Goal: Task Accomplishment & Management: Manage account settings

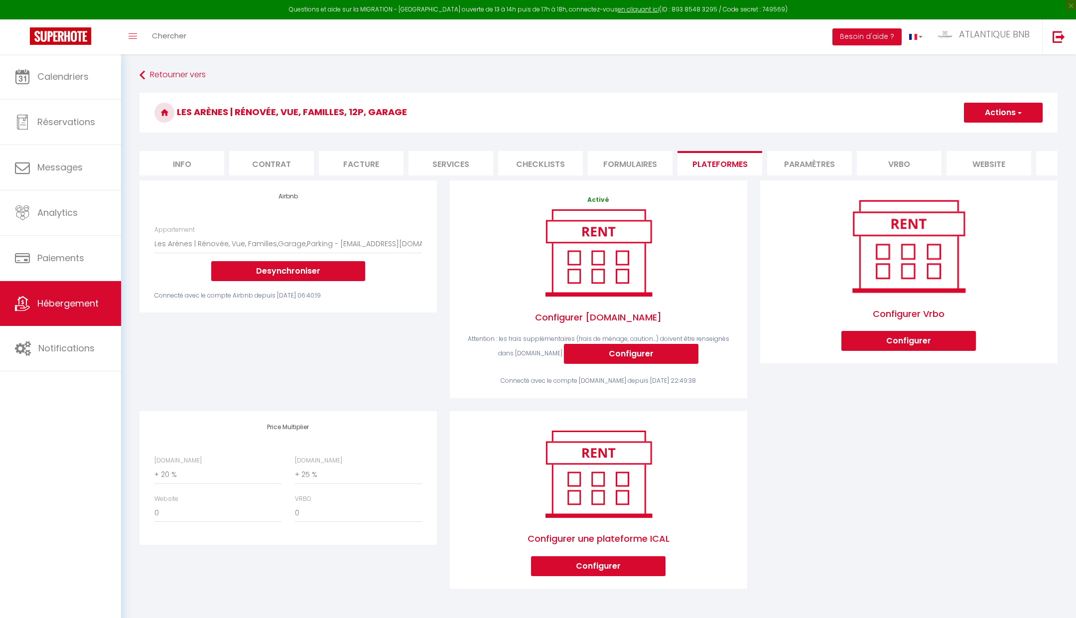
select select "10741-1455765222984306814"
select select "+ 20 %"
select select "+ 25 %"
click at [66, 39] on img at bounding box center [60, 35] width 61 height 17
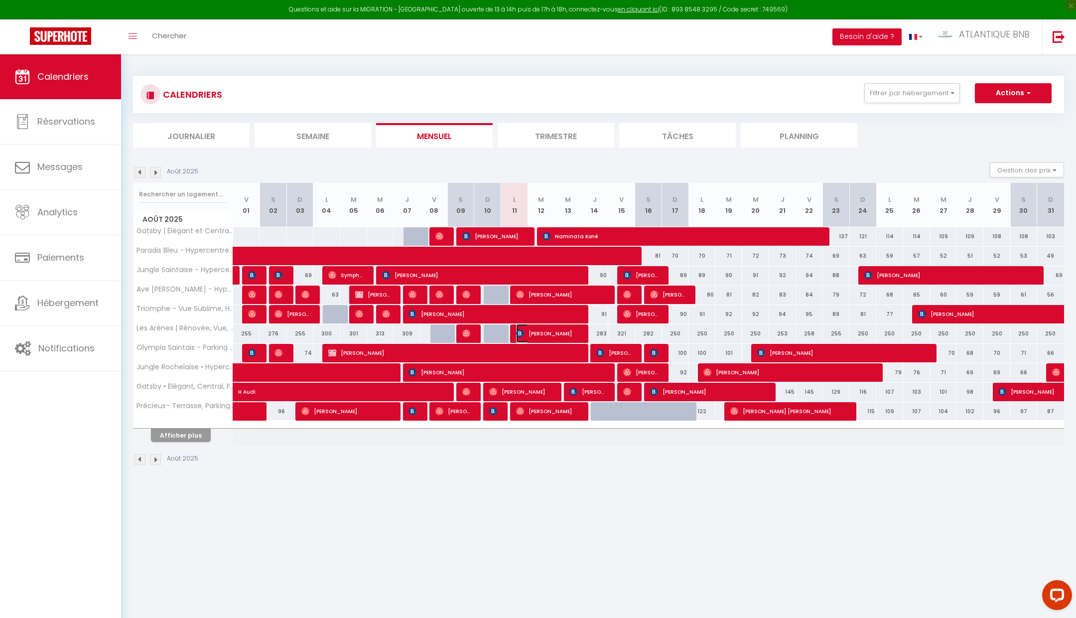
click at [546, 330] on span "[PERSON_NAME]" at bounding box center [547, 333] width 63 height 19
select select "OK"
select select "KO"
select select "0"
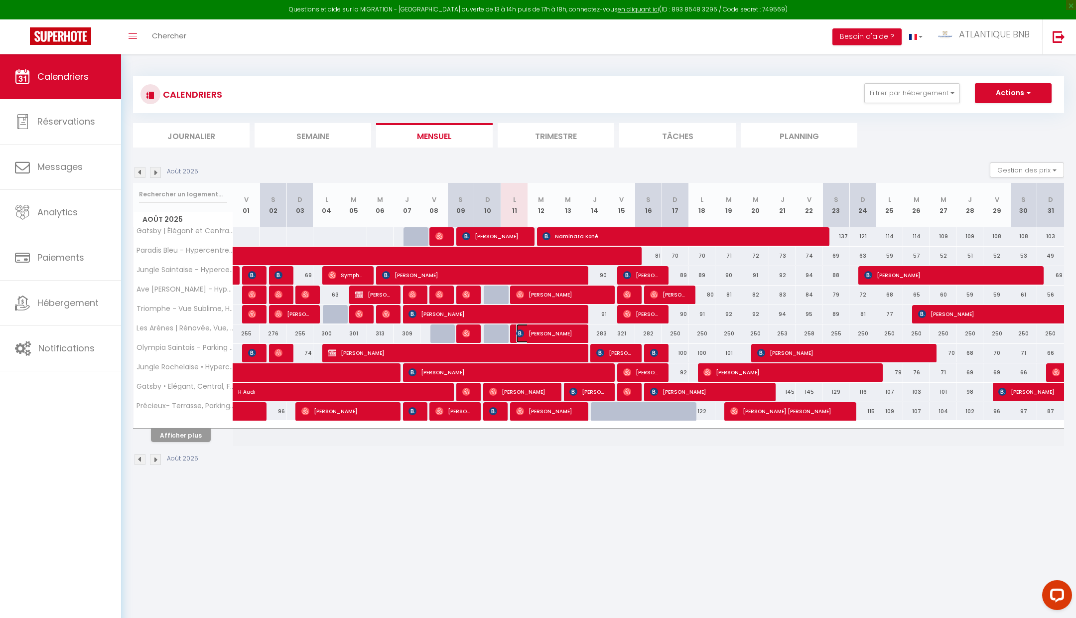
select select "1"
select select
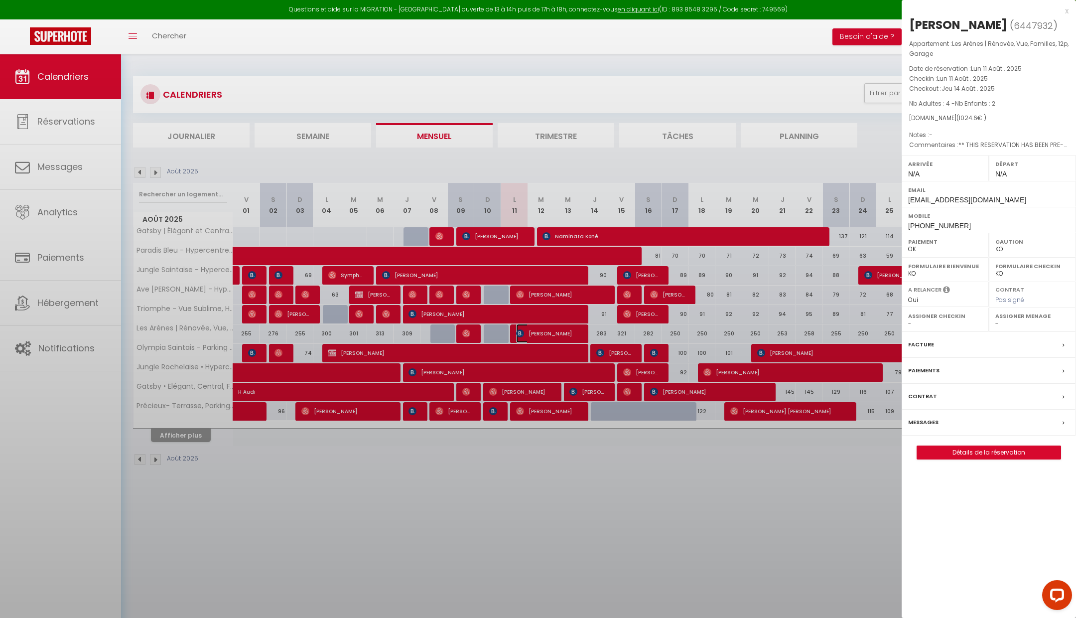
select select "16526"
select select "14850"
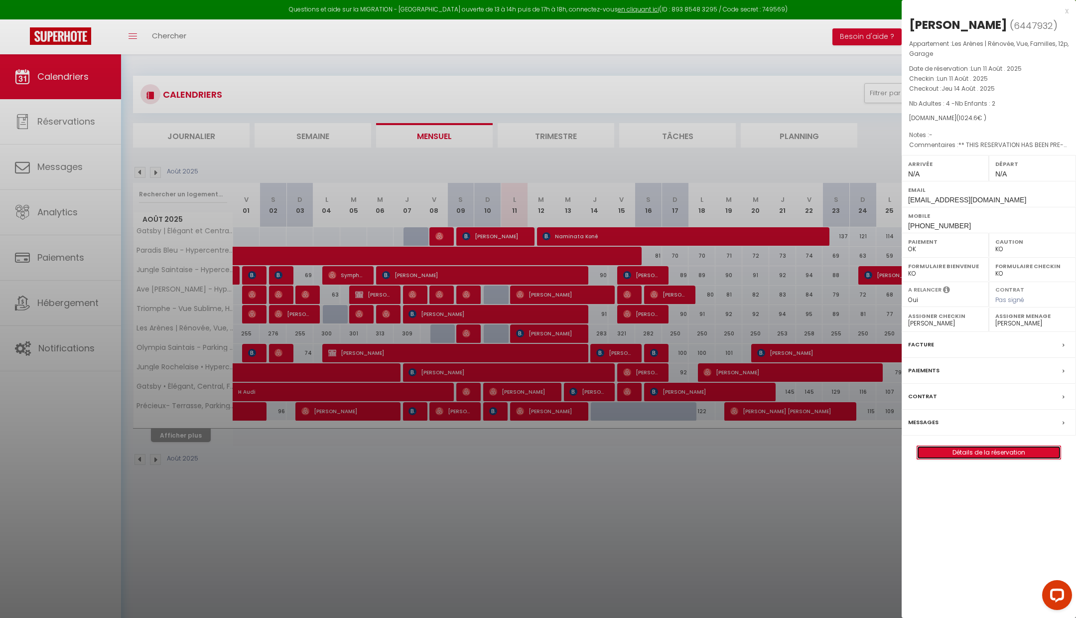
click at [963, 446] on link "Détails de la réservation" at bounding box center [988, 452] width 143 height 13
select select
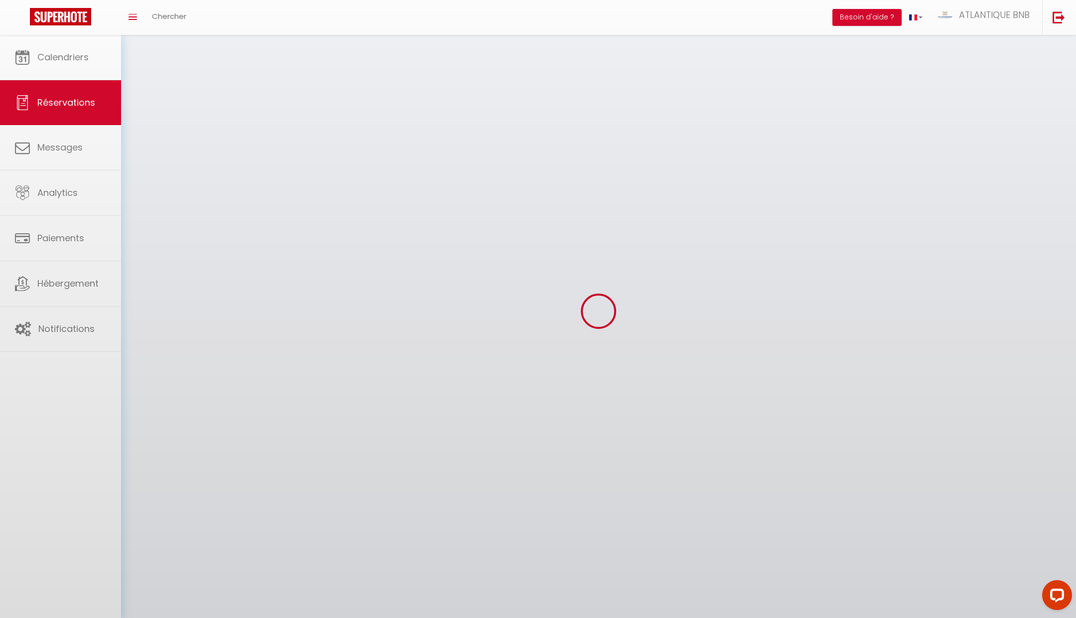
select select
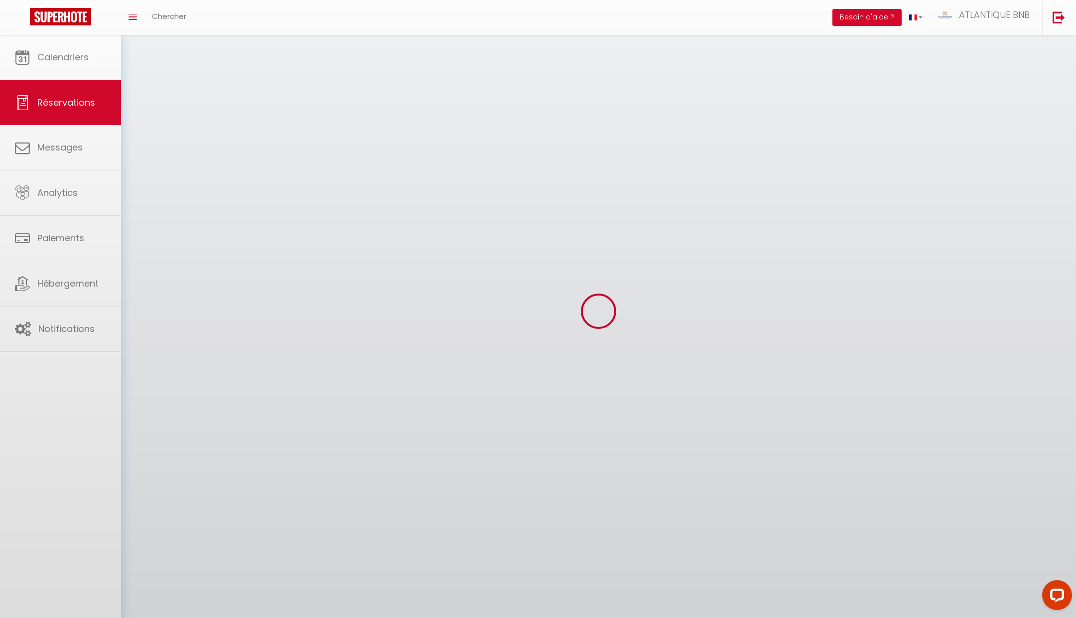
select select
checkbox input "false"
select select
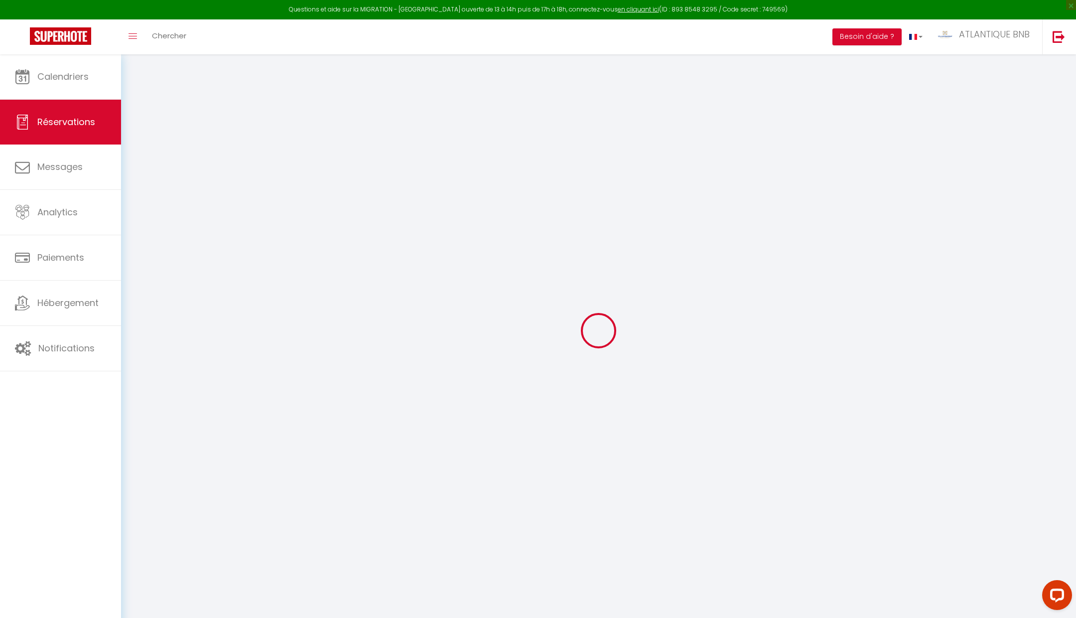
select select
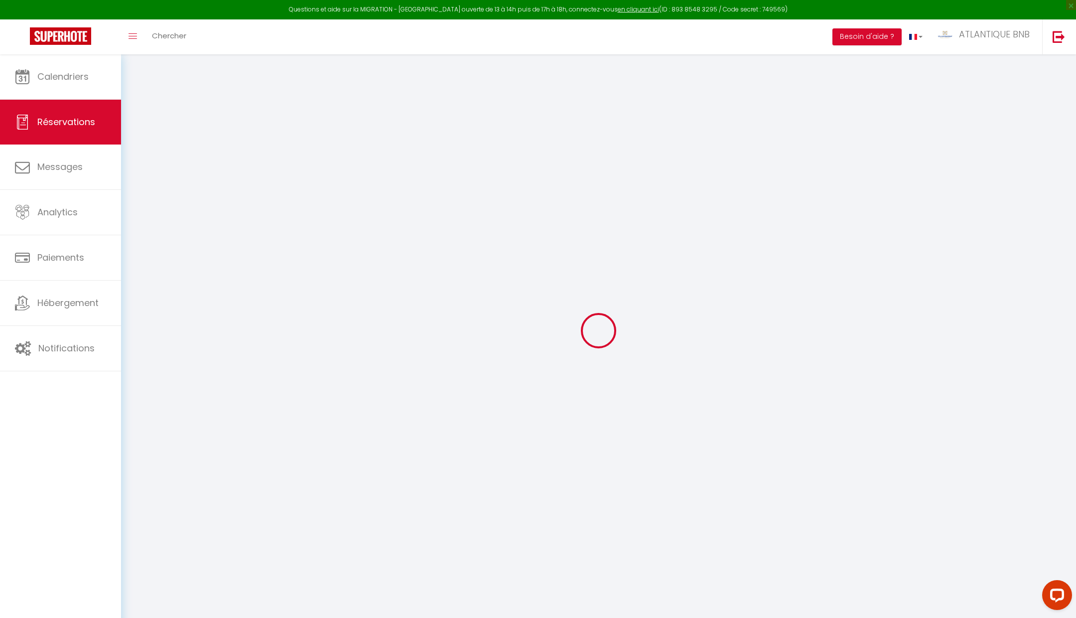
select select
checkbox input "false"
select select
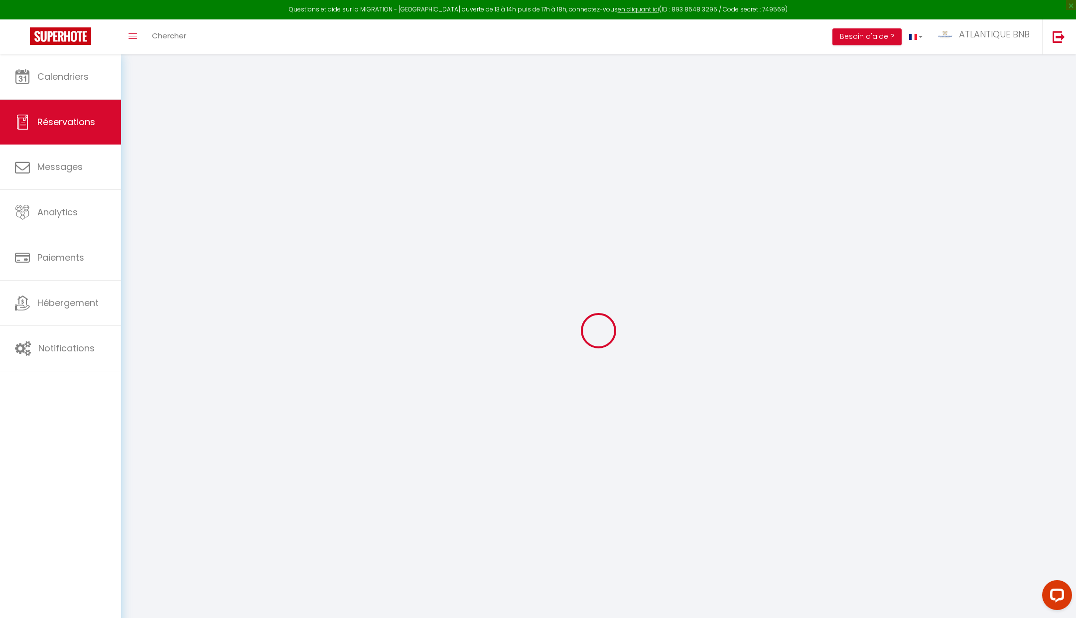
select select
checkbox input "false"
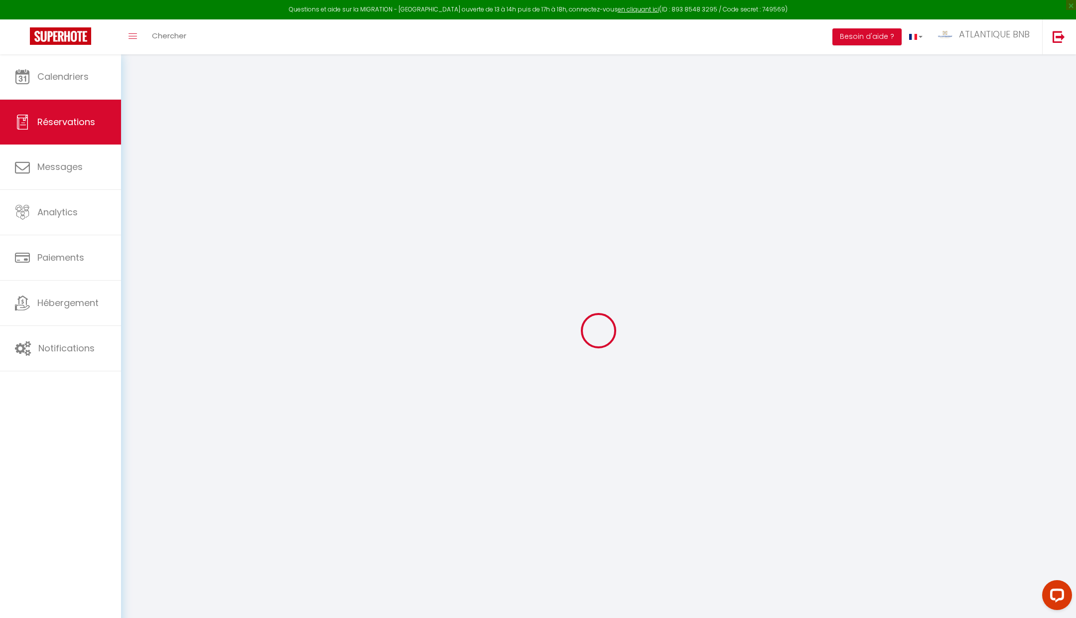
select select
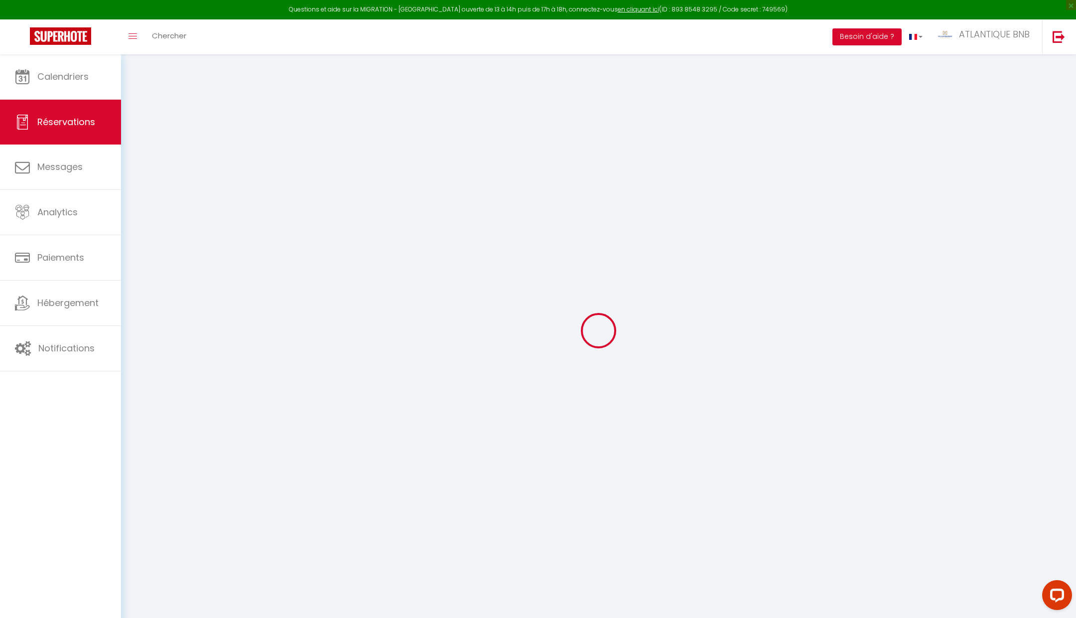
select select
checkbox input "false"
select select
type input "Dominika"
type input "Pietrzyk"
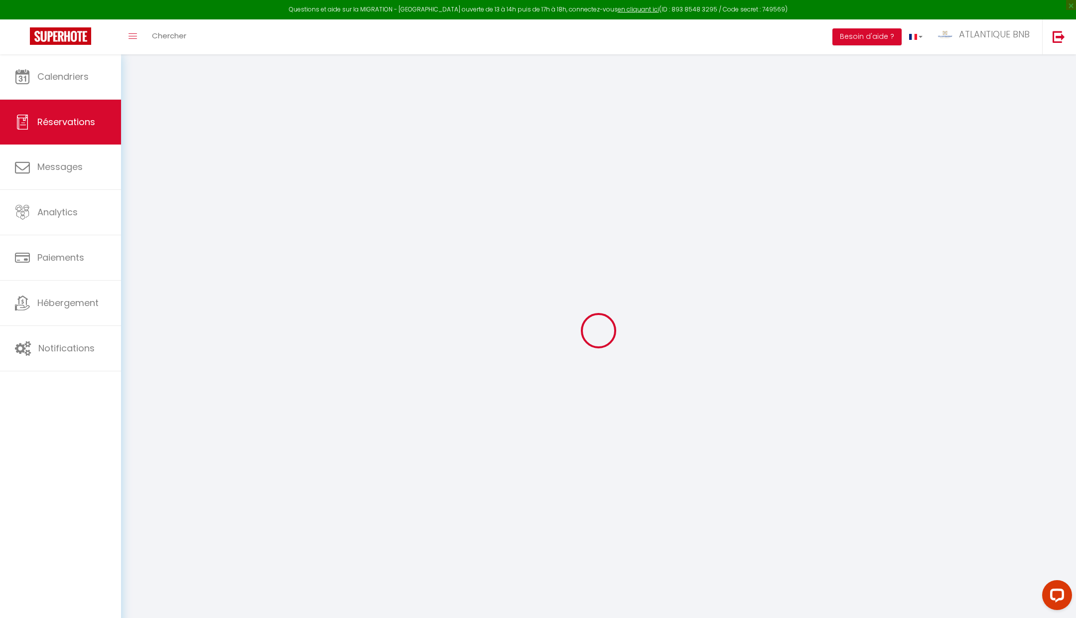
type input "[EMAIL_ADDRESS][DOMAIN_NAME]"
type input "[PHONE_NUMBER]"
type input "Wojska polskiego 14m5"
type input "Świecie"
select select "PL"
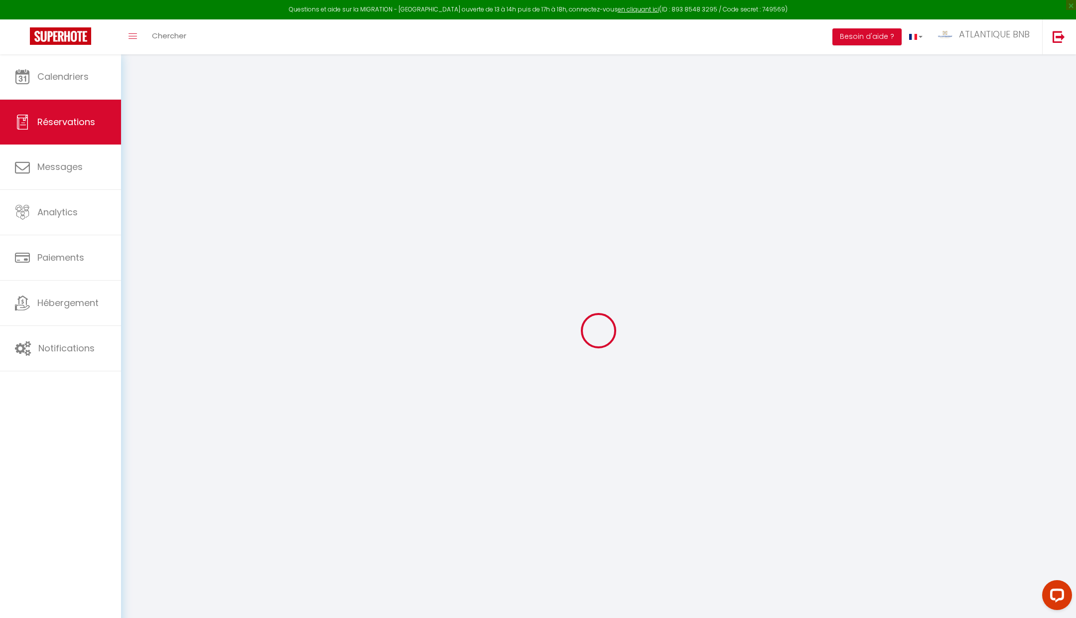
type input "105"
type input "171.12"
type input "14.34"
select select "74085"
select select "1"
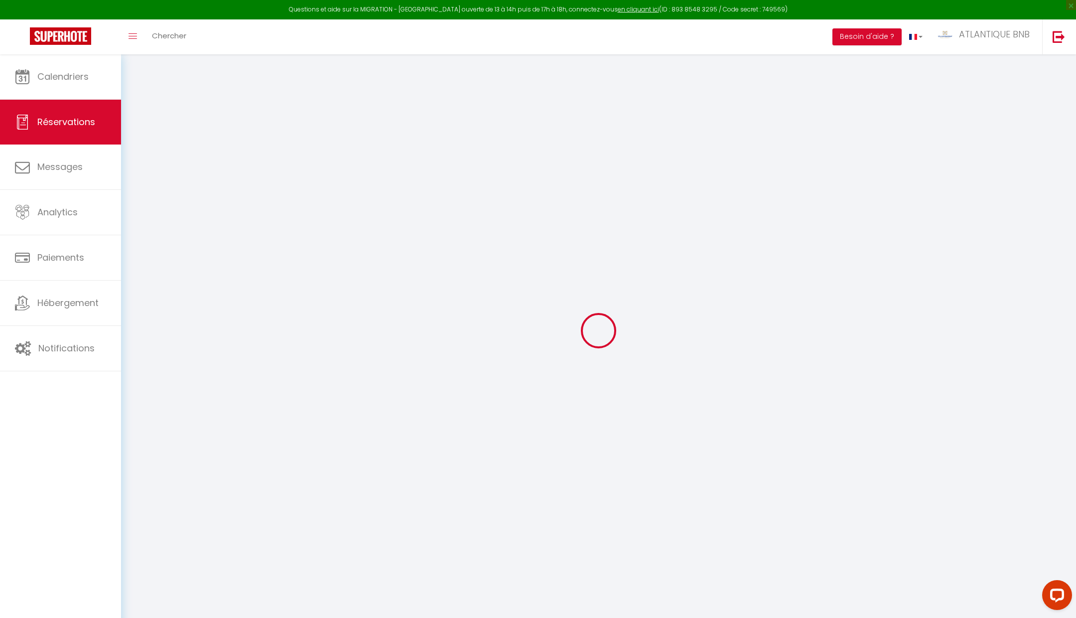
select select
type input "4"
type input "2"
select select "12"
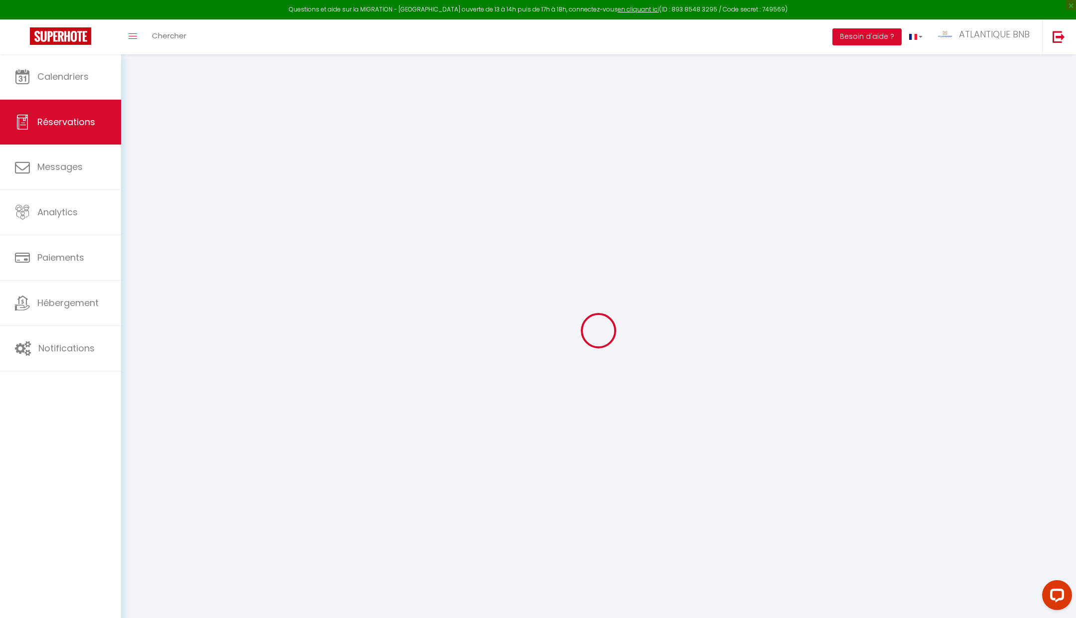
select select
type input "801.6"
checkbox input "false"
type input "0"
select select "2"
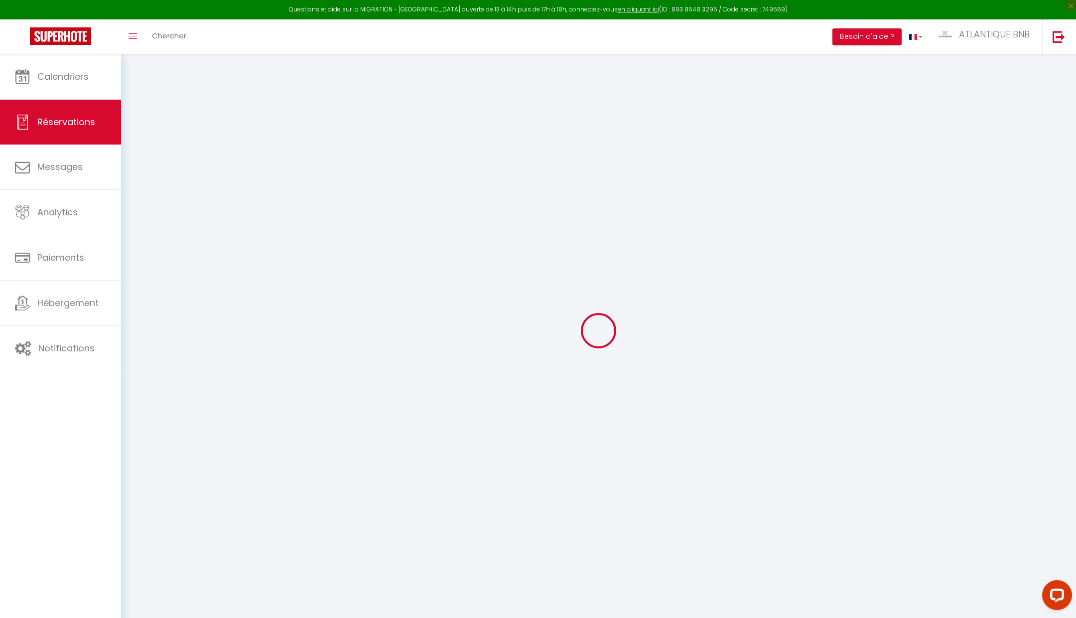
type input "205"
type input "0"
select select
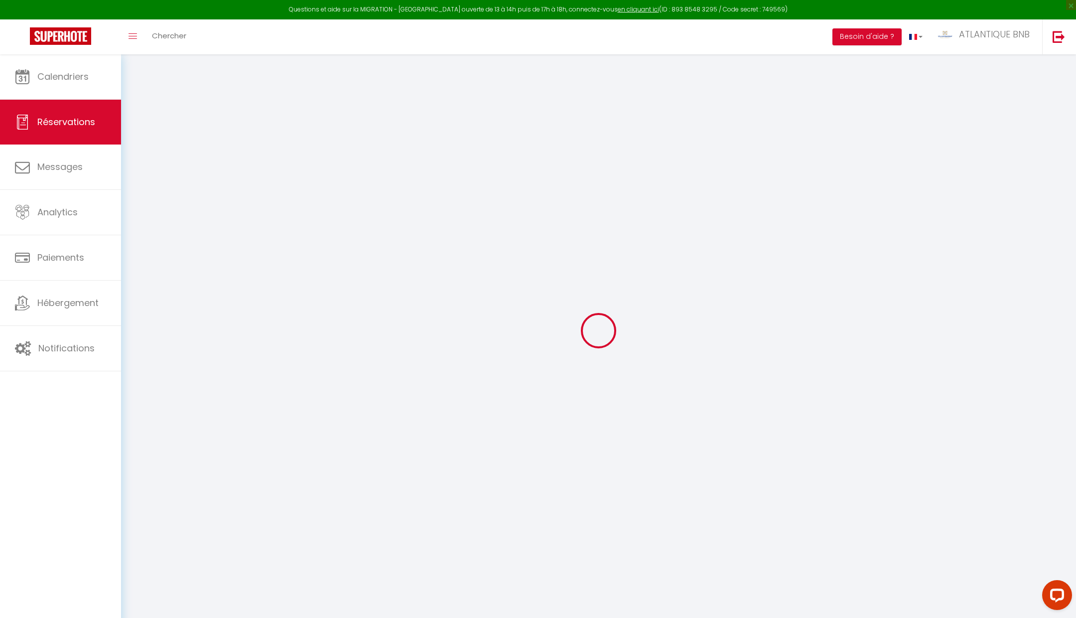
select select "14"
checkbox input "false"
select select
checkbox input "false"
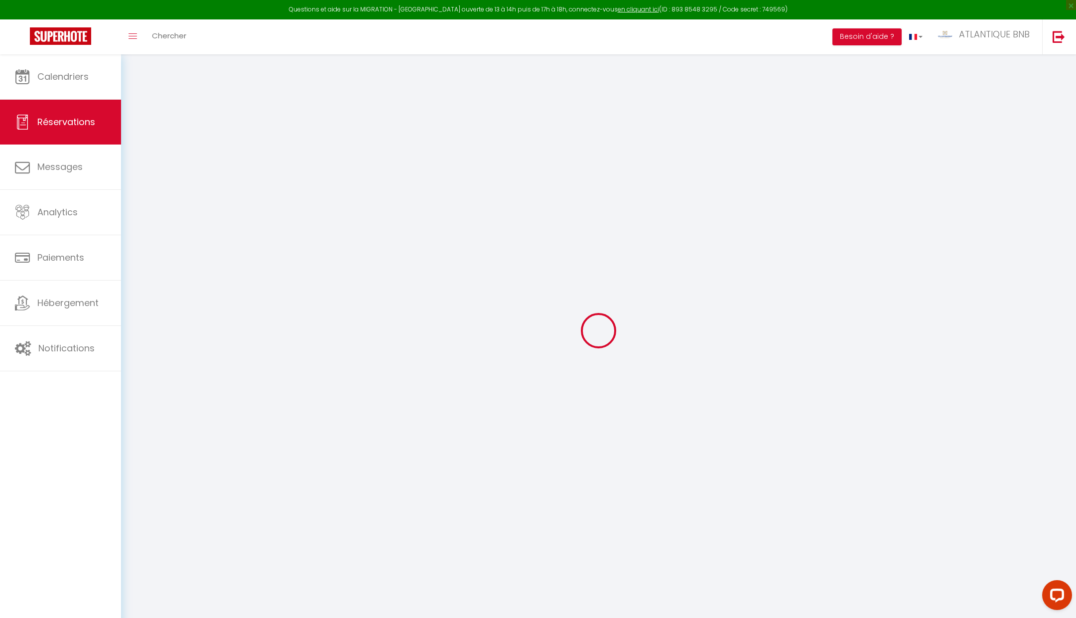
select select
checkbox input "false"
type textarea "** THIS RESERVATION HAS BEEN PRE-PAID ** BOOKING NOTE : Payment charge is EUR 1…"
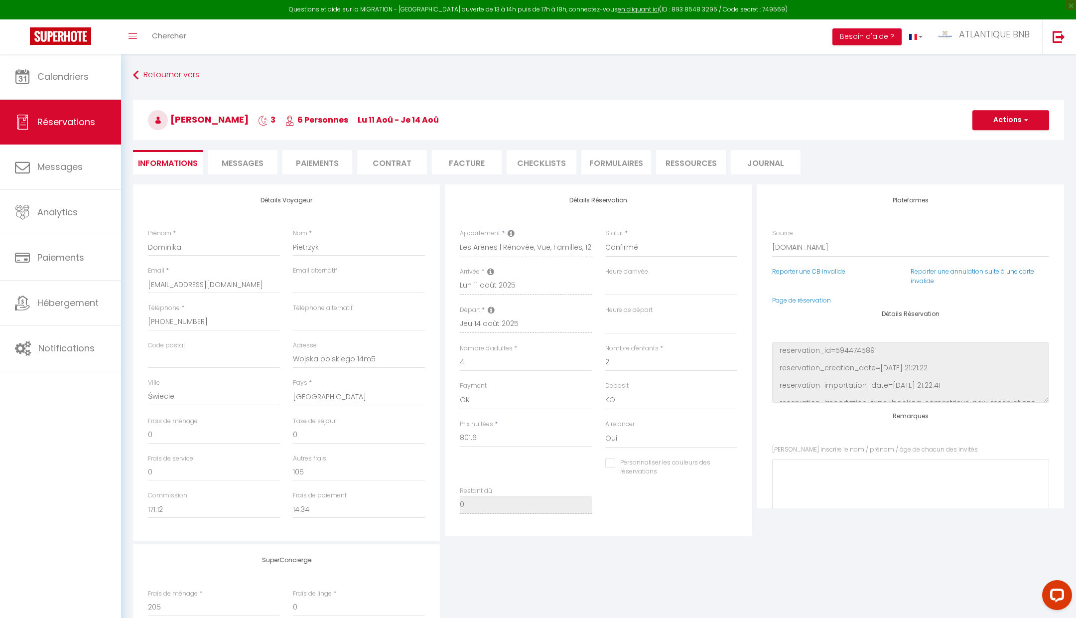
type input "100"
type input "18"
select select
checkbox input "false"
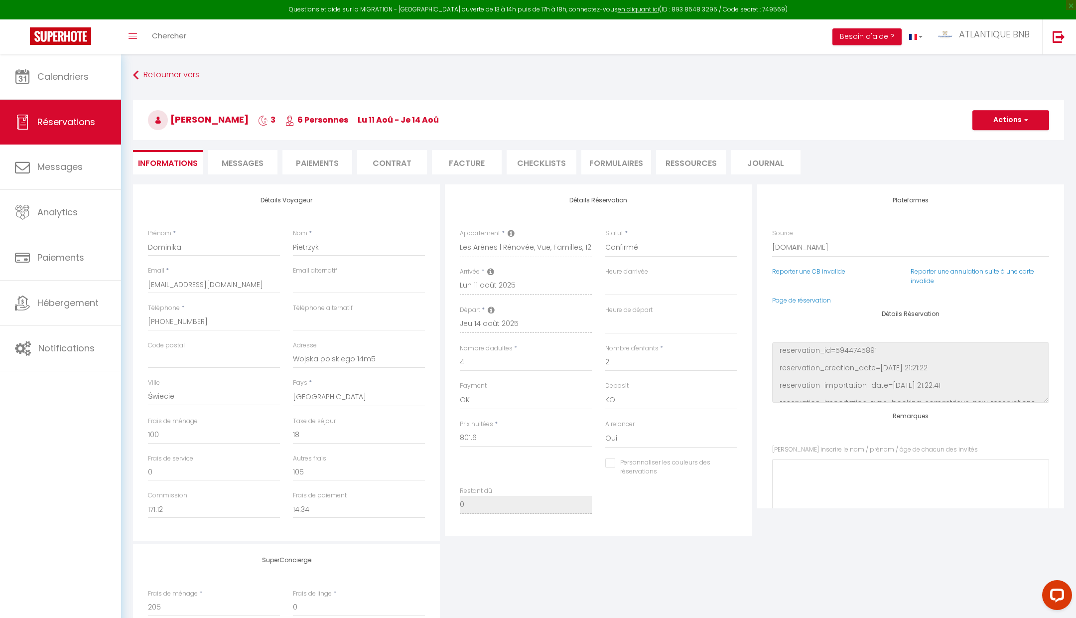
select select
click at [244, 164] on span "Messages" at bounding box center [243, 162] width 42 height 11
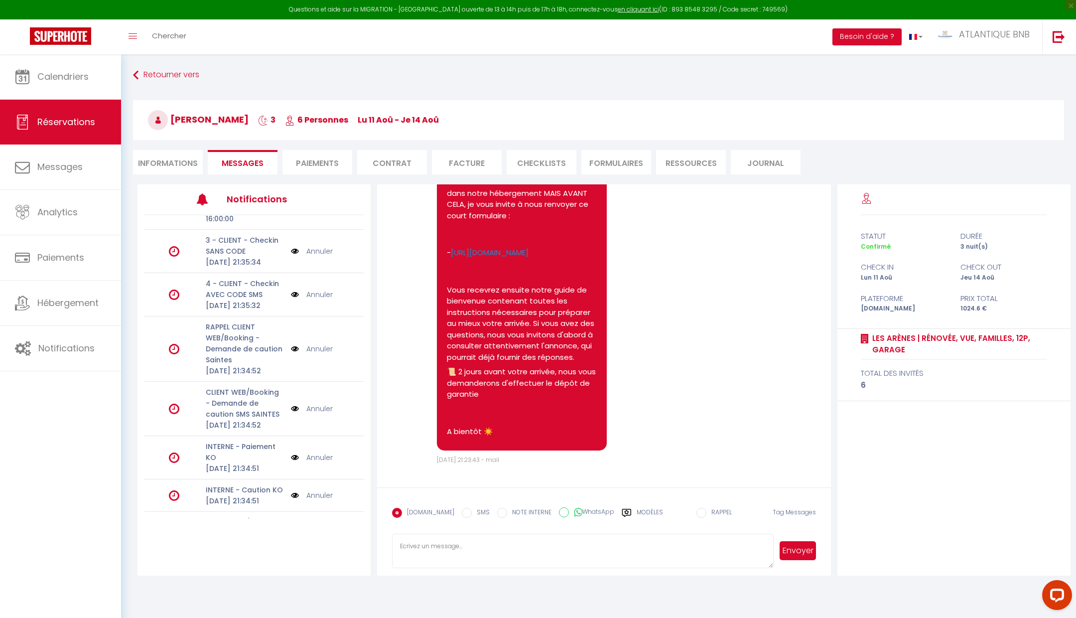
scroll to position [228, 0]
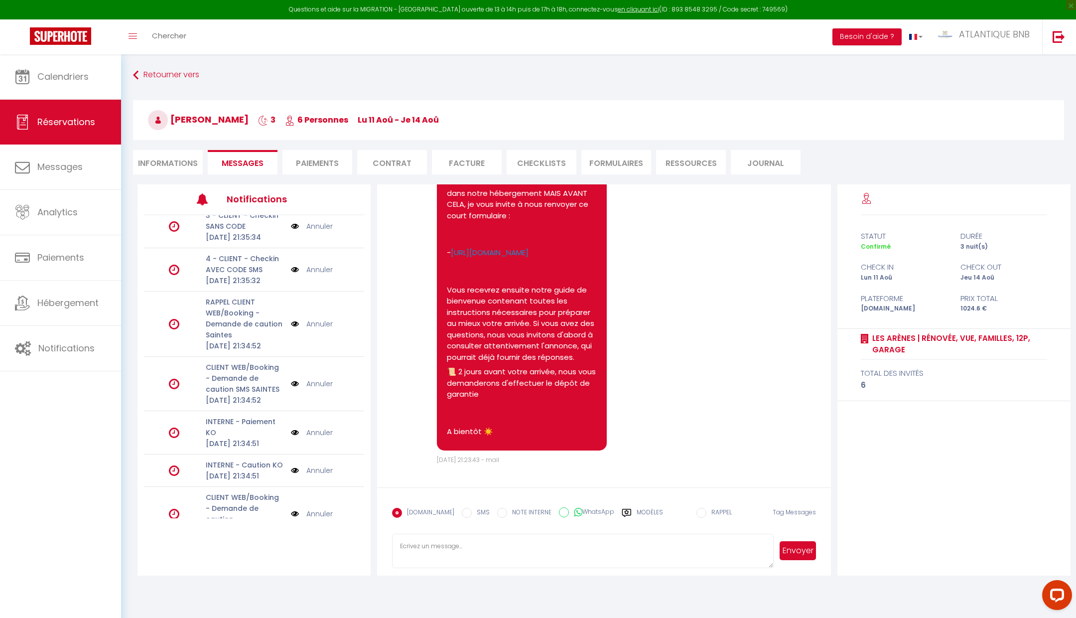
click at [295, 389] on img at bounding box center [295, 383] width 8 height 11
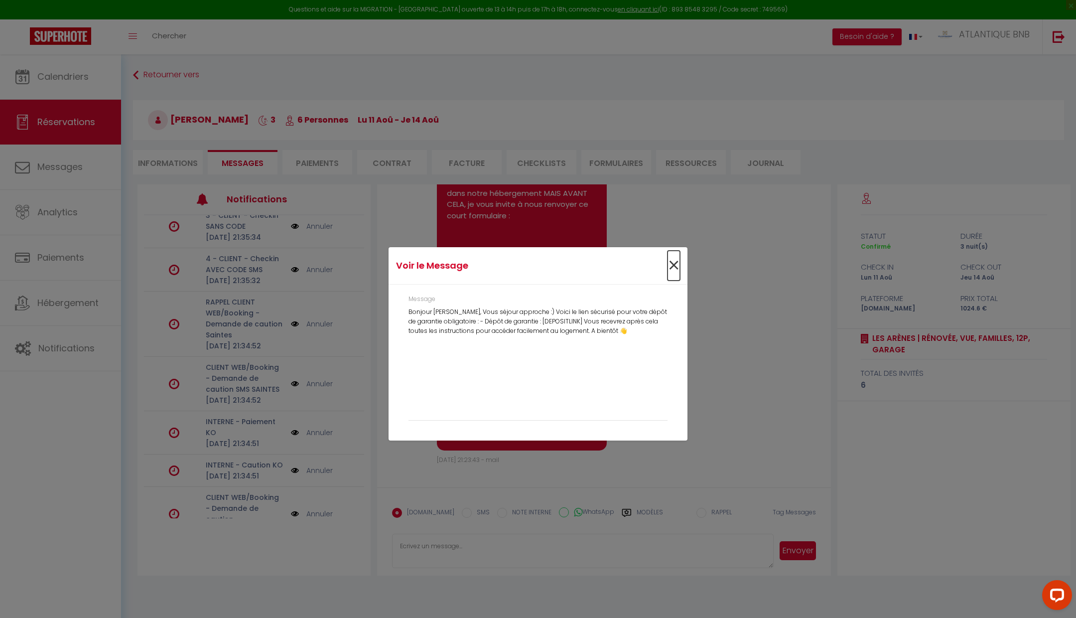
click at [673, 262] on span "×" at bounding box center [673, 266] width 12 height 30
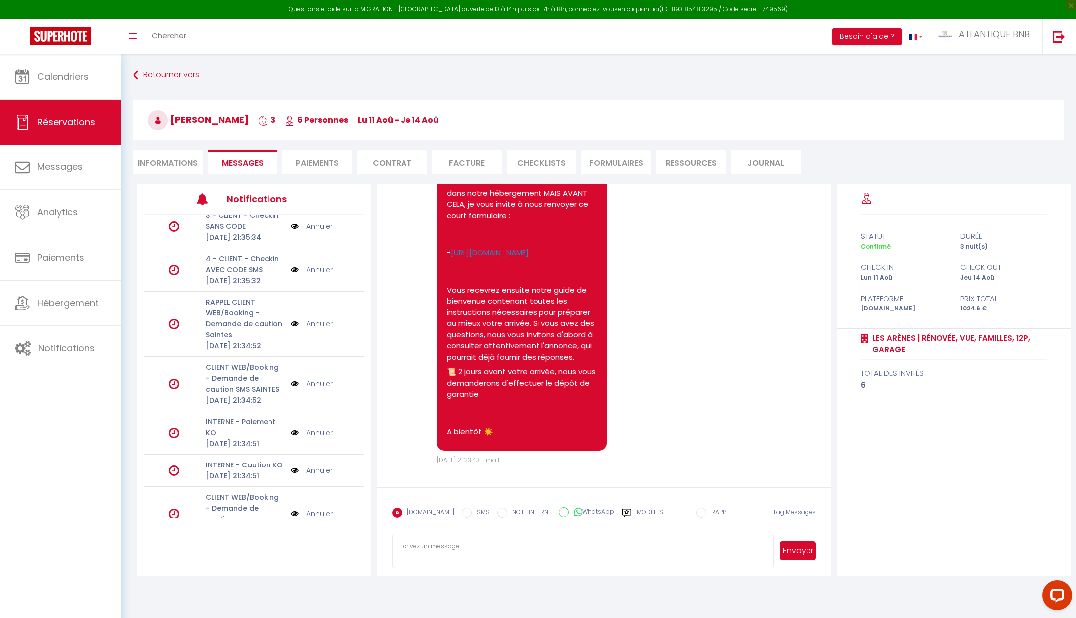
scroll to position [54, 0]
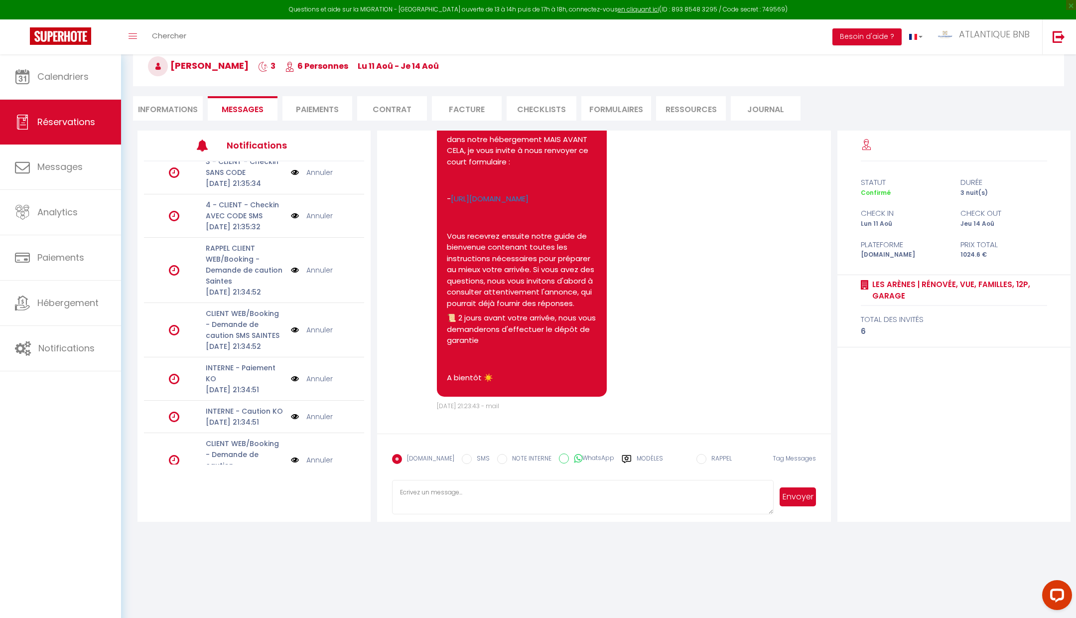
click at [642, 454] on label "Modèles" at bounding box center [650, 462] width 26 height 17
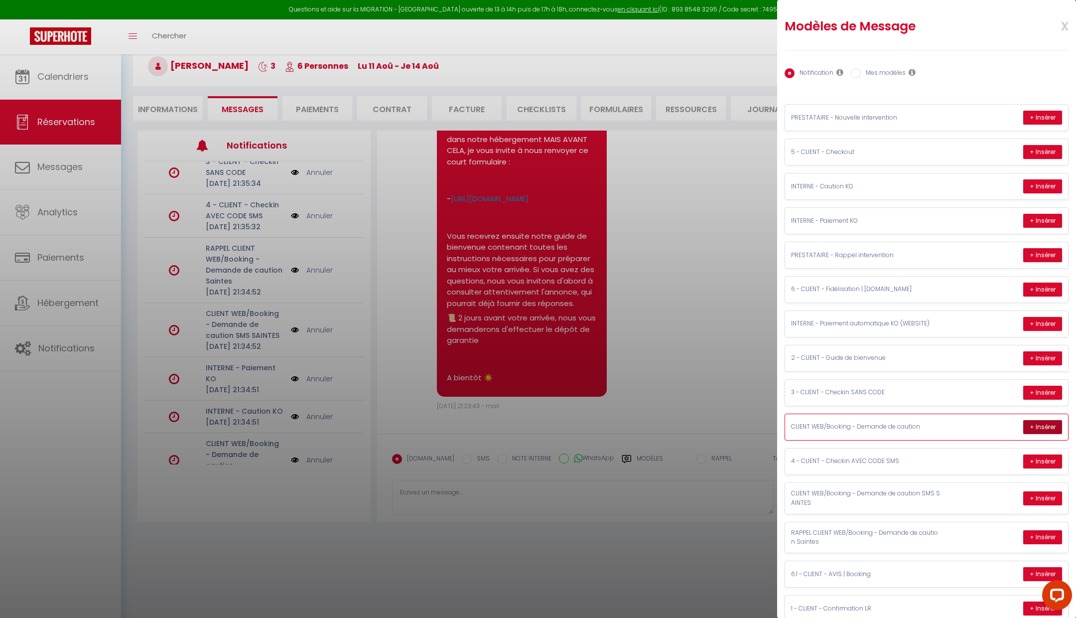
click at [1053, 423] on button "+ Insérer" at bounding box center [1042, 427] width 39 height 14
type textarea "Bonjour [PERSON_NAME], Votre séjour approche :) Voici le lien sécurisé pour vot…"
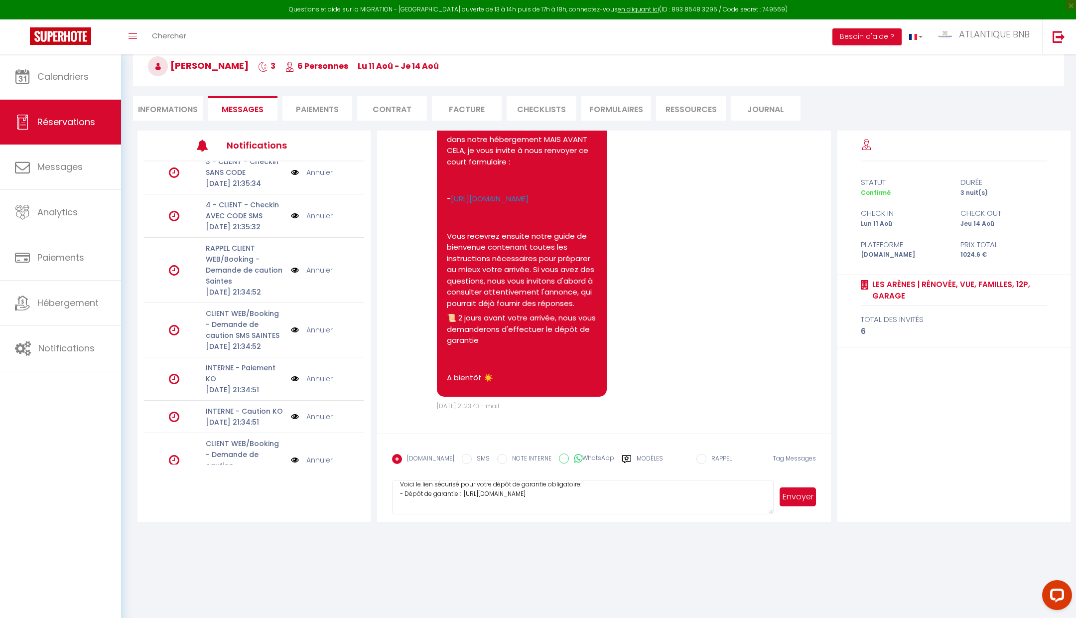
scroll to position [30, 0]
click at [607, 502] on textarea "Bonjour [PERSON_NAME], Votre séjour approche :) Voici le lien sécurisé pour vot…" at bounding box center [582, 497] width 381 height 35
type textarea "Bonjour [PERSON_NAME], Votre séjour approche :) Voici le lien sécurisé pour vot…"
click at [60, 302] on span "Hébergement" at bounding box center [67, 302] width 61 height 12
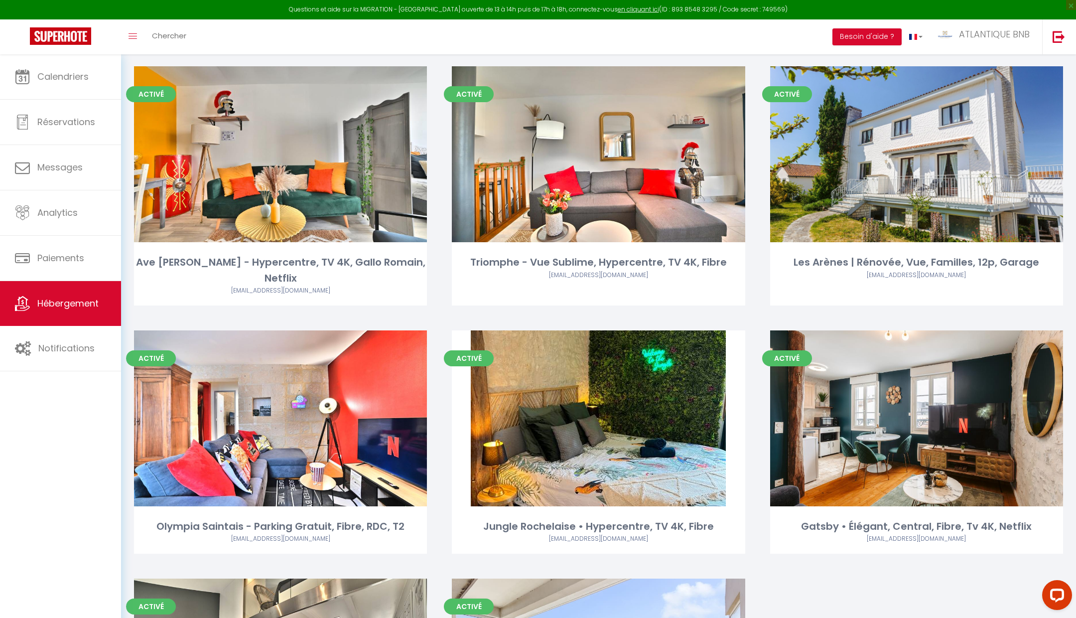
scroll to position [417, 0]
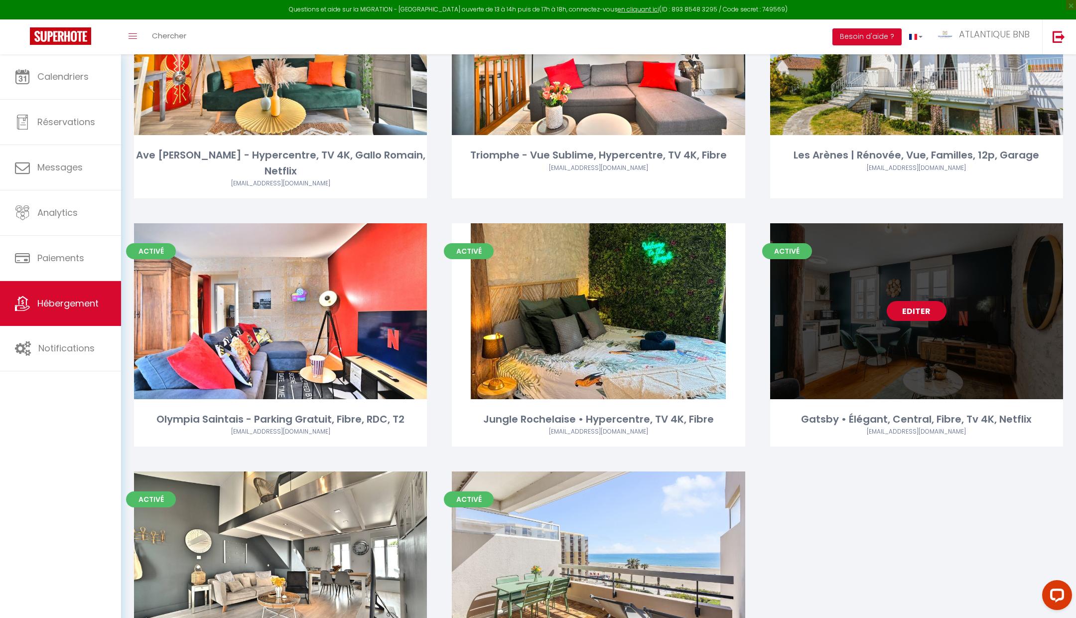
click at [917, 301] on link "Editer" at bounding box center [917, 311] width 60 height 20
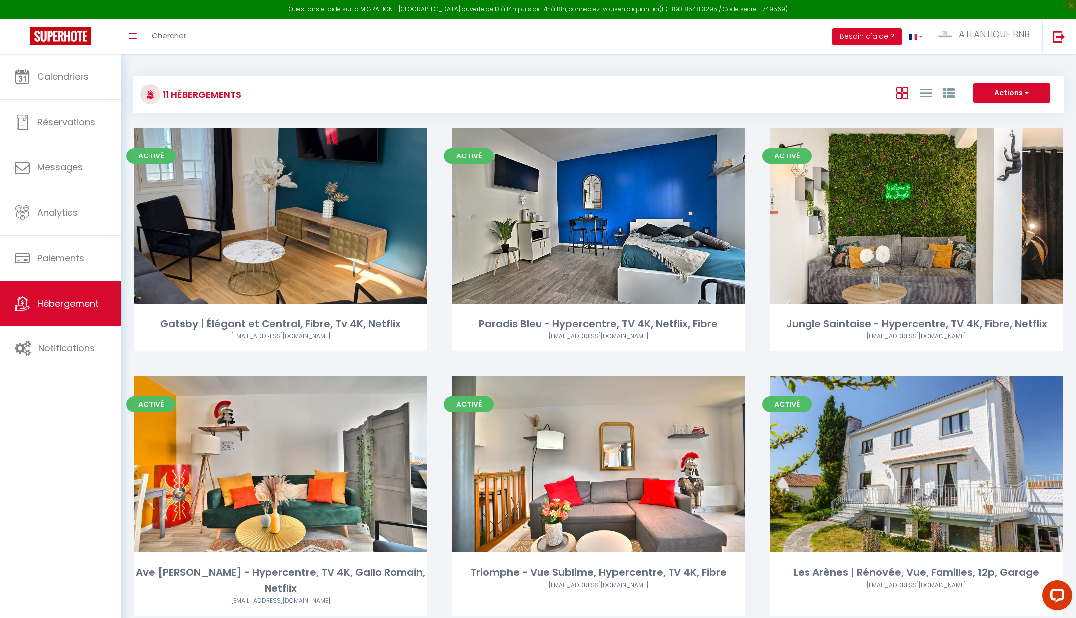
select select "3"
select select "2"
select select "1"
select select
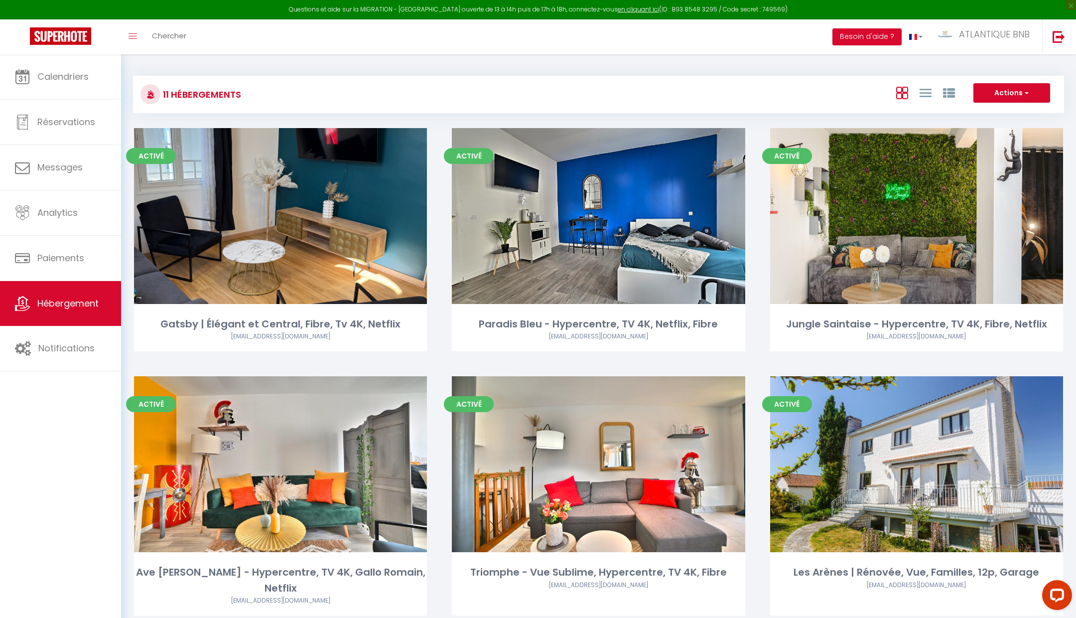
select select "28"
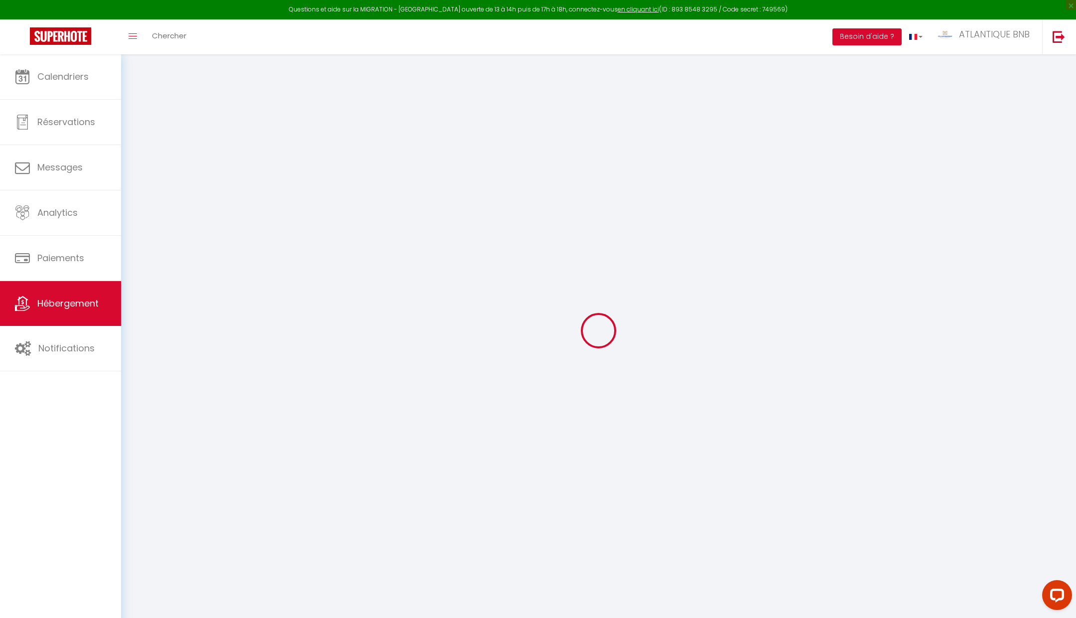
select select
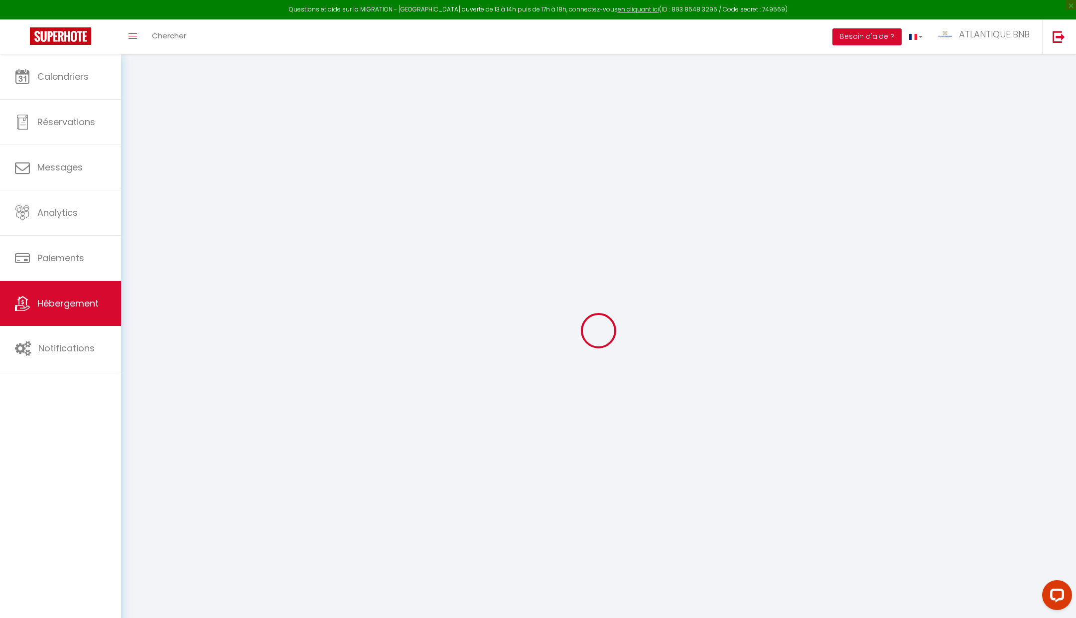
select select
checkbox input "false"
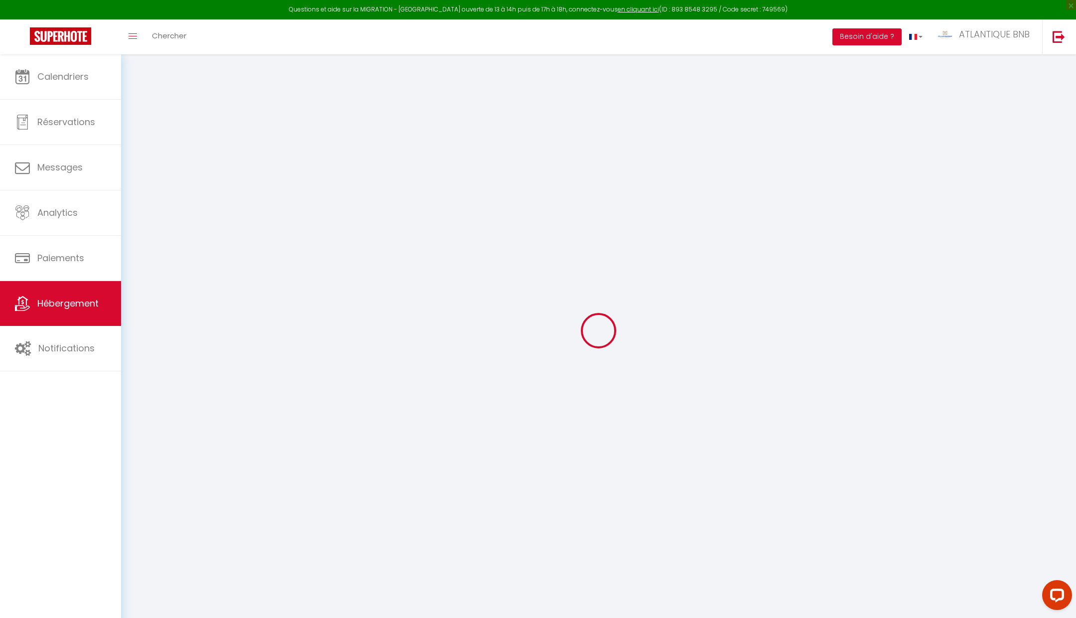
select select
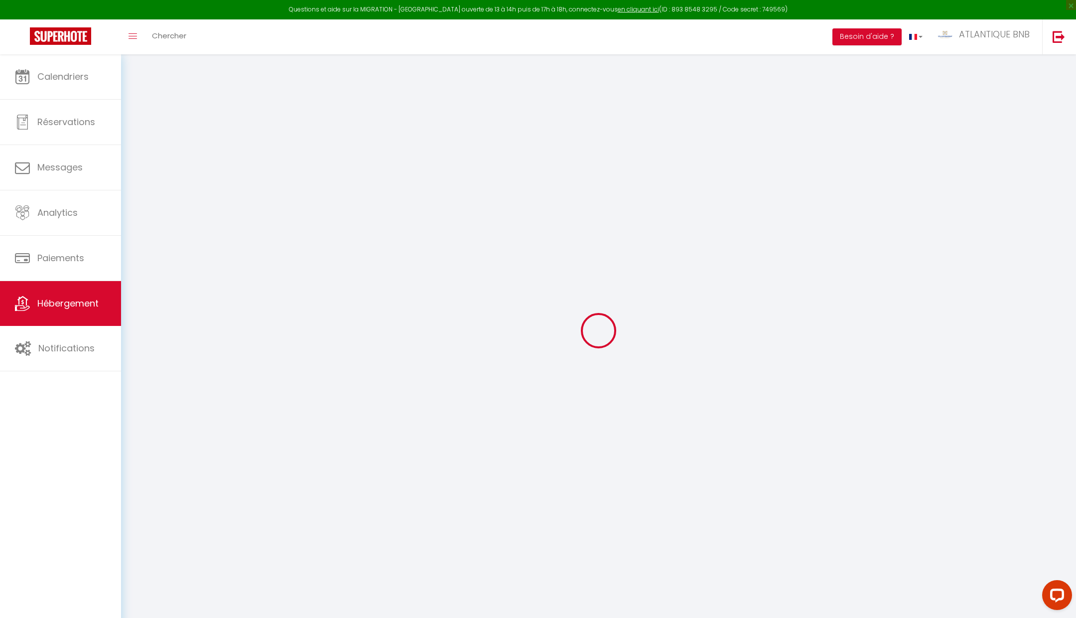
select select
checkbox input "false"
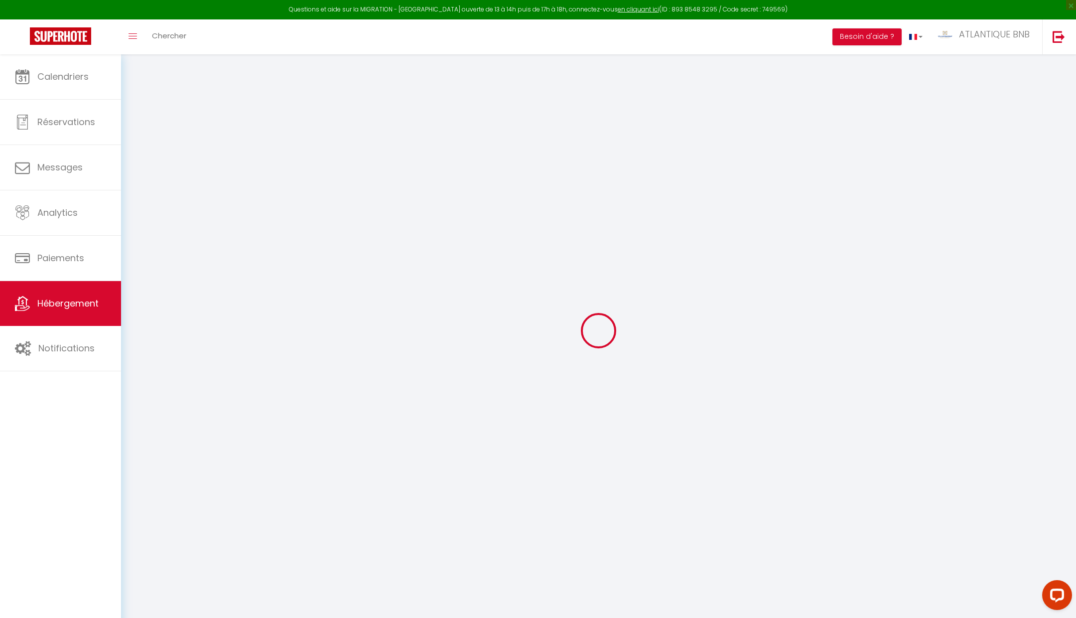
checkbox input "false"
select select
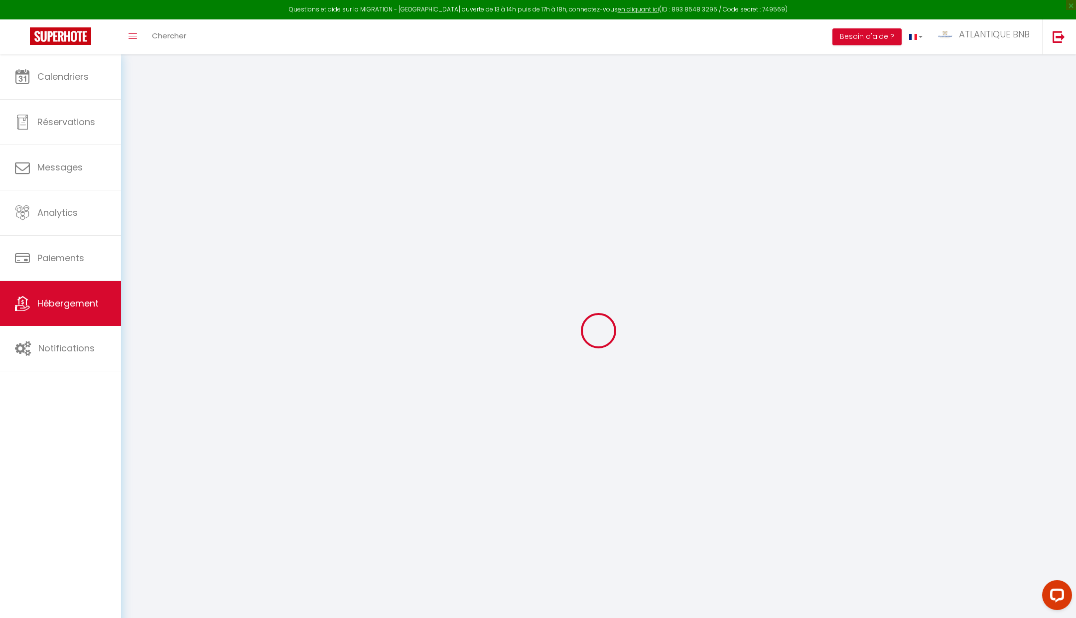
select select
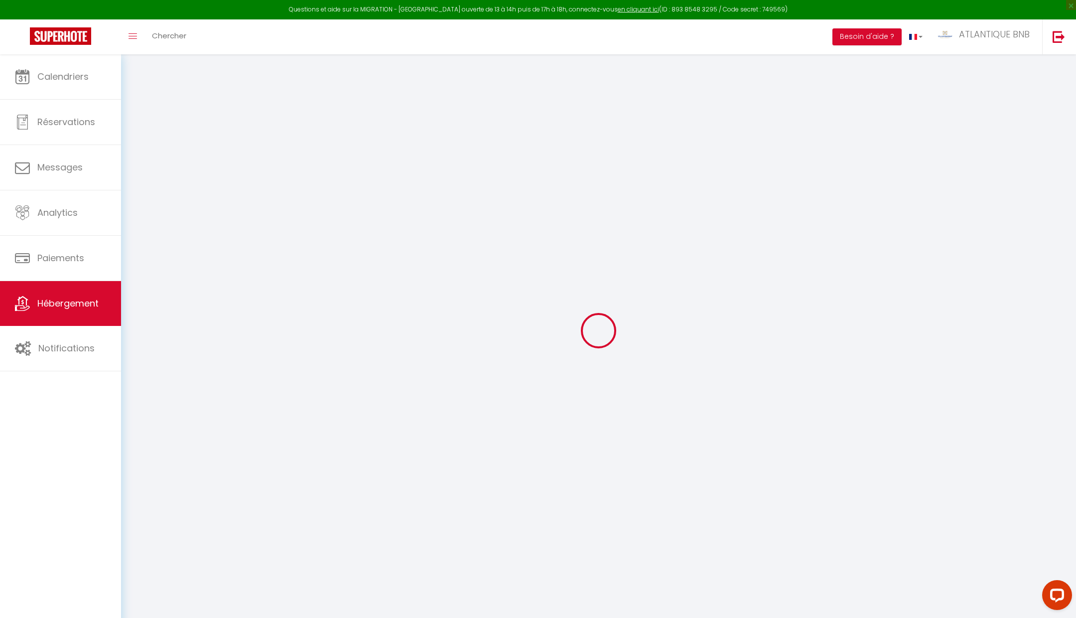
checkbox input "false"
select select
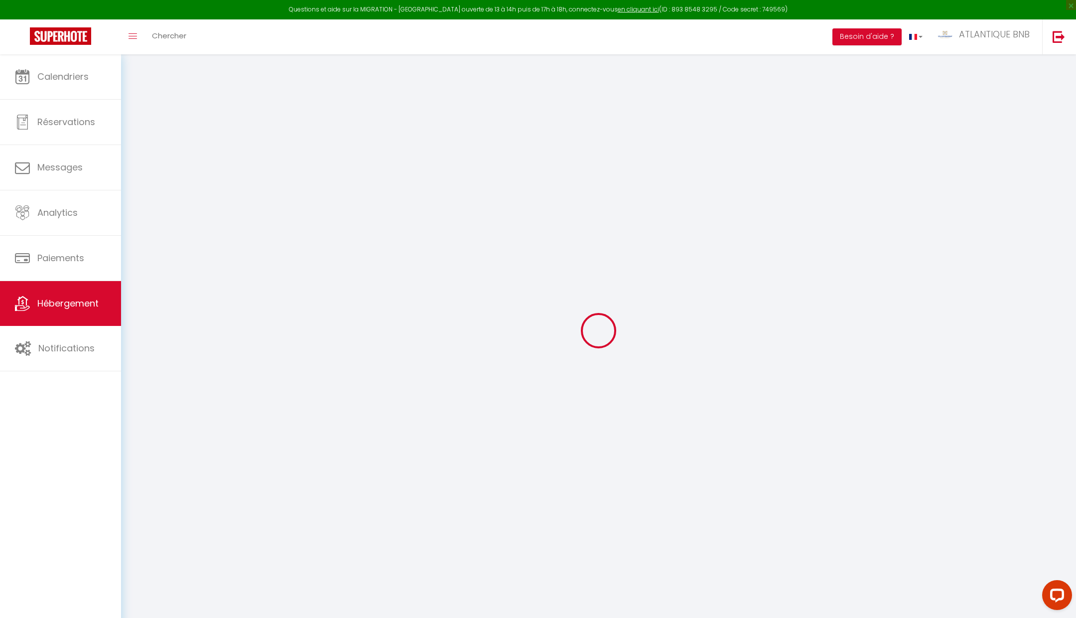
select select
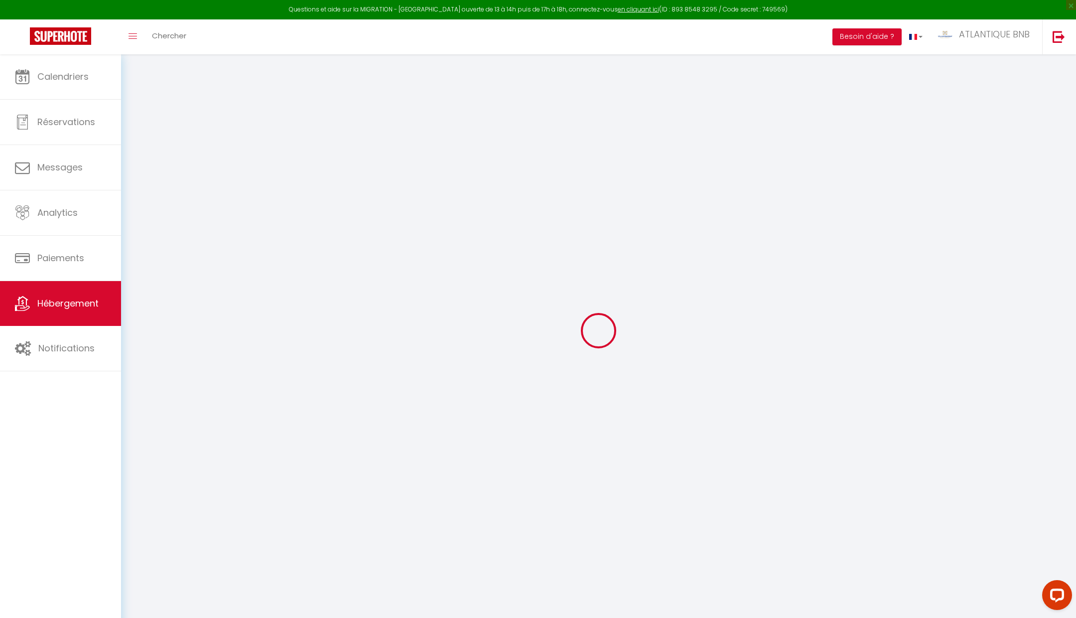
select select
checkbox input "false"
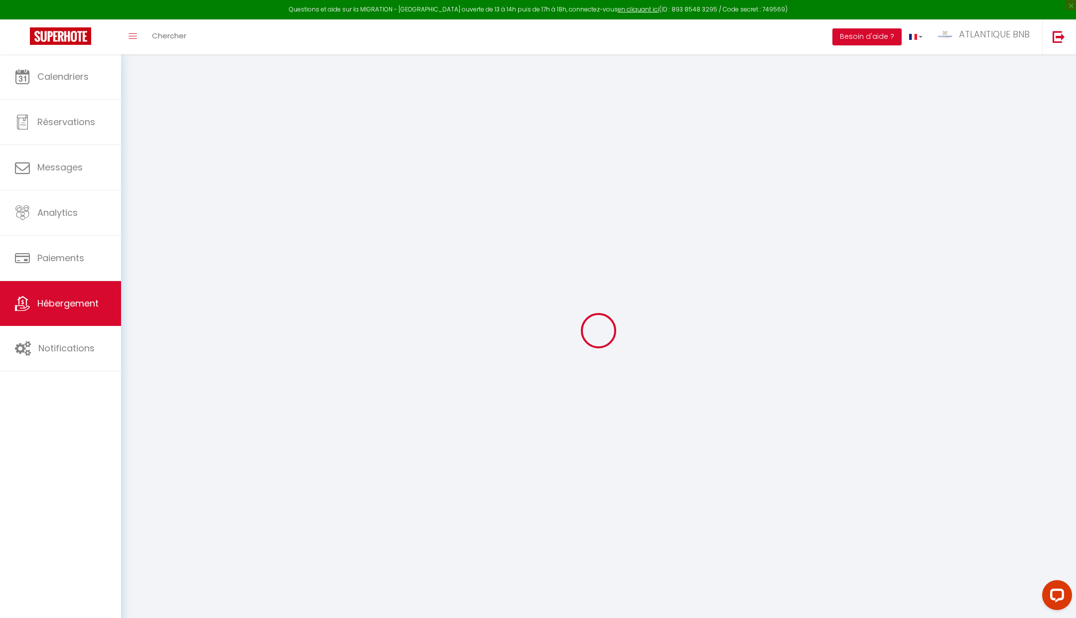
checkbox input "false"
select select
type input "Gatsby • Élégant, Central, Fibre, Tv 4K, Netflix"
type input "1, Les Reaux"
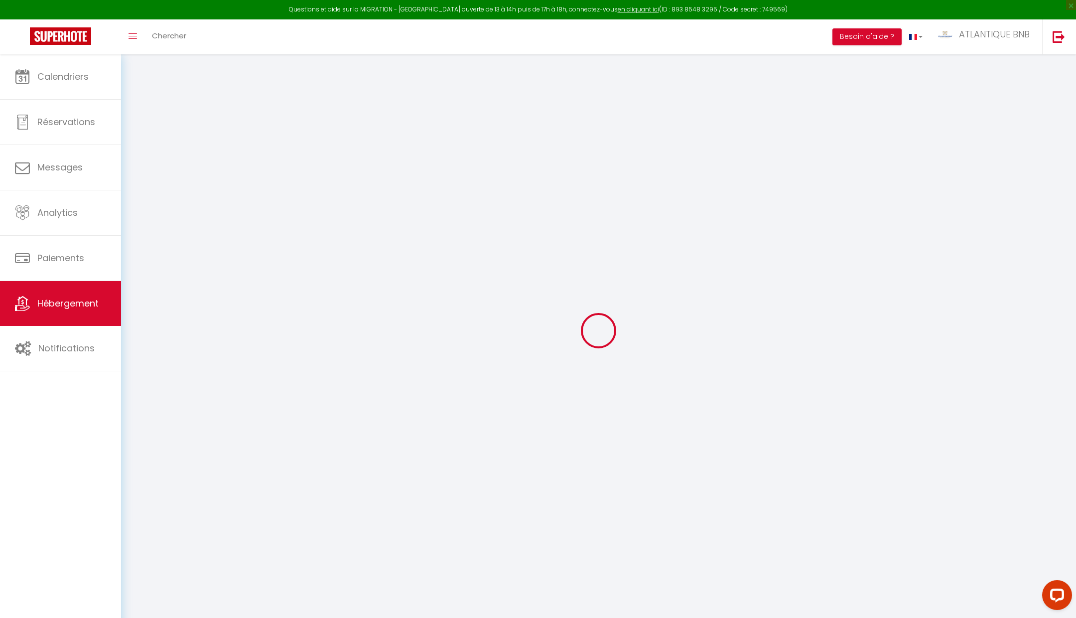
type input "17810"
type input "Saint Georges des Coteaux"
select select "2"
type input "80"
type input "8"
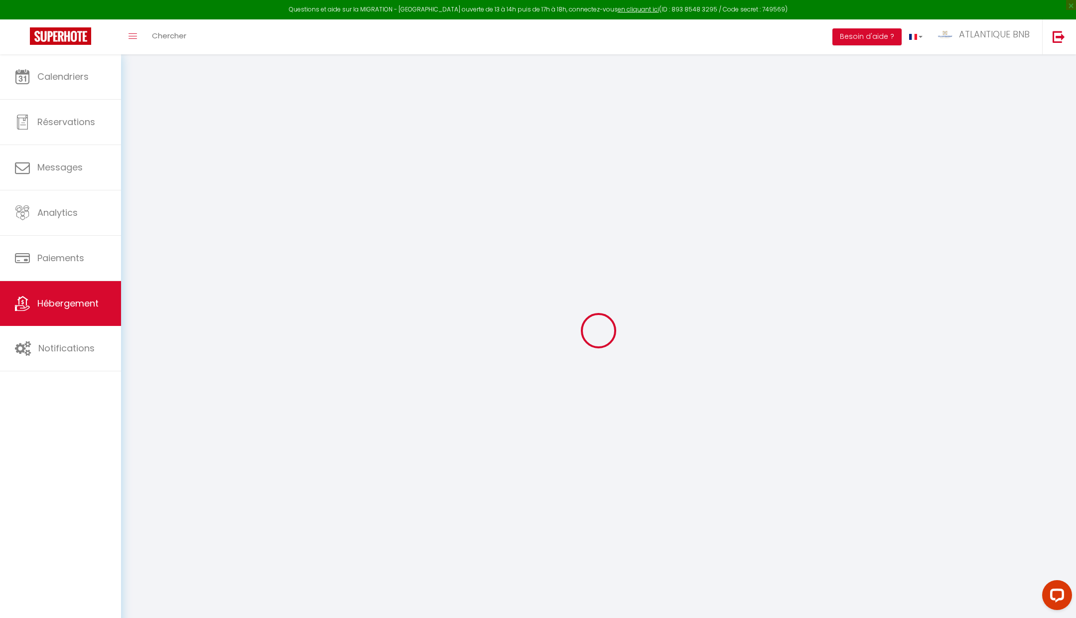
type input "55"
type input "5.5"
type input "5.06"
type input "300"
select select
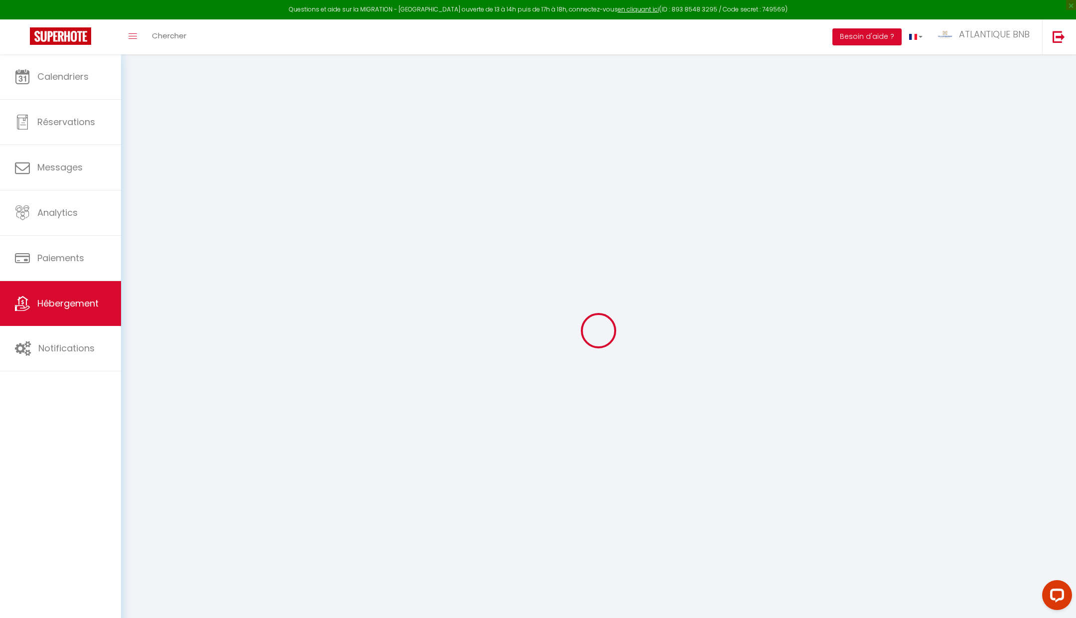
select select
type input "73 Rue Gambetta"
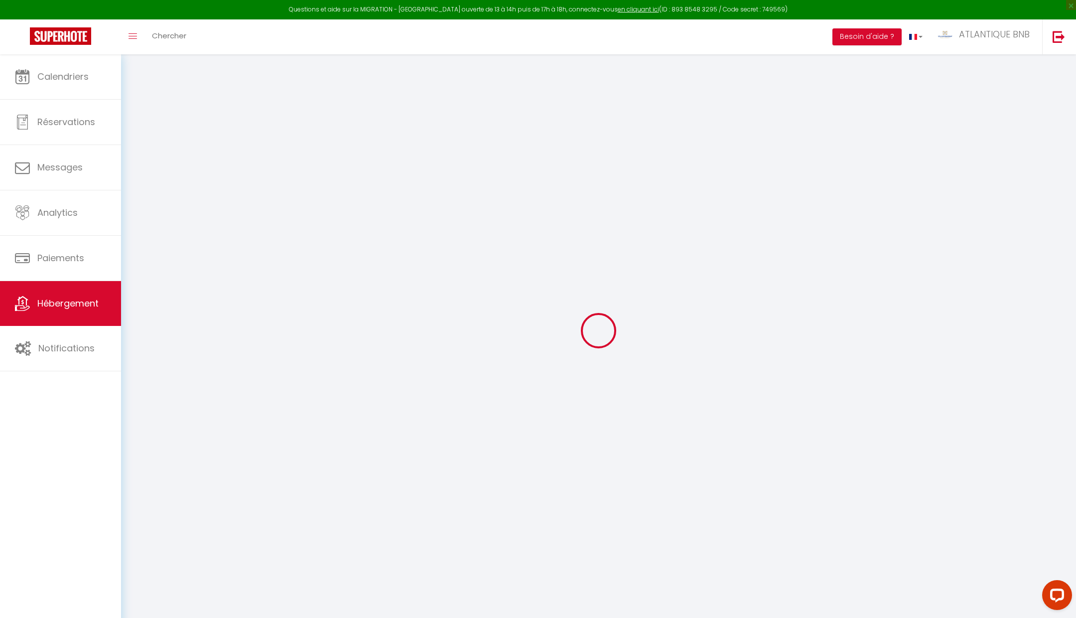
type input "17000"
type input "La Rochelle"
type input "[EMAIL_ADDRESS][DOMAIN_NAME]"
select select "8758"
checkbox input "true"
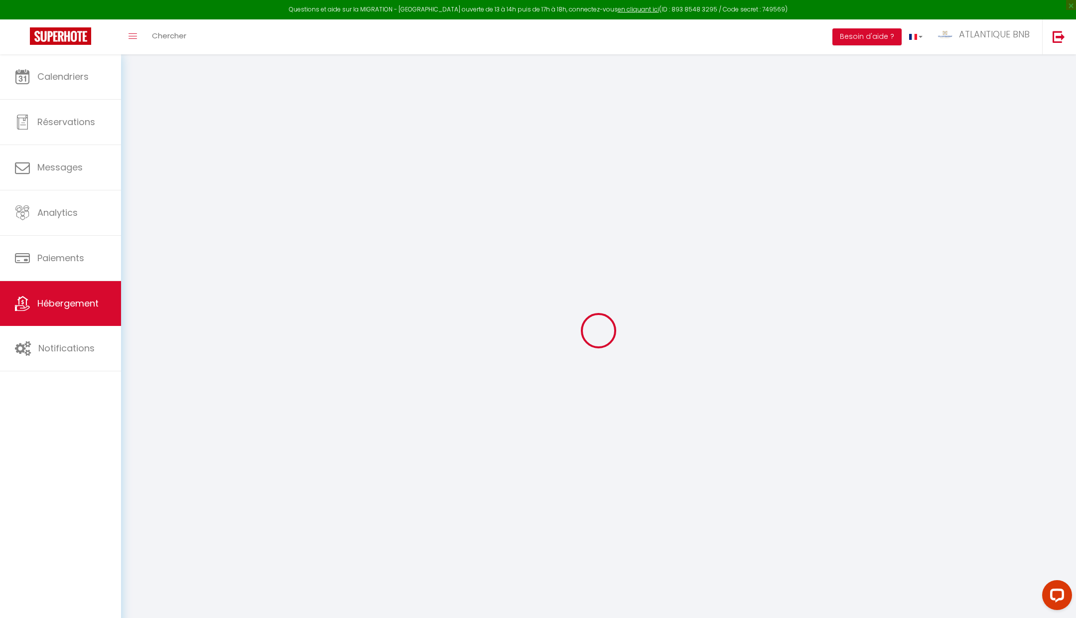
checkbox input "true"
checkbox input "false"
radio input "true"
type input "0"
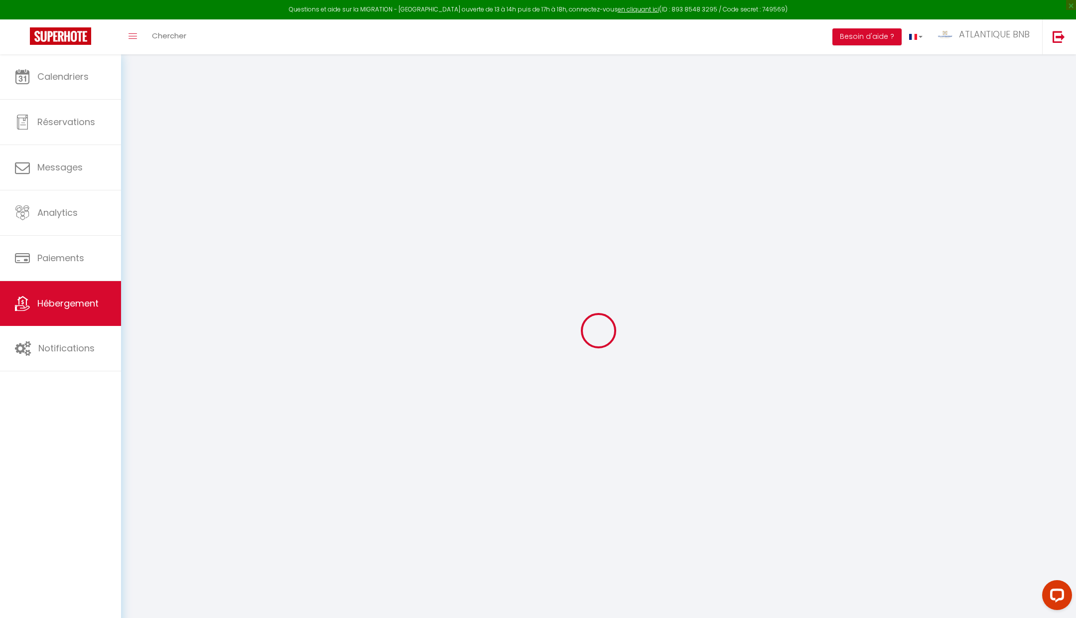
type input "40"
type input "0"
select select "16960"
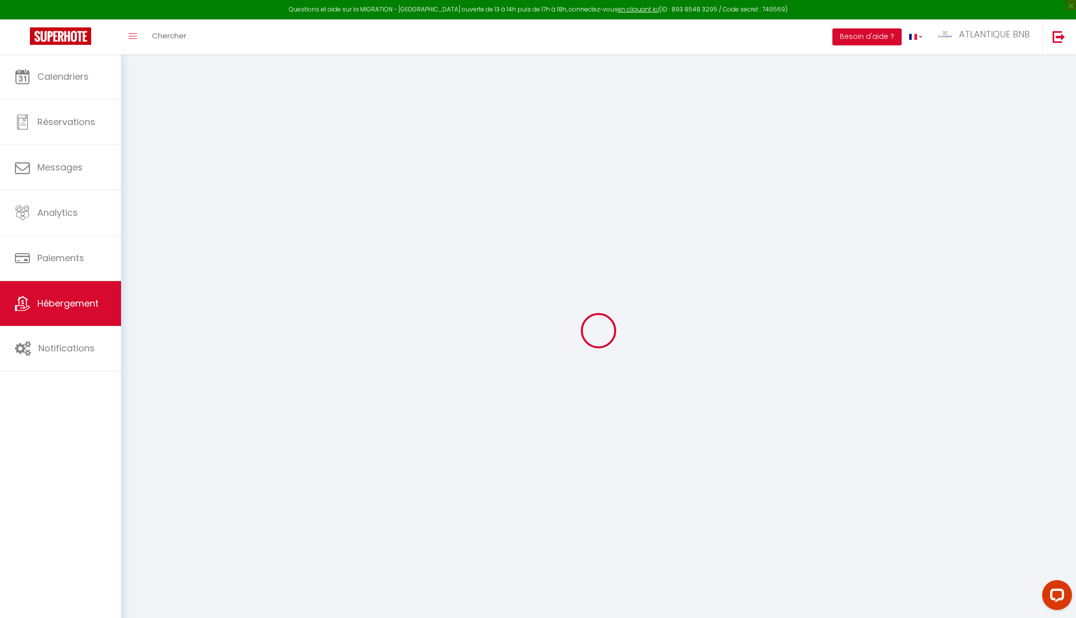
select select
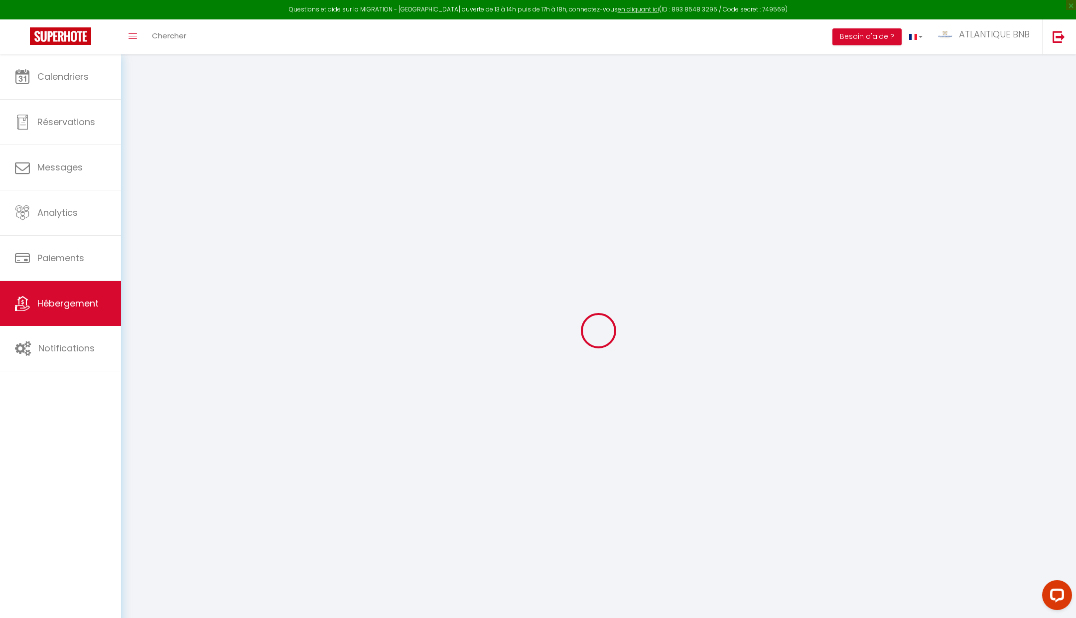
checkbox input "true"
checkbox input "false"
select select
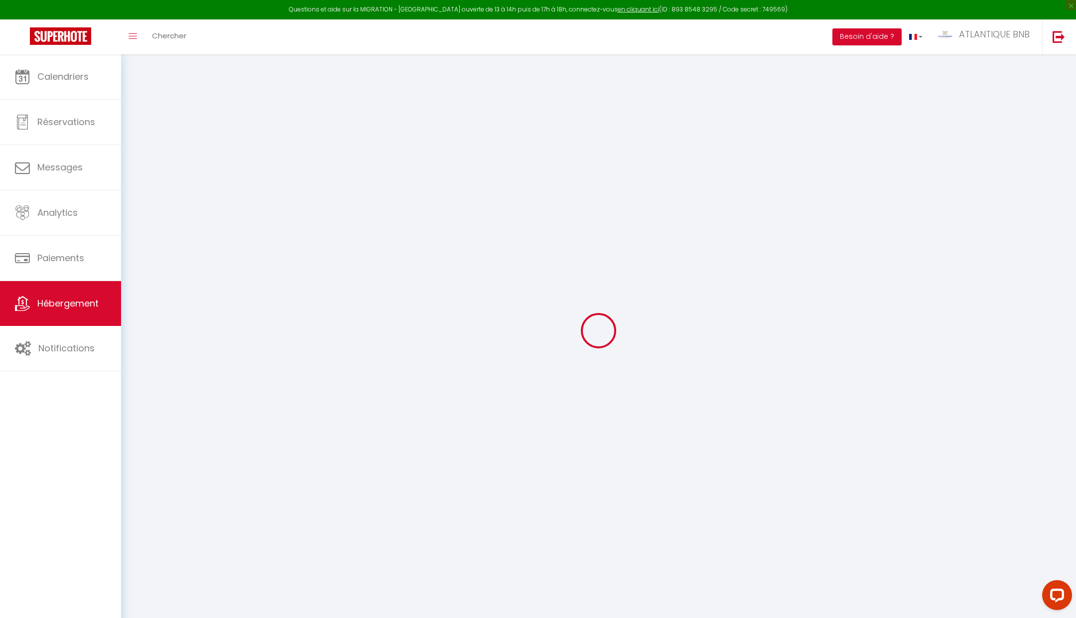
select select
checkbox input "true"
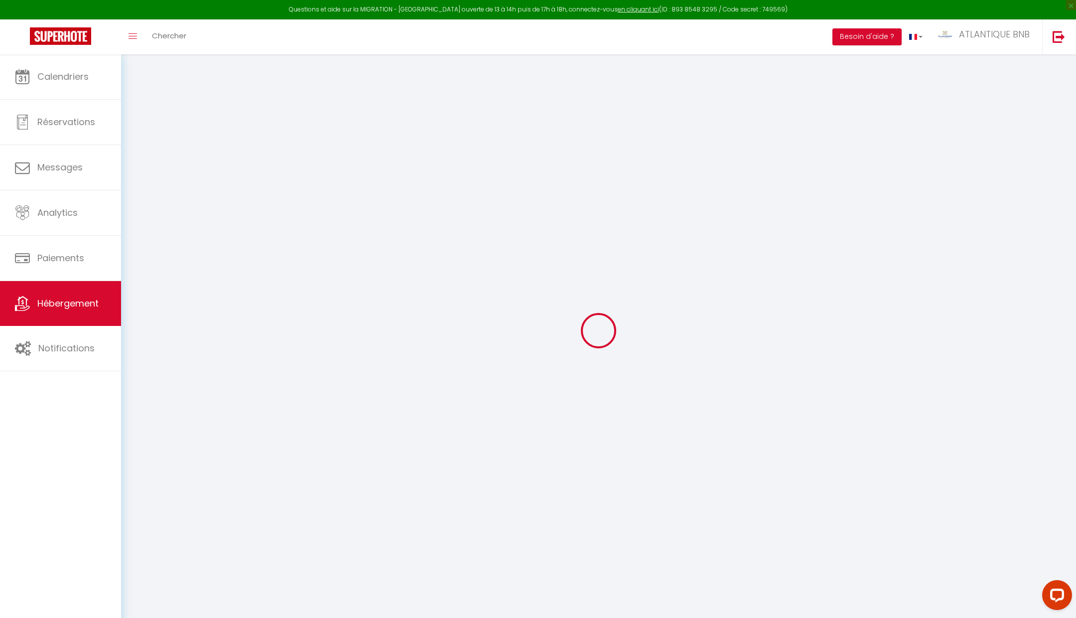
checkbox input "true"
checkbox input "false"
checkbox input "true"
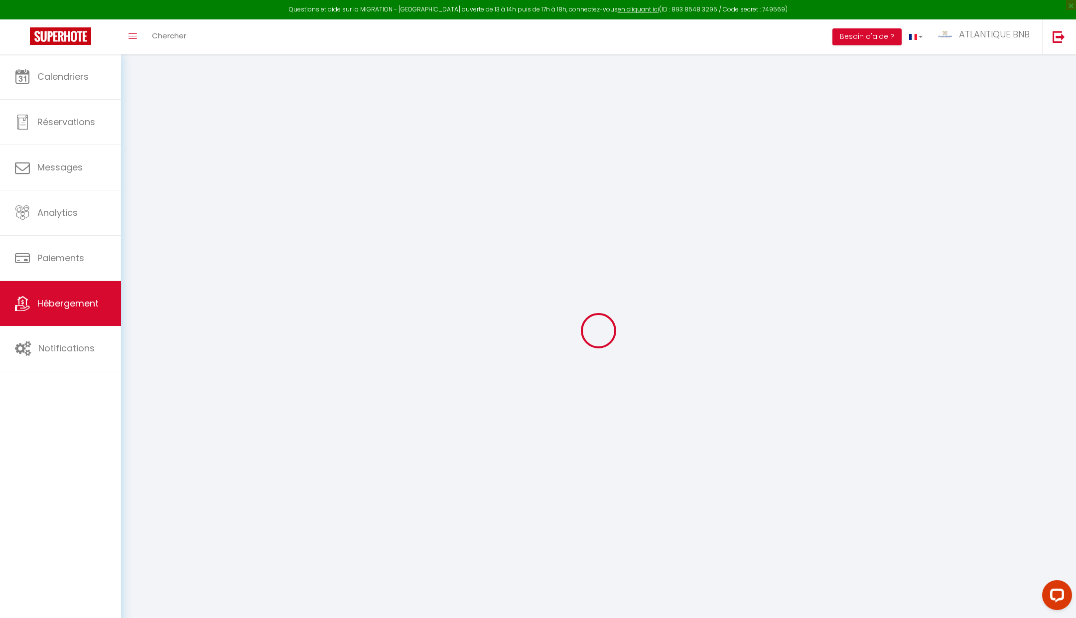
checkbox input "true"
checkbox input "false"
select select "17:00"
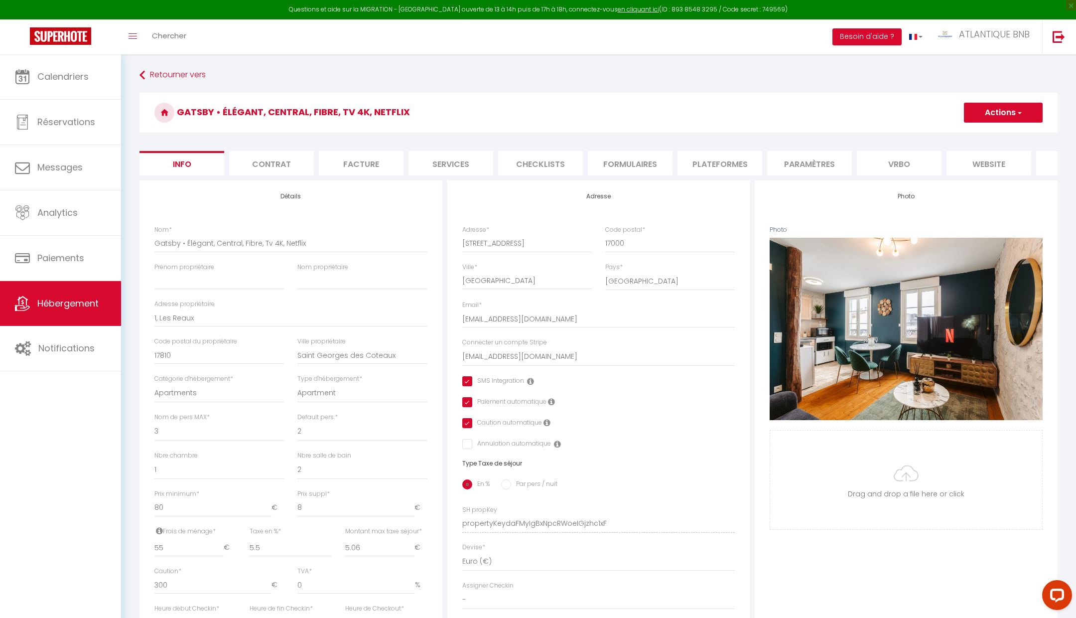
click at [276, 167] on li "Contrat" at bounding box center [271, 163] width 85 height 24
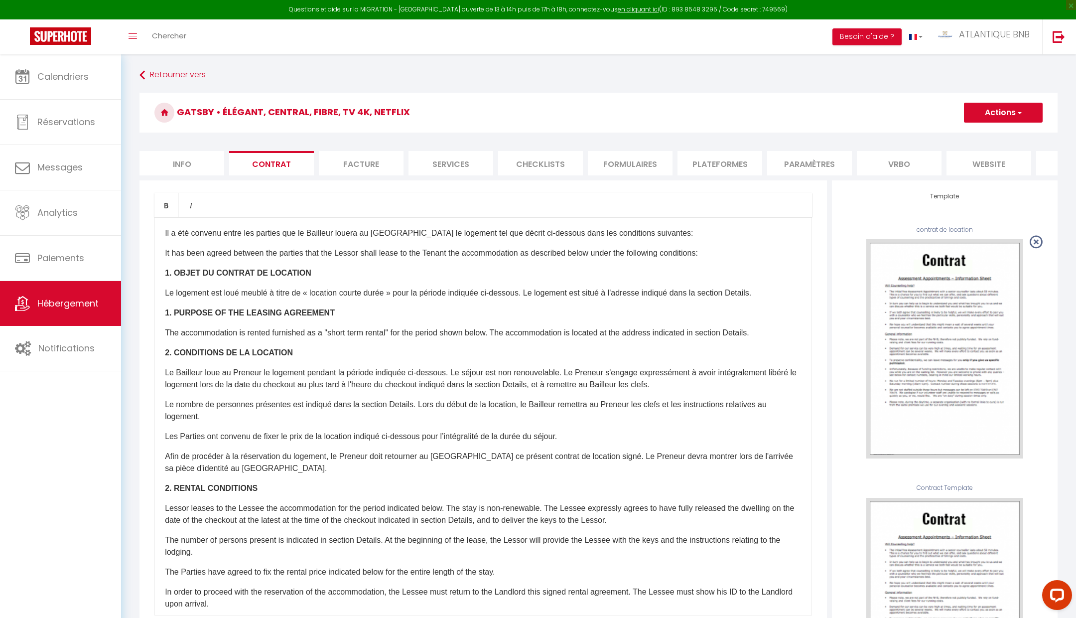
click at [180, 157] on li "Info" at bounding box center [181, 163] width 85 height 24
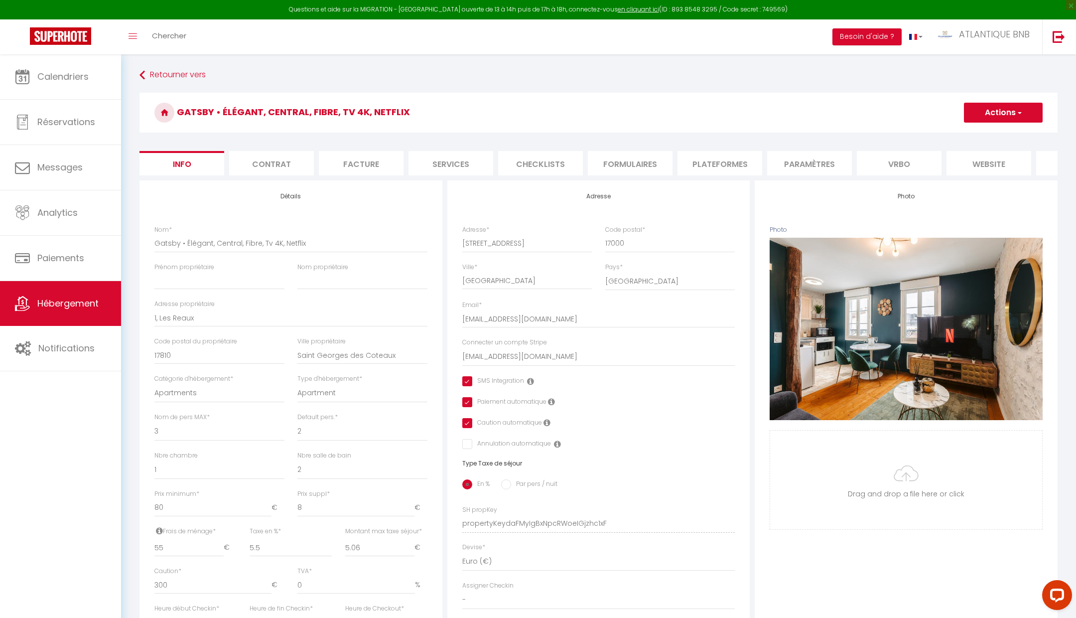
click at [353, 156] on li "Facture" at bounding box center [361, 163] width 85 height 24
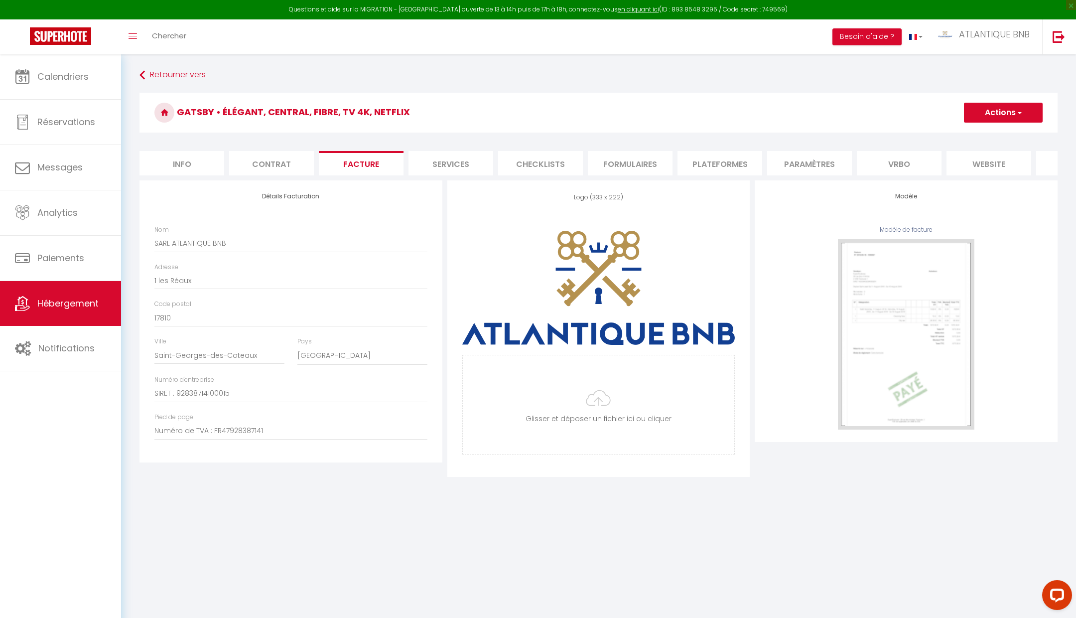
click at [285, 155] on li "Contrat" at bounding box center [271, 163] width 85 height 24
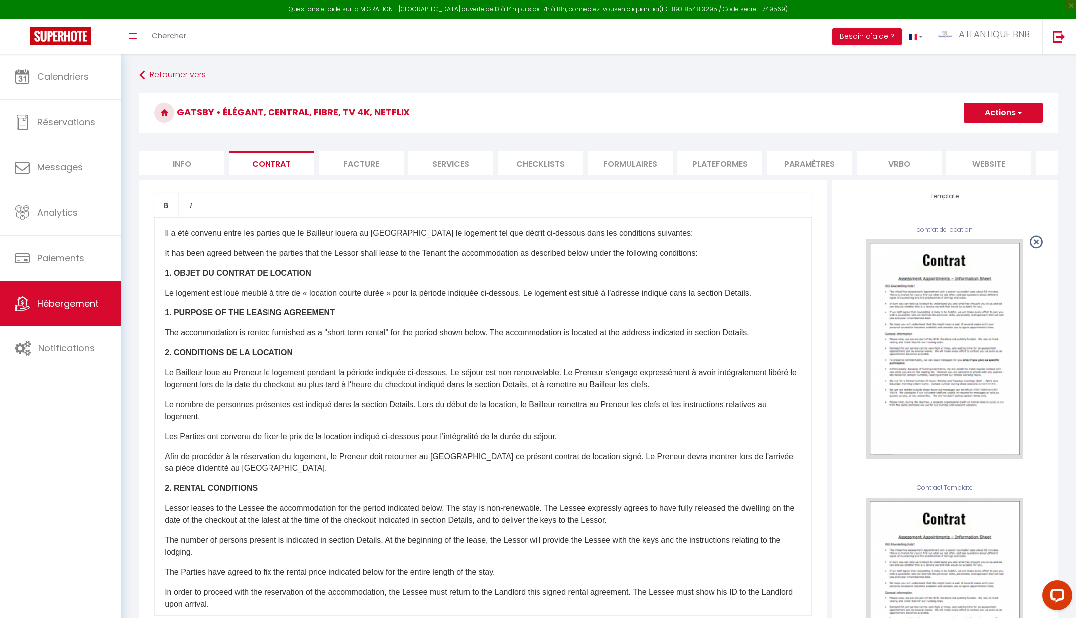
click at [203, 159] on li "Info" at bounding box center [181, 163] width 85 height 24
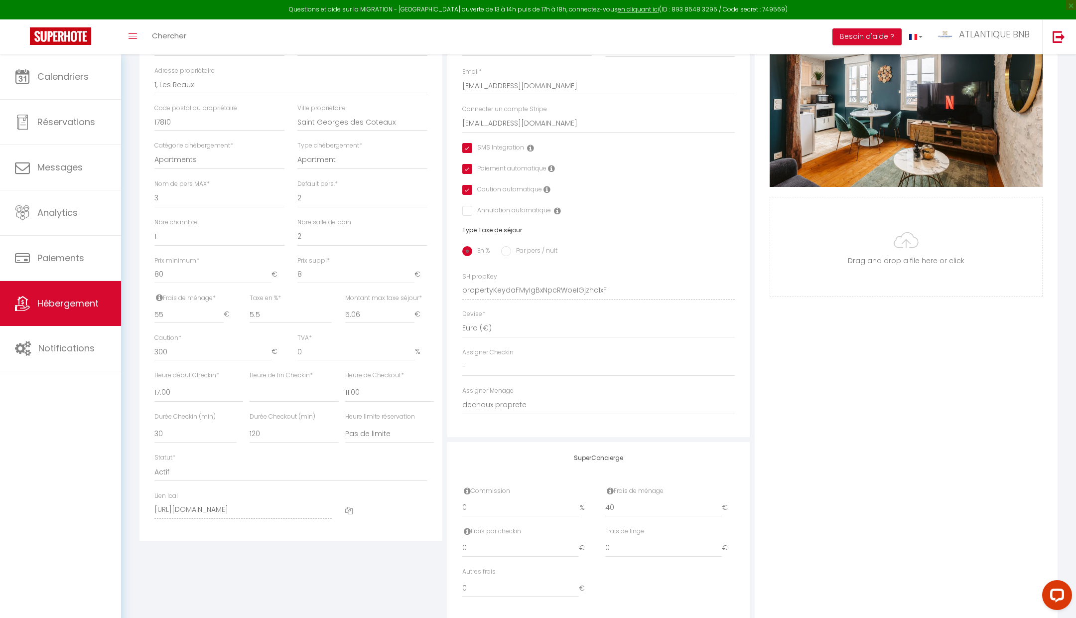
scroll to position [259, 0]
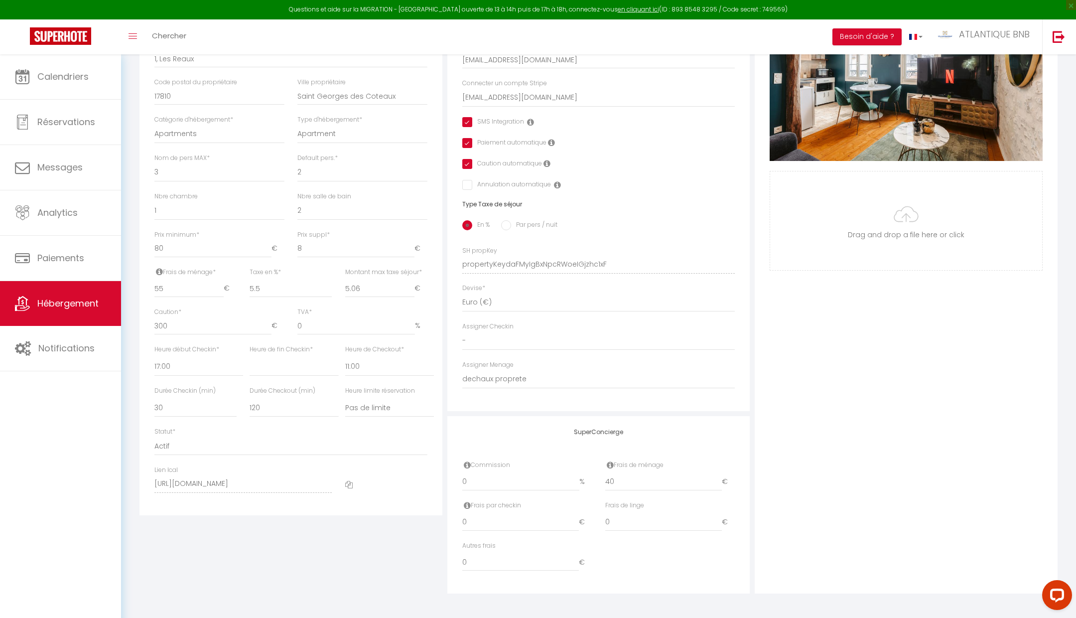
click at [721, 451] on div "SuperConcierge Commission 0 % Frais de ménage 40 € Frais par checkin 0 € Frais …" at bounding box center [598, 505] width 303 height 178
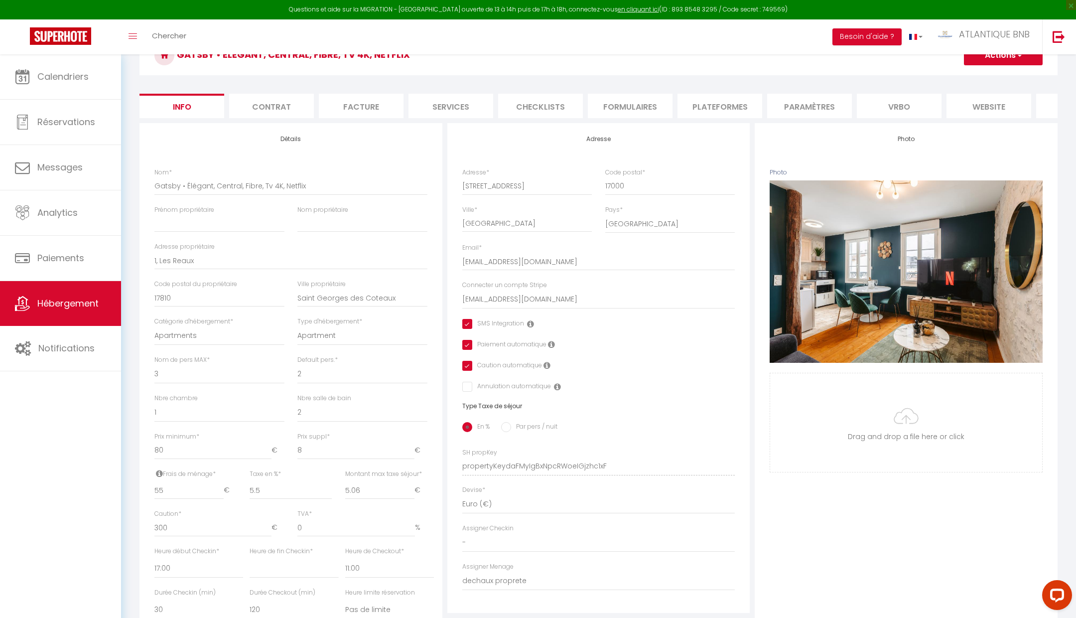
scroll to position [8, 0]
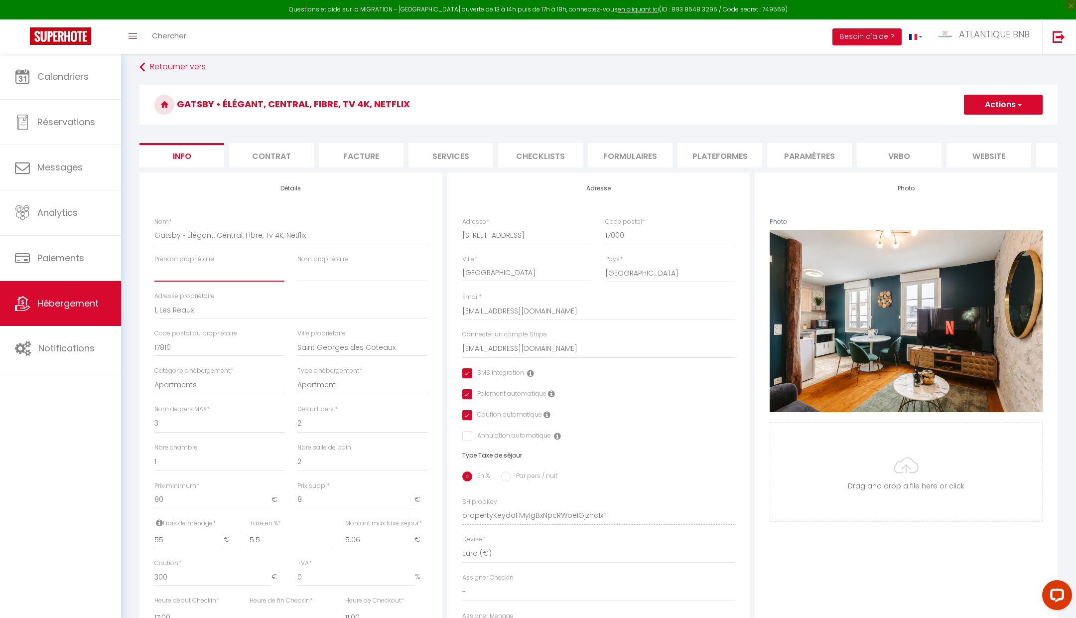
click at [195, 267] on input "Prénom propriétaire" at bounding box center [219, 272] width 130 height 18
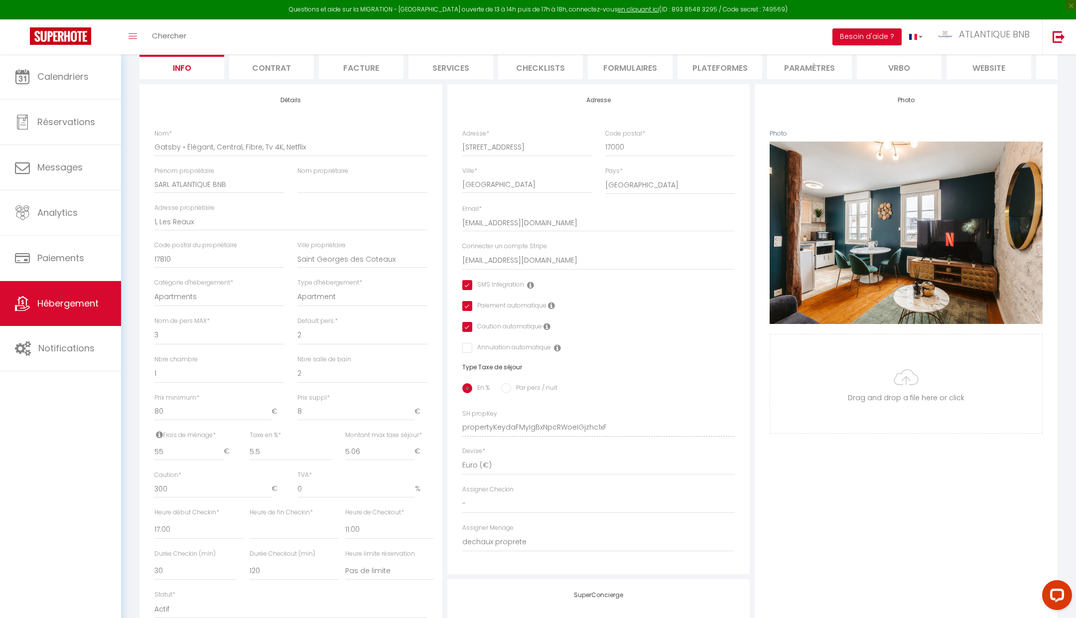
scroll to position [104, 0]
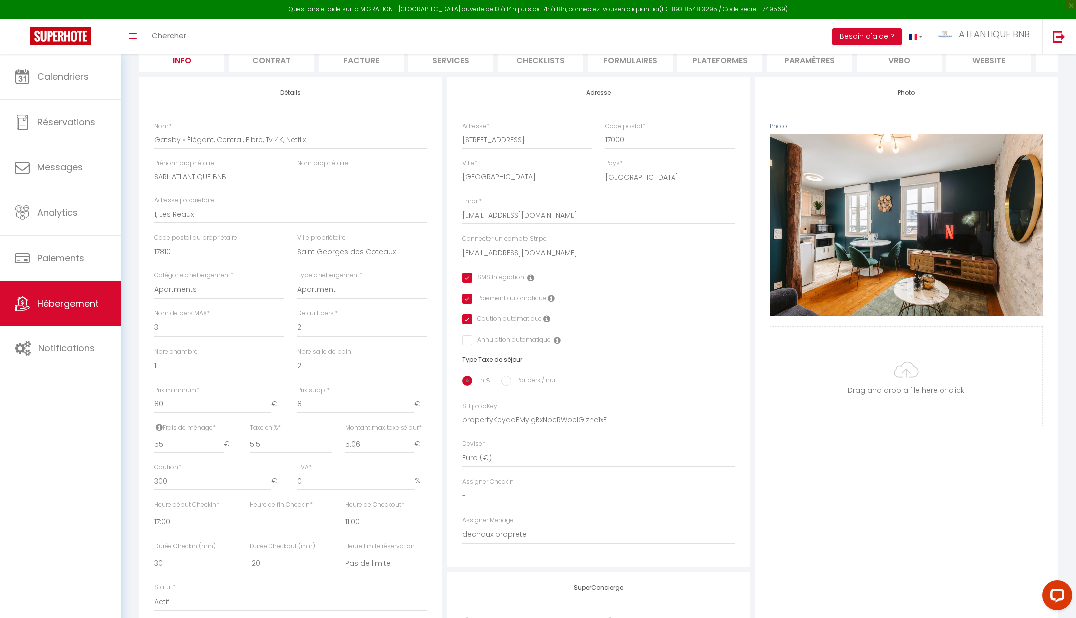
click at [128, 321] on div "Retourner vers Gatsby • Élégant, Central, Fibre, Tv 4K, Netflix Actions Enregis…" at bounding box center [598, 362] width 955 height 823
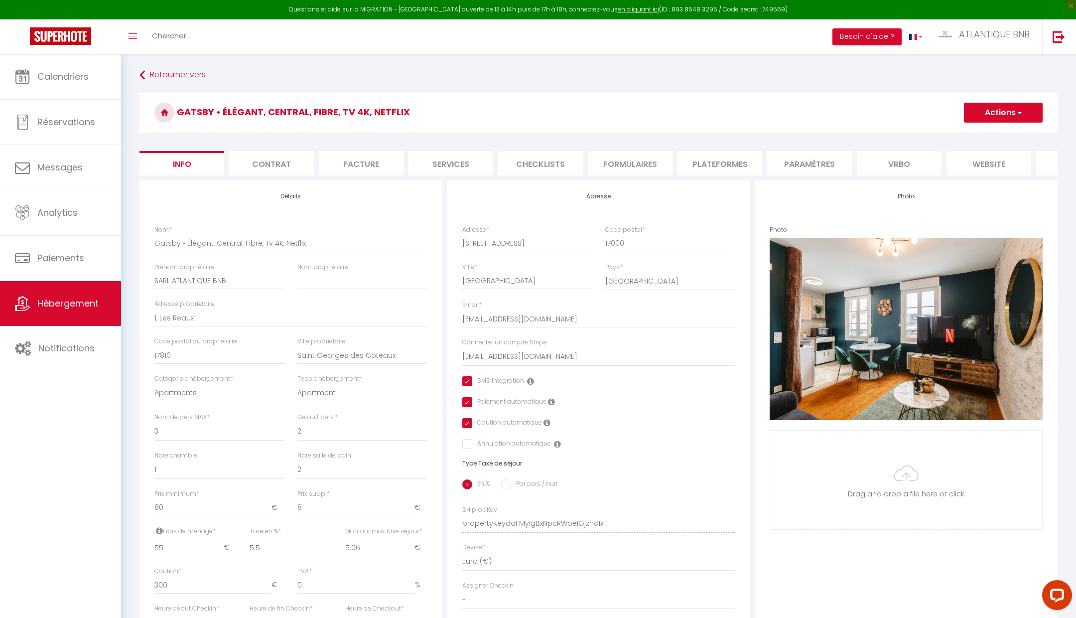
click at [982, 107] on button "Actions" at bounding box center [1003, 113] width 79 height 20
click at [976, 130] on input "Enregistrer" at bounding box center [963, 135] width 37 height 10
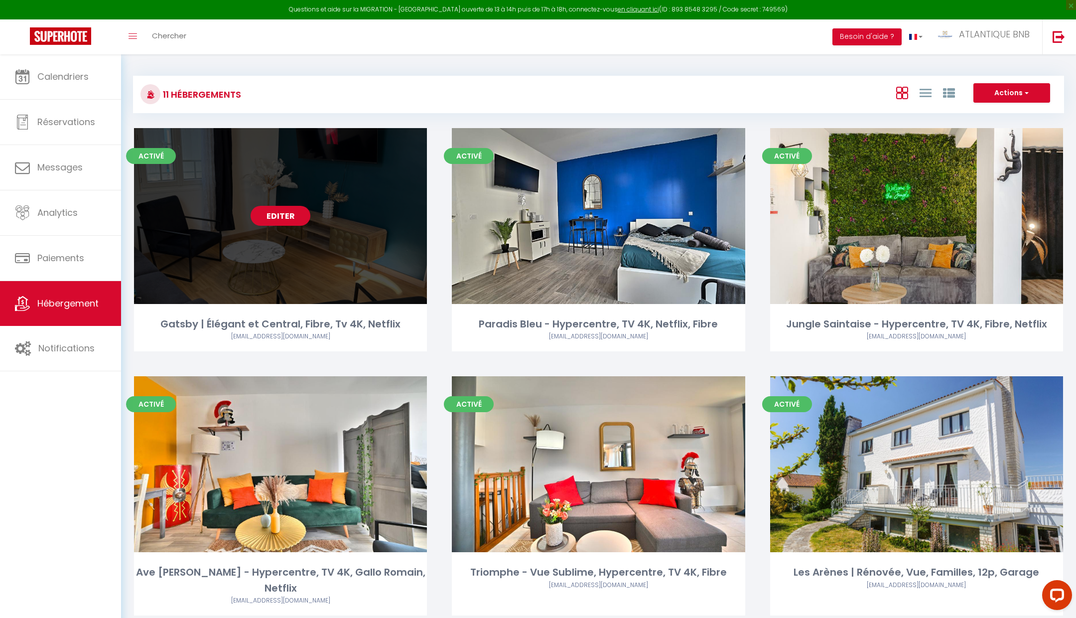
click at [284, 213] on link "Editer" at bounding box center [281, 216] width 60 height 20
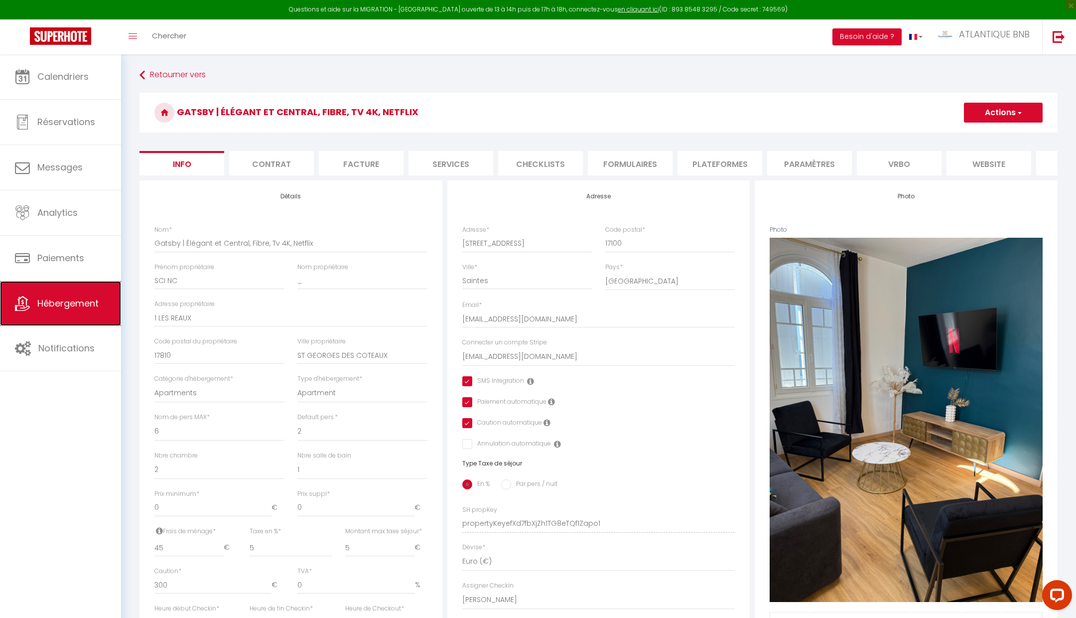
click at [73, 281] on link "Hébergement" at bounding box center [60, 303] width 121 height 45
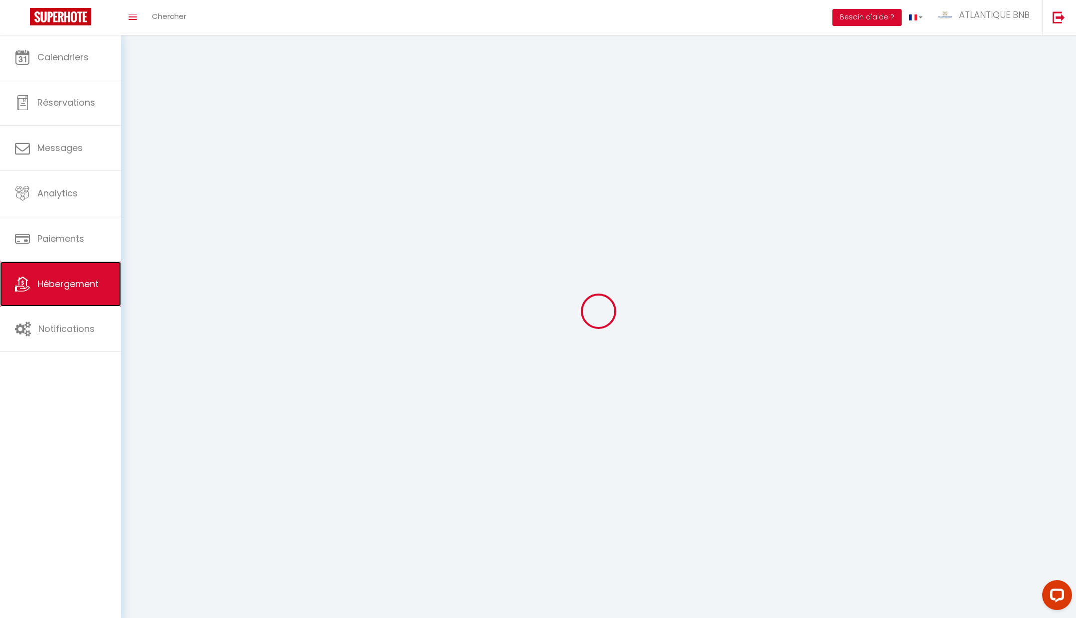
click at [73, 280] on link "Hébergement" at bounding box center [60, 284] width 121 height 45
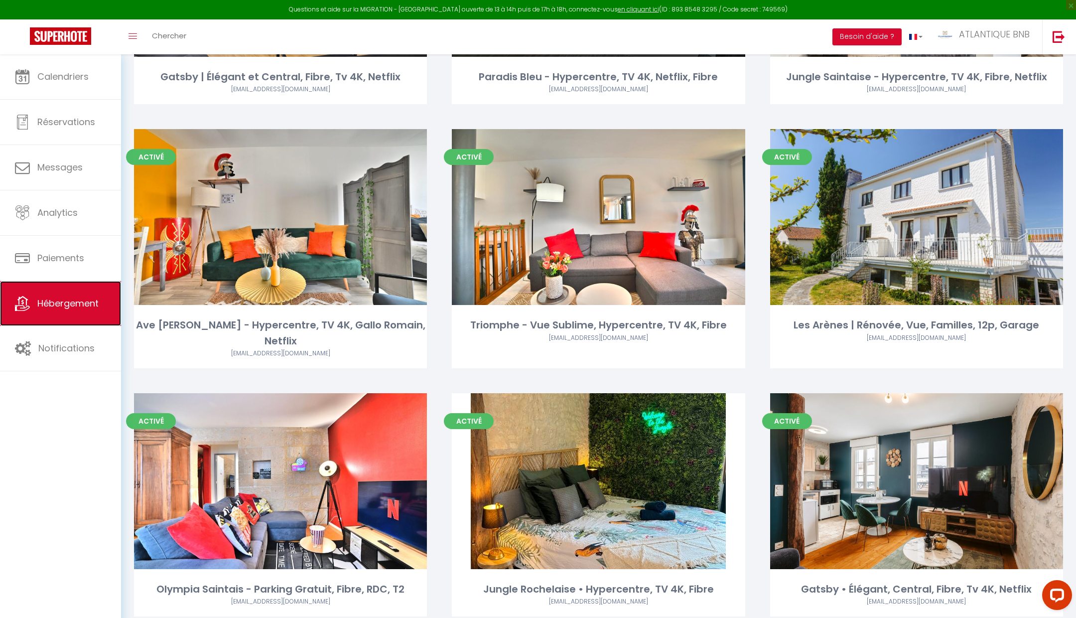
scroll to position [318, 0]
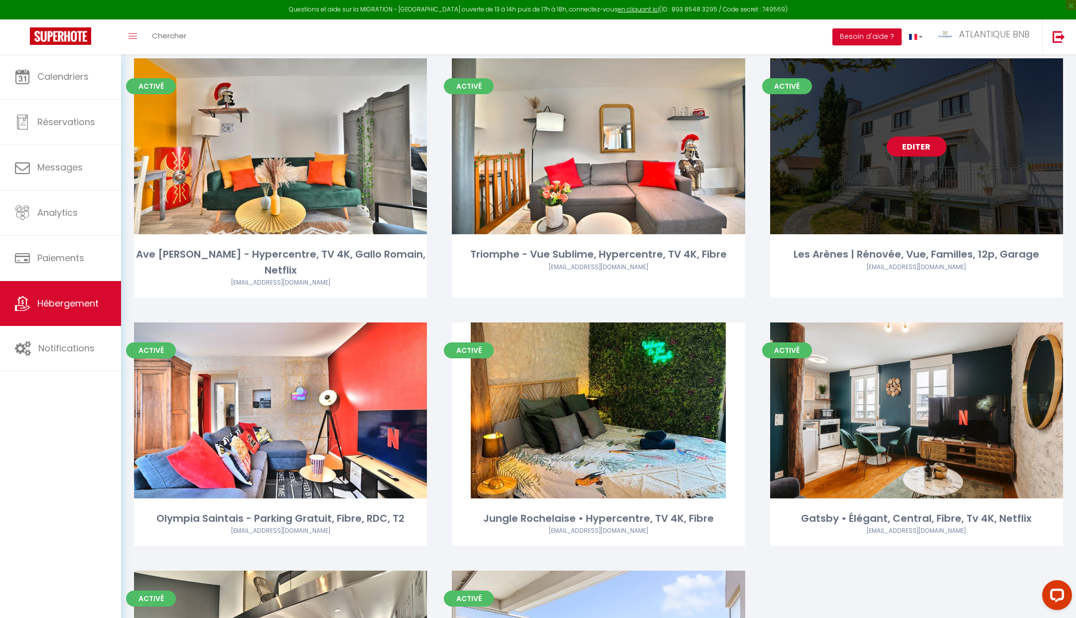
click at [931, 149] on link "Editer" at bounding box center [917, 146] width 60 height 20
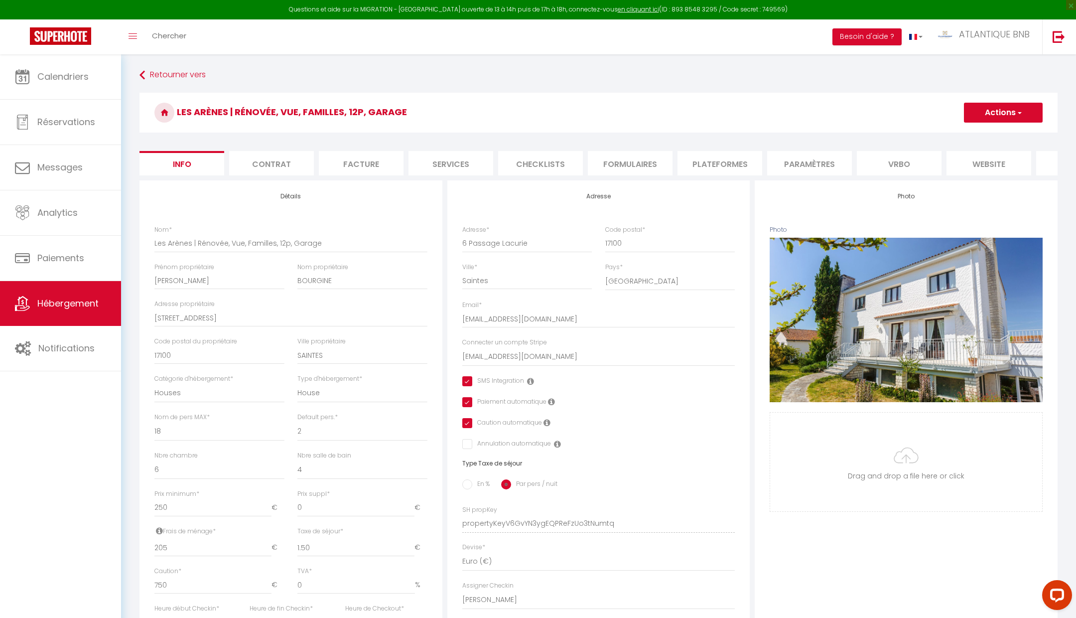
click at [269, 163] on li "Contrat" at bounding box center [271, 163] width 85 height 24
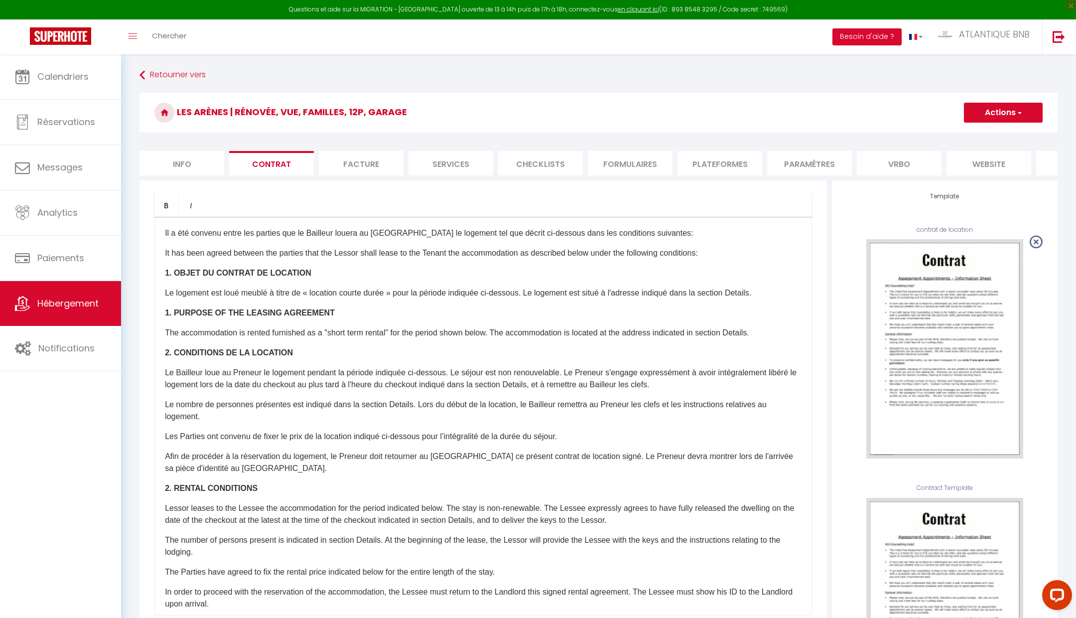
click at [380, 173] on li "Facture" at bounding box center [361, 163] width 85 height 24
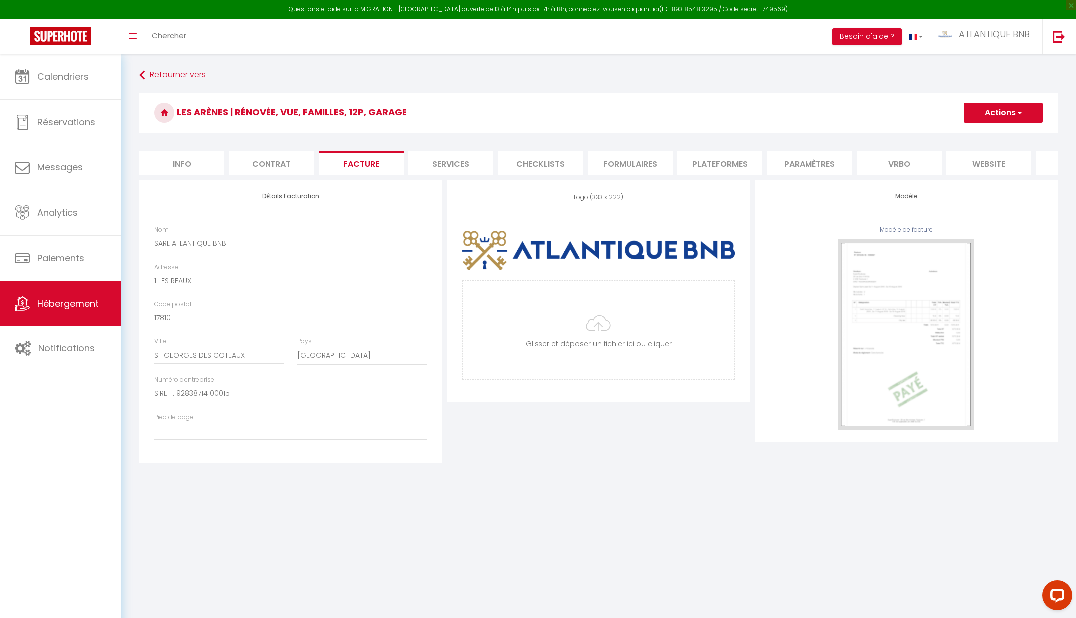
click at [439, 170] on li "Services" at bounding box center [450, 163] width 85 height 24
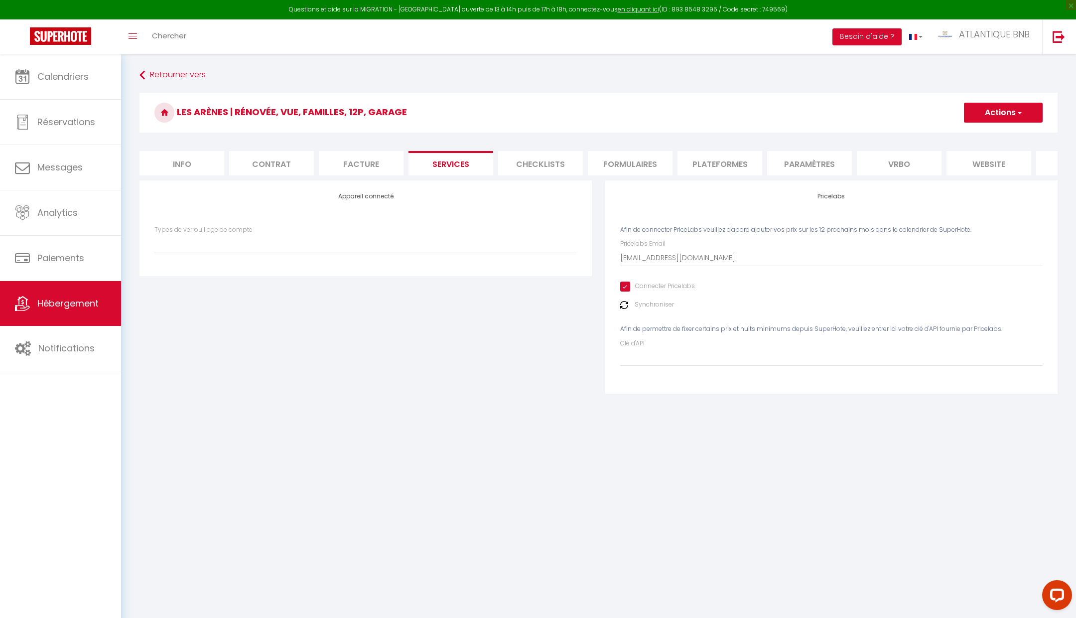
click at [558, 162] on li "Checklists" at bounding box center [540, 163] width 85 height 24
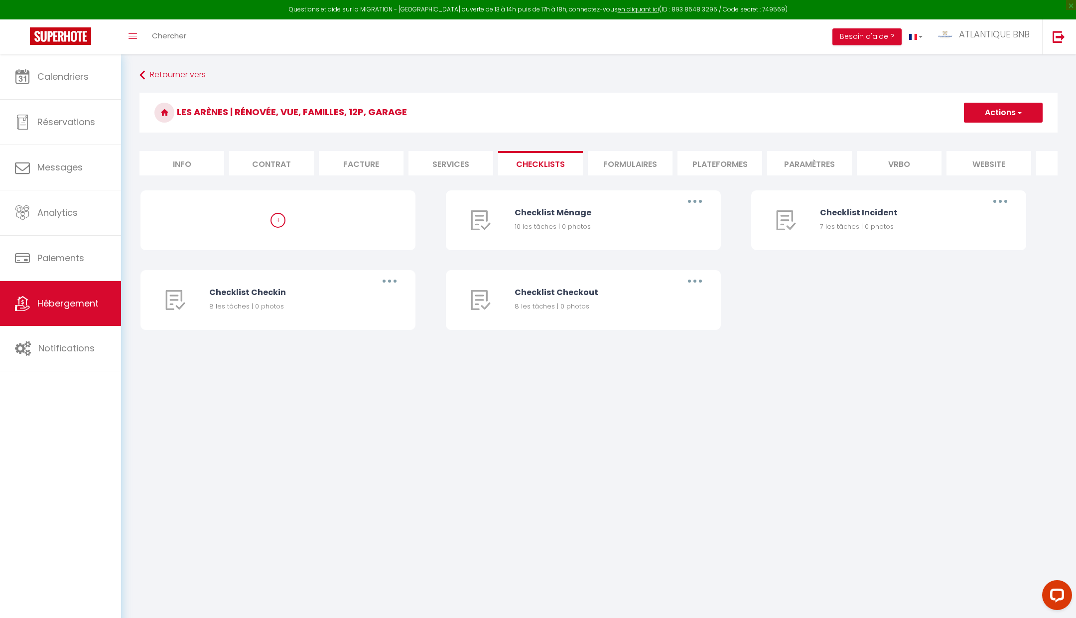
click at [632, 161] on li "Formulaires" at bounding box center [630, 163] width 85 height 24
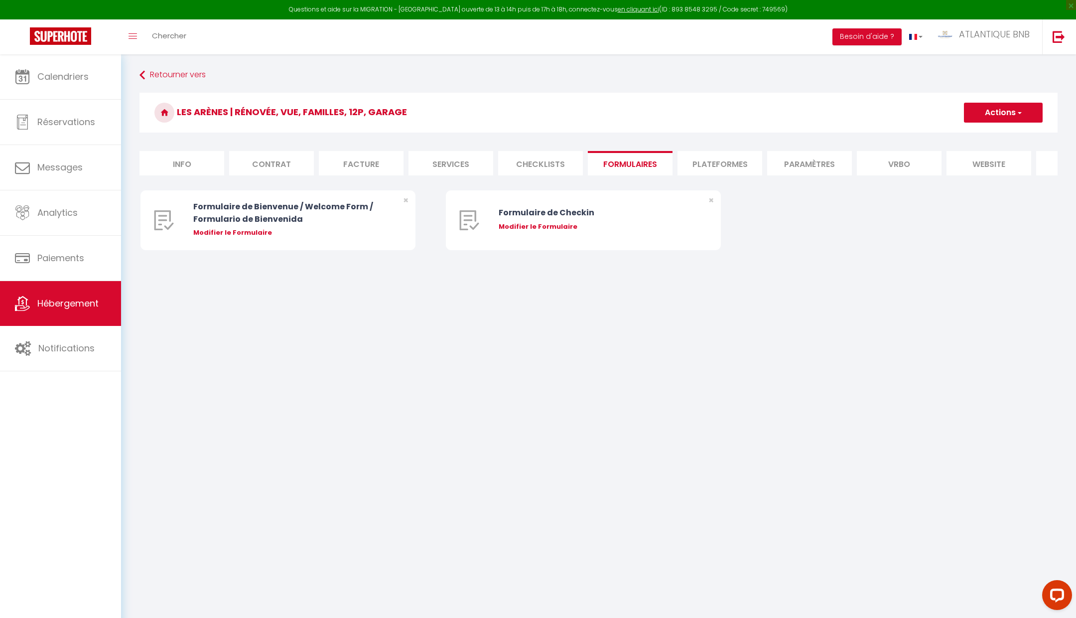
click at [700, 163] on li "Plateformes" at bounding box center [719, 163] width 85 height 24
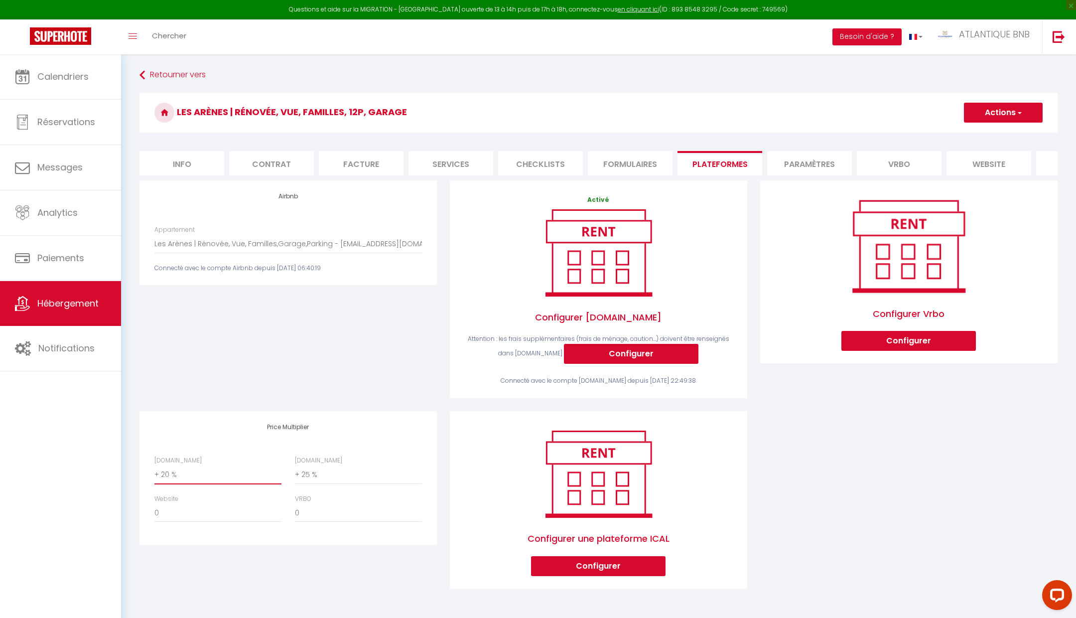
click at [208, 475] on select "0 + 1 % + 2 % + 3 % + 4 % + 5 % + 6 % + 7 % + 8 % + 9 %" at bounding box center [217, 474] width 127 height 19
click at [247, 392] on div "Airbnb Appartement Ave César | Hypercentre, Gallo Romain, Tv 4K,Fibre - atlanti…" at bounding box center [288, 295] width 310 height 231
click at [1002, 115] on button "Actions" at bounding box center [1003, 113] width 79 height 20
click at [992, 132] on link "Enregistrer" at bounding box center [1002, 134] width 79 height 13
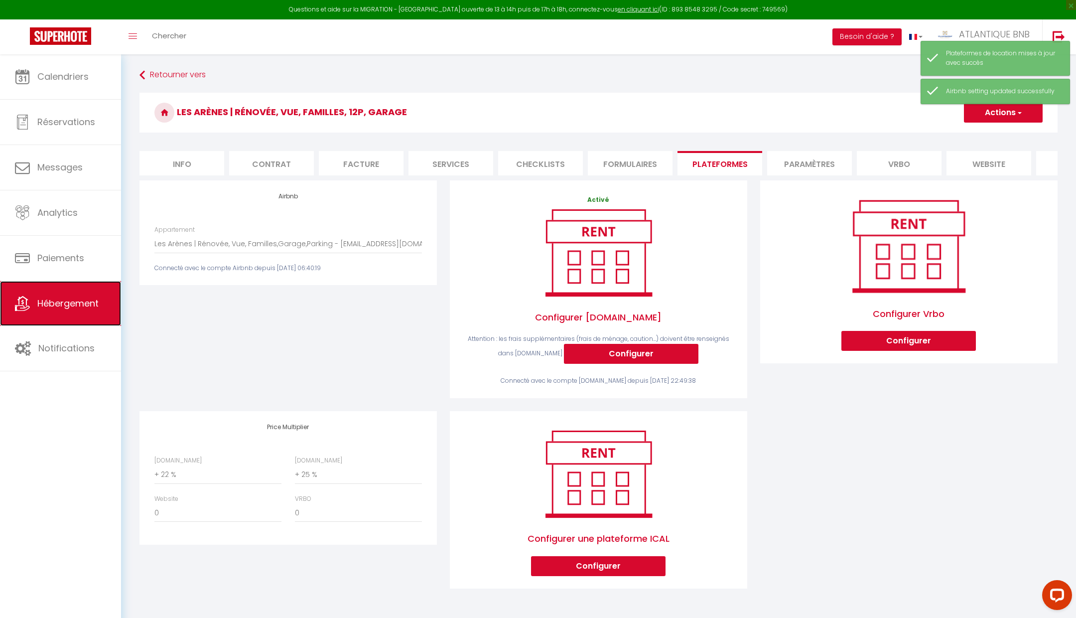
click at [83, 308] on span "Hébergement" at bounding box center [67, 303] width 61 height 12
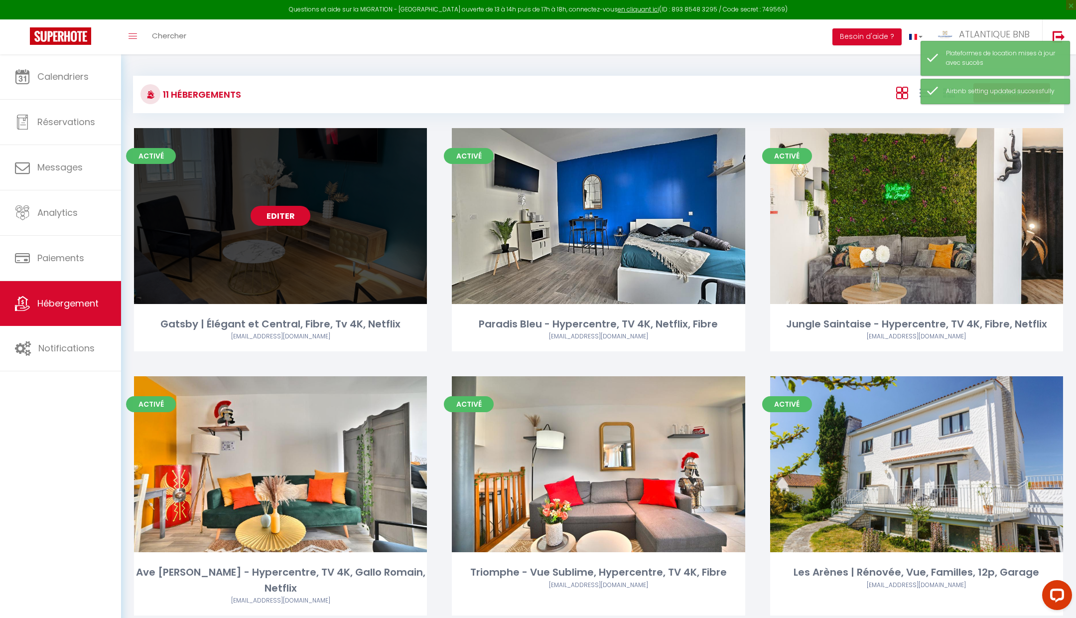
click at [294, 223] on link "Editer" at bounding box center [281, 216] width 60 height 20
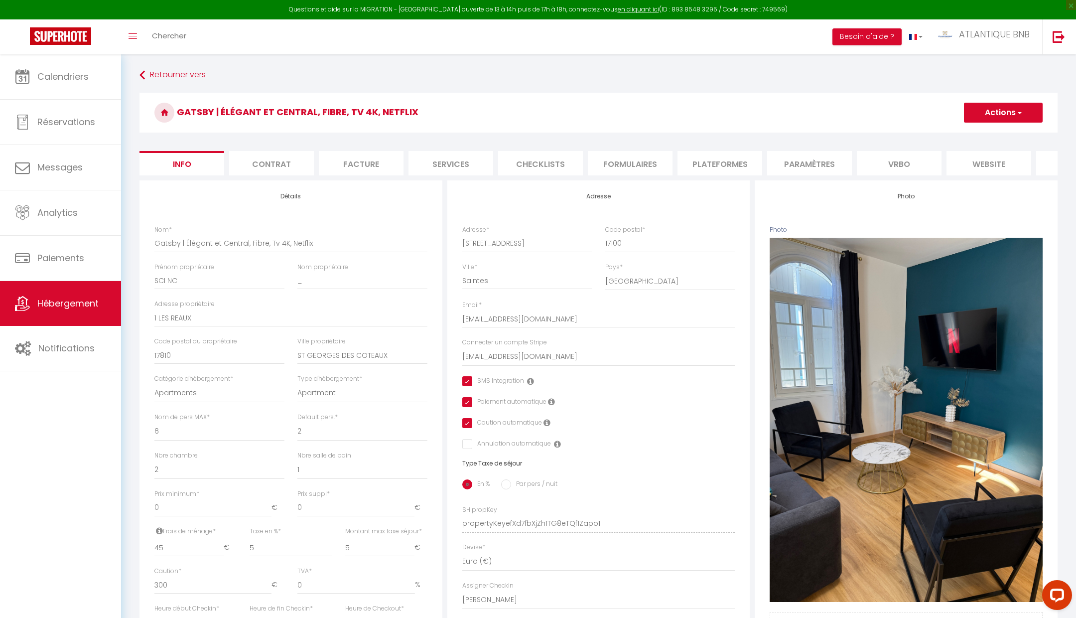
click at [717, 159] on li "Plateformes" at bounding box center [719, 163] width 85 height 24
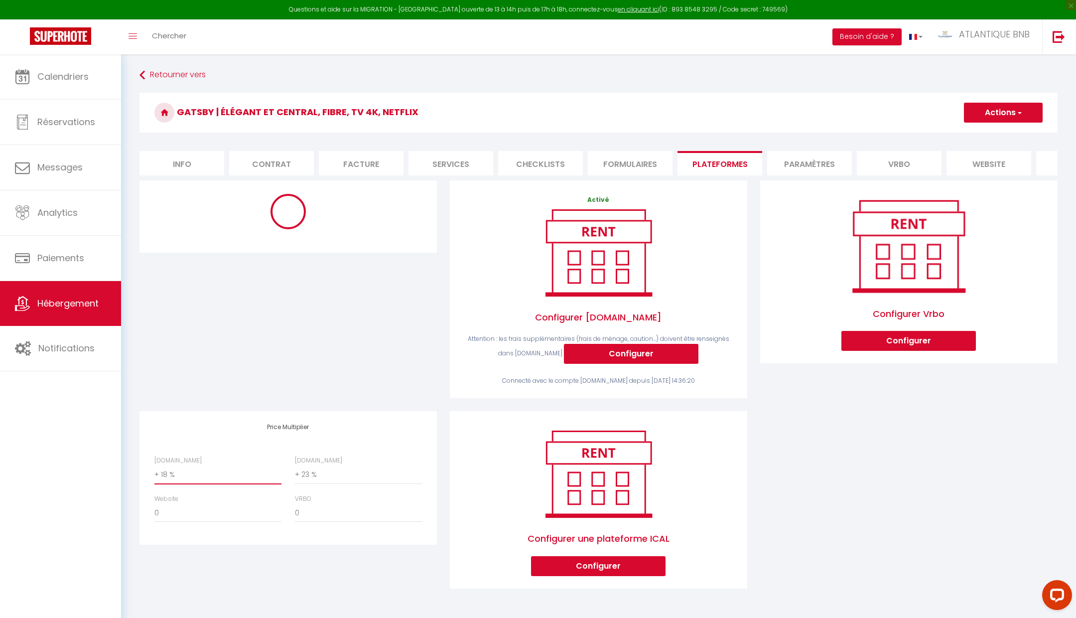
click at [206, 474] on select "0 + 1 % + 2 % + 3 % + 4 % + 5 % + 6 % + 7 % + 8 % + 9 %" at bounding box center [217, 474] width 127 height 19
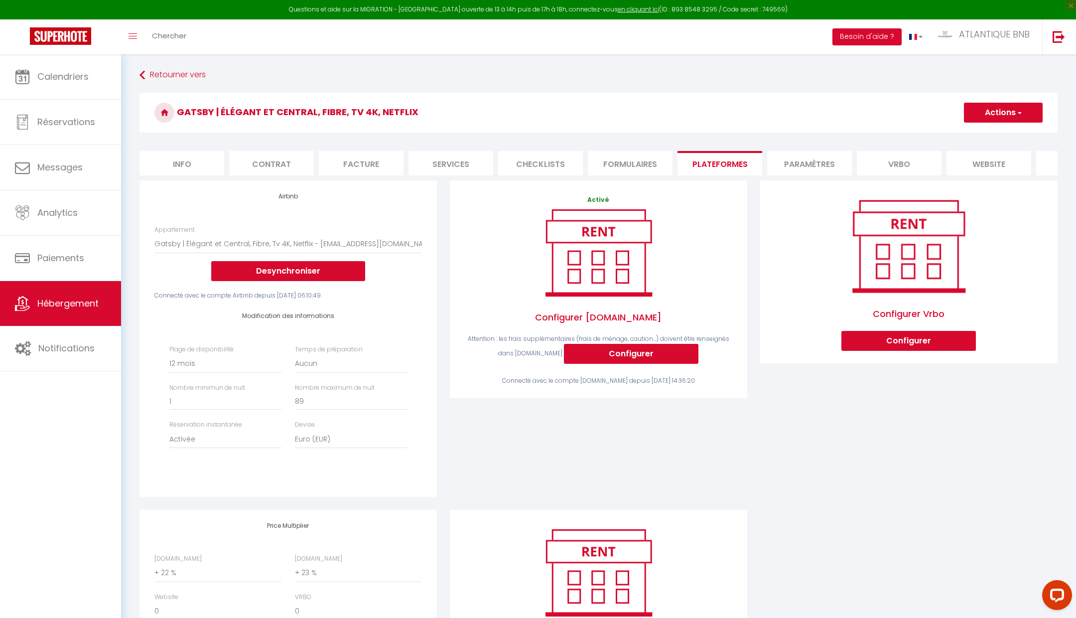
click at [327, 382] on div "Plage de disponibilité Date indisponible par defaut 1 mois 3 mois 6 mois 9 mois…" at bounding box center [288, 402] width 251 height 114
click at [309, 318] on h4 "Modification des informations" at bounding box center [288, 315] width 238 height 7
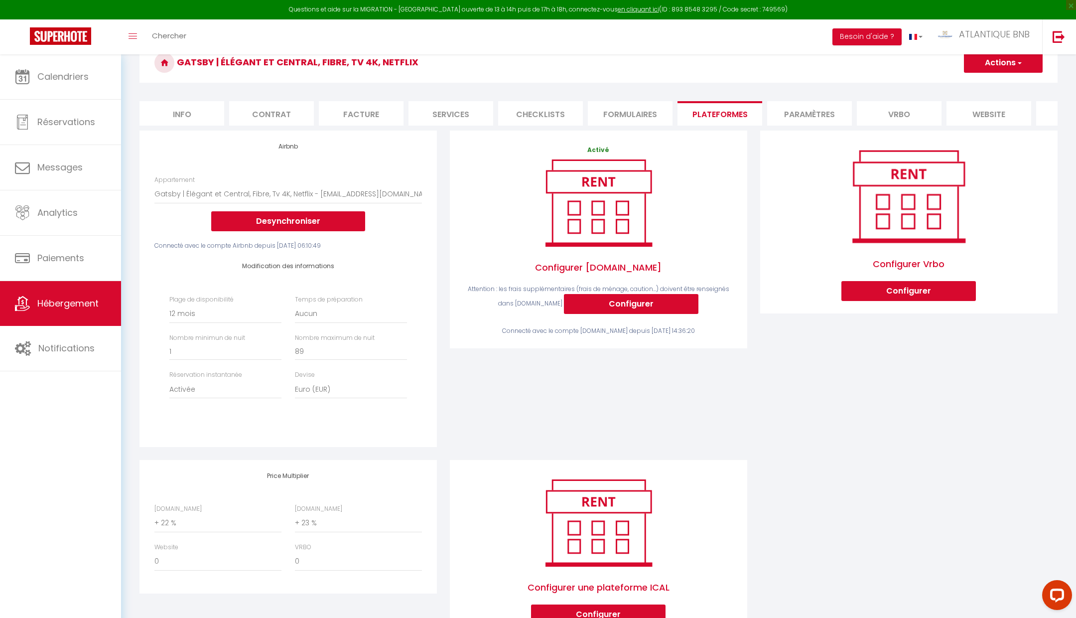
scroll to position [93, 0]
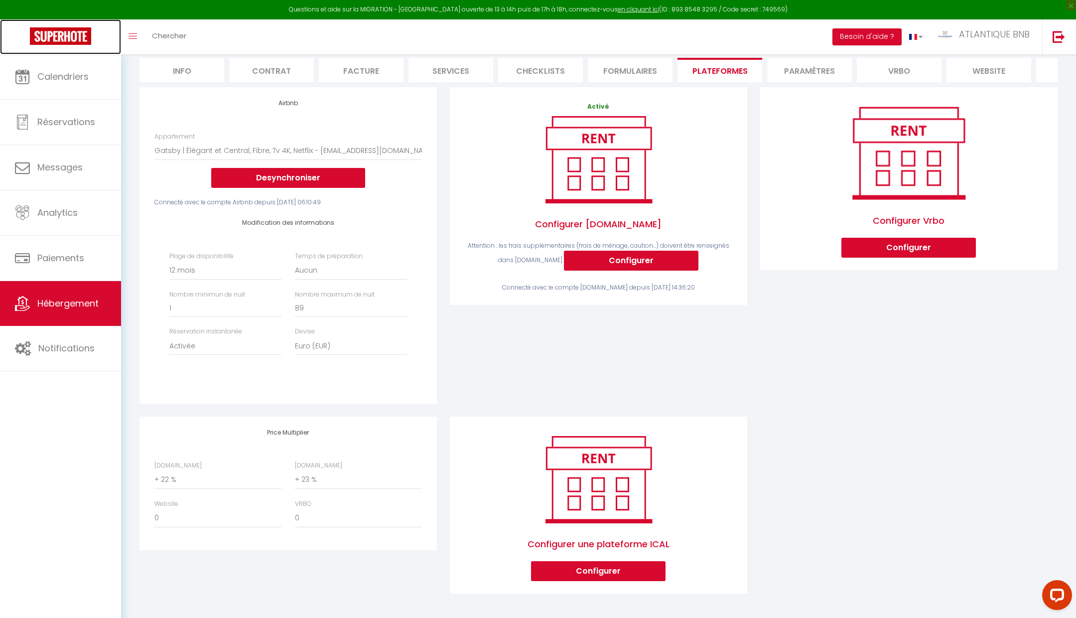
click at [67, 41] on img at bounding box center [60, 35] width 61 height 17
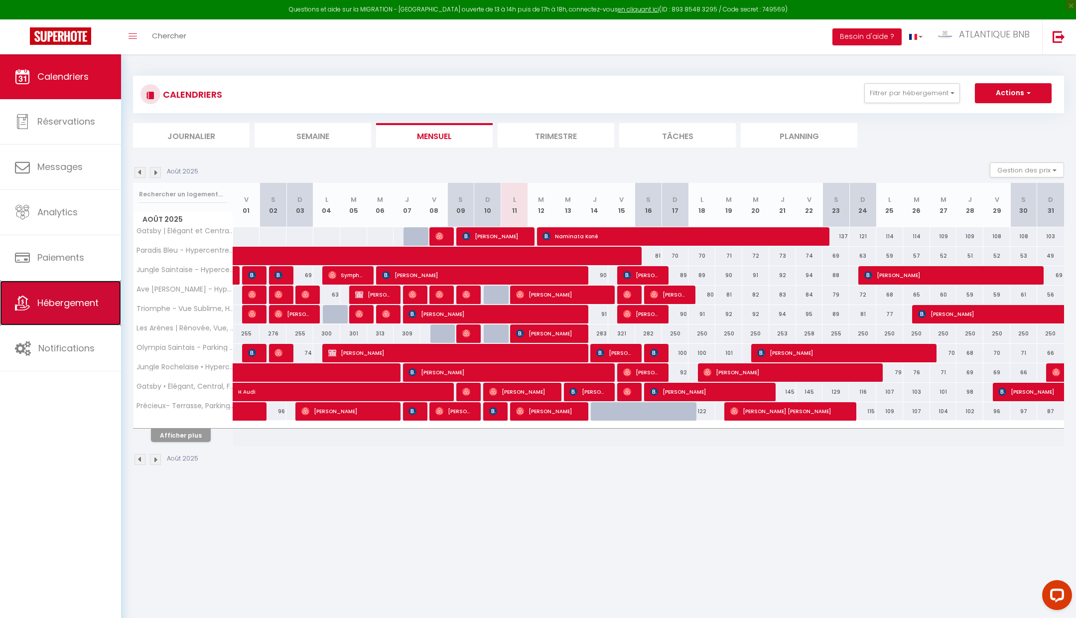
click at [67, 307] on span "Hébergement" at bounding box center [67, 302] width 61 height 12
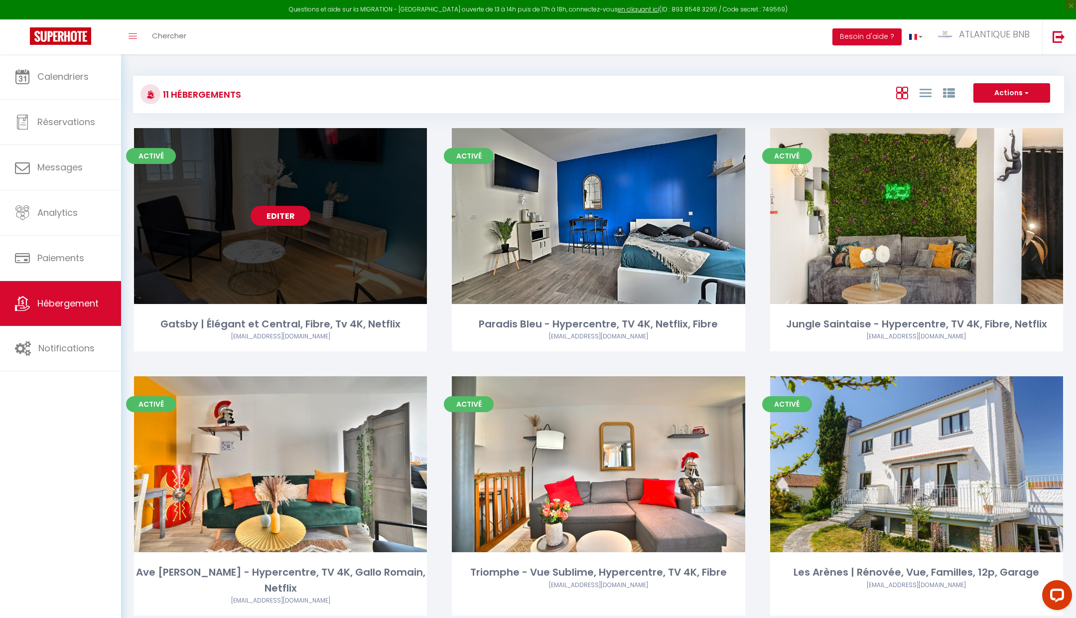
click at [295, 215] on link "Editer" at bounding box center [281, 216] width 60 height 20
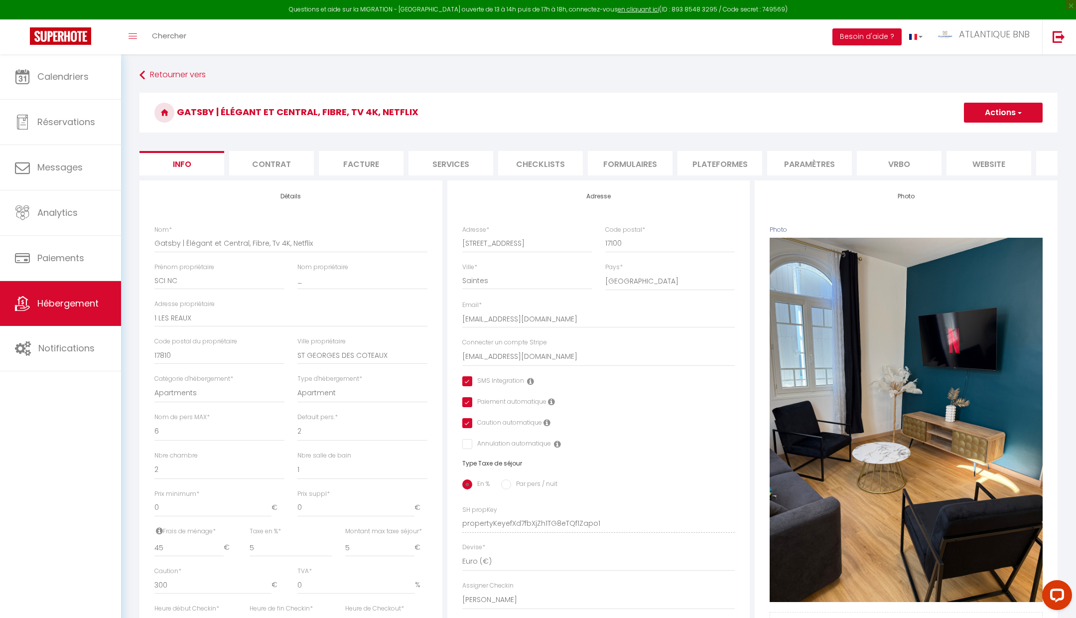
click at [718, 167] on li "Plateformes" at bounding box center [719, 163] width 85 height 24
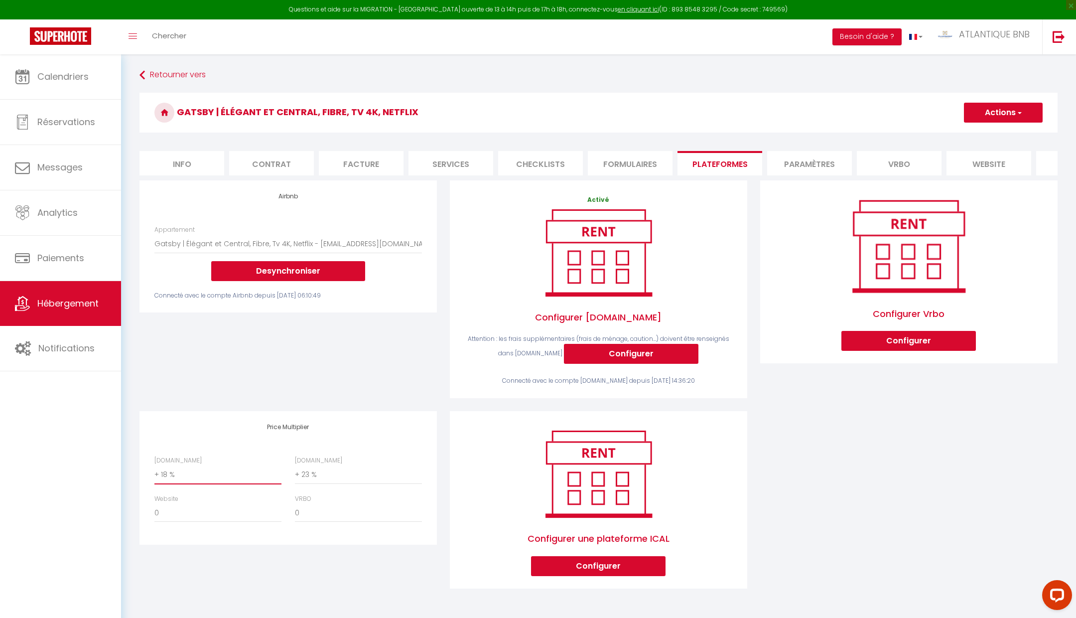
click at [238, 478] on select "0 + 1 % + 2 % + 3 % + 4 % + 5 % + 6 % + 7 % + 8 % + 9 %" at bounding box center [217, 474] width 127 height 19
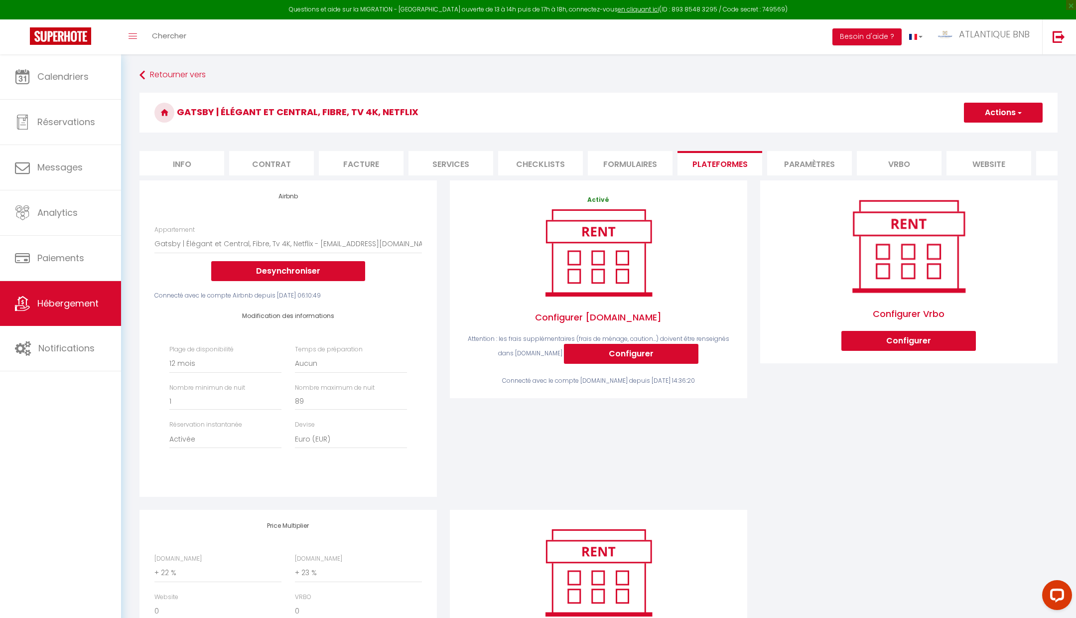
click at [991, 116] on button "Actions" at bounding box center [1003, 113] width 79 height 20
click at [983, 135] on link "Enregistrer" at bounding box center [1002, 134] width 79 height 13
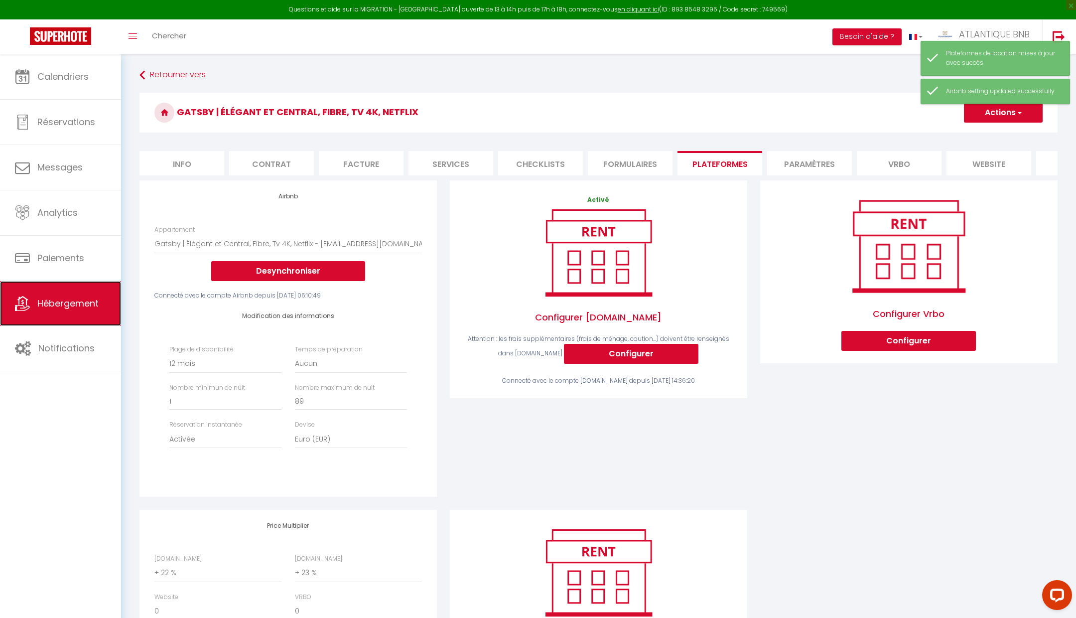
click at [48, 286] on link "Hébergement" at bounding box center [60, 303] width 121 height 45
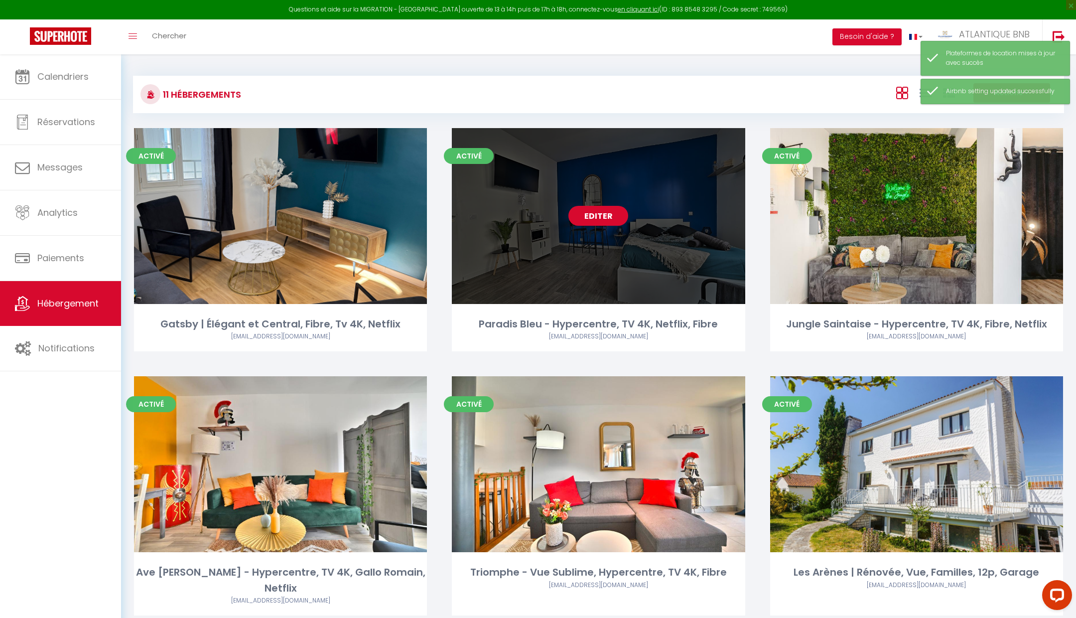
click at [598, 219] on link "Editer" at bounding box center [598, 216] width 60 height 20
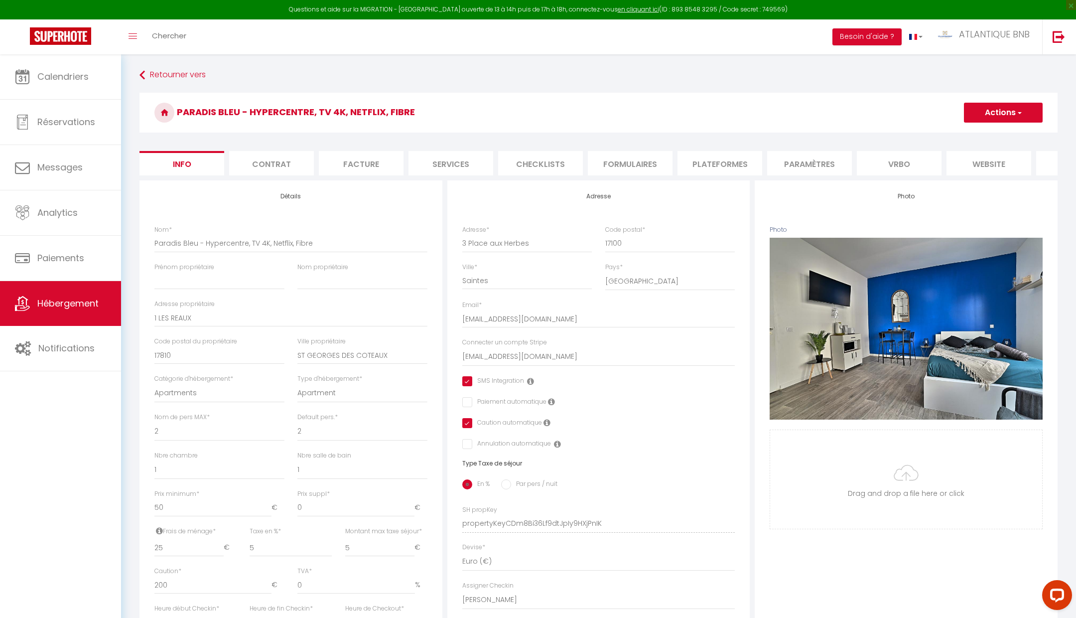
click at [716, 156] on li "Plateformes" at bounding box center [719, 163] width 85 height 24
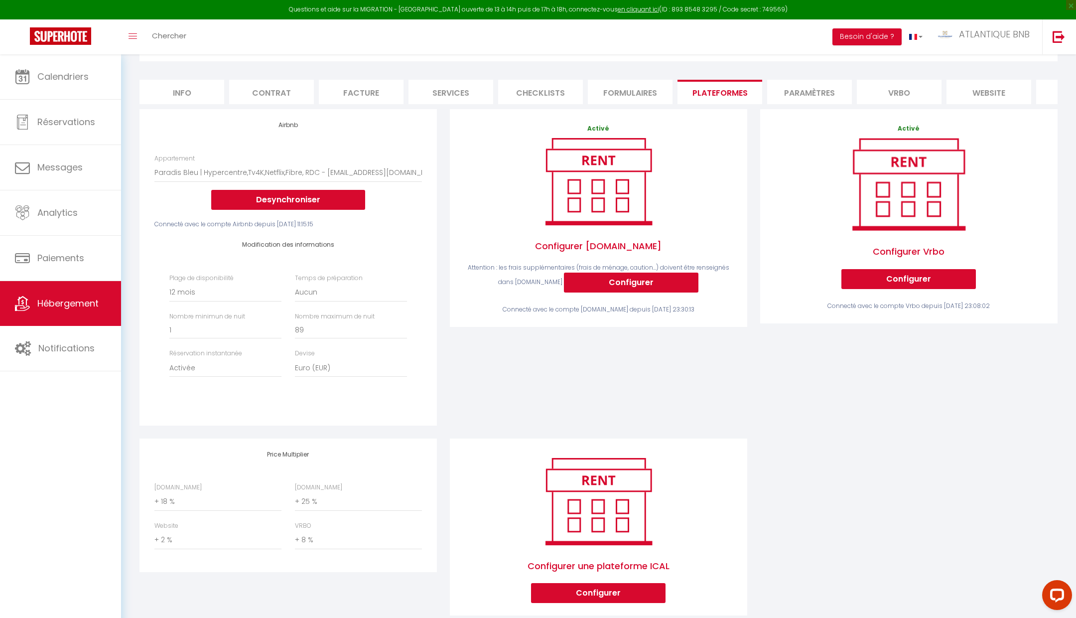
scroll to position [76, 0]
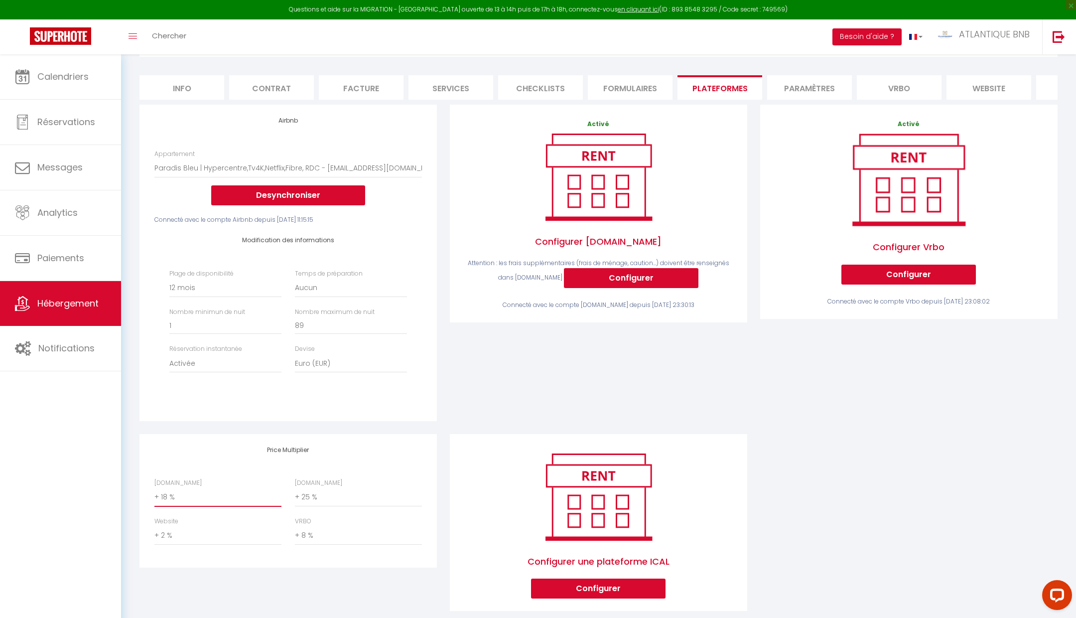
click at [214, 492] on select "0 + 1 % + 2 % + 3 % + 4 % + 5 % + 6 % + 7 % + 8 % + 9 %" at bounding box center [217, 497] width 127 height 19
click at [456, 406] on div "Activé Configurer Booking.com Attention : les frais supplémentaires (frais de m…" at bounding box center [598, 269] width 310 height 329
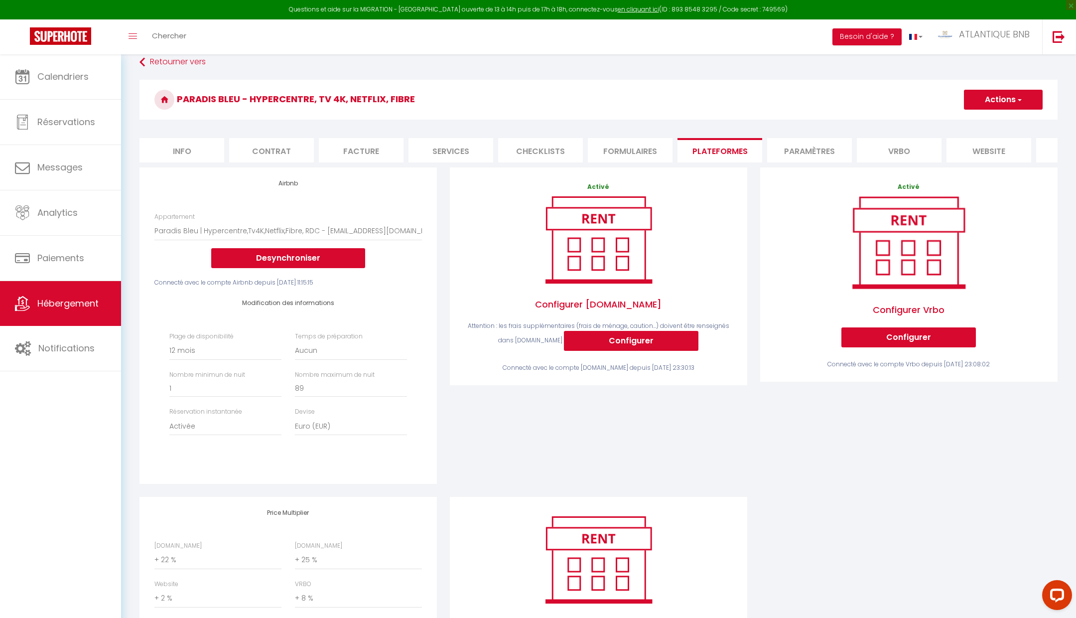
scroll to position [10, 0]
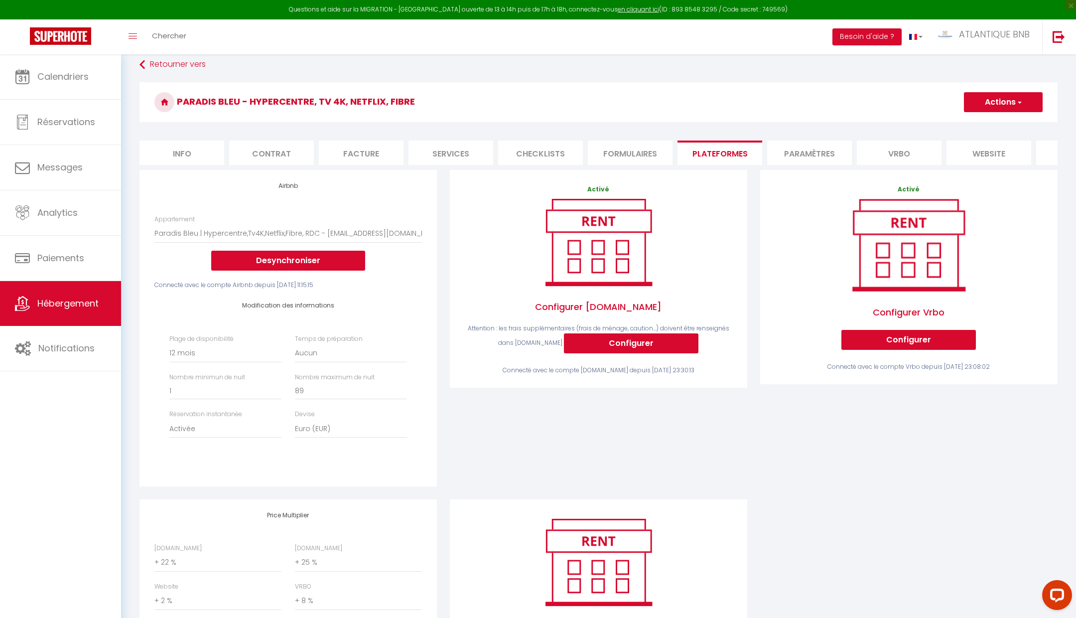
click at [1000, 101] on button "Actions" at bounding box center [1003, 102] width 79 height 20
click at [991, 123] on link "Enregistrer" at bounding box center [1002, 124] width 79 height 13
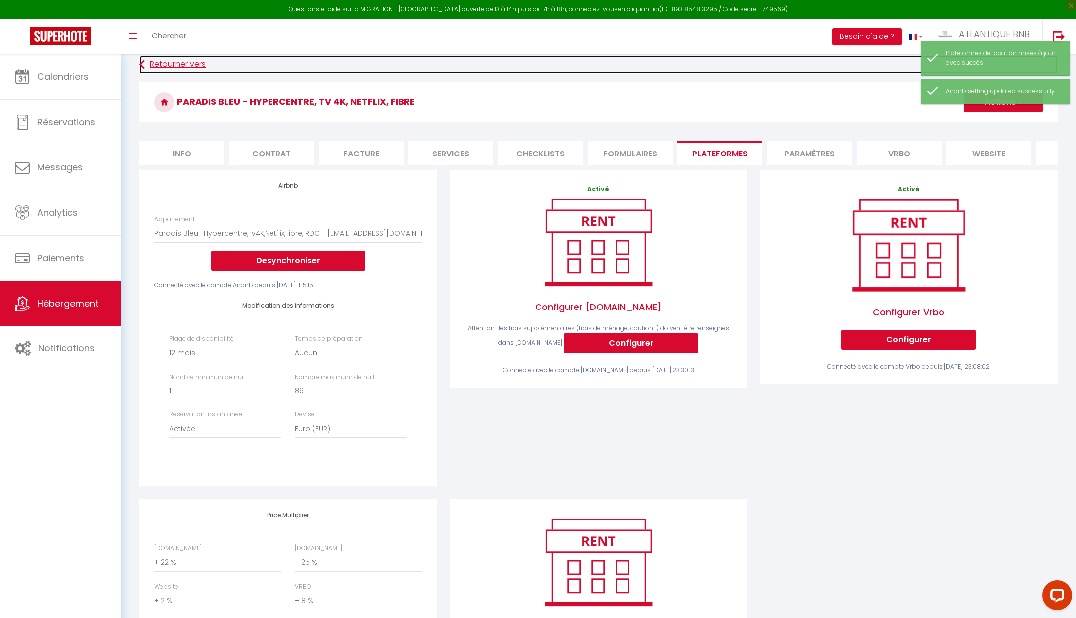
click at [194, 68] on link "Retourner vers" at bounding box center [598, 65] width 918 height 18
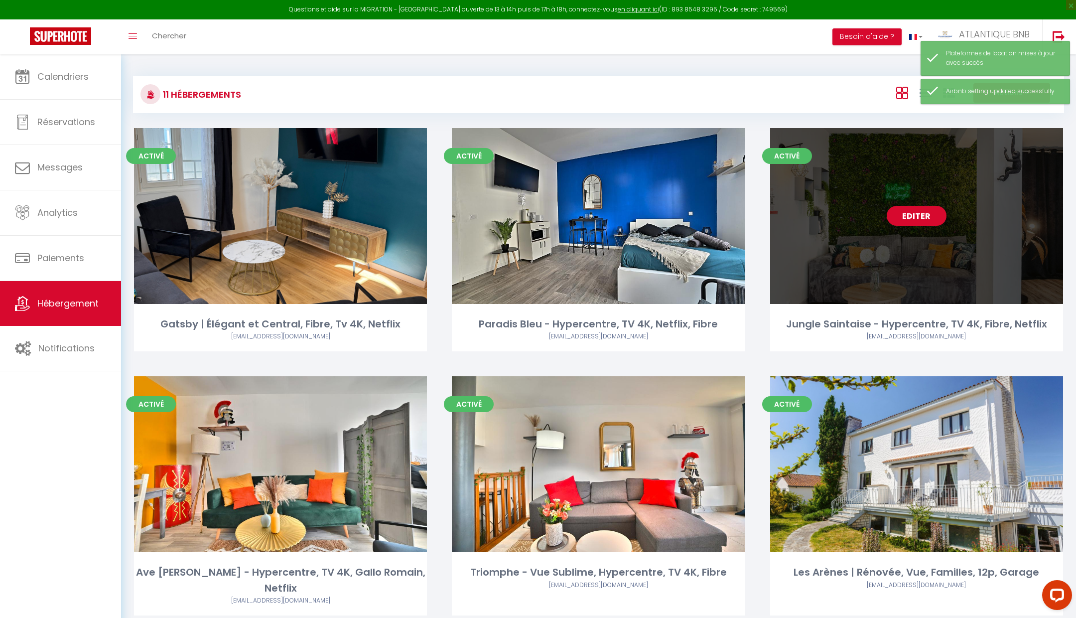
click at [908, 213] on link "Editer" at bounding box center [917, 216] width 60 height 20
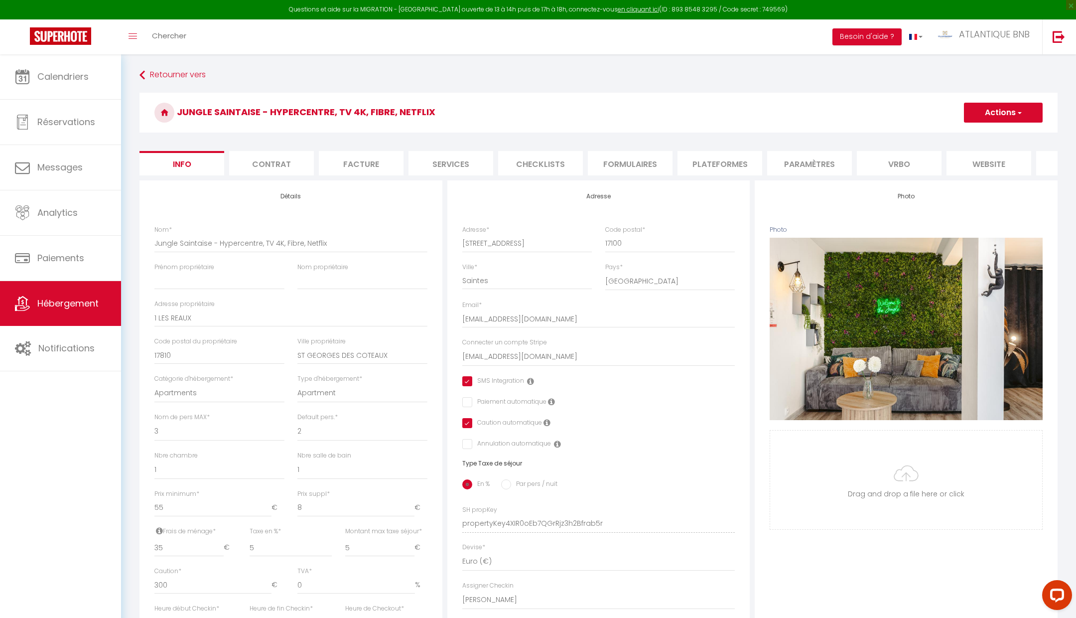
click at [713, 164] on li "Plateformes" at bounding box center [719, 163] width 85 height 24
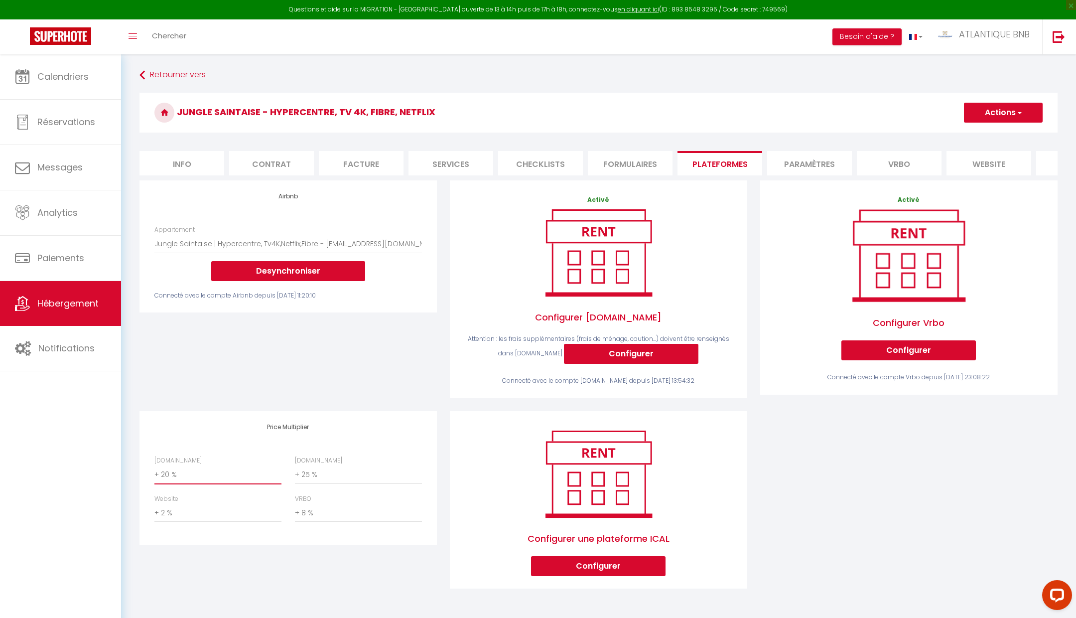
click at [225, 477] on select "0 + 1 % + 2 % + 3 % + 4 % + 5 % + 6 % + 7 % + 8 % + 9 %" at bounding box center [217, 474] width 127 height 19
click at [268, 380] on div "Airbnb Appartement Ave César | Hypercentre, Gallo Romain, Tv 4K,Fibre - atlanti…" at bounding box center [288, 295] width 310 height 231
click at [296, 293] on div "Connecté avec le compte Airbnb depuis Lun 11 Août 2025 11:20:10" at bounding box center [287, 295] width 267 height 9
click at [310, 239] on select "Ave César | Hypercentre, Gallo Romain, Tv 4K,Fibre - atlantique.bnb@gmail.com P…" at bounding box center [287, 243] width 267 height 19
click at [418, 377] on div "Airbnb Appartement Ave César | Hypercentre, Gallo Romain, Tv 4K,Fibre - atlanti…" at bounding box center [288, 295] width 310 height 231
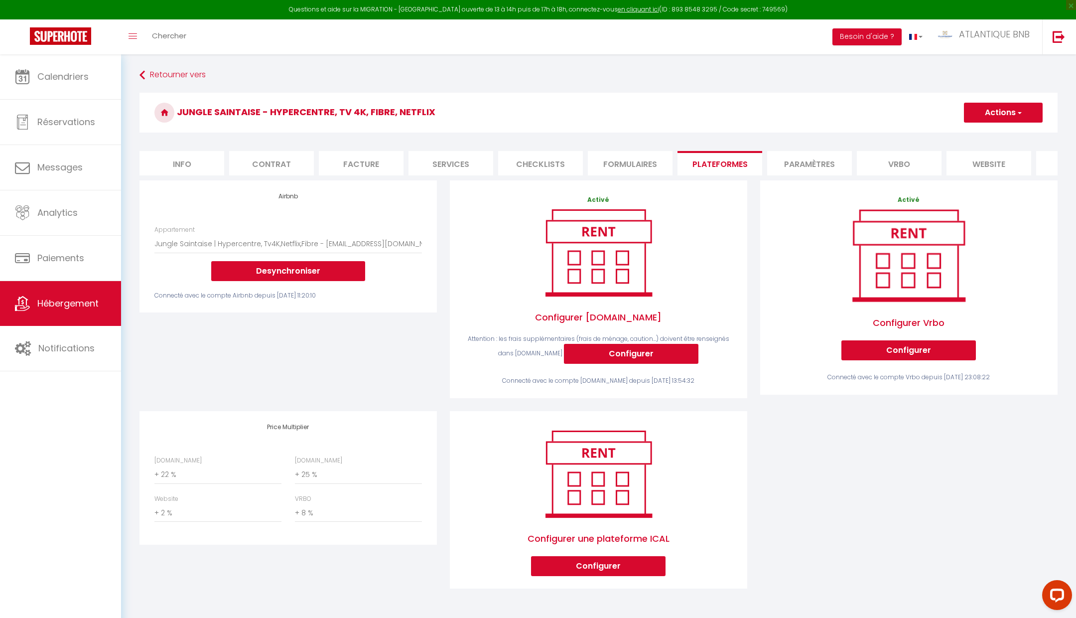
click at [973, 109] on button "Actions" at bounding box center [1003, 113] width 79 height 20
click at [993, 132] on link "Enregistrer" at bounding box center [1002, 134] width 79 height 13
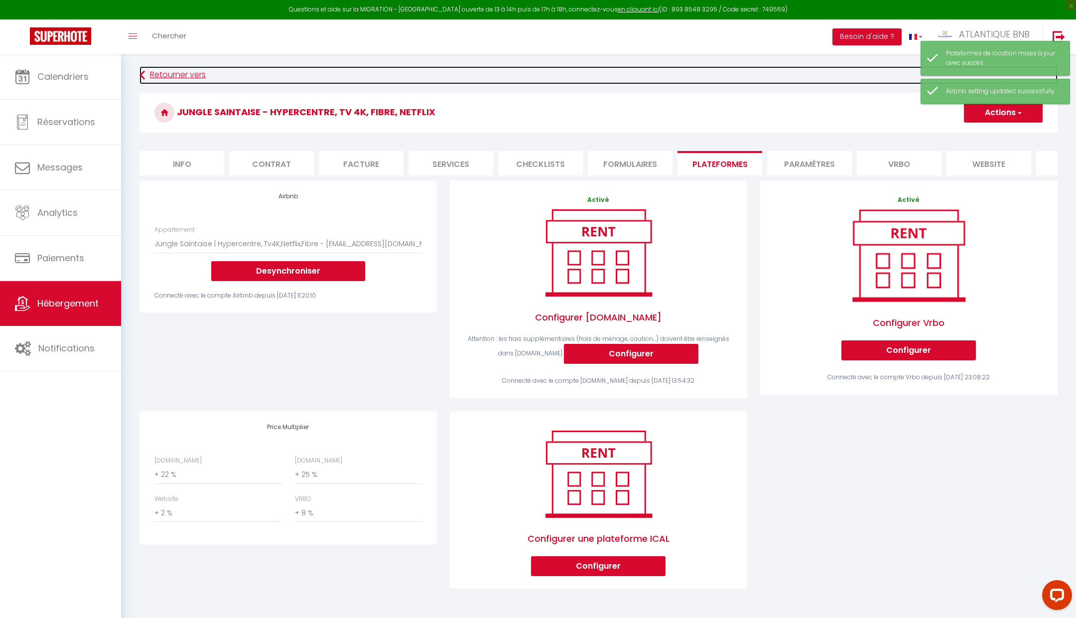
click at [173, 75] on link "Retourner vers" at bounding box center [598, 75] width 918 height 18
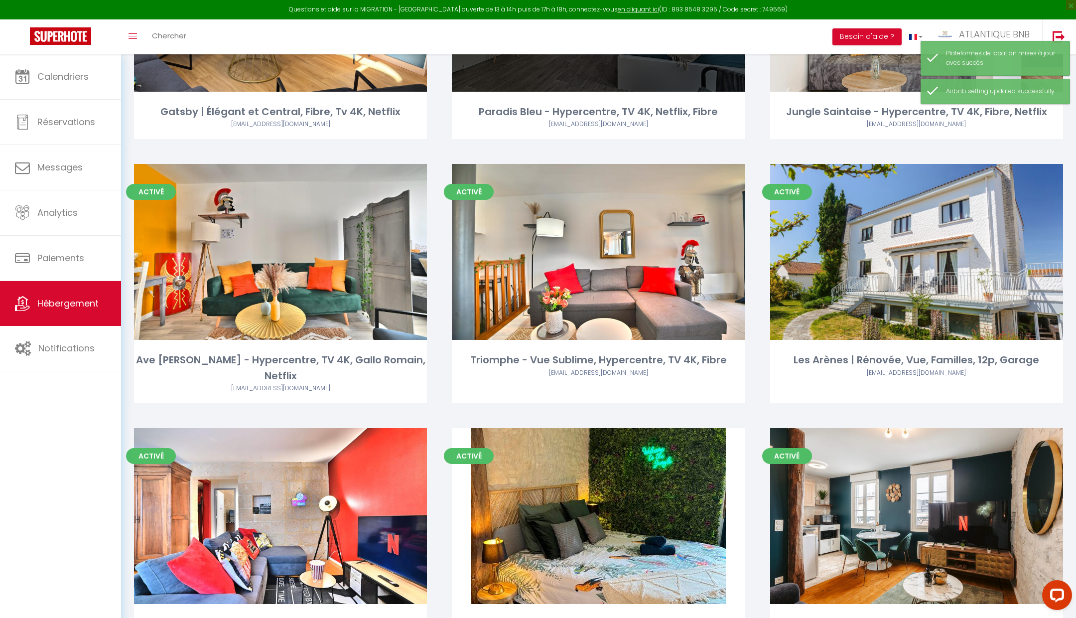
scroll to position [230, 0]
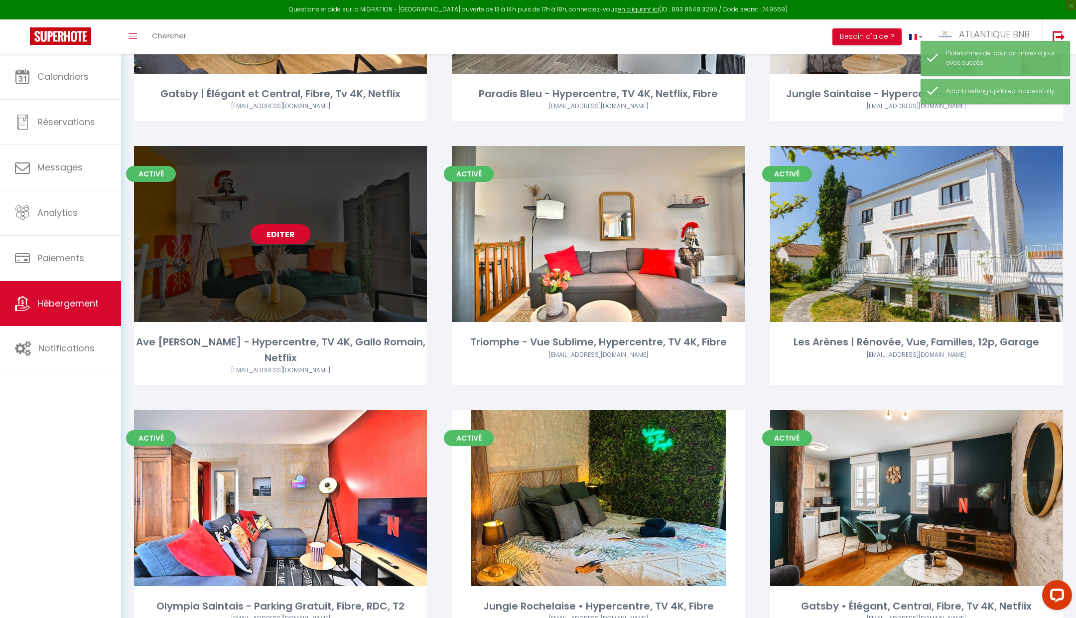
click at [292, 241] on link "Editer" at bounding box center [281, 234] width 60 height 20
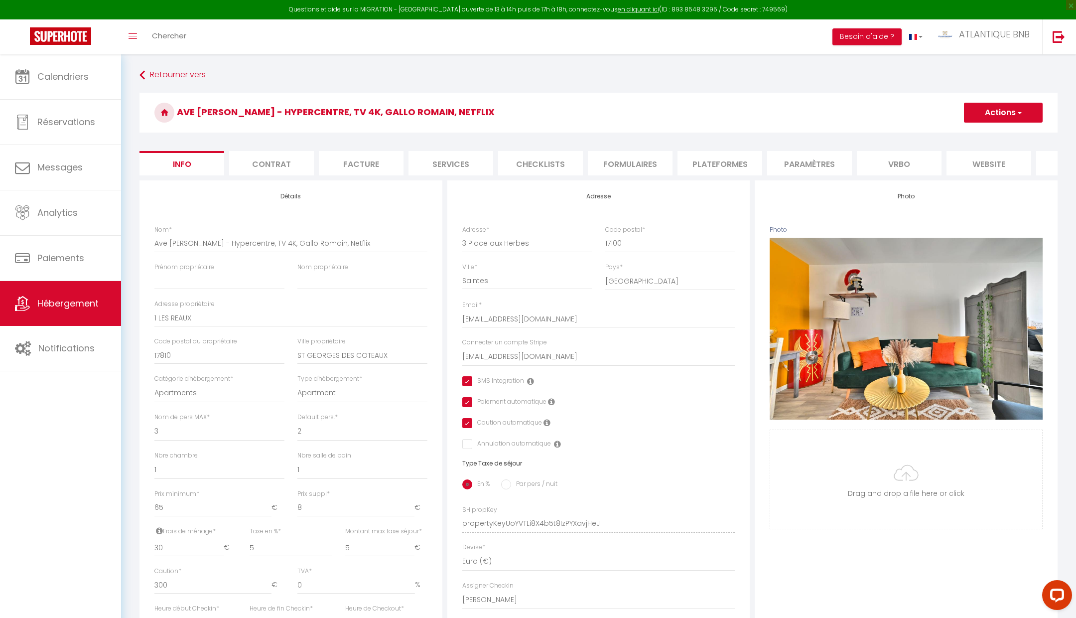
click at [824, 164] on li "Paramètres" at bounding box center [809, 163] width 85 height 24
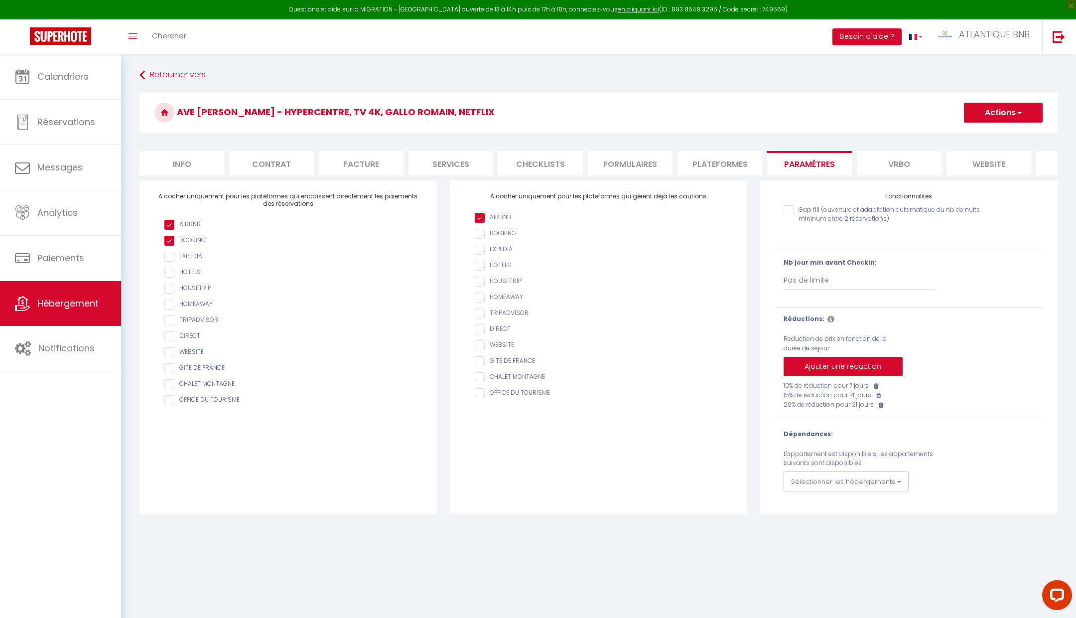
click at [715, 177] on form "Ave César - Hypercentre, TV 4K, Gallo Romain, Netflix Actions Enregistrer Info …" at bounding box center [598, 303] width 918 height 421
click at [723, 162] on li "Plateformes" at bounding box center [719, 163] width 85 height 24
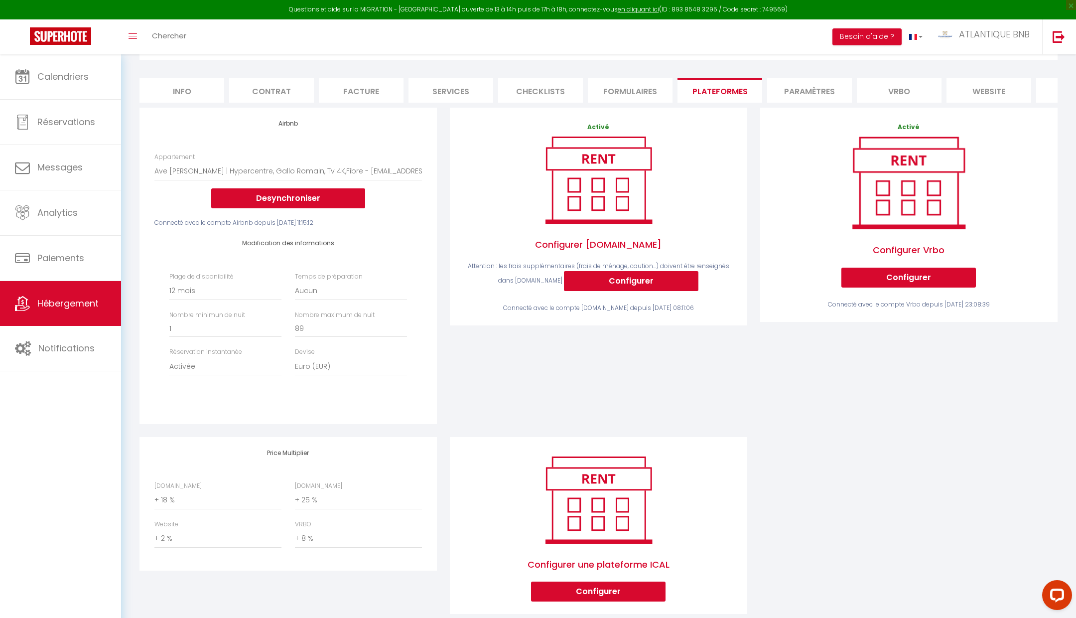
scroll to position [74, 0]
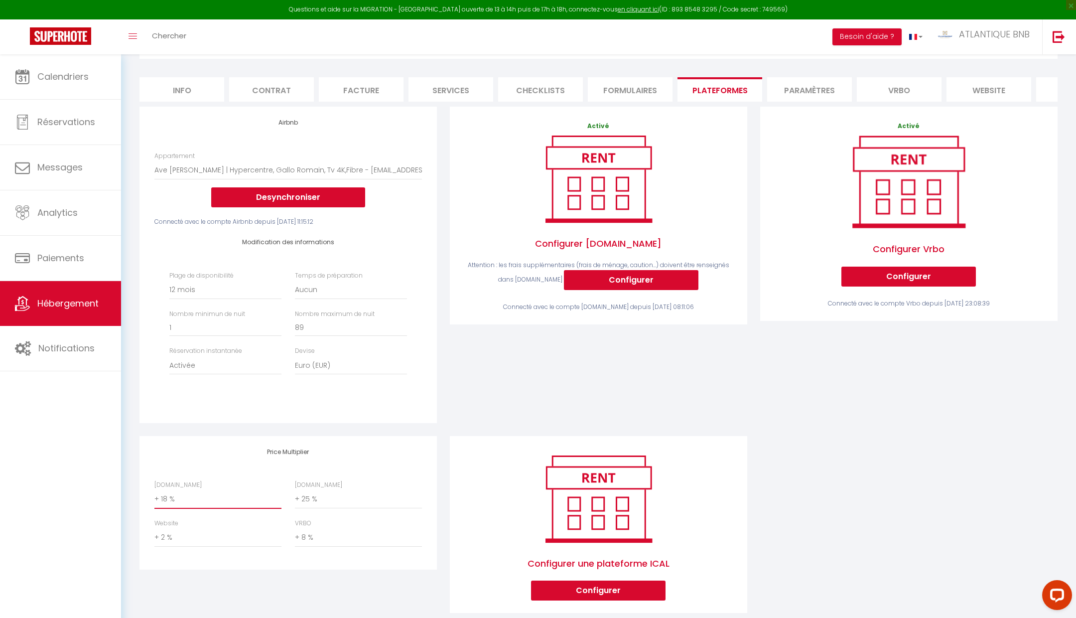
click at [211, 493] on select "0 + 1 % + 2 % + 3 % + 4 % + 5 % + 6 % + 7 % + 8 % + 9 %" at bounding box center [217, 499] width 127 height 19
click at [401, 417] on div "Airbnb Appartement Ave César | Hypercentre, Gallo Romain, Tv 4K,Fibre - atlanti…" at bounding box center [287, 265] width 297 height 316
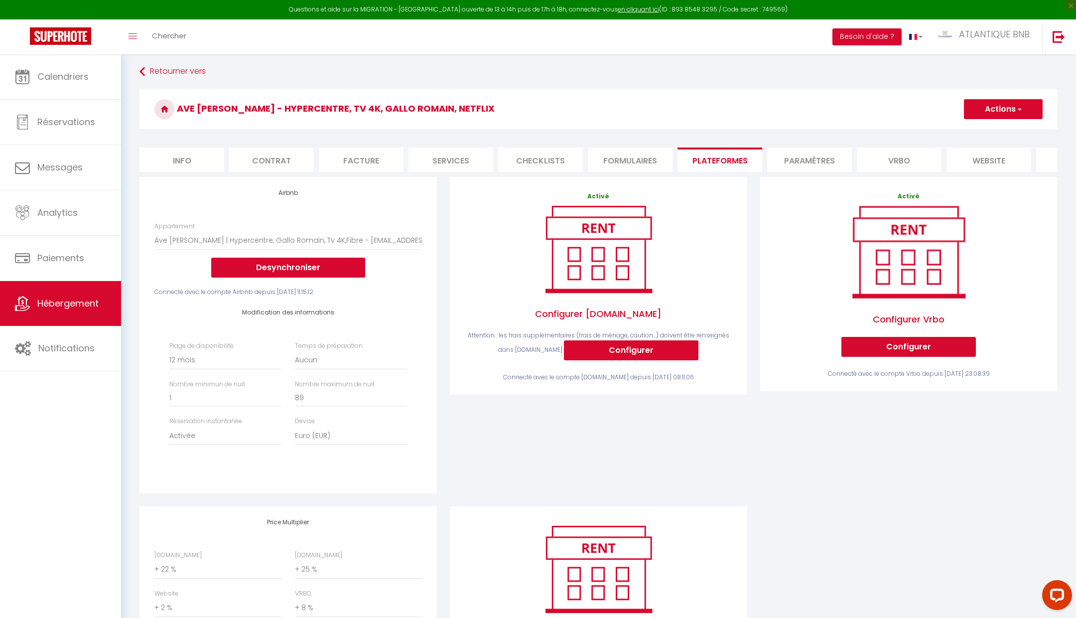
scroll to position [2, 0]
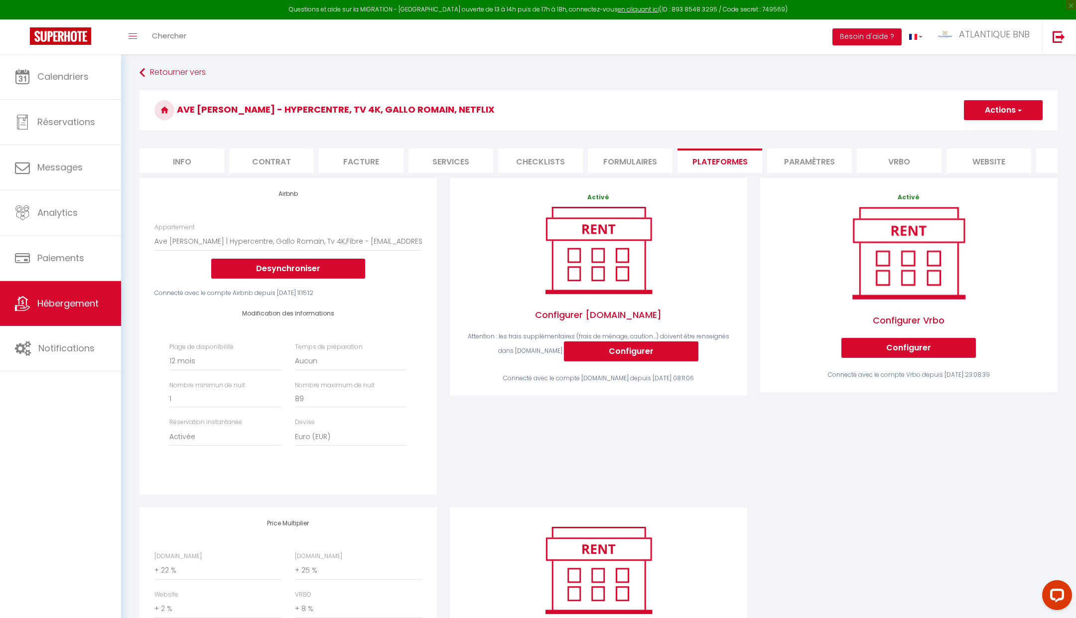
click at [980, 115] on button "Actions" at bounding box center [1003, 110] width 79 height 20
click at [980, 131] on link "Enregistrer" at bounding box center [1002, 132] width 79 height 13
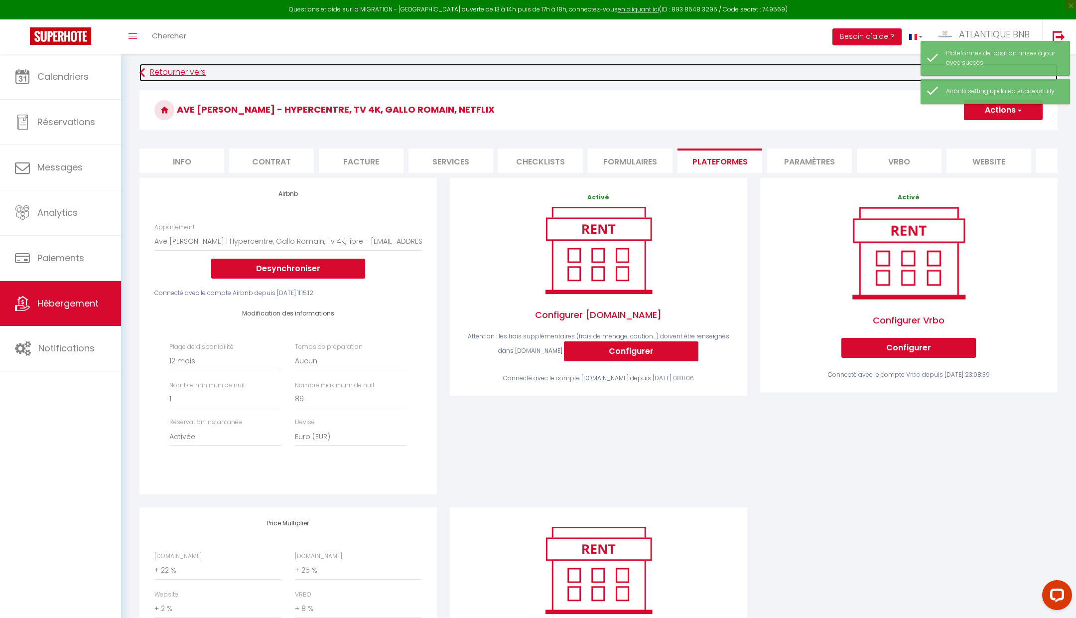
click at [190, 75] on link "Retourner vers" at bounding box center [598, 73] width 918 height 18
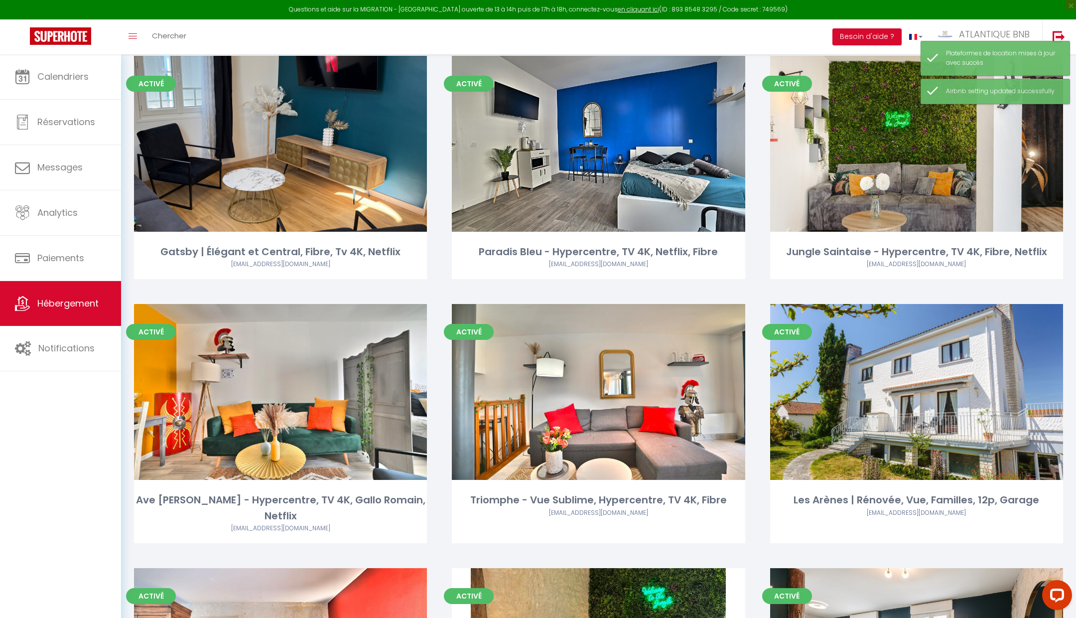
scroll to position [75, 0]
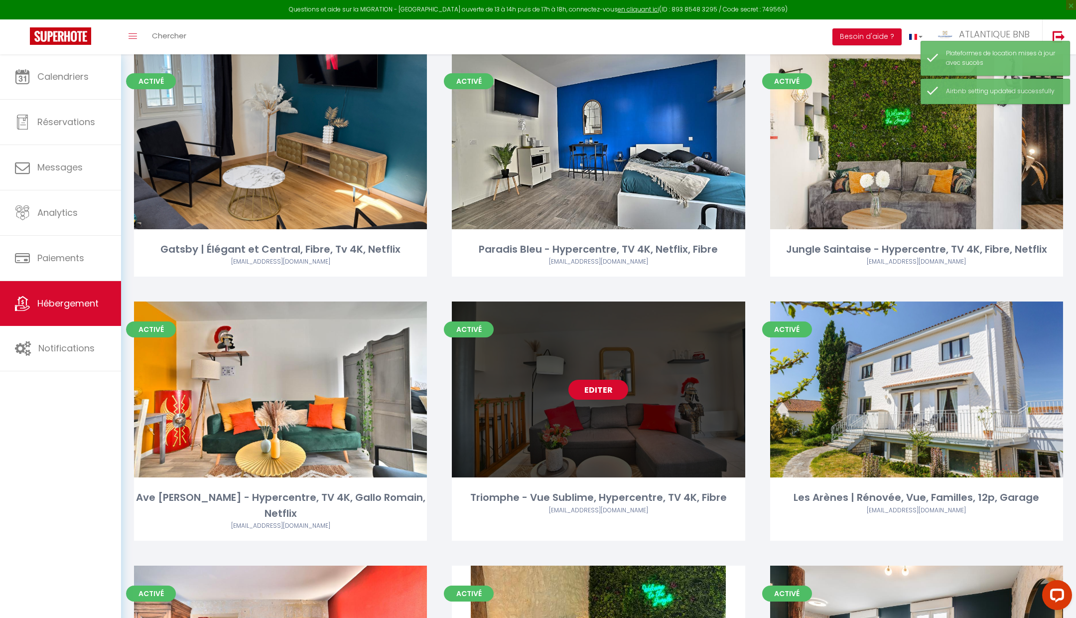
click at [614, 391] on link "Editer" at bounding box center [598, 390] width 60 height 20
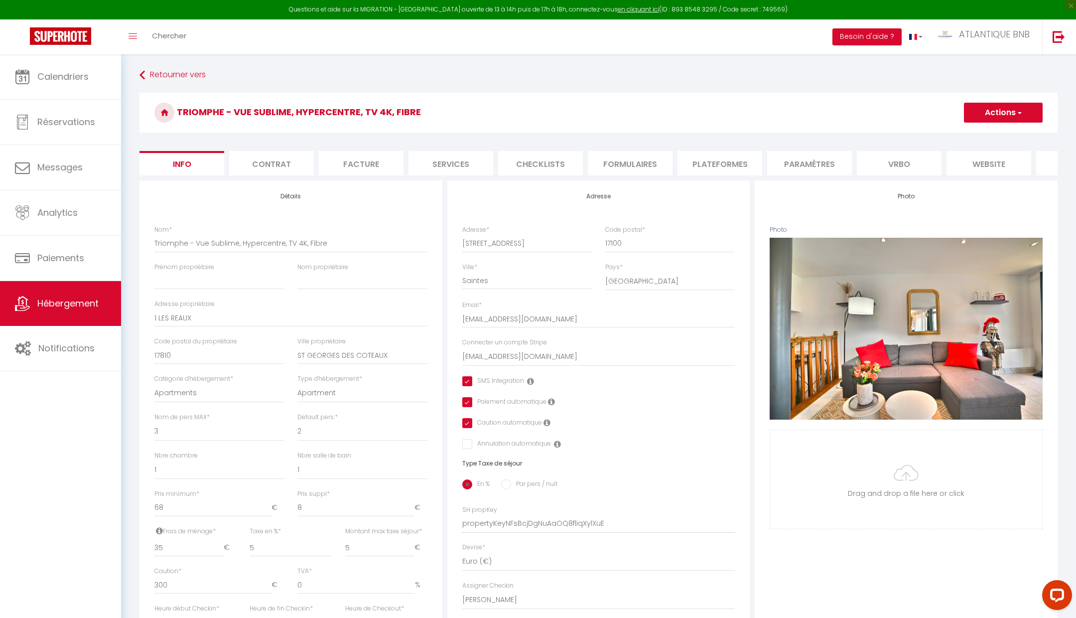
click at [715, 162] on li "Plateformes" at bounding box center [719, 163] width 85 height 24
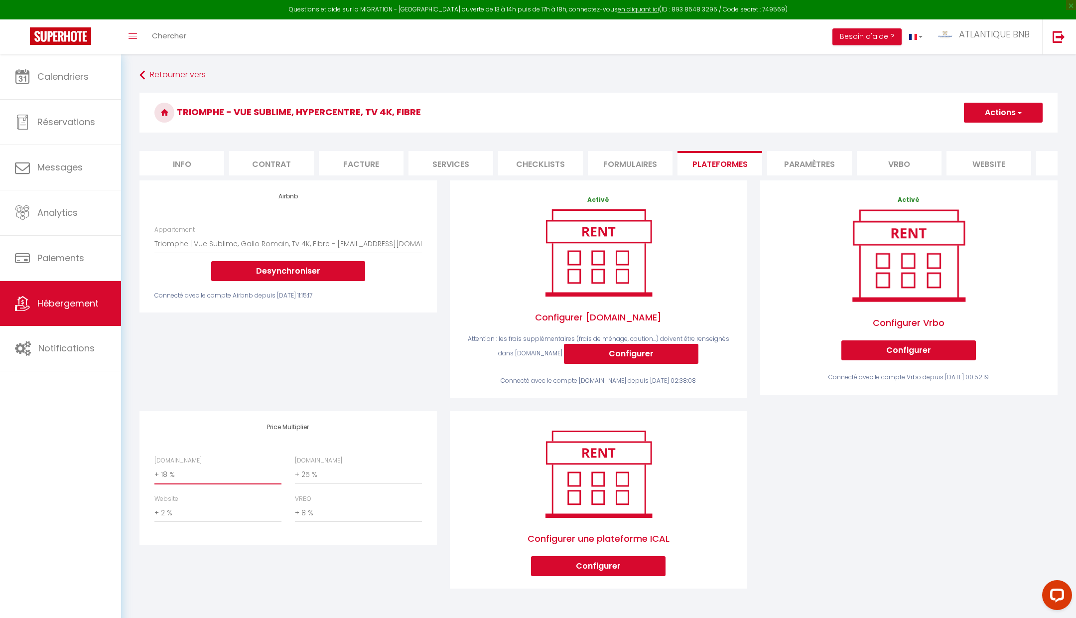
click at [167, 475] on select "0 + 1 % + 2 % + 3 % + 4 % + 5 % + 6 % + 7 % + 8 % + 9 %" at bounding box center [217, 474] width 127 height 19
click at [358, 387] on div "Airbnb Appartement Ave César | Hypercentre, Gallo Romain, Tv 4K,Fibre - atlanti…" at bounding box center [288, 295] width 310 height 231
click at [1009, 120] on button "Actions" at bounding box center [1003, 113] width 79 height 20
click at [992, 138] on link "Enregistrer" at bounding box center [1002, 134] width 79 height 13
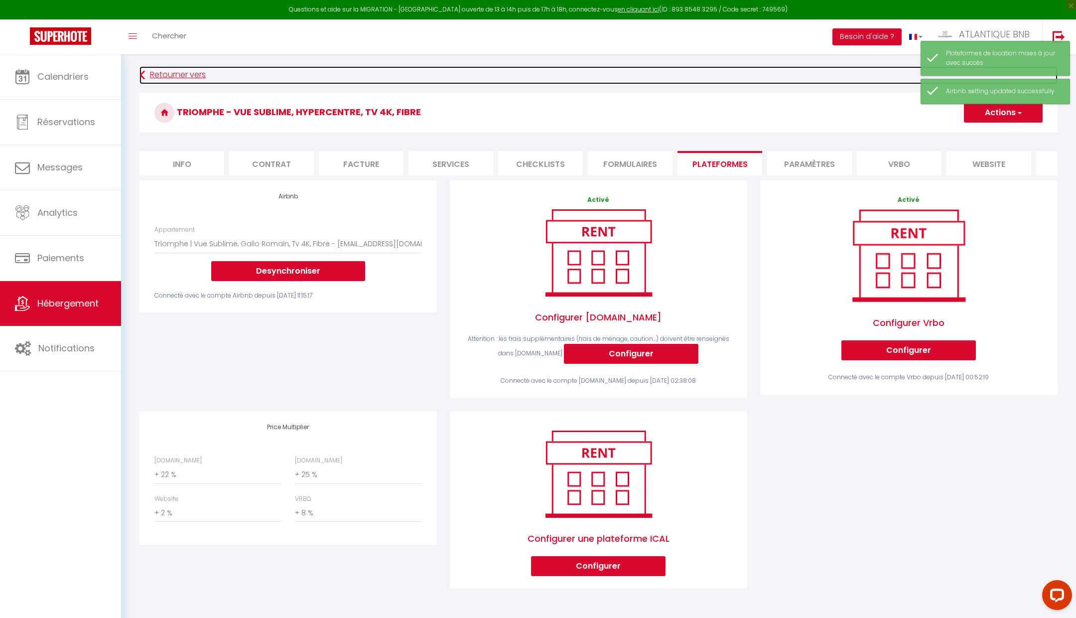
click at [171, 79] on link "Retourner vers" at bounding box center [598, 75] width 918 height 18
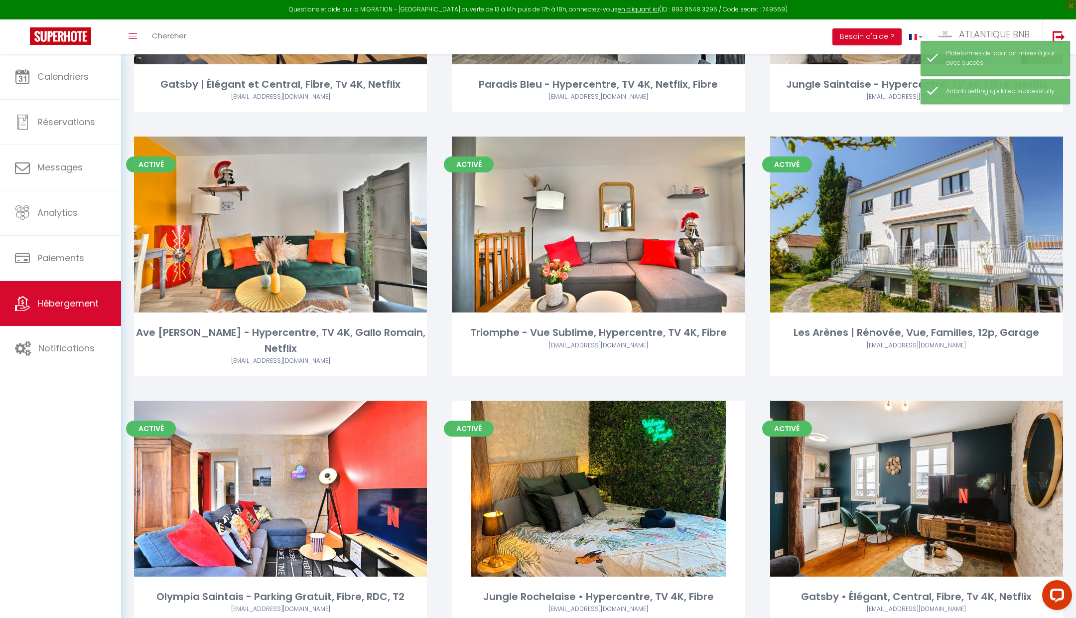
scroll to position [325, 0]
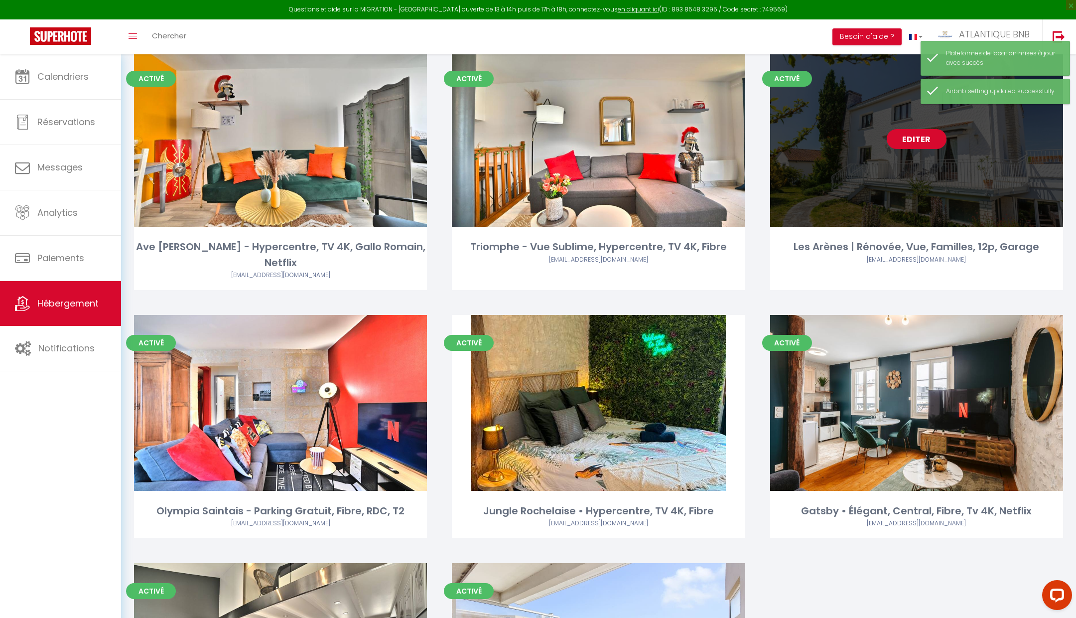
click at [920, 143] on link "Editer" at bounding box center [917, 139] width 60 height 20
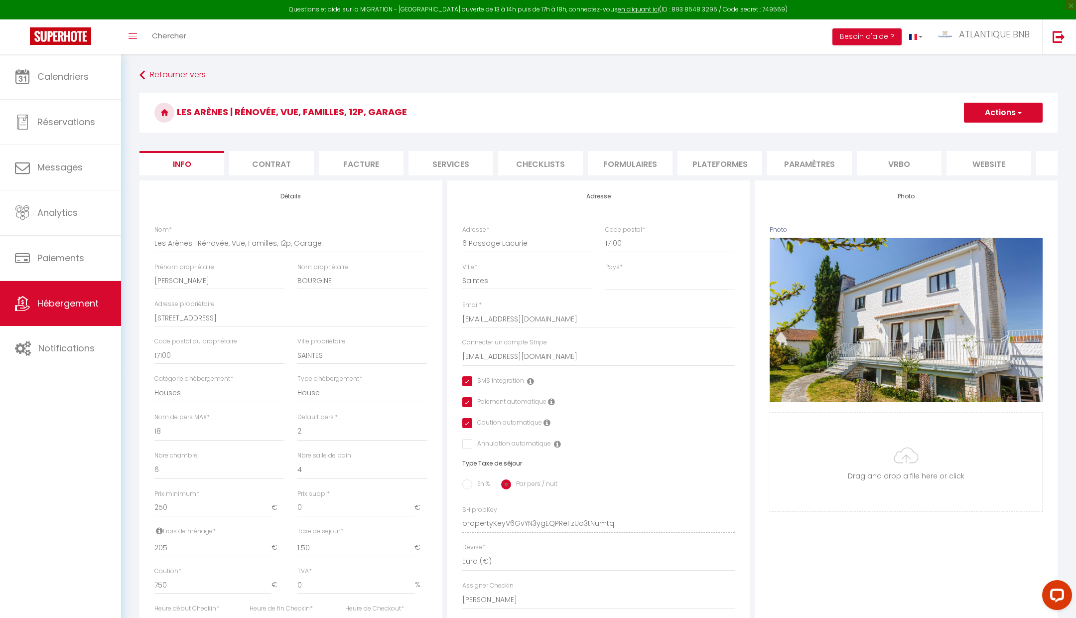
click at [709, 166] on li "Plateformes" at bounding box center [719, 163] width 85 height 24
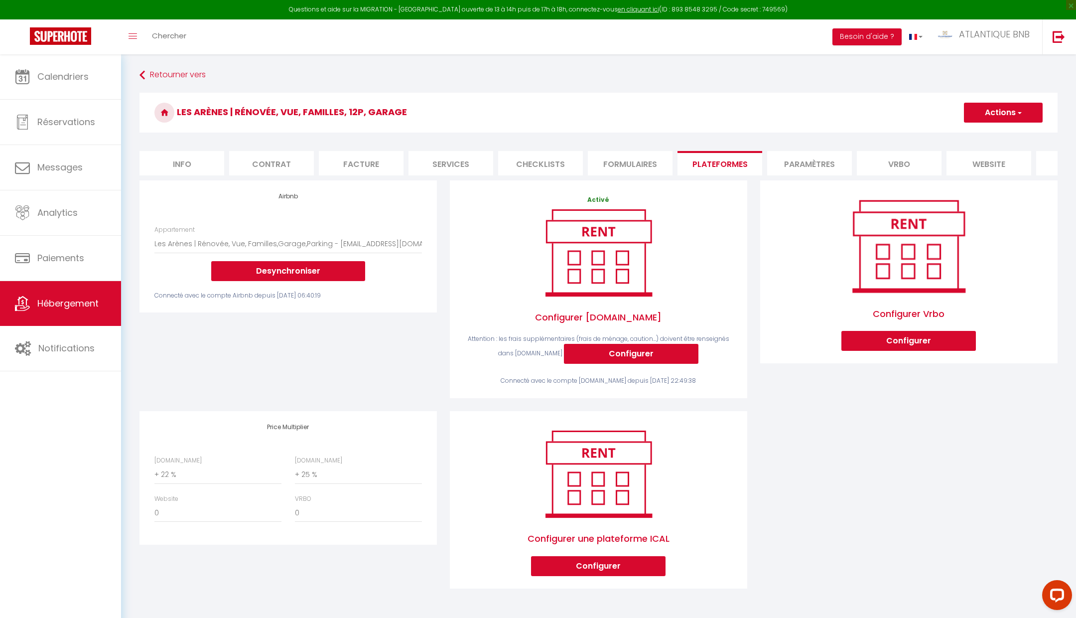
click at [1005, 112] on button "Actions" at bounding box center [1003, 113] width 79 height 20
click at [303, 362] on div "Airbnb Appartement Ave César | Hypercentre, Gallo Romain, Tv 4K,Fibre - atlanti…" at bounding box center [288, 295] width 310 height 231
click at [175, 515] on select "0 + 1 % + 2 % + 3 % + 4 % + 5 % + 6 % + 7 % + 8 % + 9 %" at bounding box center [217, 512] width 127 height 19
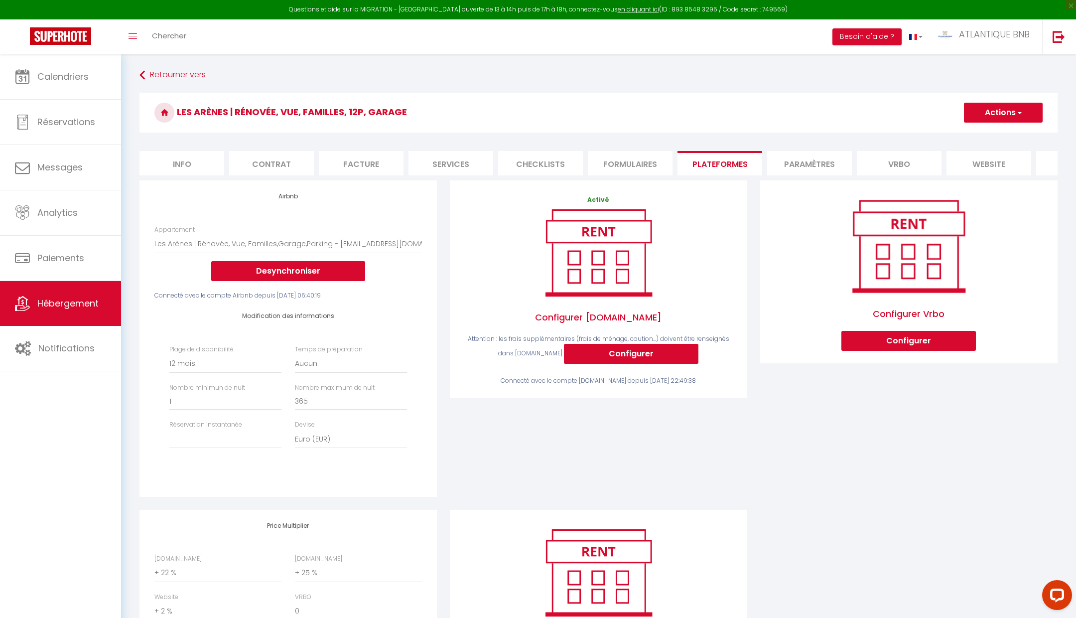
click at [449, 485] on div "Activé Configurer Booking.com Attention : les frais supplémentaires (frais de m…" at bounding box center [598, 344] width 310 height 329
click at [249, 443] on select "Activée Demander des évaluations positives" at bounding box center [225, 438] width 112 height 19
click at [1001, 111] on button "Actions" at bounding box center [1003, 113] width 79 height 20
click at [992, 135] on link "Enregistrer" at bounding box center [1002, 134] width 79 height 13
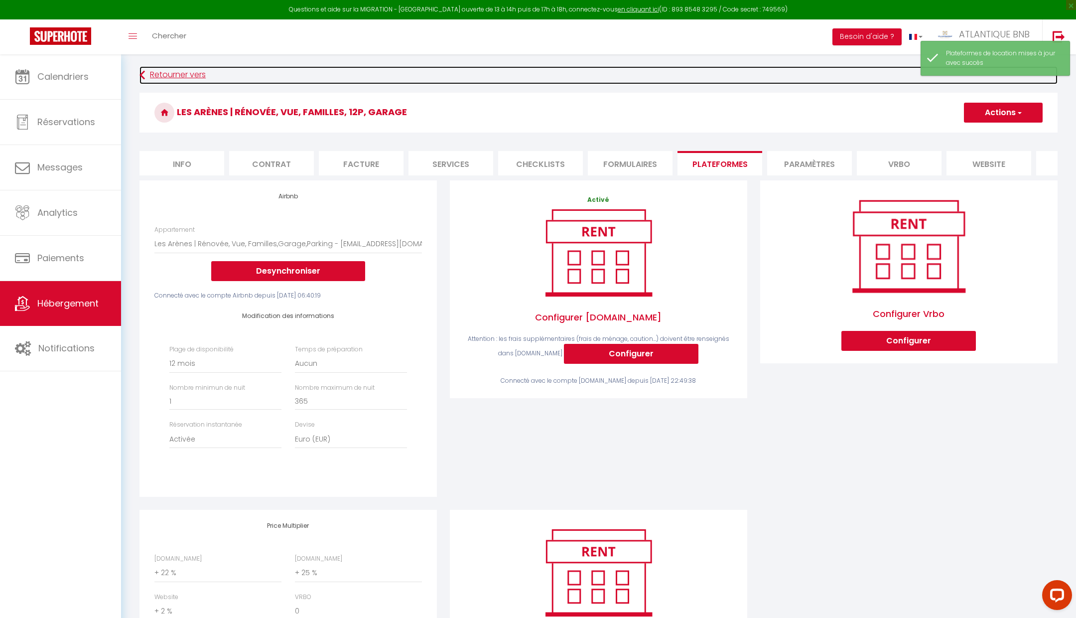
click at [175, 69] on link "Retourner vers" at bounding box center [598, 75] width 918 height 18
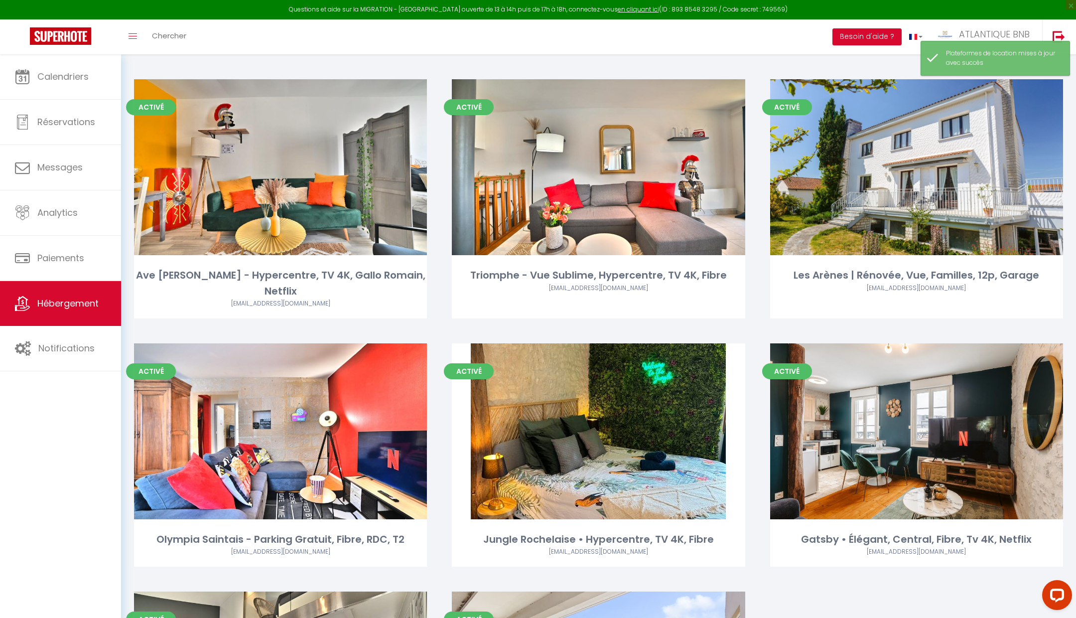
scroll to position [486, 0]
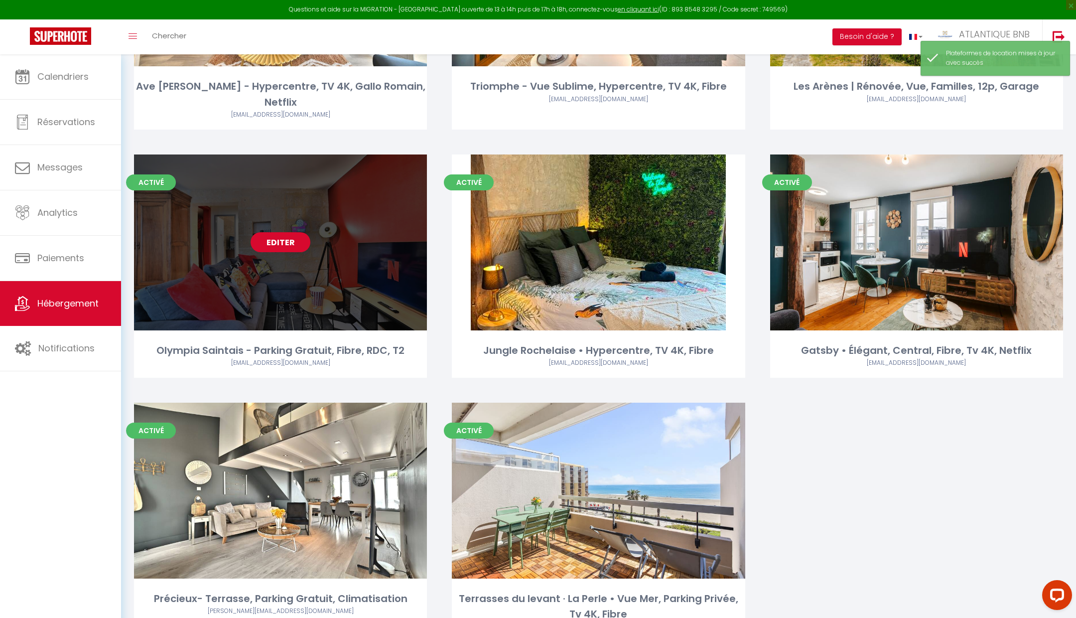
click at [273, 232] on link "Editer" at bounding box center [281, 242] width 60 height 20
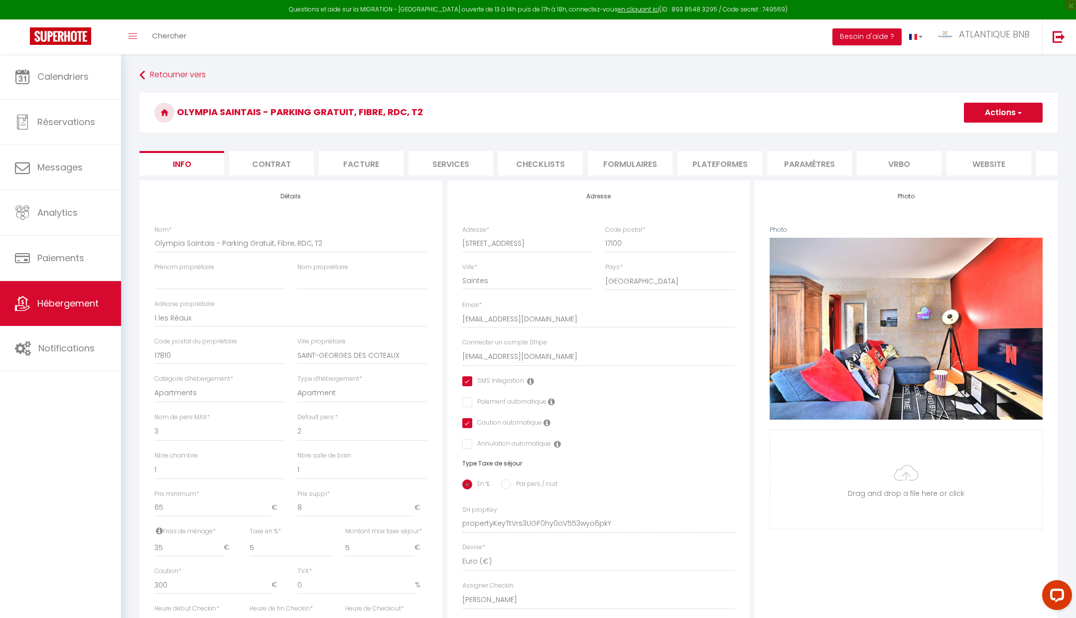
click at [368, 160] on li "Facture" at bounding box center [361, 163] width 85 height 24
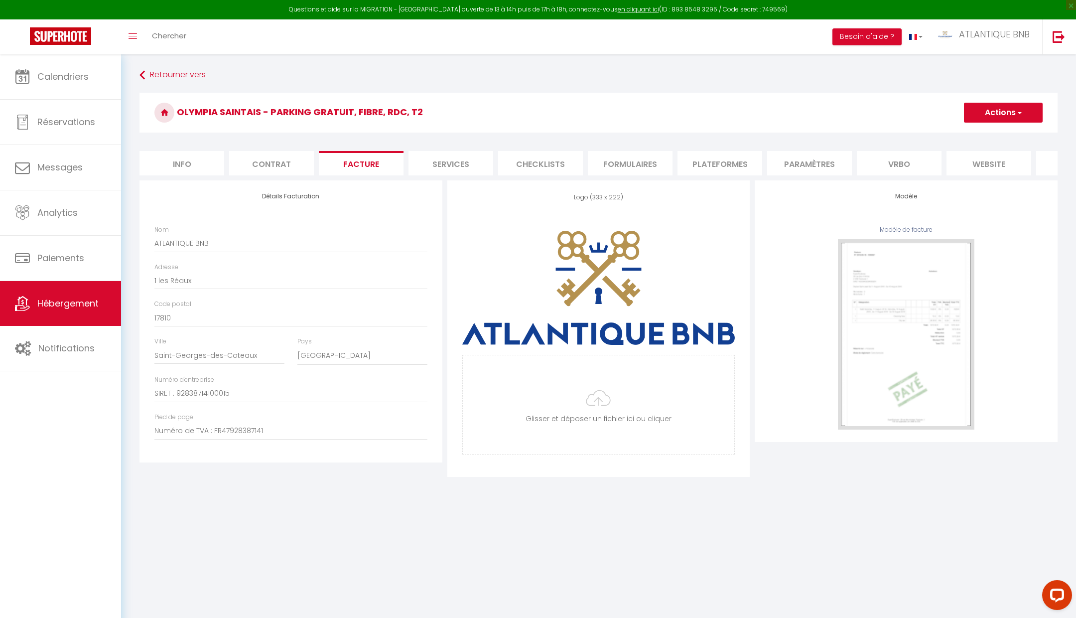
click at [725, 160] on li "Plateformes" at bounding box center [719, 163] width 85 height 24
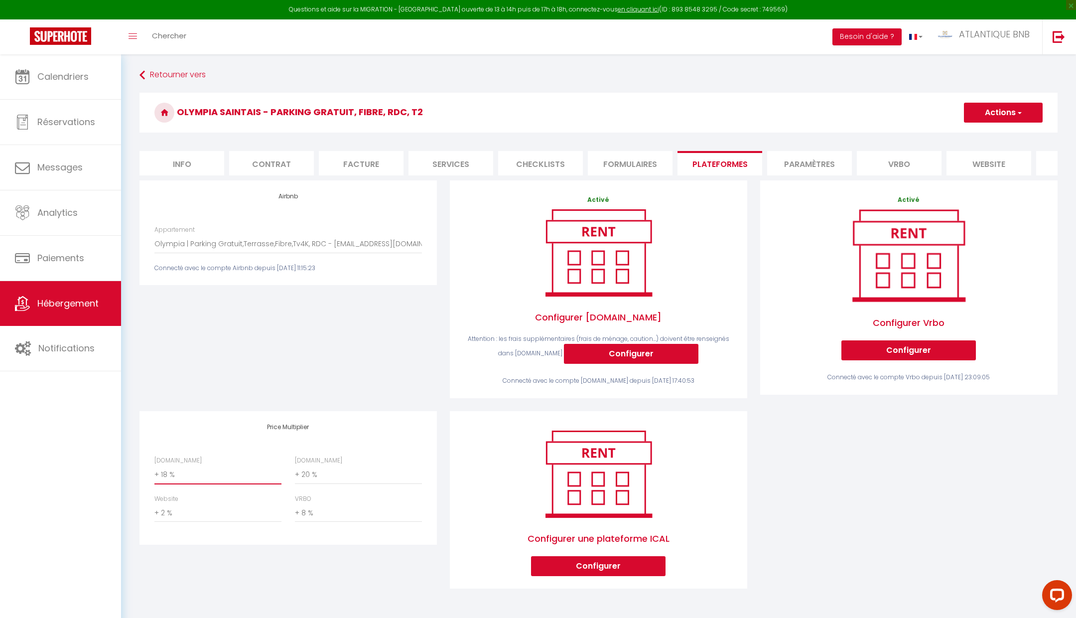
click at [228, 475] on select "0 + 1 % + 2 % + 3 % + 4 % + 5 % + 6 % + 7 % + 8 % + 9 %" at bounding box center [217, 474] width 127 height 19
click at [321, 485] on div "Airbnb.com 0 + 1 % + 2 % + 3 % + 4 % + 5 % + 6 % + 7 % + 8 %" at bounding box center [288, 494] width 280 height 77
click at [313, 386] on div "Airbnb Appartement Ave César | Hypercentre, Gallo Romain, Tv 4K,Fibre - atlanti…" at bounding box center [288, 295] width 310 height 231
click at [346, 482] on select "0 + 1 % + 2 % + 3 % + 4 % + 5 % + 6 % + 7 % + 8 % + 9 %" at bounding box center [358, 474] width 127 height 19
click at [1006, 109] on button "Actions" at bounding box center [1003, 113] width 79 height 20
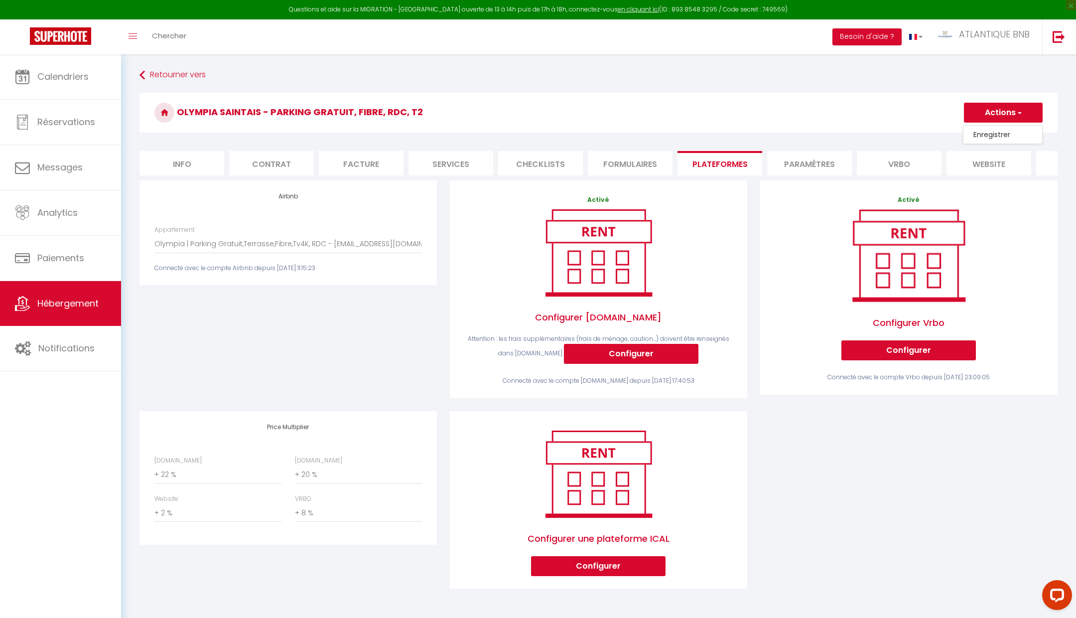
click at [983, 131] on link "Enregistrer" at bounding box center [1002, 134] width 79 height 13
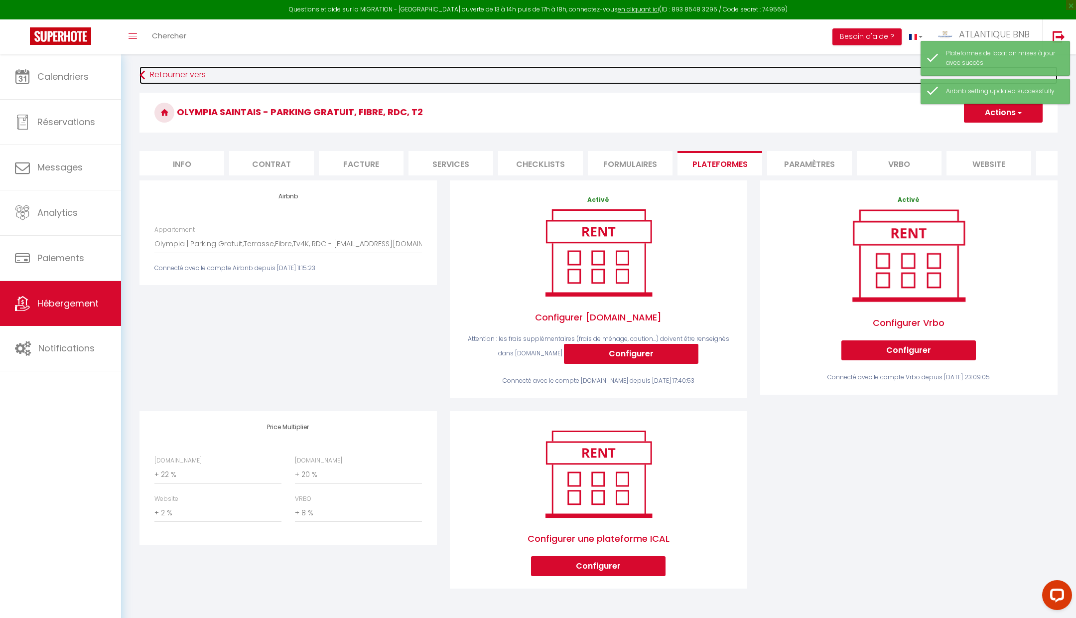
click at [183, 70] on link "Retourner vers" at bounding box center [598, 75] width 918 height 18
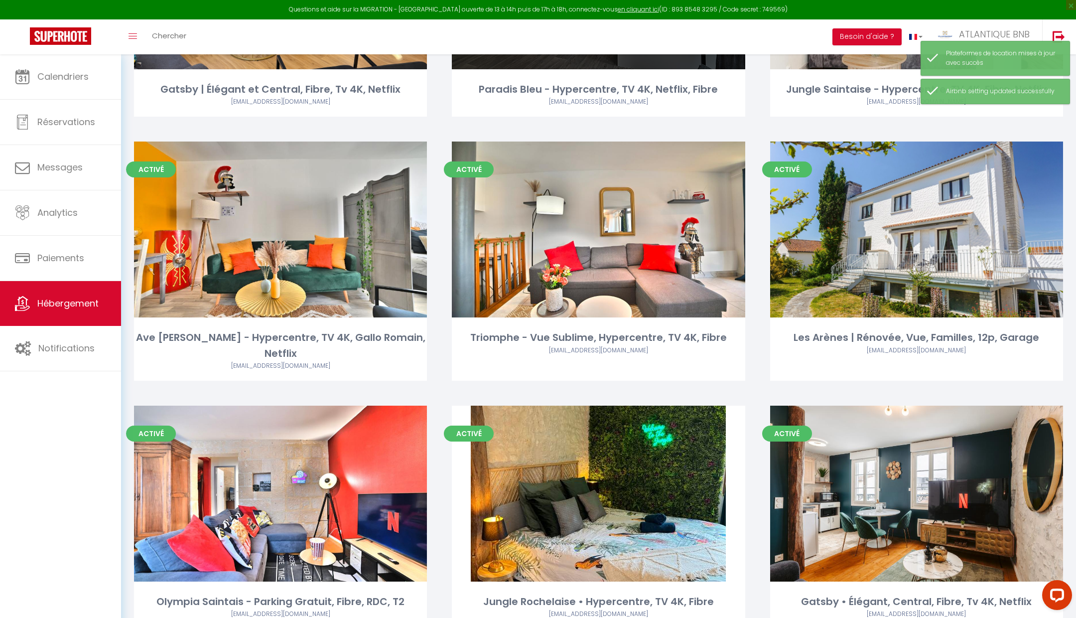
scroll to position [514, 0]
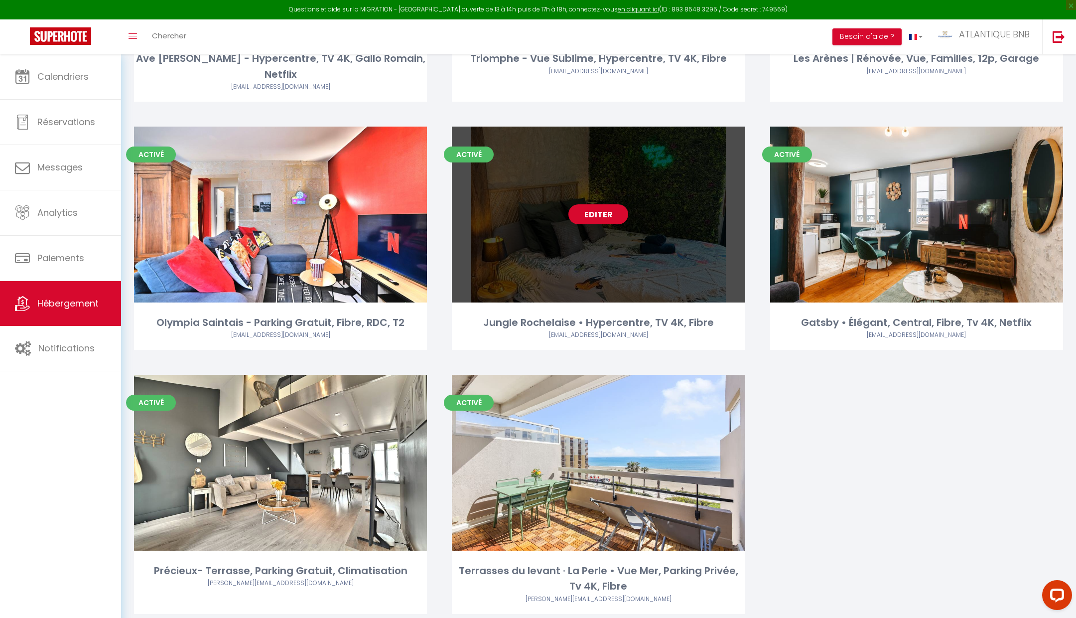
click at [601, 204] on link "Editer" at bounding box center [598, 214] width 60 height 20
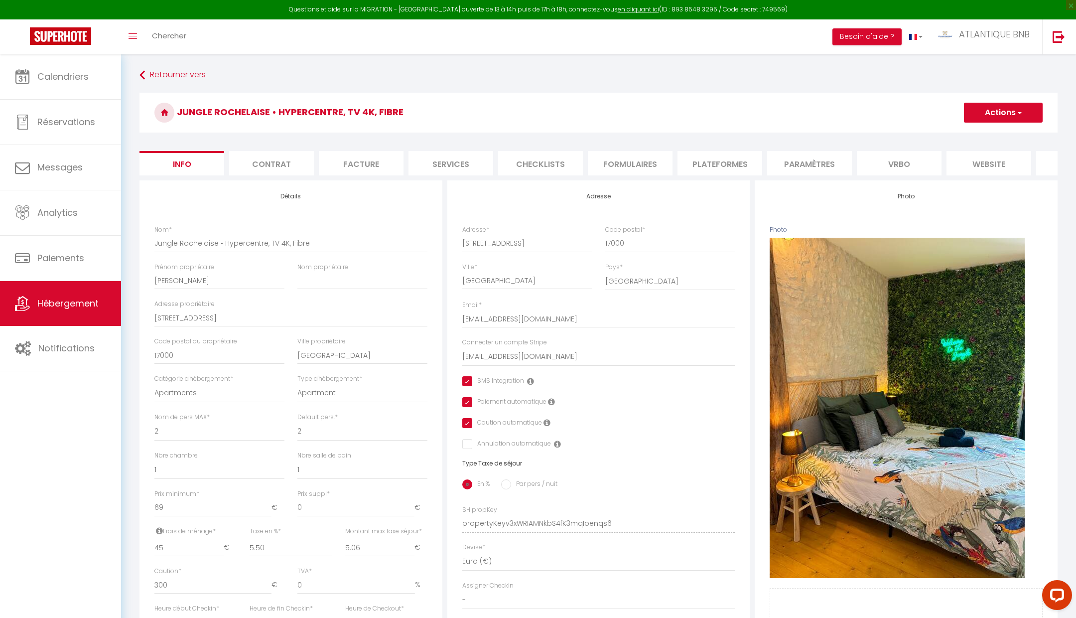
click at [710, 163] on li "Plateformes" at bounding box center [719, 163] width 85 height 24
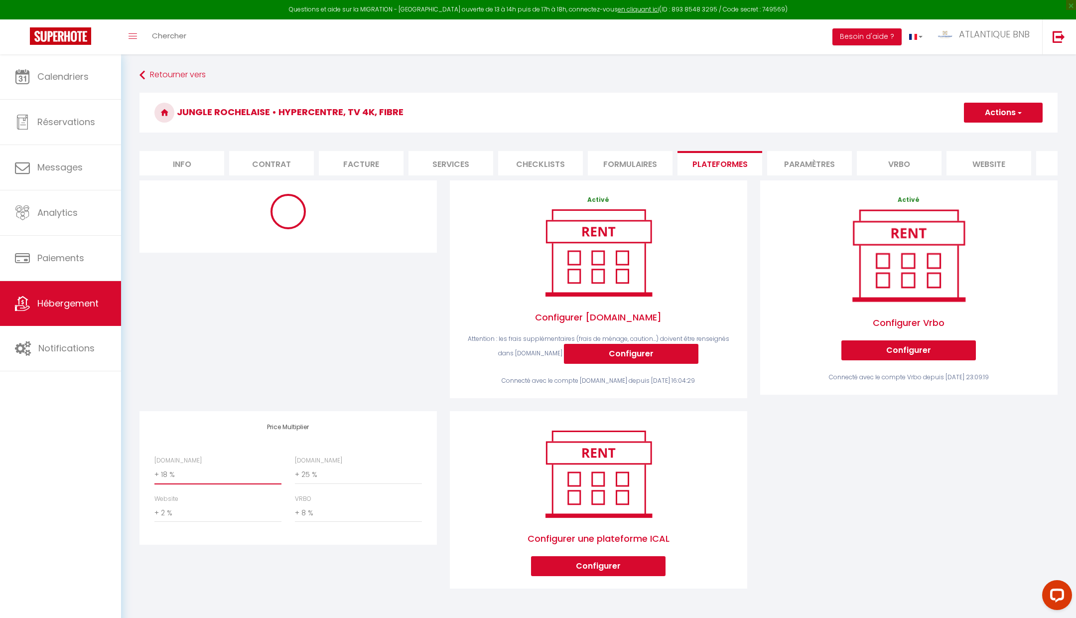
click at [197, 469] on select "0 + 1 % + 2 % + 3 % + 4 % + 5 % + 6 % + 7 % + 8 % + 9 %" at bounding box center [217, 474] width 127 height 19
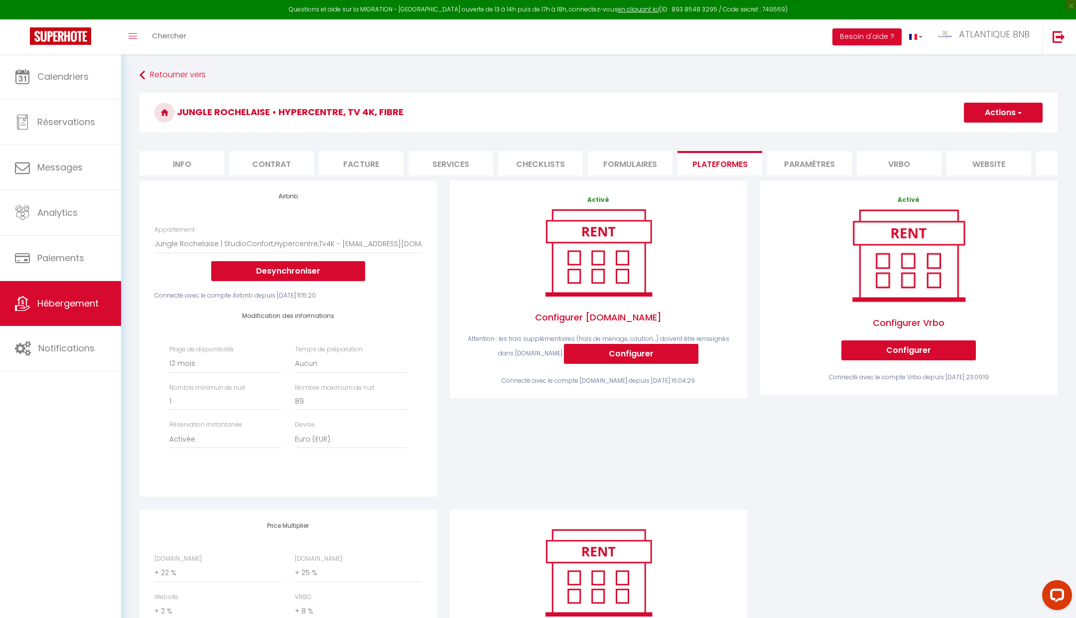
click at [269, 497] on div "Airbnb Appartement Ave César | Hypercentre, Gallo Romain, Tv 4K,Fibre - atlanti…" at bounding box center [288, 344] width 310 height 329
click at [980, 120] on button "Actions" at bounding box center [1003, 113] width 79 height 20
click at [985, 132] on link "Enregistrer" at bounding box center [1002, 134] width 79 height 13
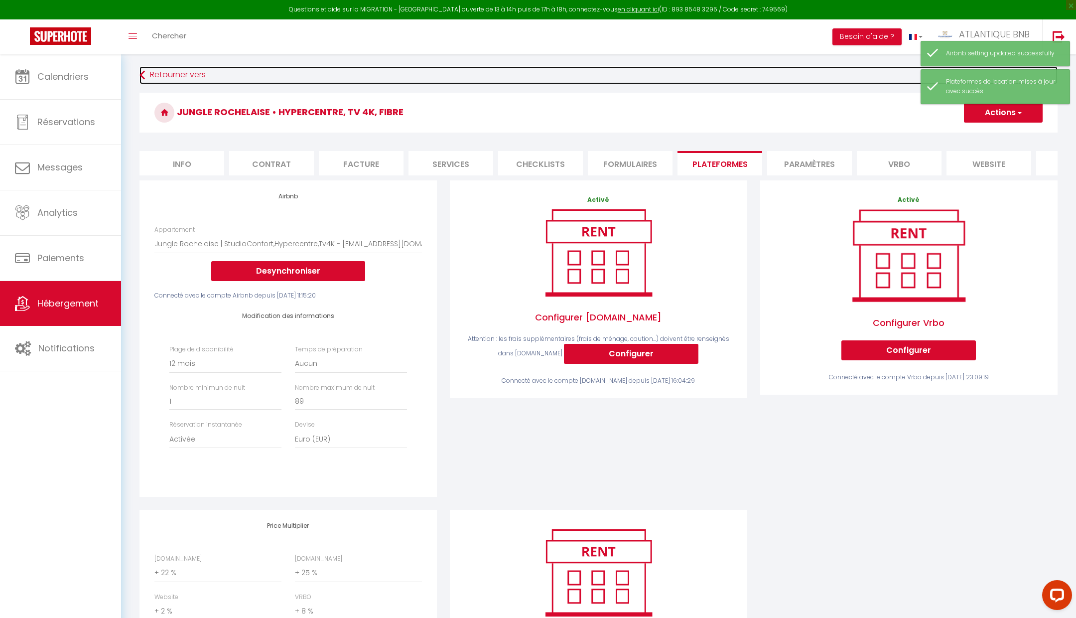
click at [166, 68] on link "Retourner vers" at bounding box center [598, 75] width 918 height 18
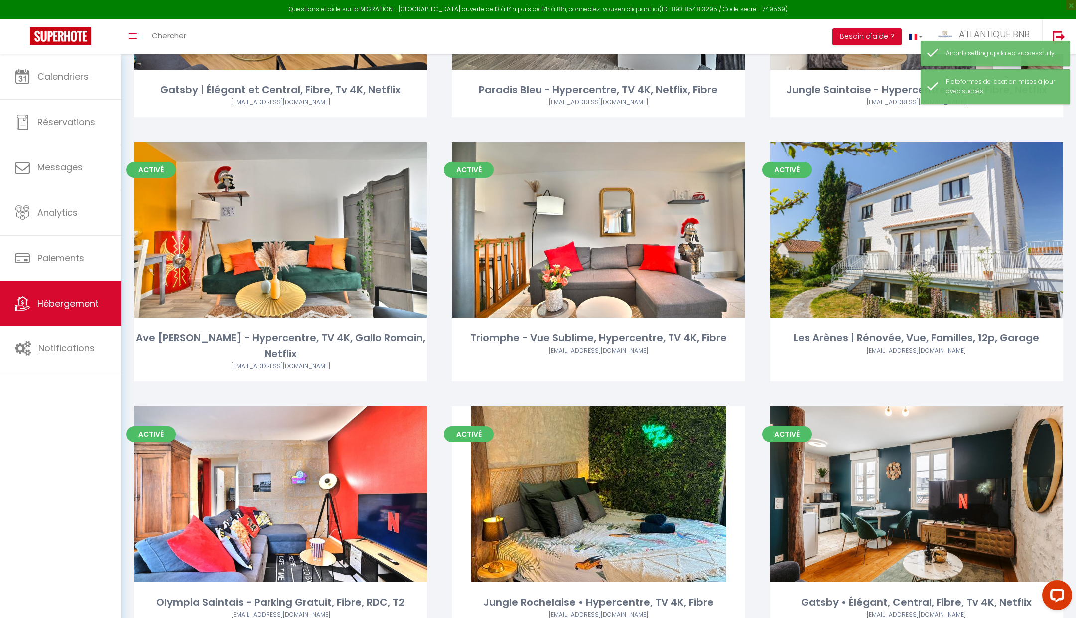
scroll to position [342, 0]
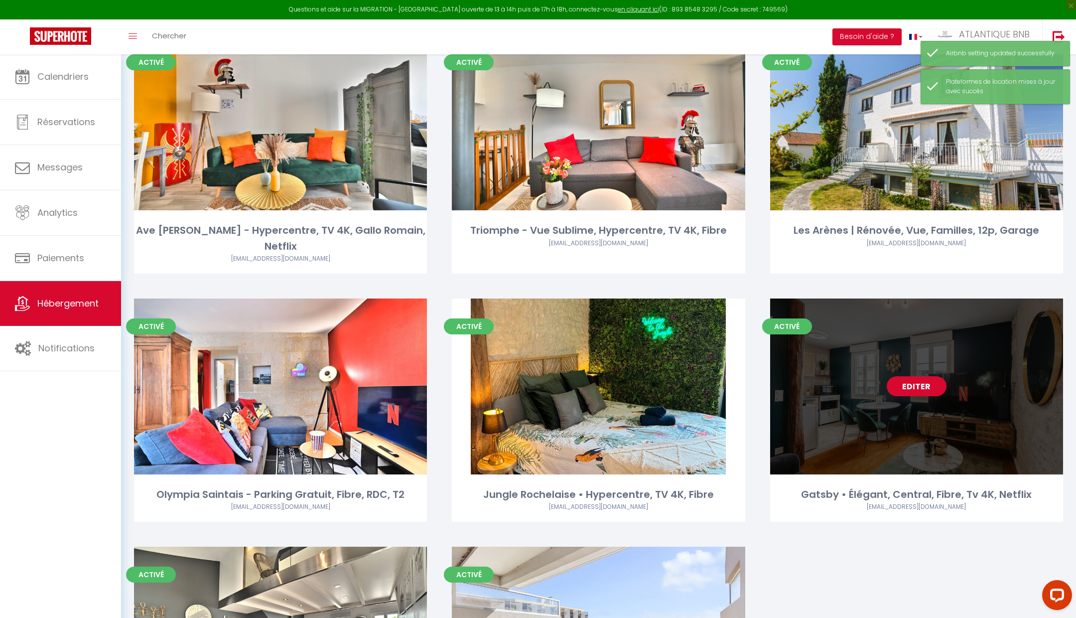
click at [932, 376] on link "Editer" at bounding box center [917, 386] width 60 height 20
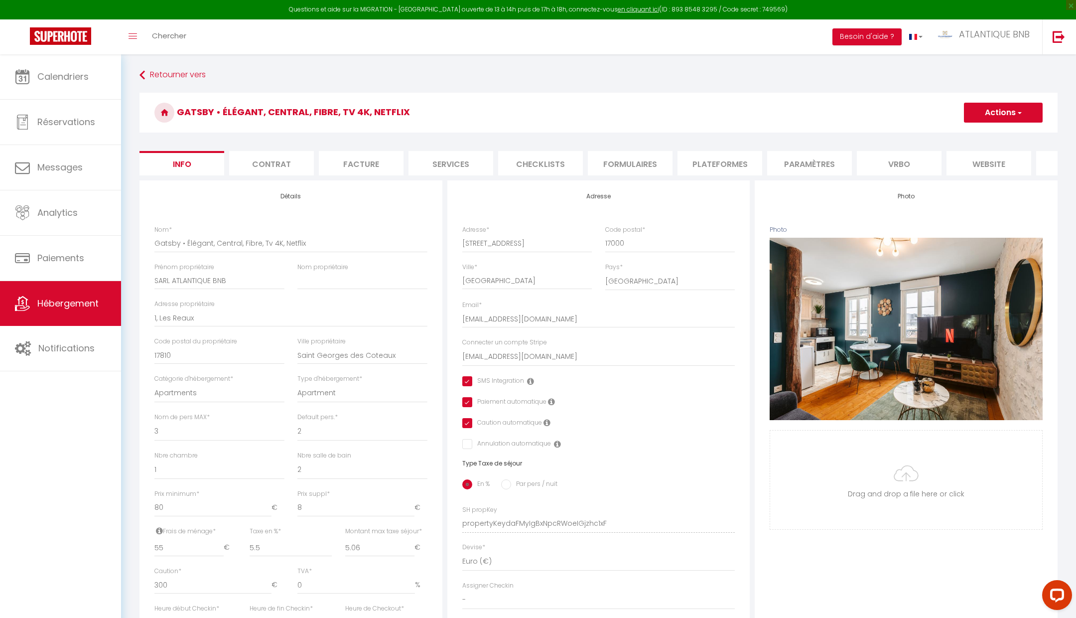
click at [708, 155] on li "Plateformes" at bounding box center [719, 163] width 85 height 24
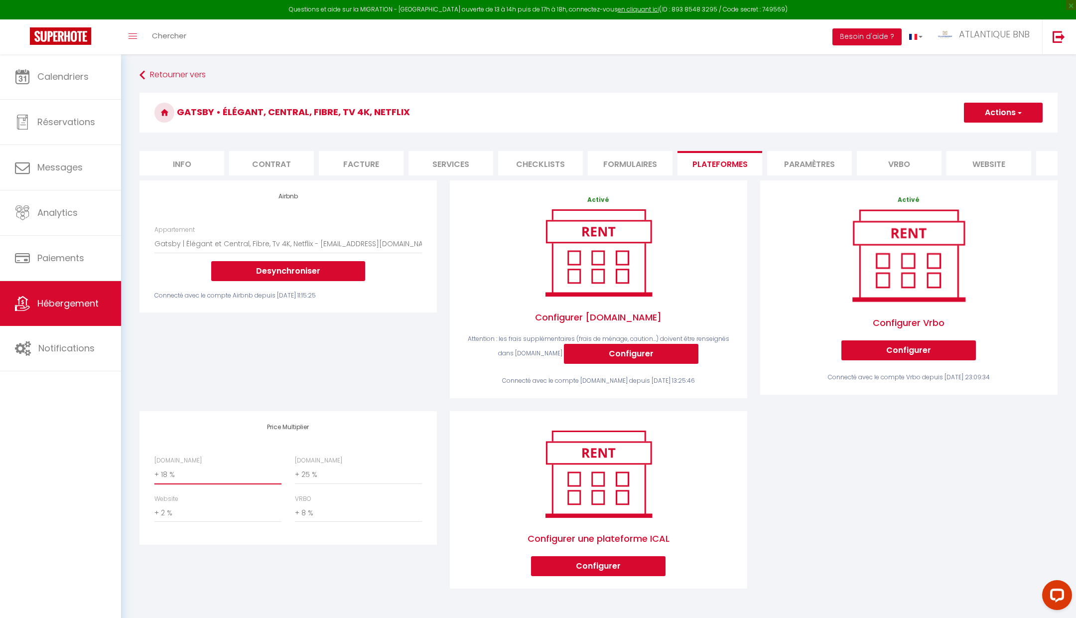
click at [199, 475] on select "0 + 1 % + 2 % + 3 % + 4 % + 5 % + 6 % + 7 % + 8 % + 9 %" at bounding box center [217, 474] width 127 height 19
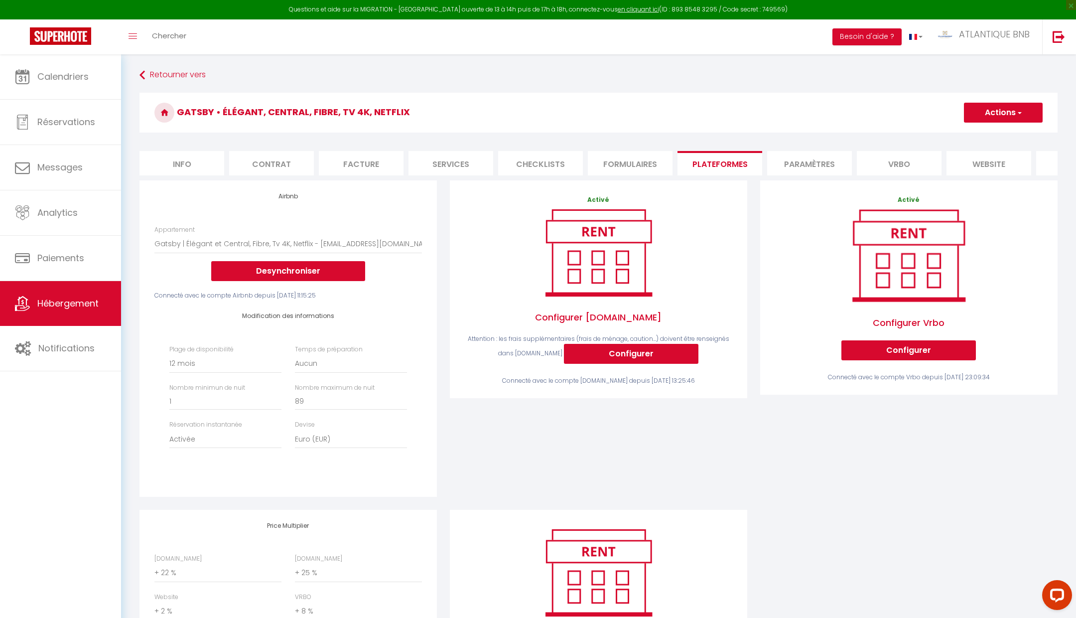
click at [490, 462] on div "Activé Configurer Booking.com Attention : les frais supplémentaires (frais de m…" at bounding box center [598, 344] width 310 height 329
click at [994, 116] on button "Actions" at bounding box center [1003, 113] width 79 height 20
click at [983, 130] on link "Enregistrer" at bounding box center [1002, 134] width 79 height 13
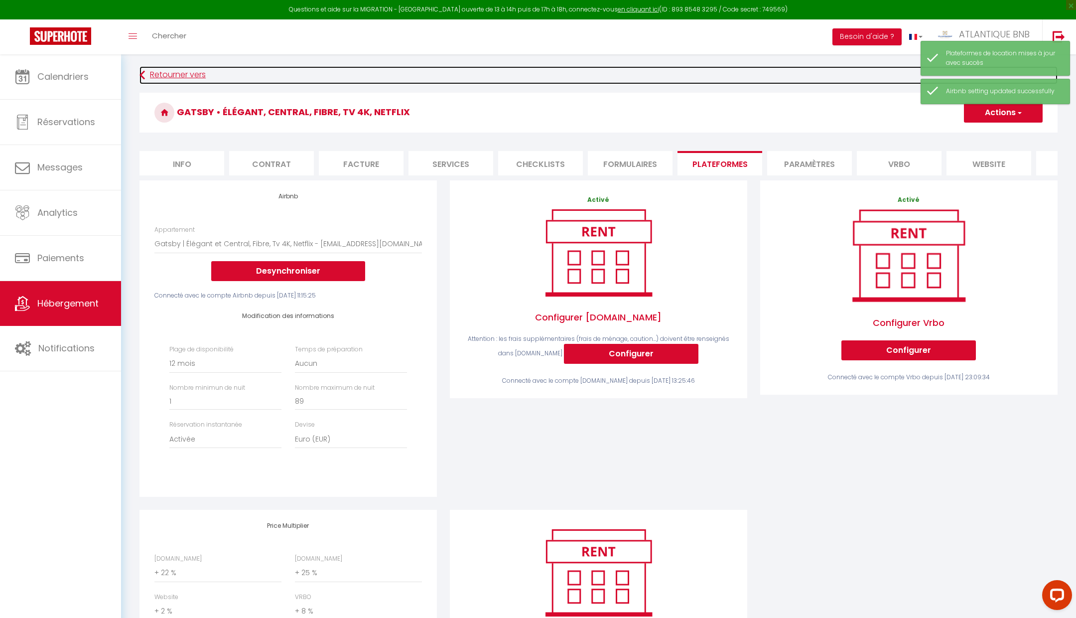
click at [176, 78] on link "Retourner vers" at bounding box center [598, 75] width 918 height 18
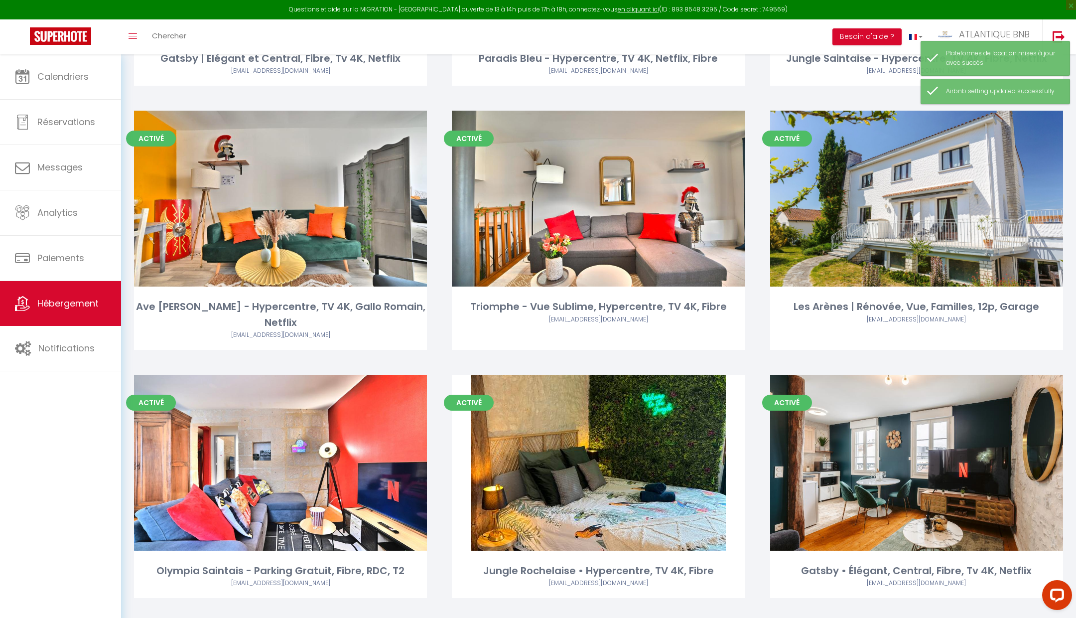
scroll to position [530, 0]
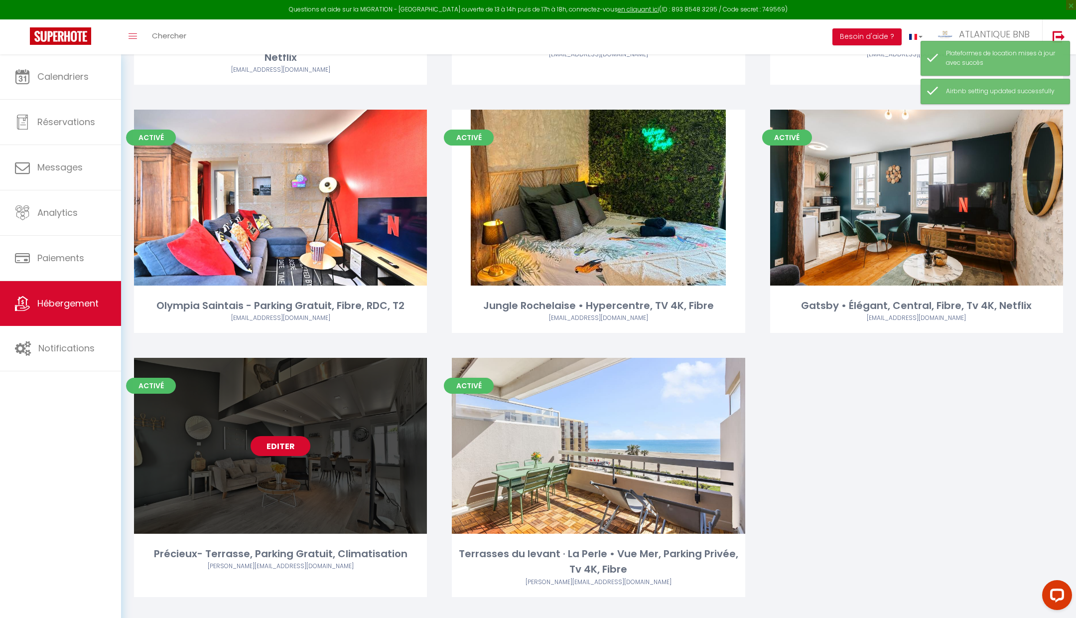
click at [280, 436] on link "Editer" at bounding box center [281, 446] width 60 height 20
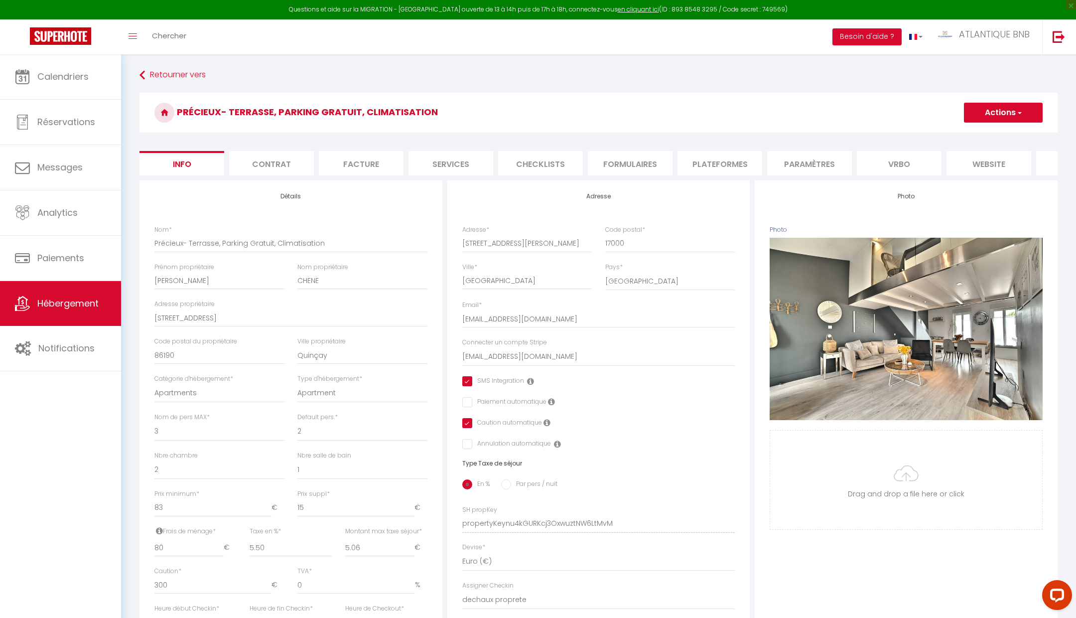
click at [717, 159] on li "Plateformes" at bounding box center [719, 163] width 85 height 24
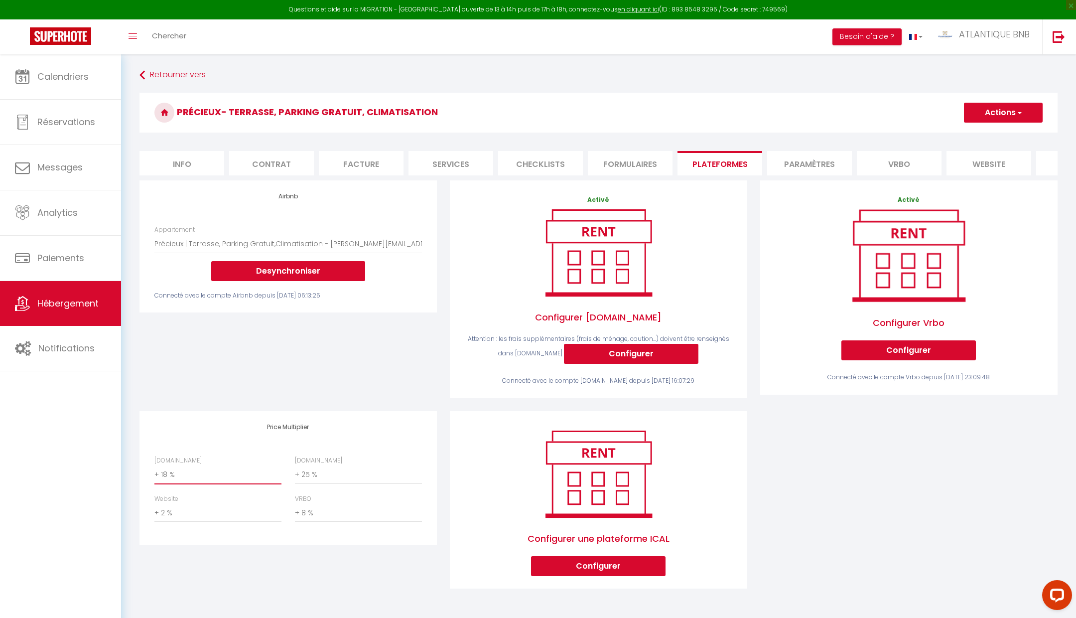
click at [204, 471] on select "0 + 1 % + 2 % + 3 % + 4 % + 5 % + 6 % + 7 % + 8 % + 9 %" at bounding box center [217, 474] width 127 height 19
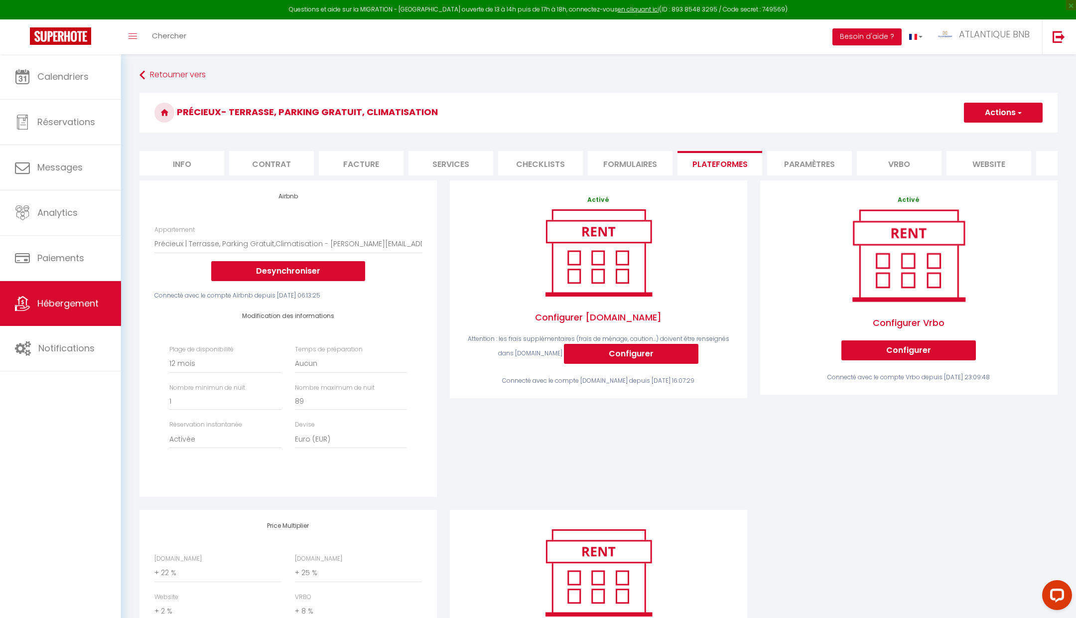
click at [500, 462] on div "Activé Configurer Booking.com Attention : les frais supplémentaires (frais de m…" at bounding box center [598, 344] width 310 height 329
click at [987, 119] on button "Actions" at bounding box center [1003, 113] width 79 height 20
click at [985, 129] on link "Enregistrer" at bounding box center [1002, 134] width 79 height 13
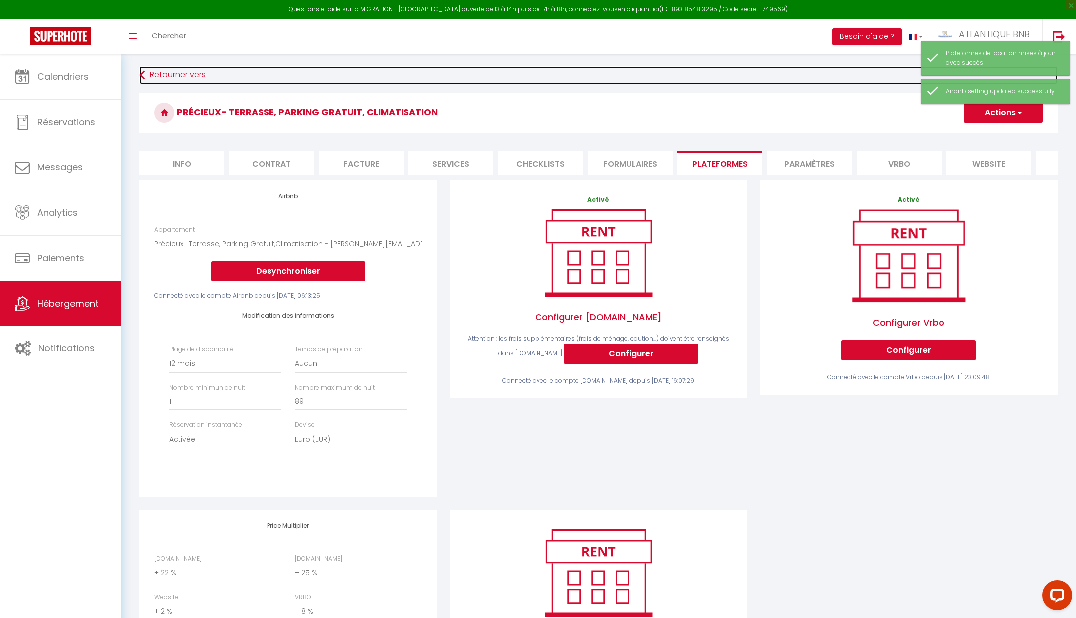
click at [173, 74] on link "Retourner vers" at bounding box center [598, 75] width 918 height 18
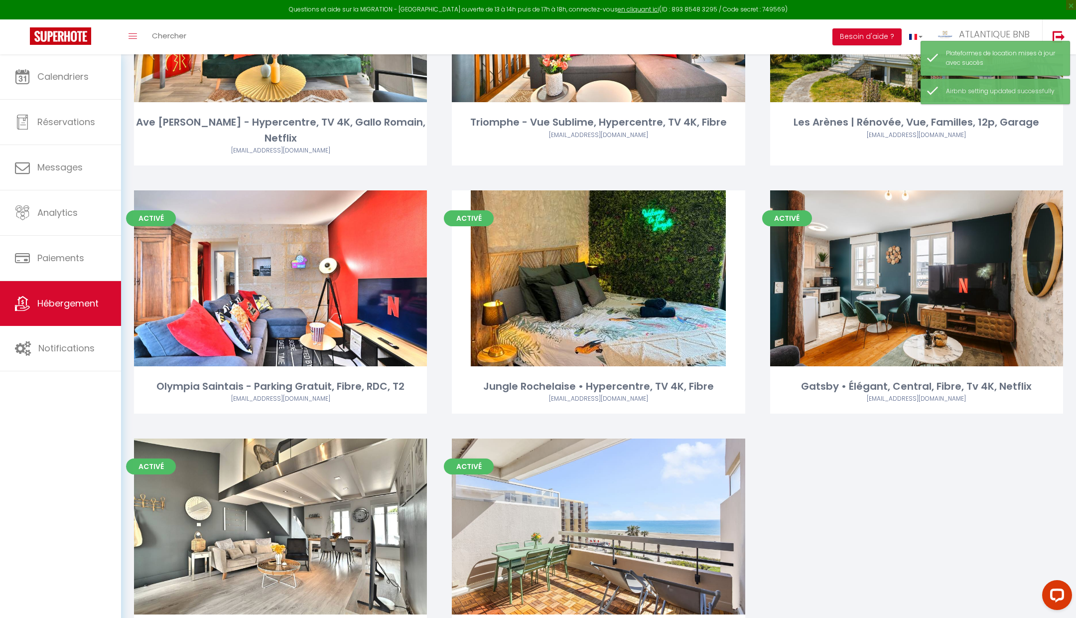
scroll to position [530, 0]
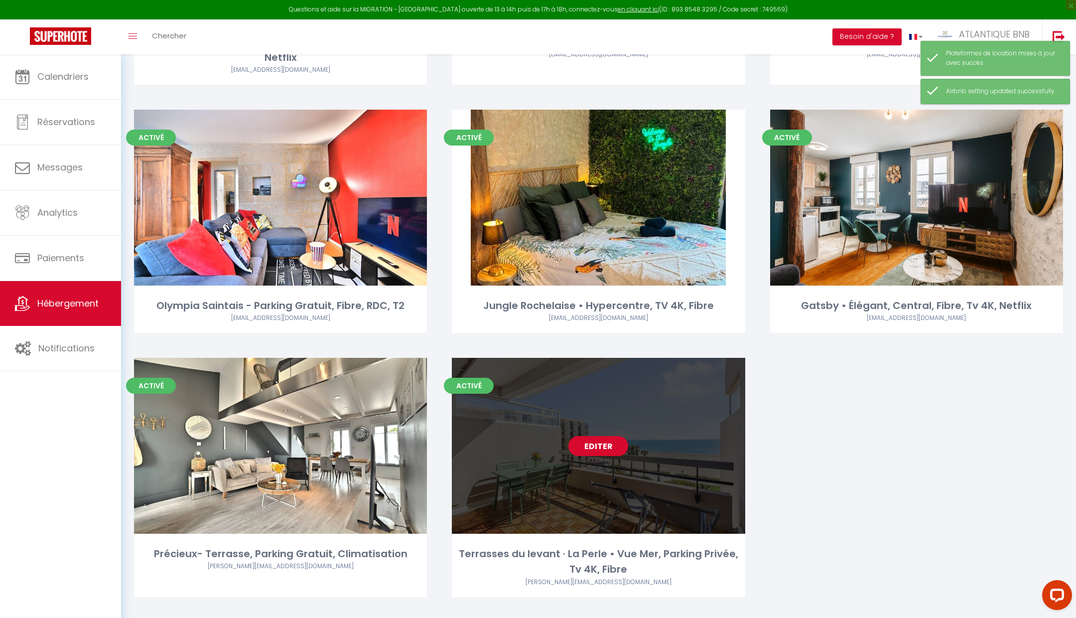
click at [592, 436] on link "Editer" at bounding box center [598, 446] width 60 height 20
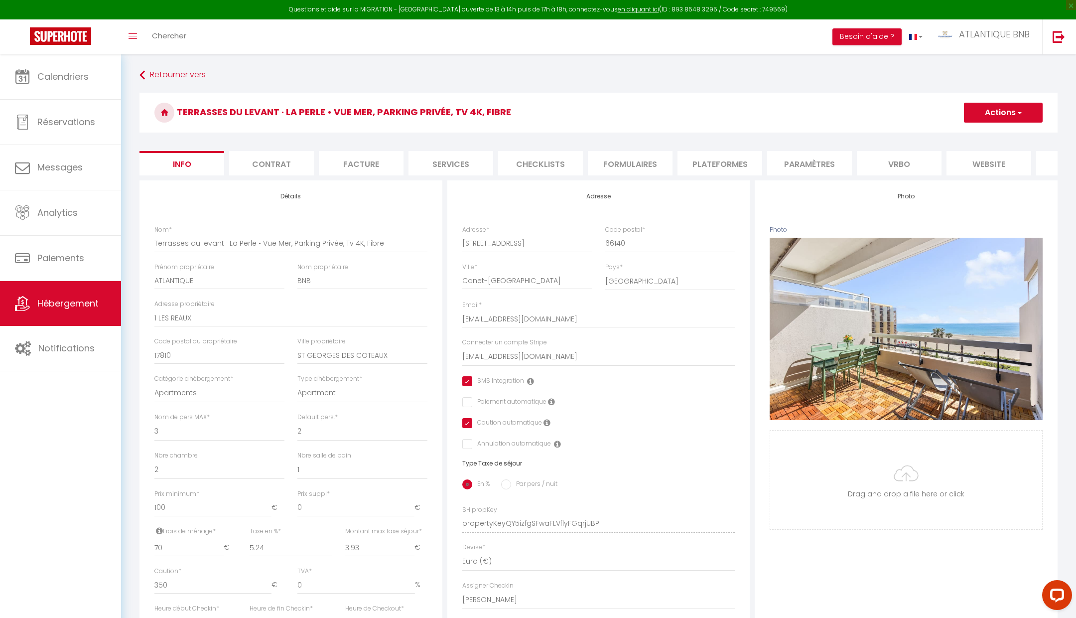
click at [736, 167] on li "Plateformes" at bounding box center [719, 163] width 85 height 24
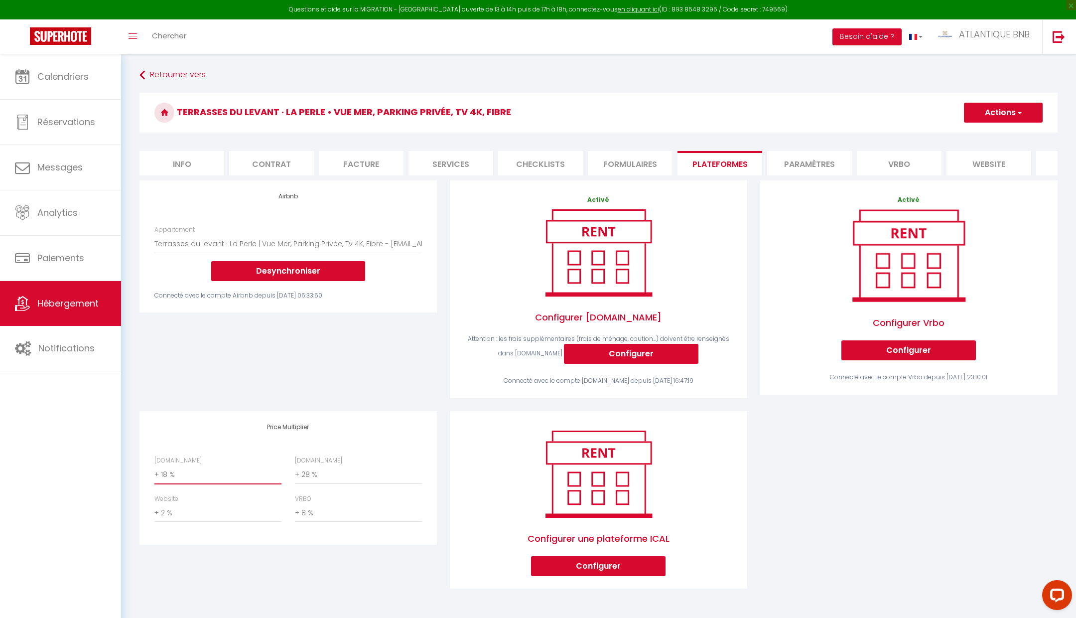
click at [207, 467] on select "0 + 1 % + 2 % + 3 % + 4 % + 5 % + 6 % + 7 % + 8 % + 9 %" at bounding box center [217, 474] width 127 height 19
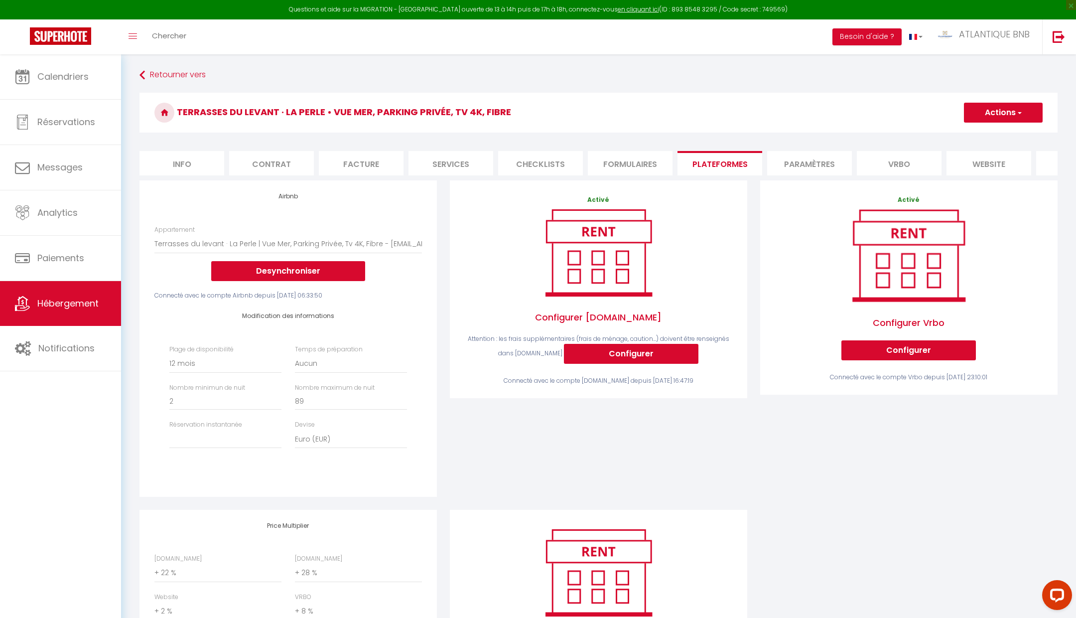
click at [217, 453] on div "Plage de disponibilité Date indisponible par defaut 1 mois 3 mois 6 mois 9 mois…" at bounding box center [288, 402] width 251 height 114
click at [221, 430] on select "Activée Demander des évaluations positives" at bounding box center [225, 438] width 112 height 19
click at [463, 456] on div "Activé Configurer Booking.com Attention : les frais supplémentaires (frais de m…" at bounding box center [598, 344] width 310 height 329
click at [981, 112] on button "Actions" at bounding box center [1003, 113] width 79 height 20
click at [983, 132] on link "Enregistrer" at bounding box center [1002, 134] width 79 height 13
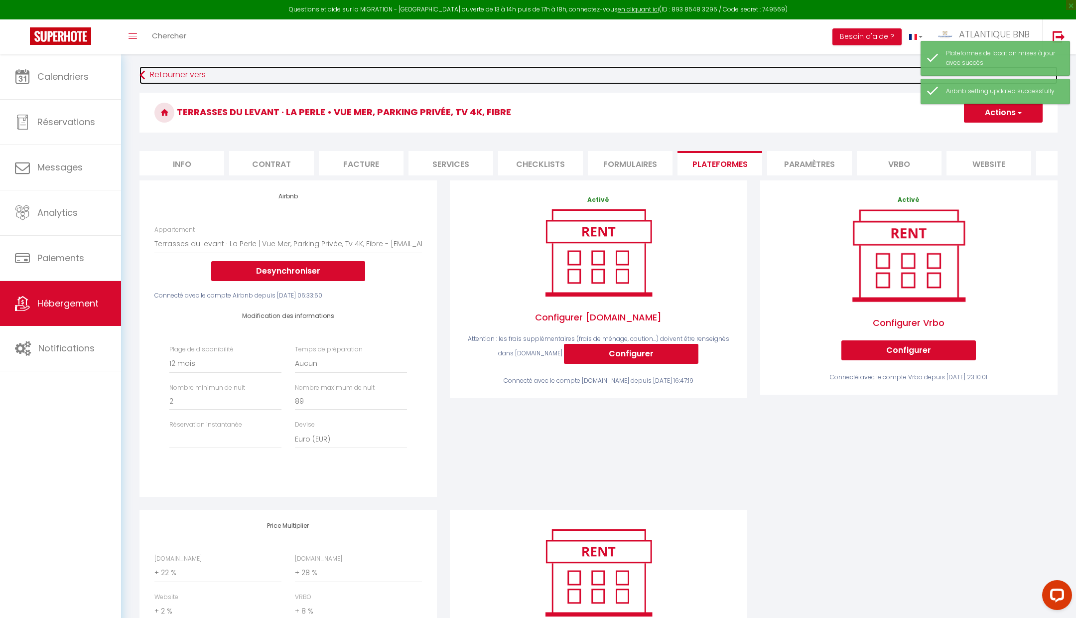
click at [165, 80] on link "Retourner vers" at bounding box center [598, 75] width 918 height 18
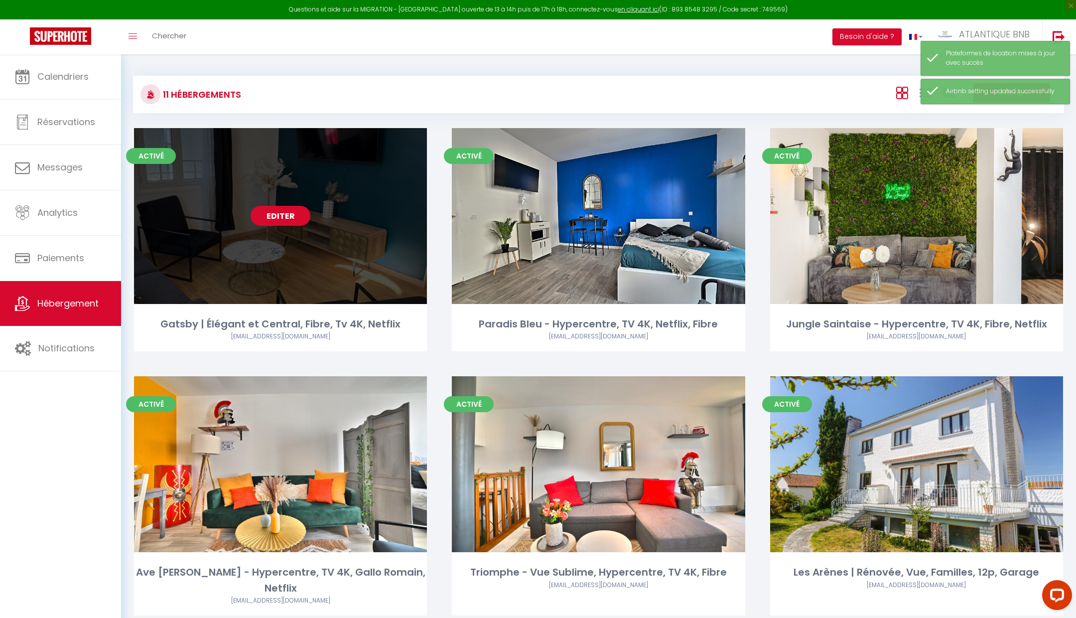
scroll to position [530, 0]
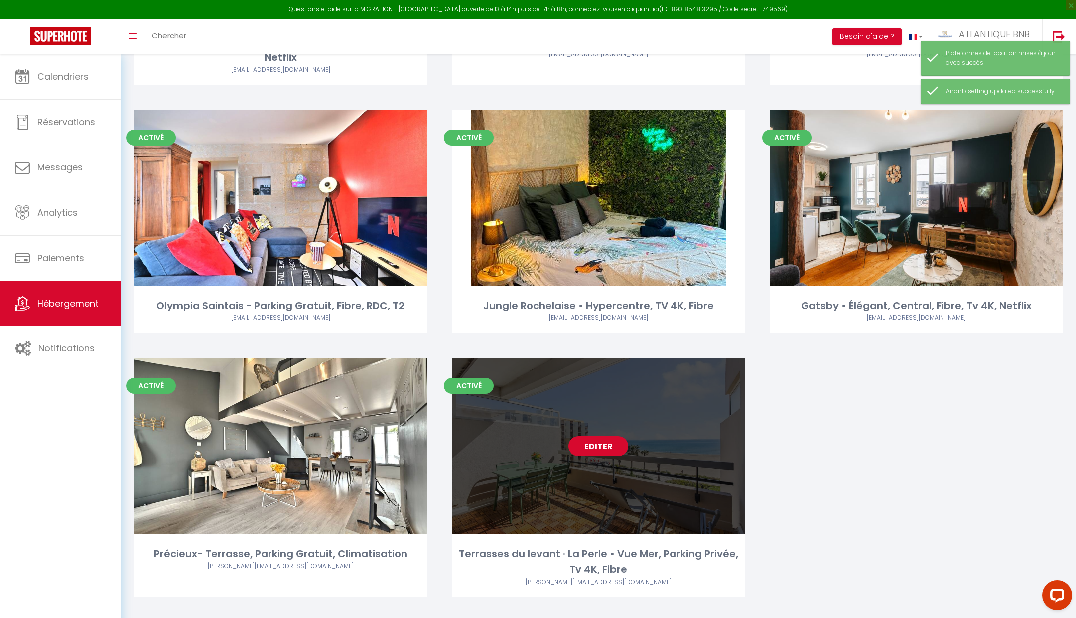
click at [599, 436] on link "Editer" at bounding box center [598, 446] width 60 height 20
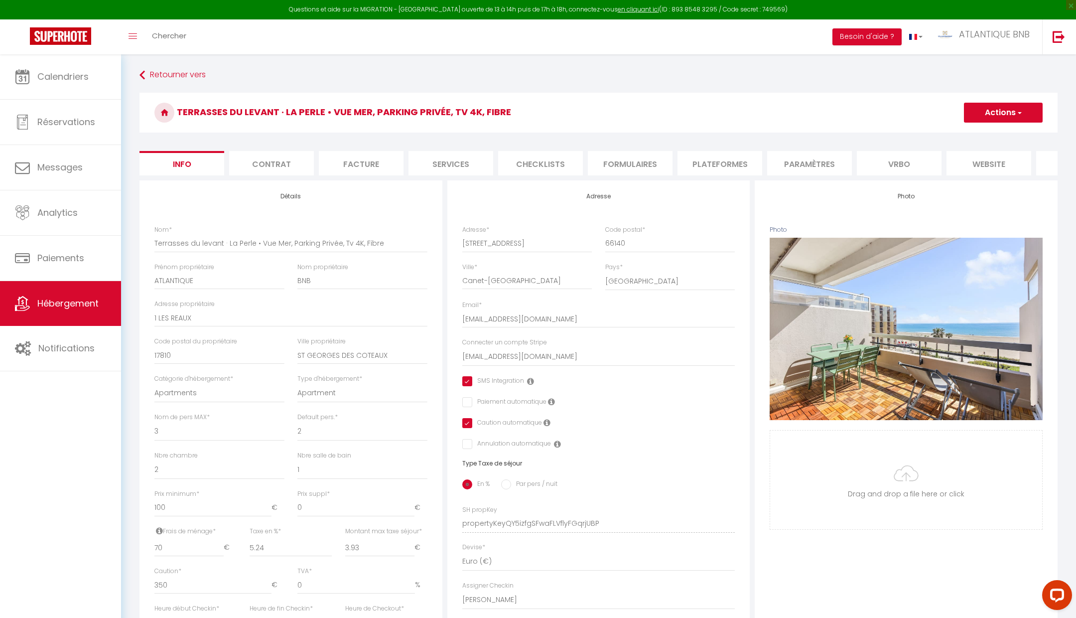
click at [725, 160] on li "Plateformes" at bounding box center [719, 163] width 85 height 24
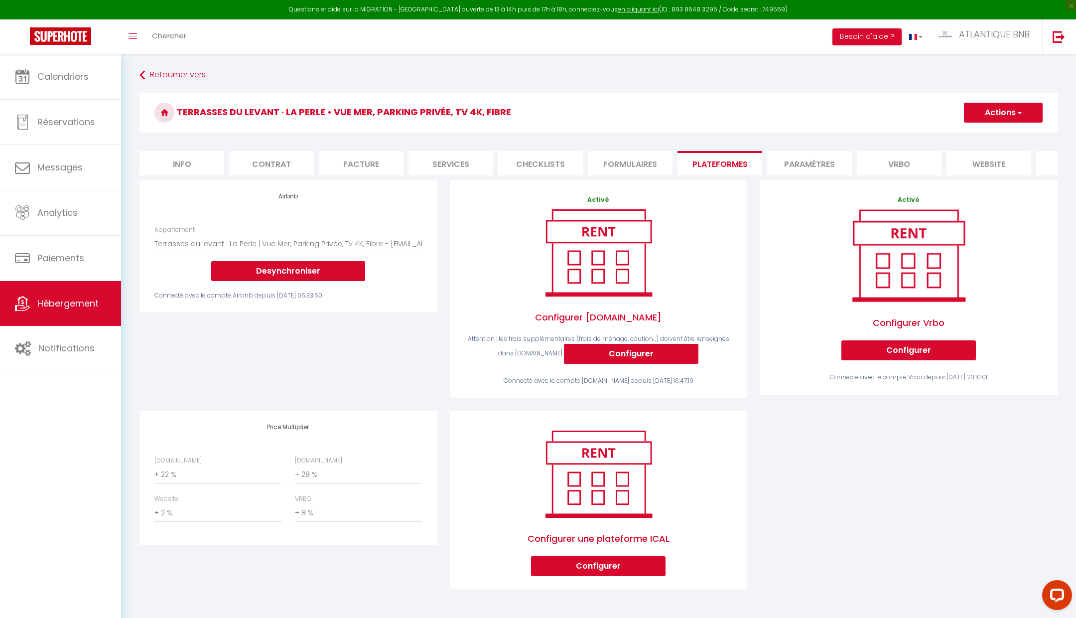
click at [196, 454] on div "Price Multiplier Airbnb.com 0 + 1 % + 2 % + 3 % + 4 % + 5 % + 6 % + 7 %" at bounding box center [287, 477] width 297 height 133
click at [188, 474] on select "0 + 1 % + 2 % + 3 % + 4 % + 5 % + 6 % + 7 % + 8 % + 9 %" at bounding box center [217, 474] width 127 height 19
click at [202, 485] on div "Airbnb.com 0 + 1 % + 2 % + 3 % + 4 % + 5 % + 6 % + 7 % + 8 %" at bounding box center [288, 494] width 280 height 77
click at [202, 476] on select "0 + 1 % + 2 % + 3 % + 4 % + 5 % + 6 % + 7 % + 8 % + 9 %" at bounding box center [217, 474] width 127 height 19
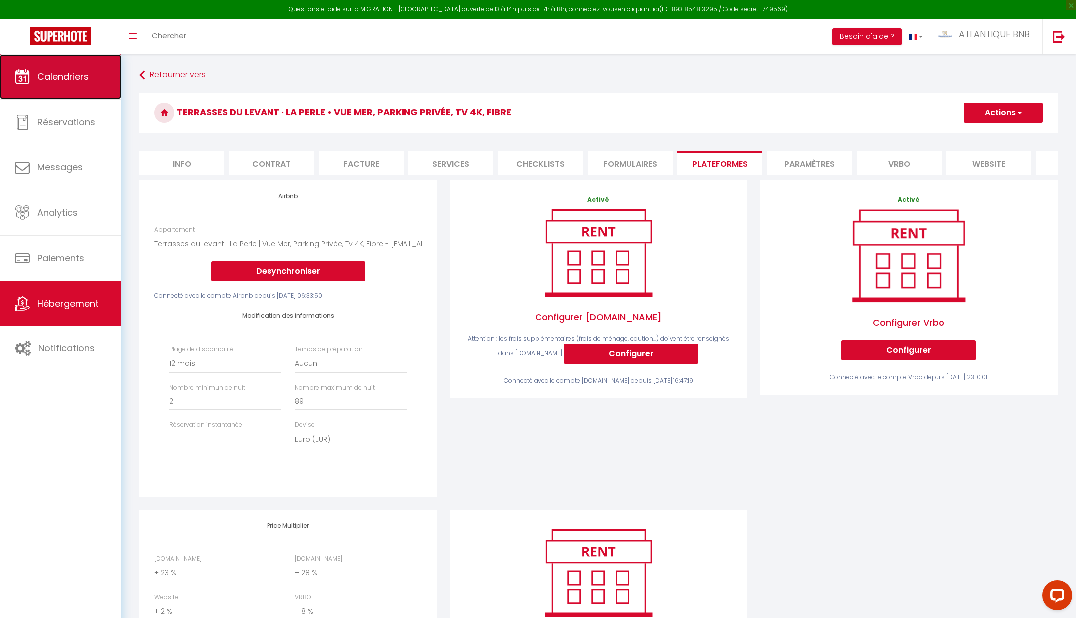
click at [82, 83] on span "Calendriers" at bounding box center [62, 76] width 51 height 12
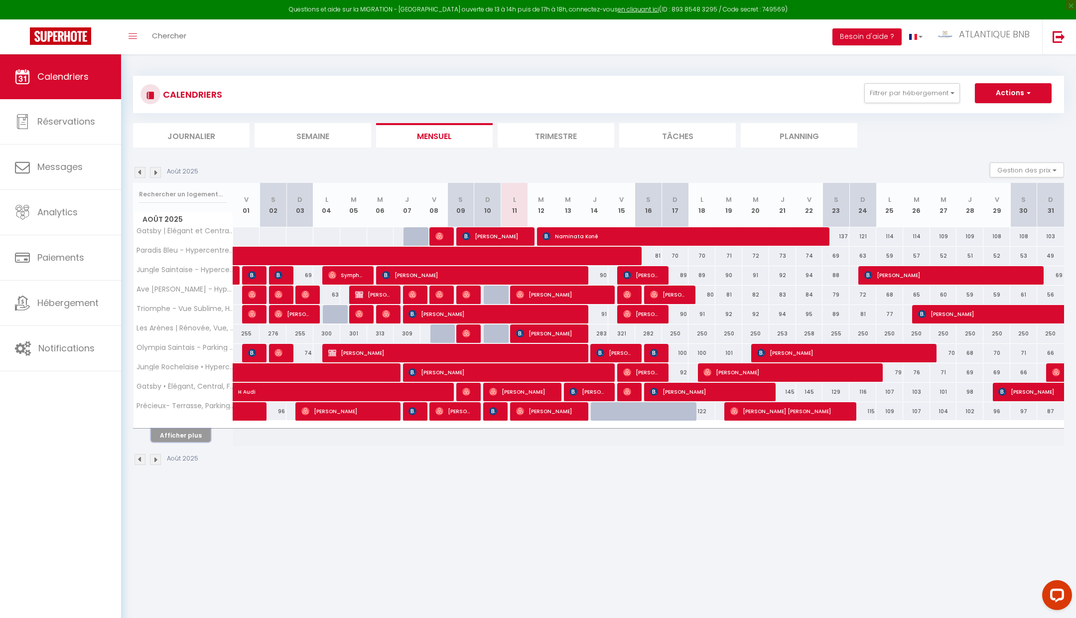
click at [187, 438] on button "Afficher plus" at bounding box center [181, 434] width 60 height 13
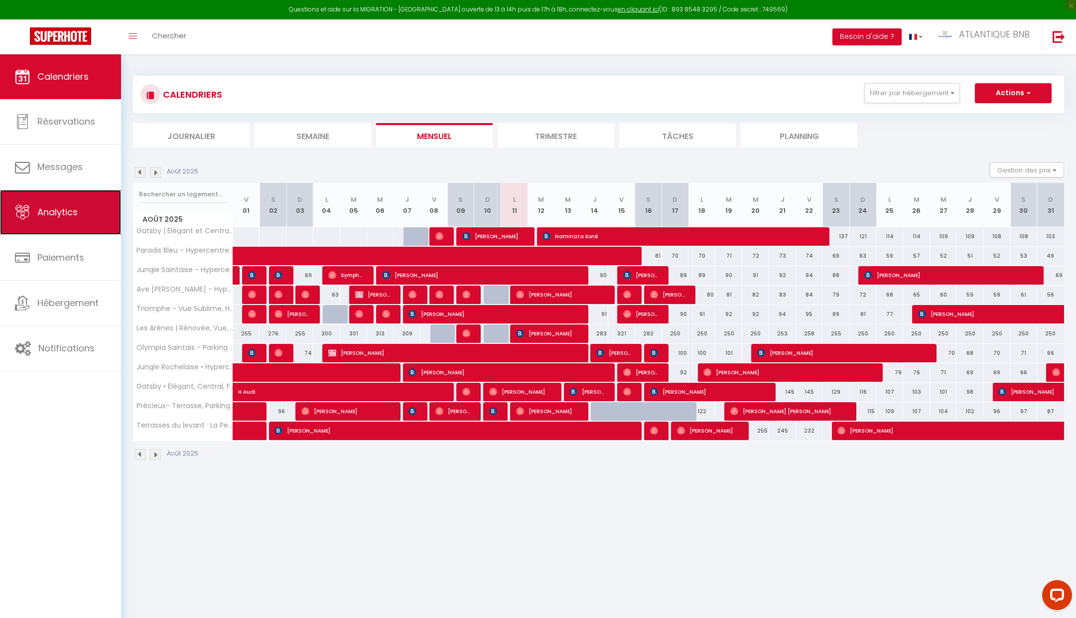
click at [97, 232] on link "Analytics" at bounding box center [60, 212] width 121 height 45
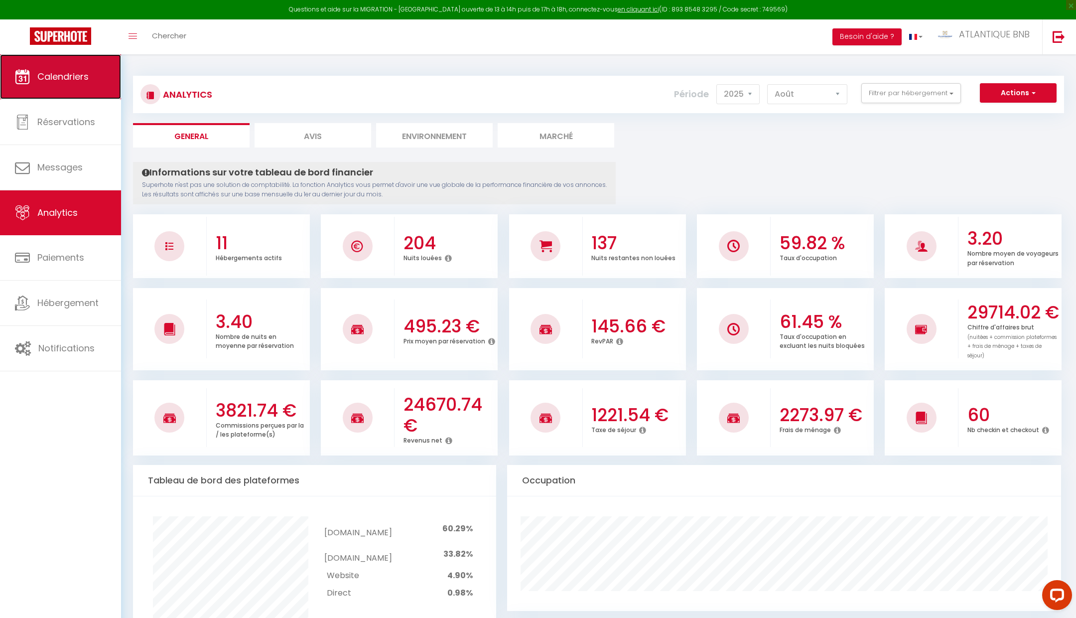
click at [52, 81] on span "Calendriers" at bounding box center [62, 76] width 51 height 12
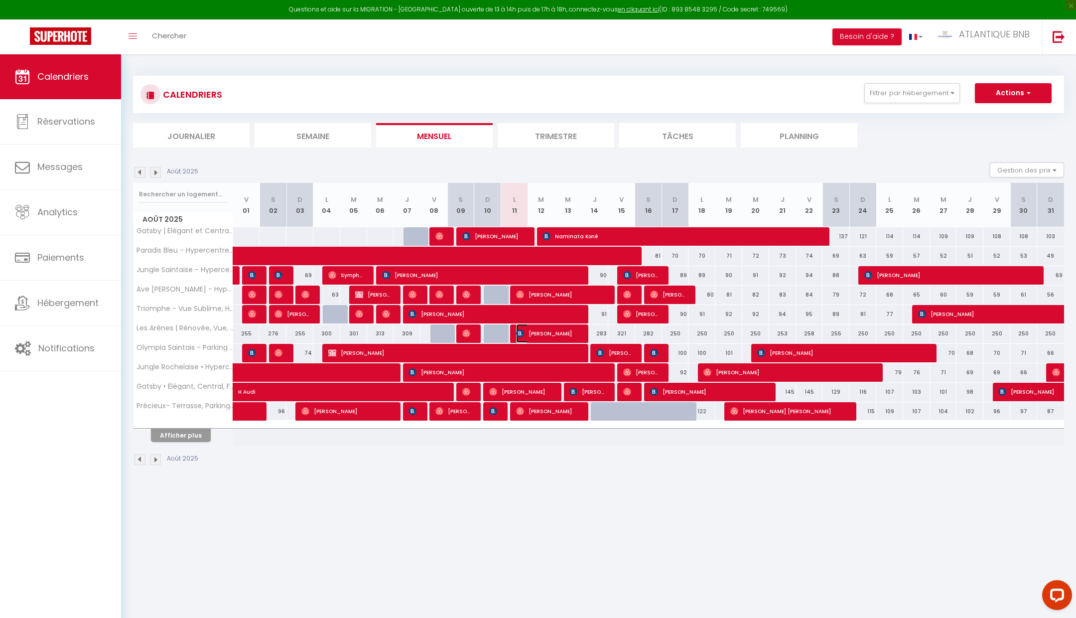
click at [539, 334] on span "[PERSON_NAME]" at bounding box center [547, 333] width 63 height 19
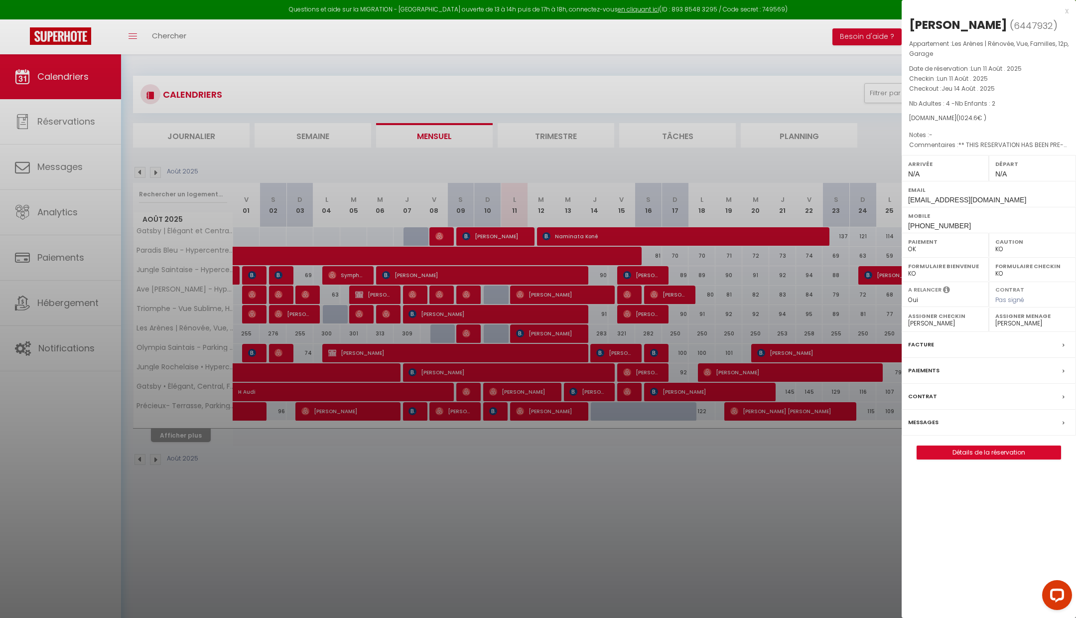
click at [539, 334] on div at bounding box center [538, 309] width 1076 height 618
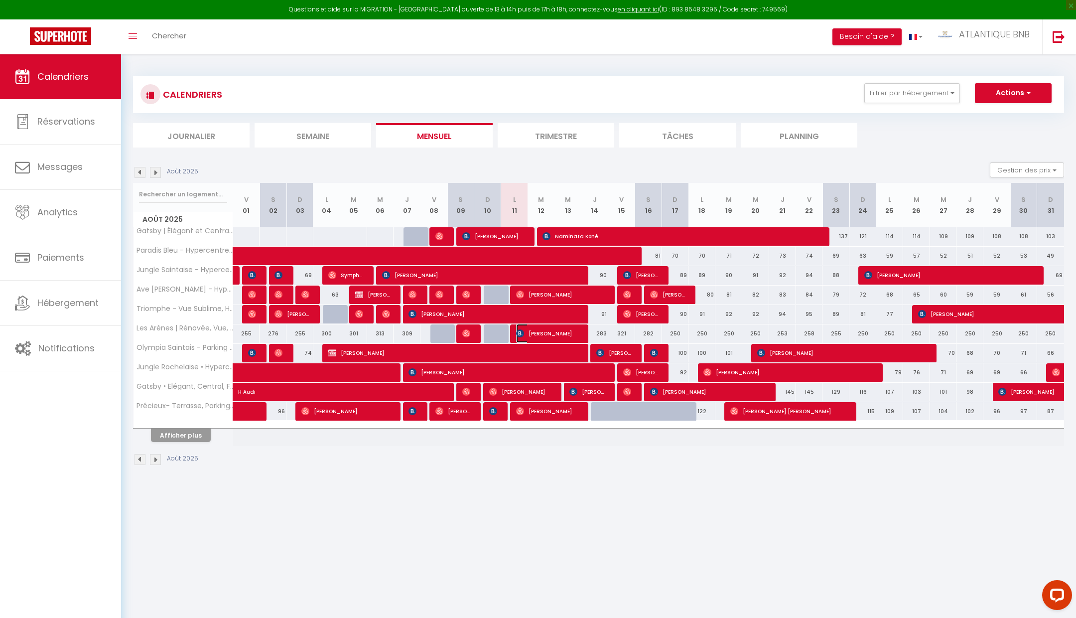
click at [539, 334] on span "[PERSON_NAME]" at bounding box center [547, 333] width 63 height 19
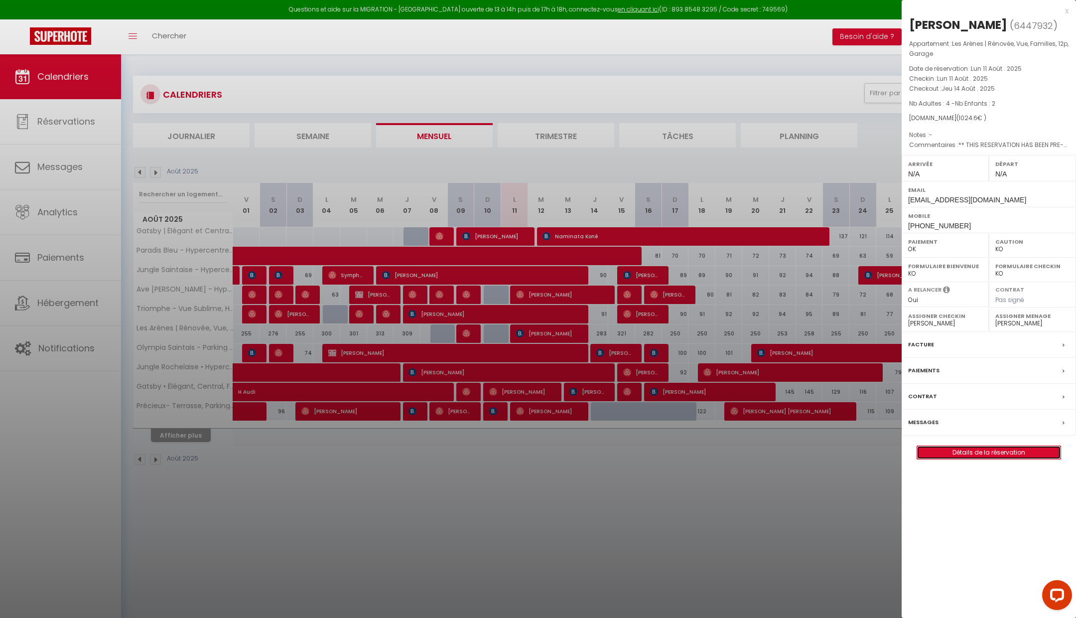
click at [970, 452] on link "Détails de la réservation" at bounding box center [988, 452] width 143 height 13
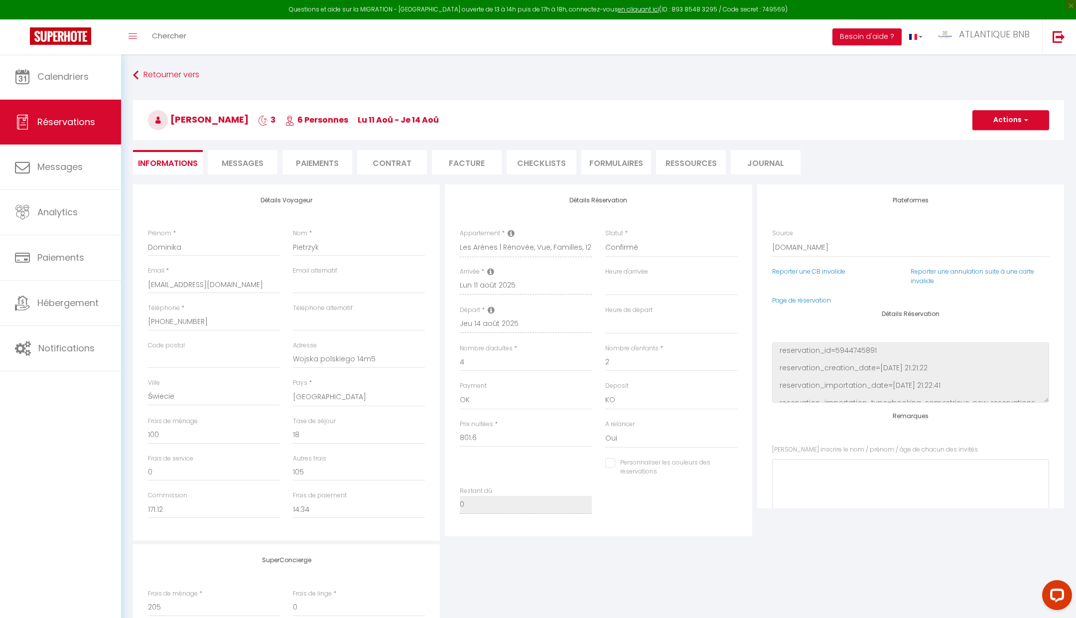
click at [248, 171] on li "Messages" at bounding box center [243, 162] width 70 height 24
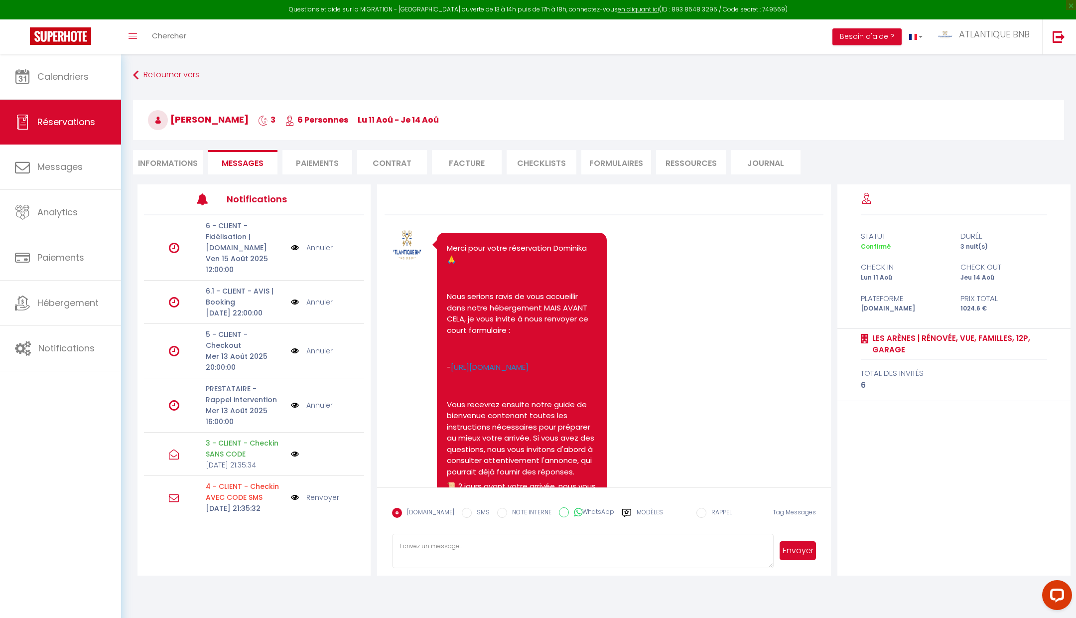
click at [180, 157] on li "Informations" at bounding box center [168, 162] width 70 height 24
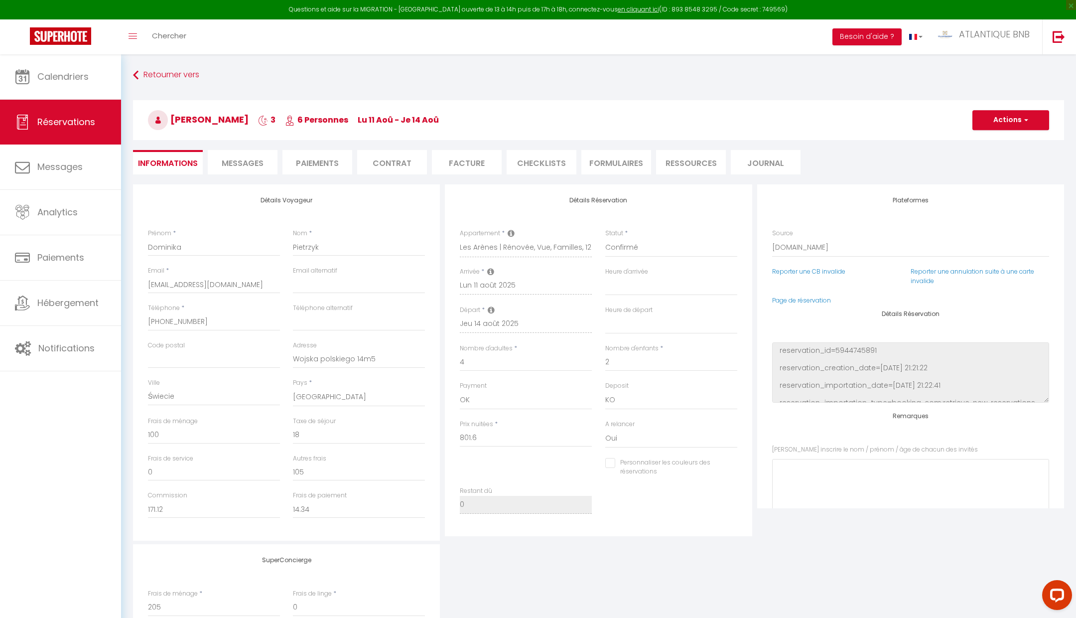
click at [246, 159] on span "Messages" at bounding box center [243, 162] width 42 height 11
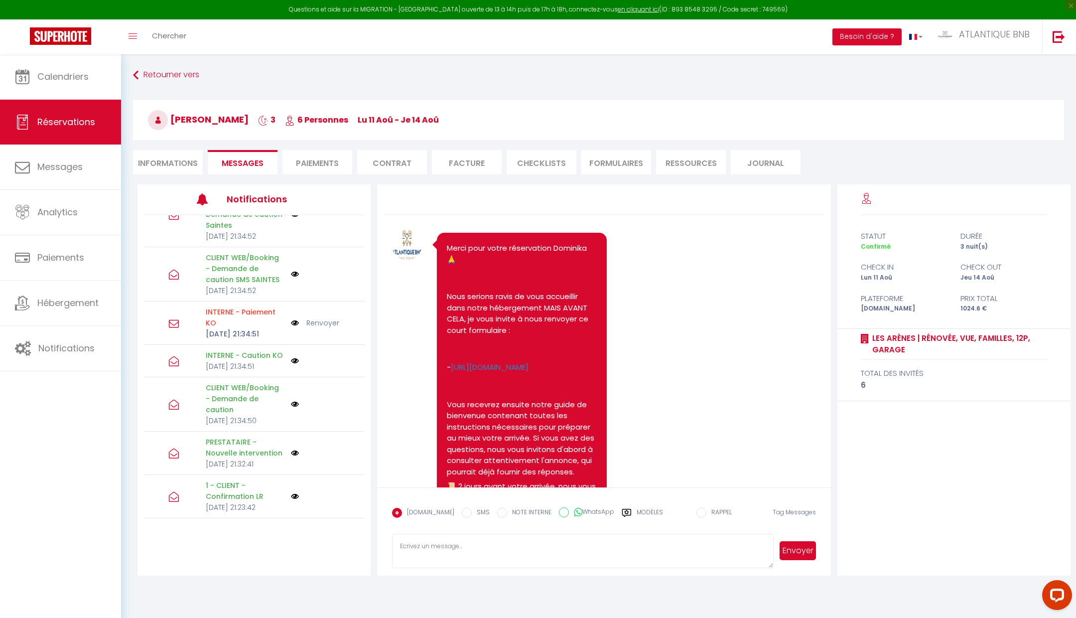
scroll to position [422, 0]
click at [173, 174] on div "Retourner vers [PERSON_NAME] 3 6 Personnes lu 11 Aoû - je 14 Aoû Actions Enregi…" at bounding box center [599, 125] width 944 height 118
click at [175, 159] on li "Informations" at bounding box center [168, 162] width 70 height 24
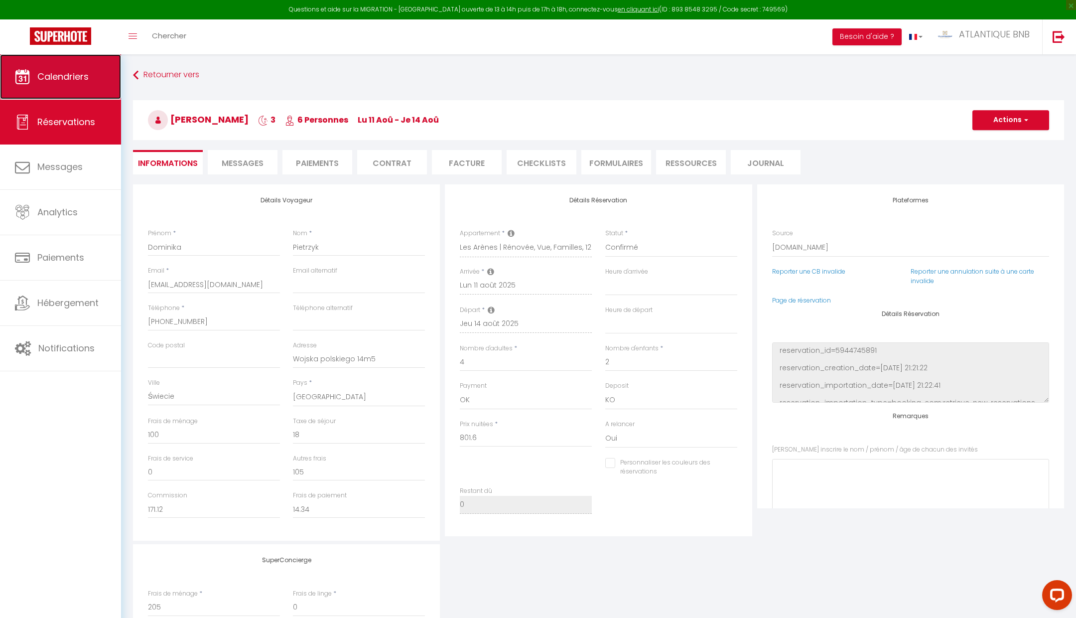
click at [76, 68] on link "Calendriers" at bounding box center [60, 76] width 121 height 45
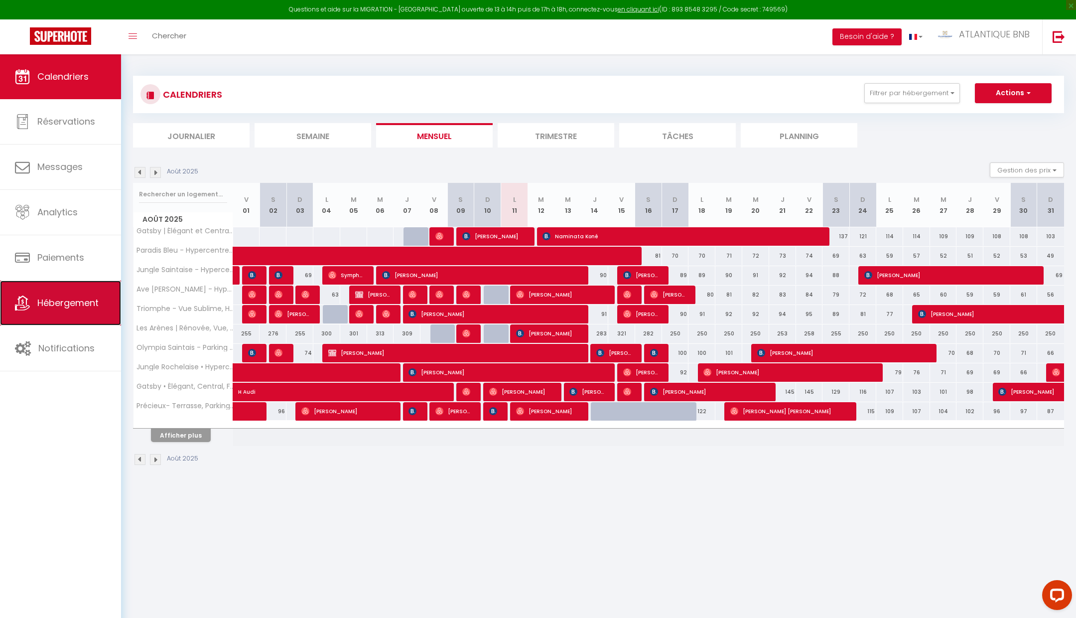
click at [98, 311] on link "Hébergement" at bounding box center [60, 302] width 121 height 45
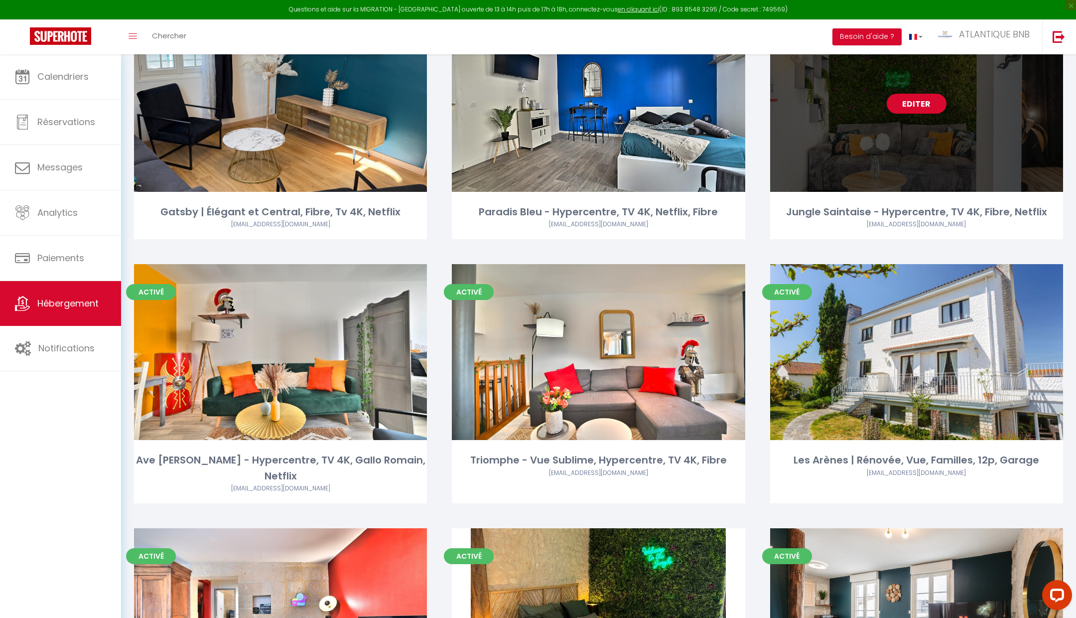
scroll to position [113, 0]
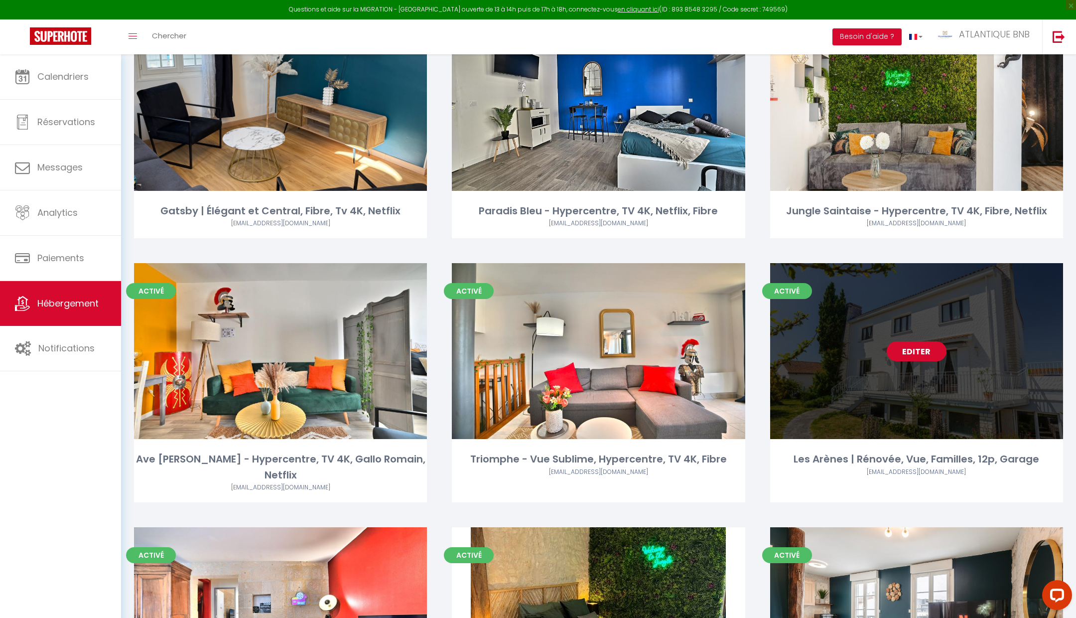
click at [918, 346] on link "Editer" at bounding box center [917, 351] width 60 height 20
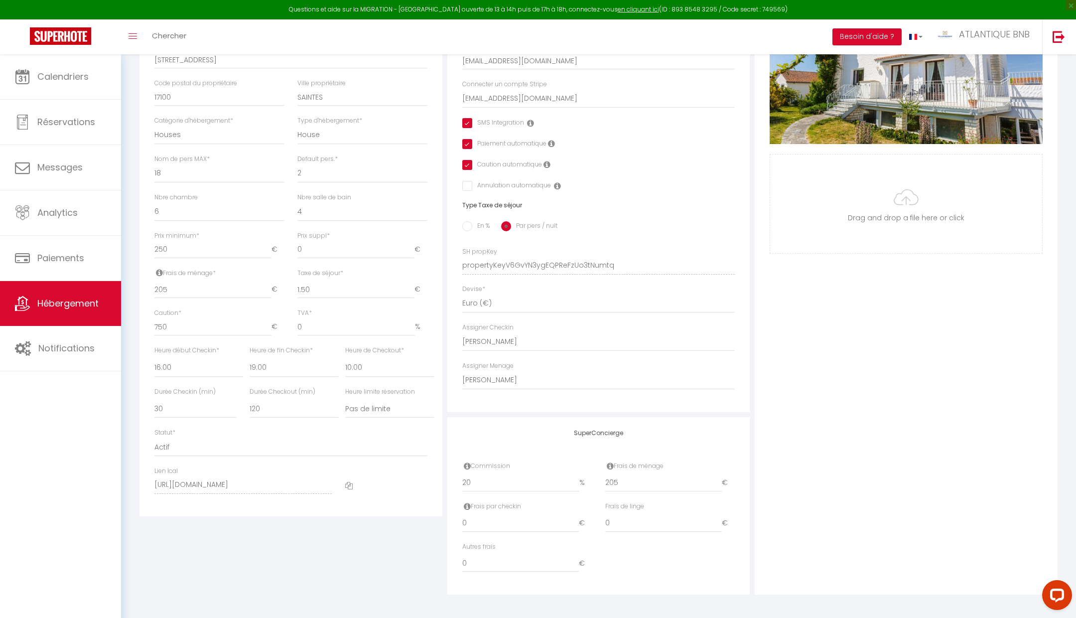
scroll to position [256, 0]
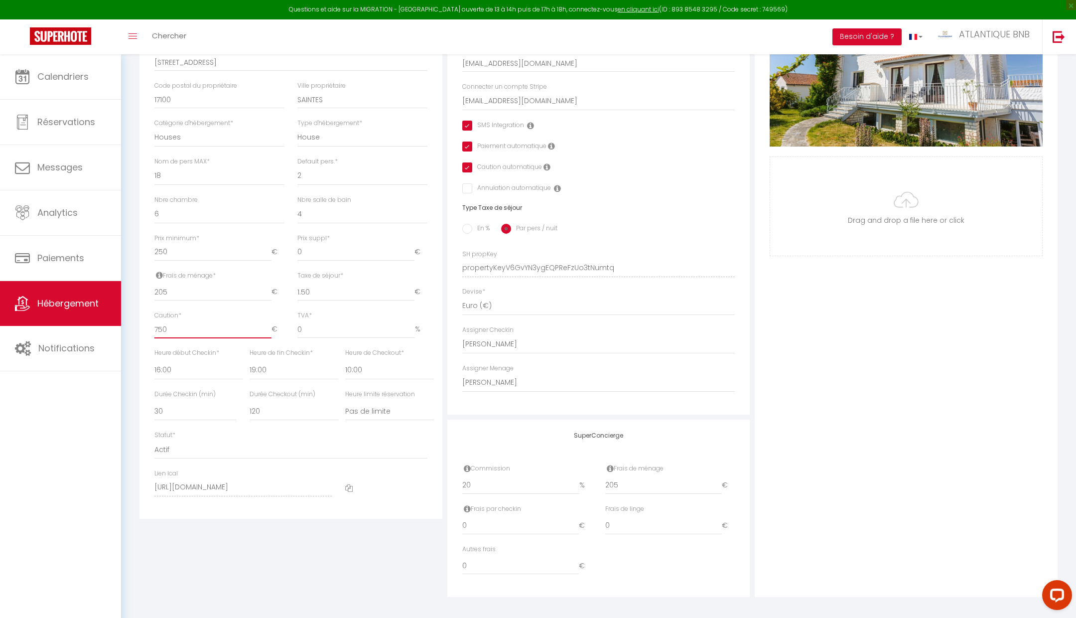
drag, startPoint x: 196, startPoint y: 328, endPoint x: 136, endPoint y: 321, distance: 60.2
click at [137, 321] on div "Détails Nom * Les Arènes | Rénovée, Vue, Familles, 12p, Garage Prénom propriéta…" at bounding box center [291, 261] width 308 height 672
click at [283, 549] on div "Détails Nom * Les Arènes | Rénovée, Vue, Familles, 12p, Garage Prénom propriéta…" at bounding box center [291, 261] width 308 height 672
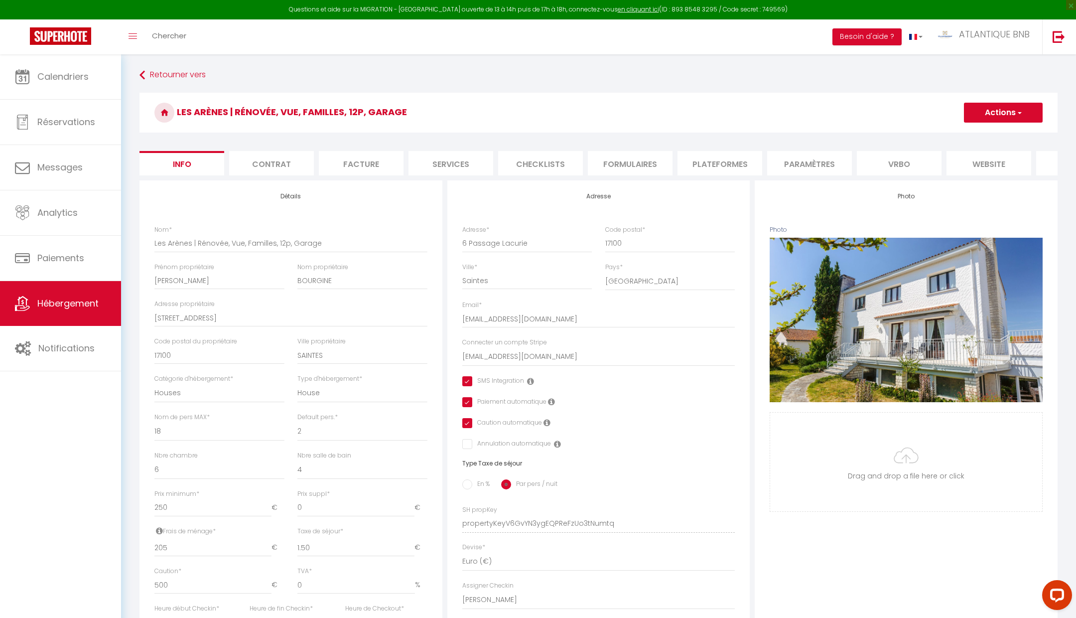
click at [988, 109] on button "Actions" at bounding box center [1003, 113] width 79 height 20
click at [982, 132] on input "Enregistrer" at bounding box center [963, 135] width 37 height 10
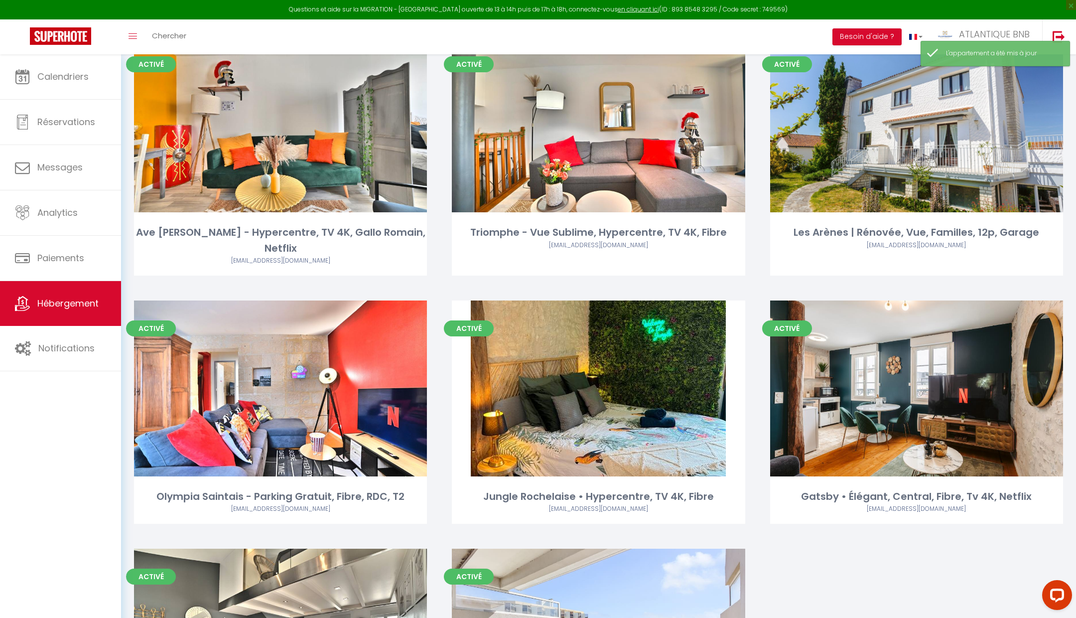
scroll to position [319, 0]
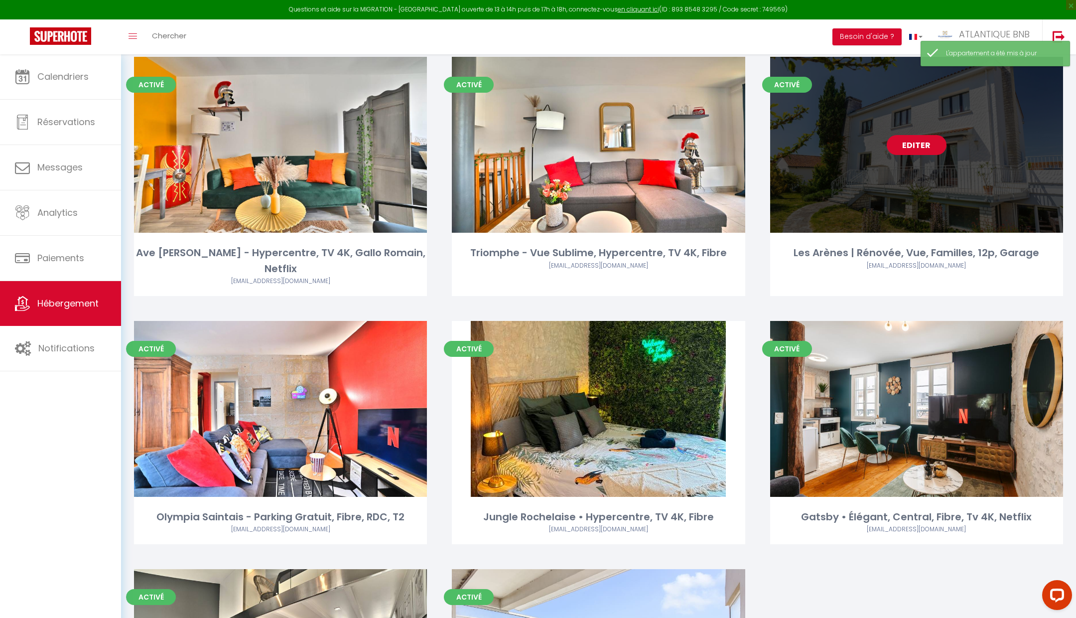
click at [906, 150] on link "Editer" at bounding box center [917, 145] width 60 height 20
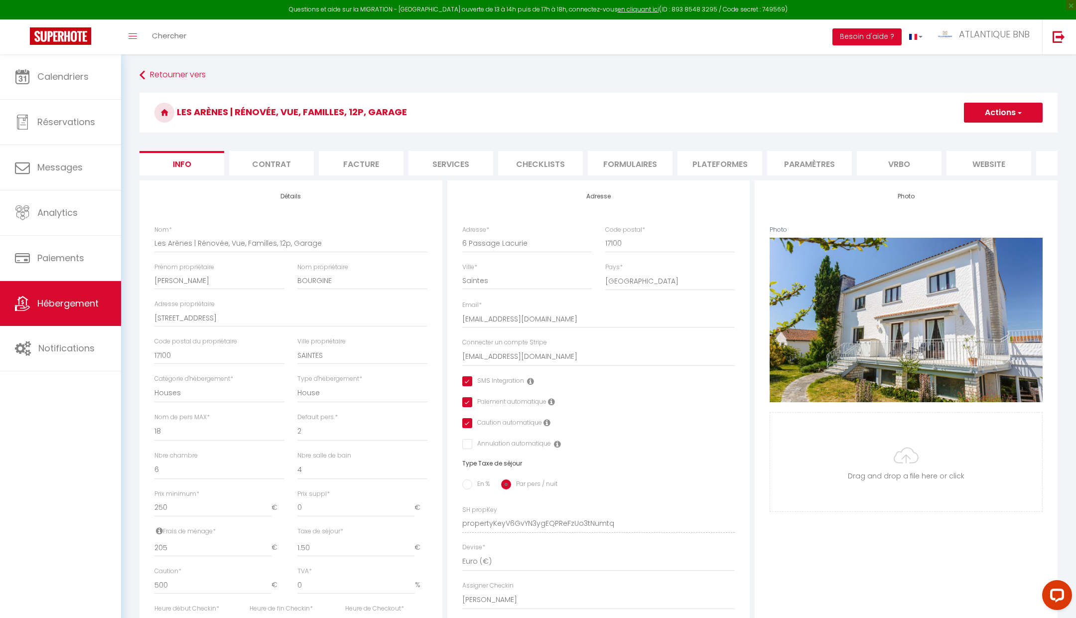
click at [1024, 104] on button "Actions" at bounding box center [1003, 113] width 79 height 20
click at [772, 107] on h3 "Les Arènes | Rénovée, Vue, Familles, 12p, Garage" at bounding box center [598, 113] width 918 height 40
click at [78, 263] on span "Paiements" at bounding box center [60, 258] width 47 height 12
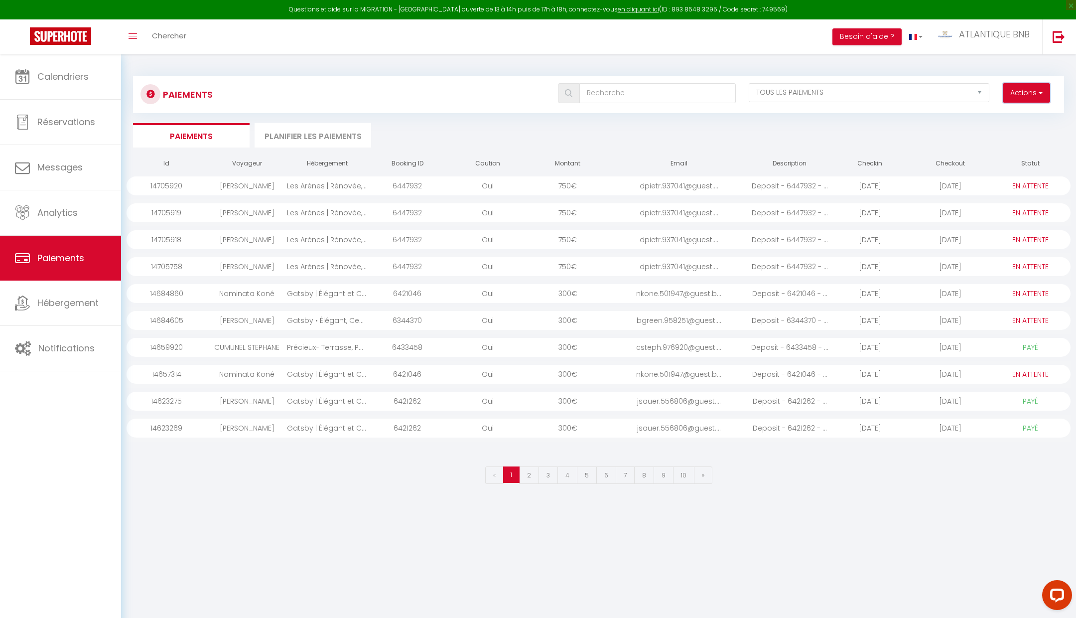
click at [1025, 91] on button "Actions" at bounding box center [1026, 93] width 47 height 20
click at [662, 136] on ul "Paiements Planifier les paiements" at bounding box center [598, 135] width 931 height 24
click at [36, 294] on link "Hébergement" at bounding box center [60, 302] width 121 height 45
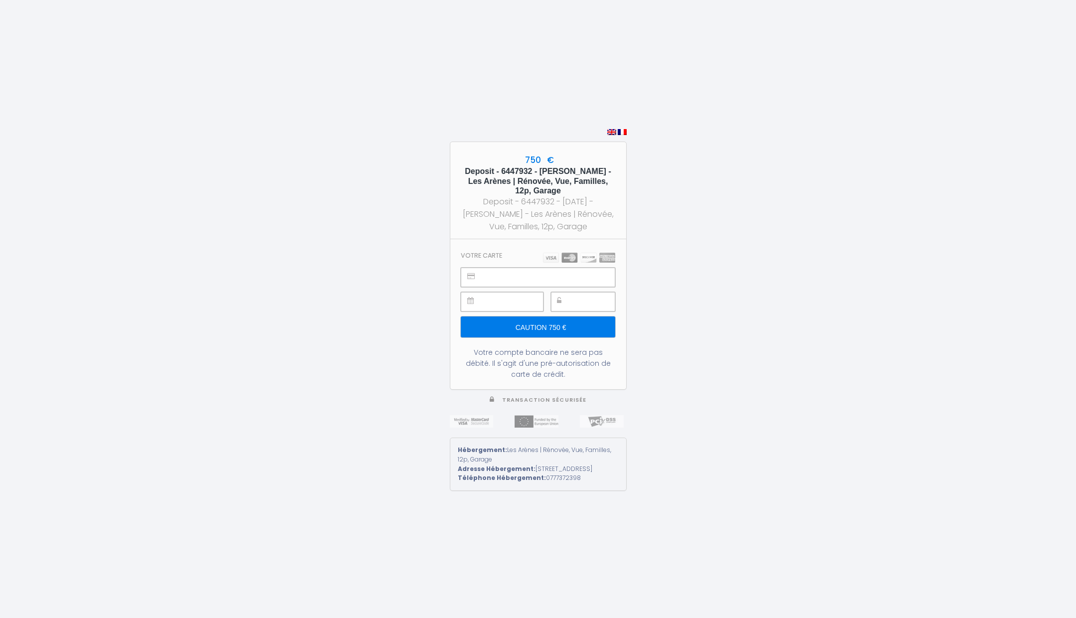
scroll to position [39, 0]
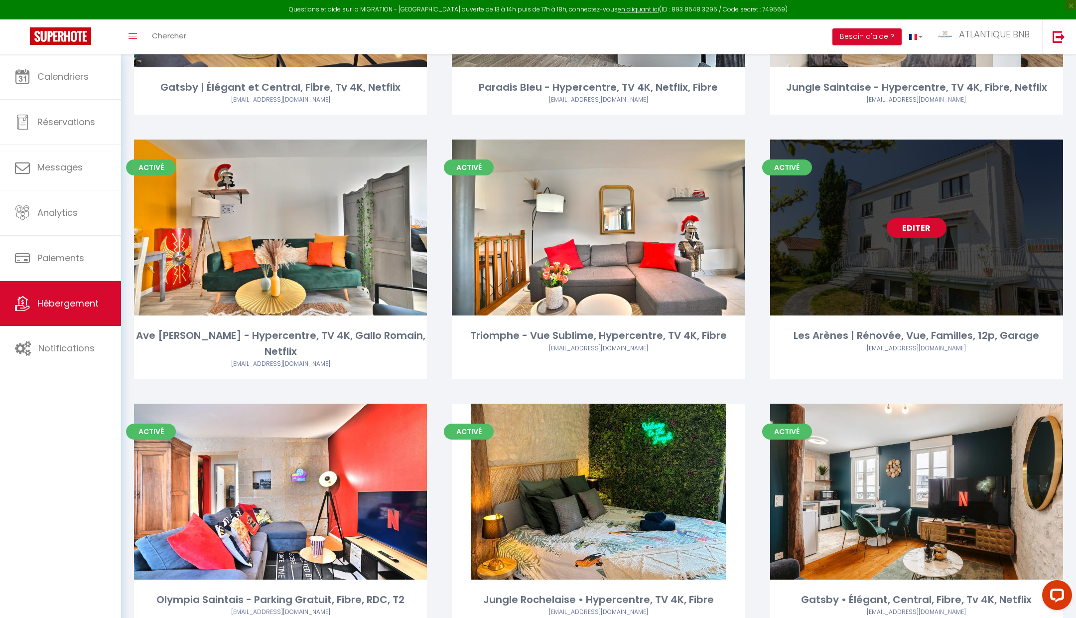
scroll to position [120, 0]
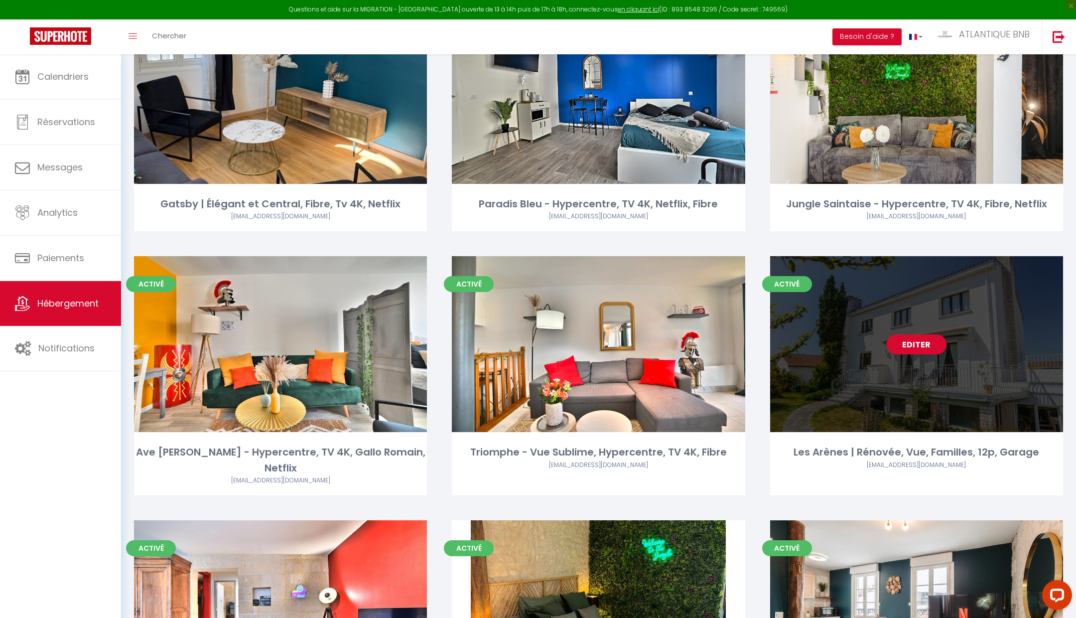
click at [918, 338] on link "Editer" at bounding box center [917, 344] width 60 height 20
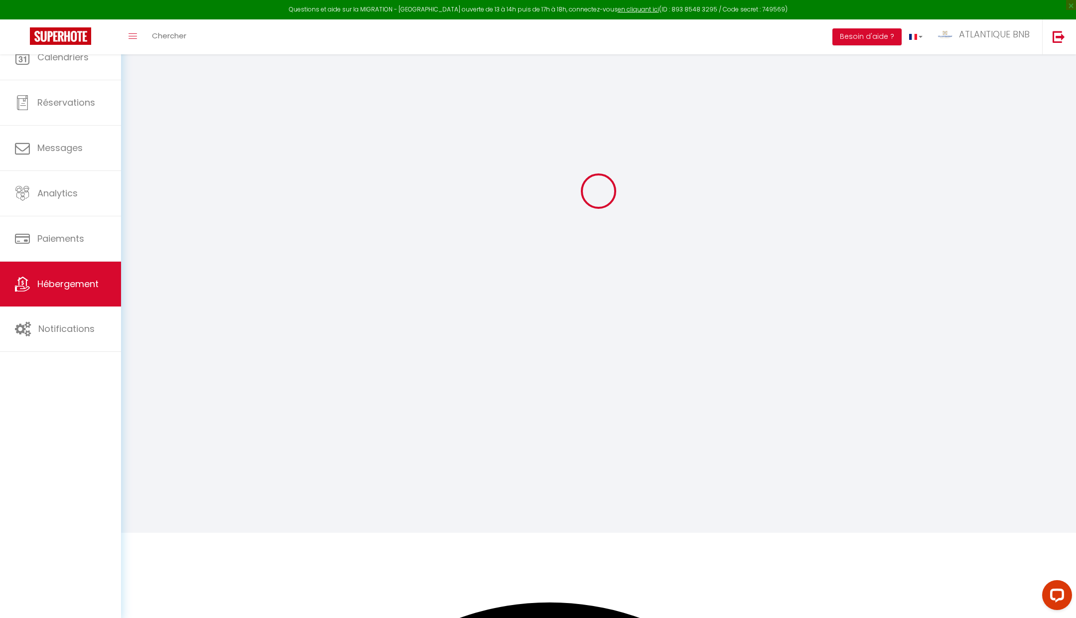
click at [918, 338] on div at bounding box center [598, 191] width 931 height 528
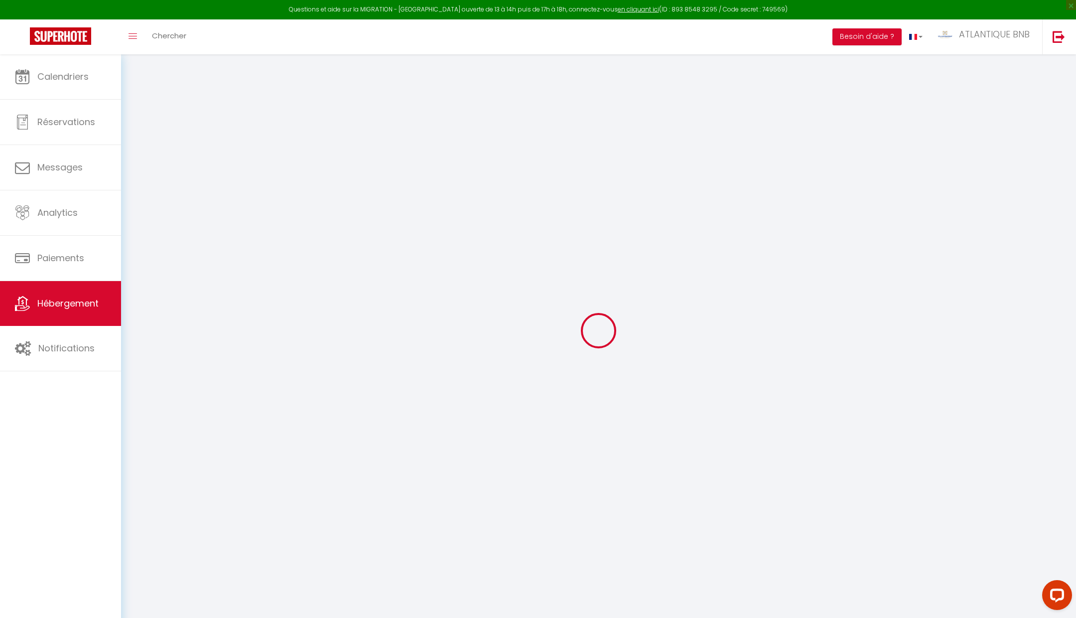
checkbox input "true"
checkbox input "false"
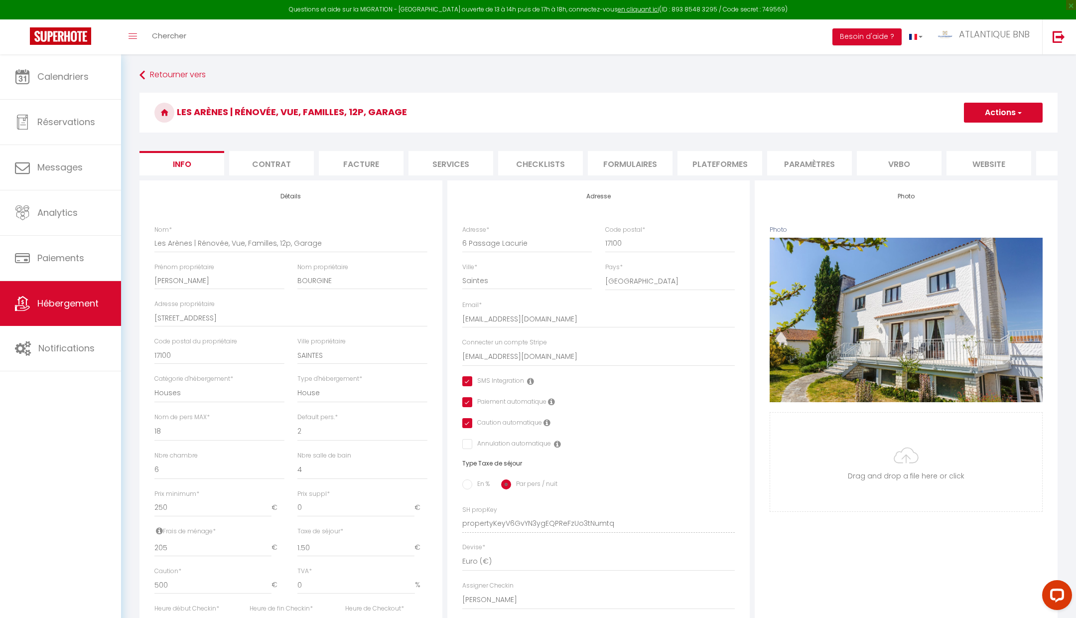
checkbox input "true"
checkbox input "false"
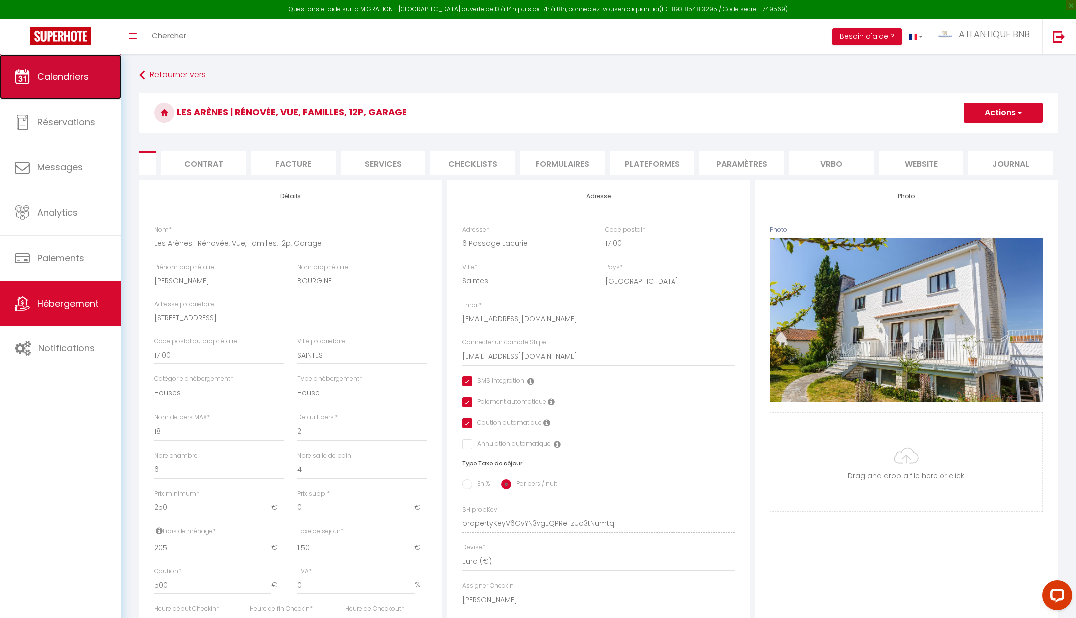
click at [74, 74] on span "Calendriers" at bounding box center [62, 76] width 51 height 12
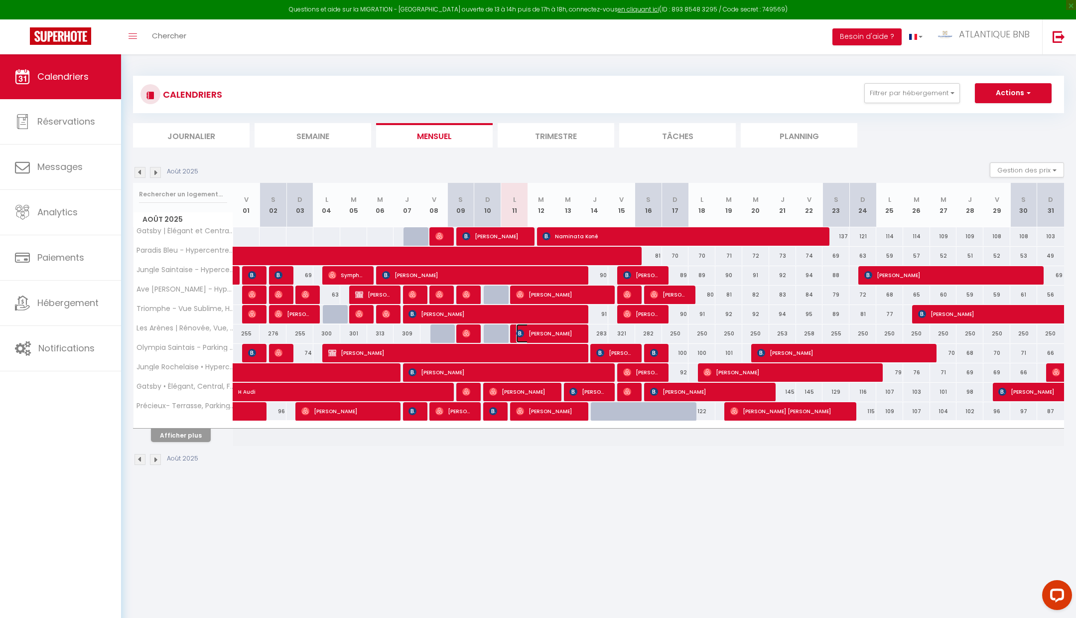
click at [557, 330] on span "[PERSON_NAME]" at bounding box center [547, 333] width 63 height 19
select select "OK"
select select "KO"
select select "0"
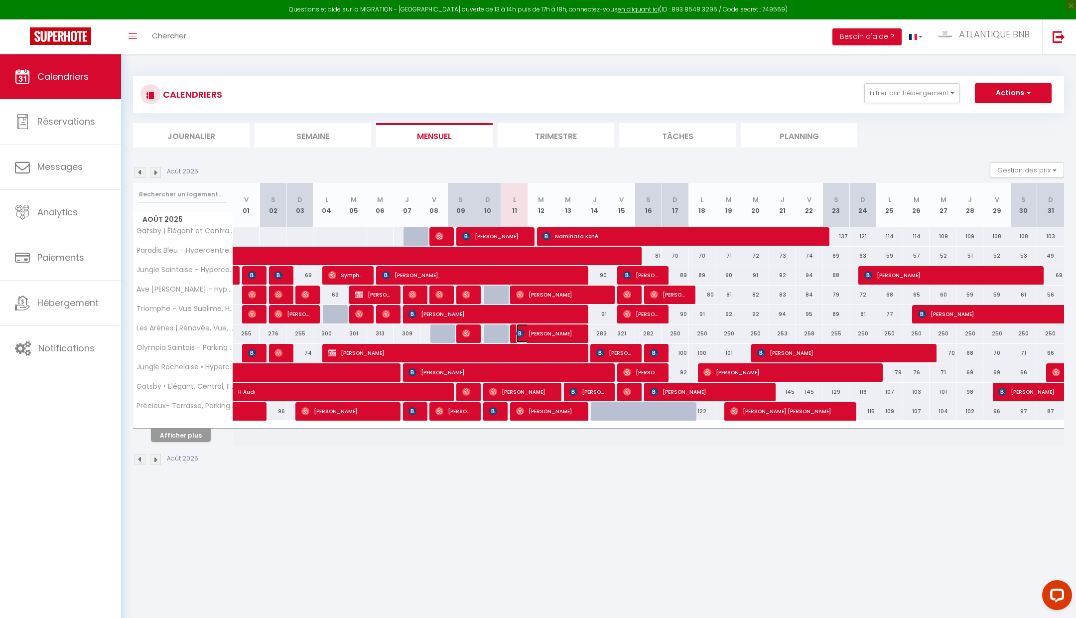
select select "1"
select select
select select "16526"
select select "14850"
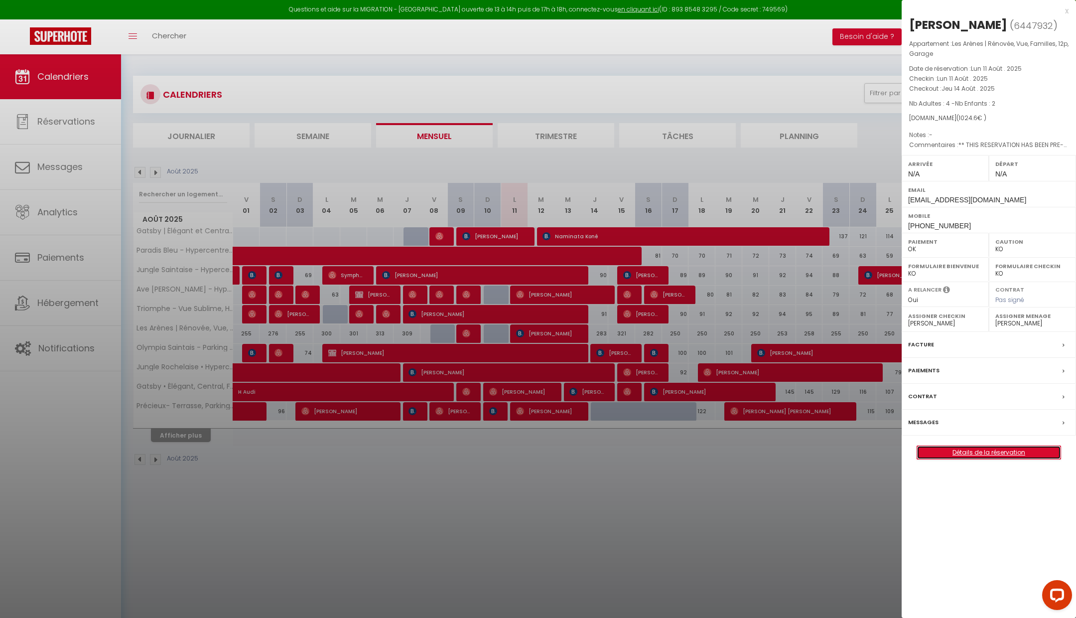
click at [948, 446] on link "Détails de la réservation" at bounding box center [988, 452] width 143 height 13
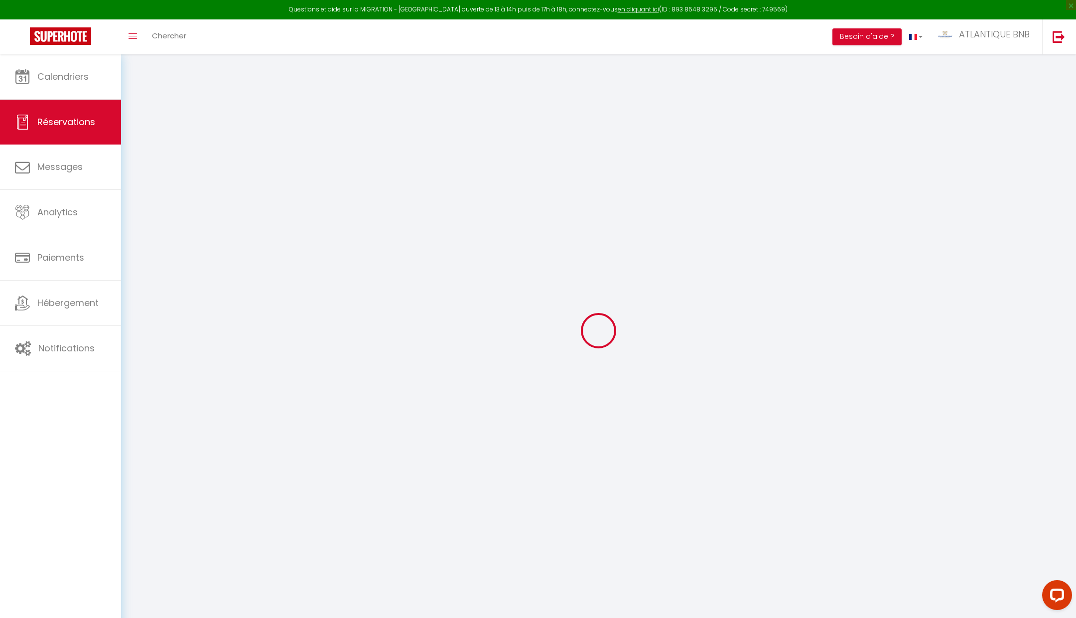
select select
checkbox input "false"
select select
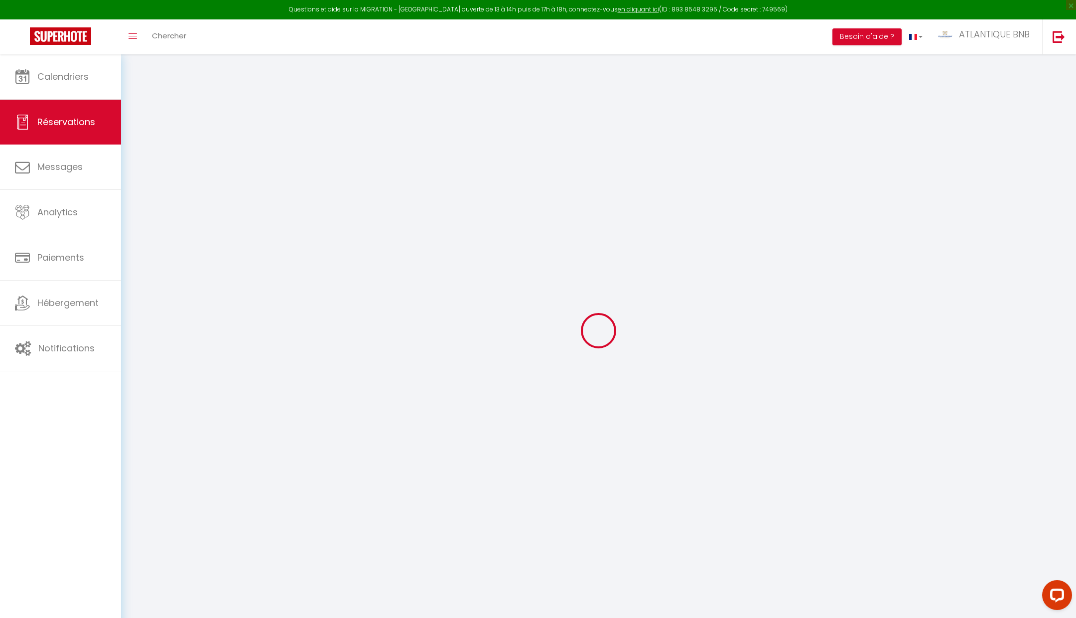
checkbox input "false"
type textarea "** THIS RESERVATION HAS BEEN PRE-PAID ** BOOKING NOTE : Payment charge is EUR 1…"
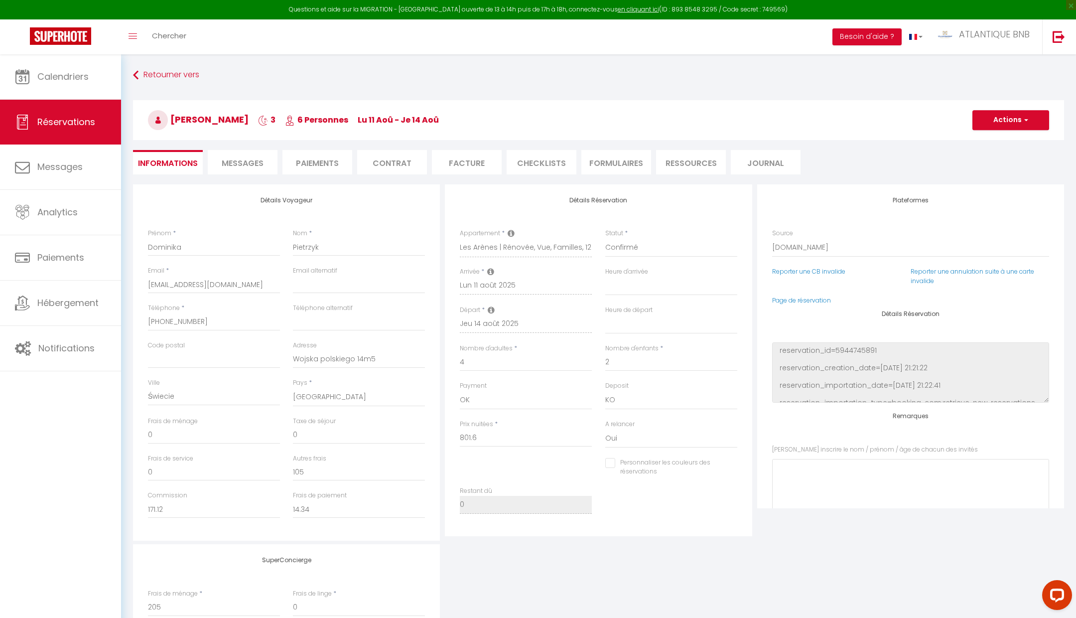
type input "100"
type input "18"
select select
checkbox input "false"
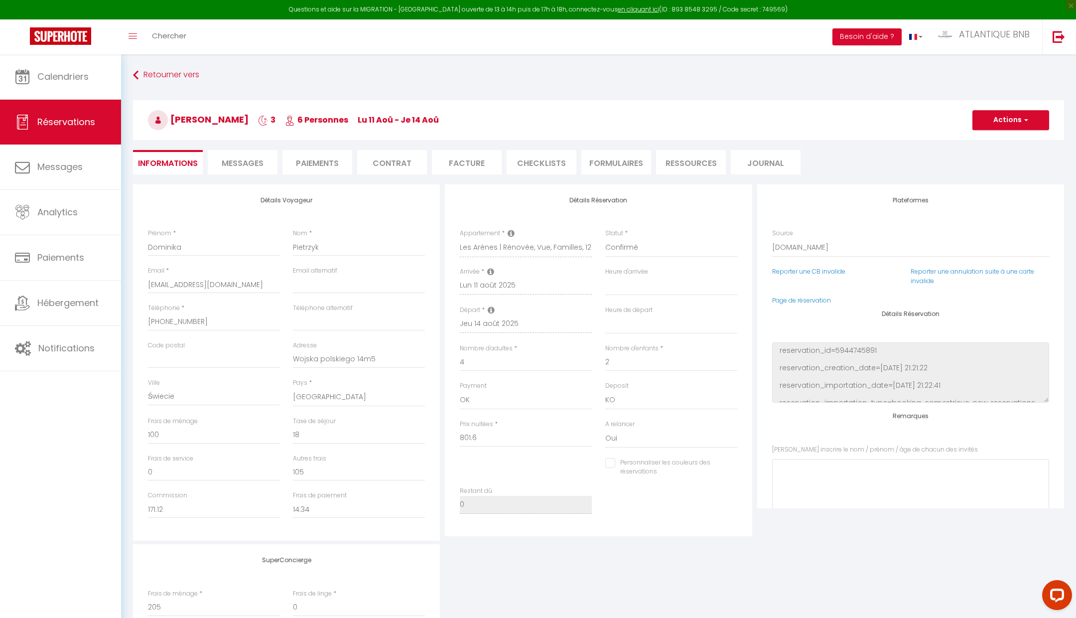
select select
click at [223, 158] on span "Messages" at bounding box center [243, 162] width 42 height 11
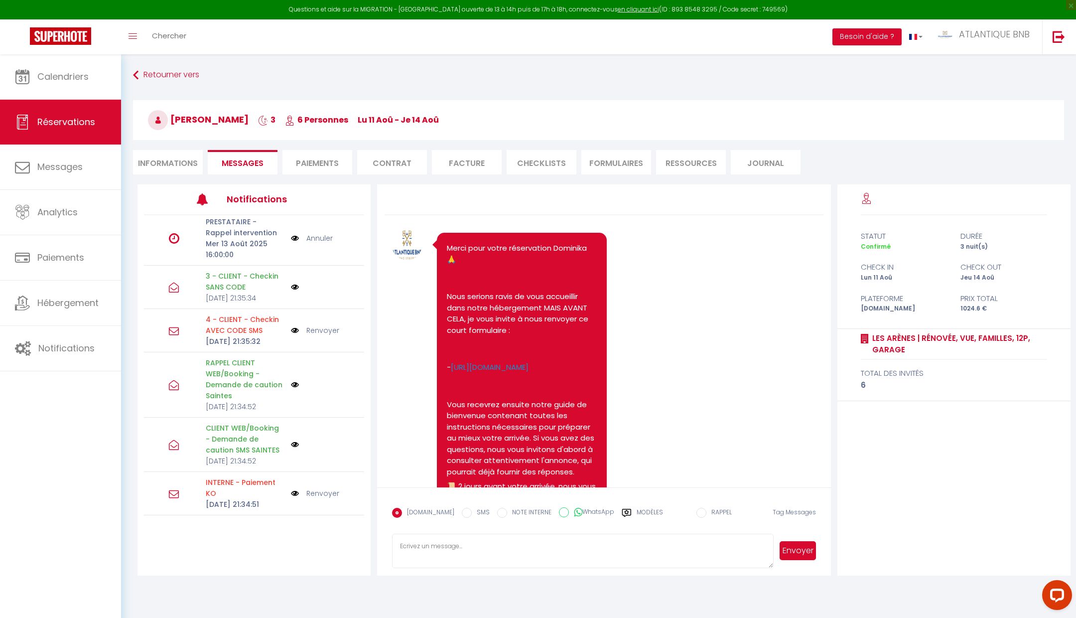
scroll to position [103, 0]
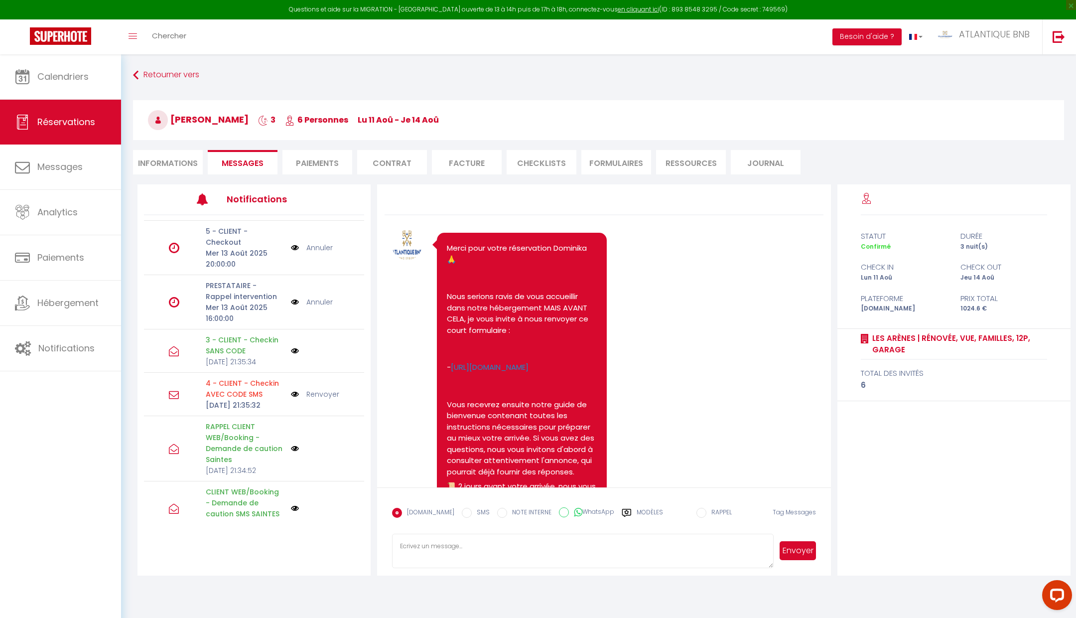
click at [640, 512] on label "Modèles" at bounding box center [650, 516] width 26 height 17
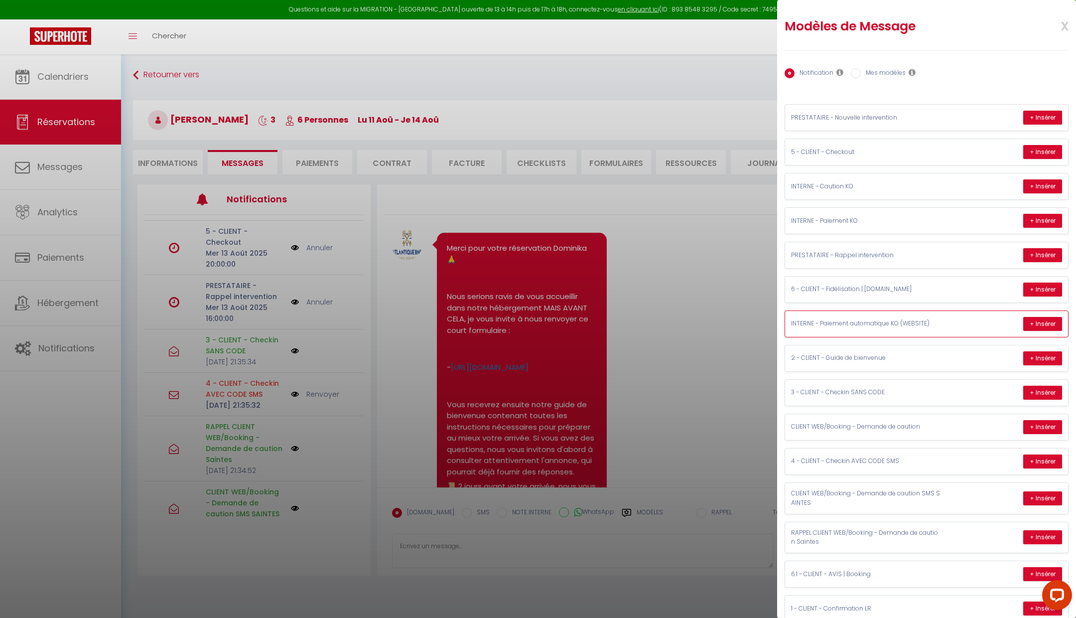
scroll to position [8, 0]
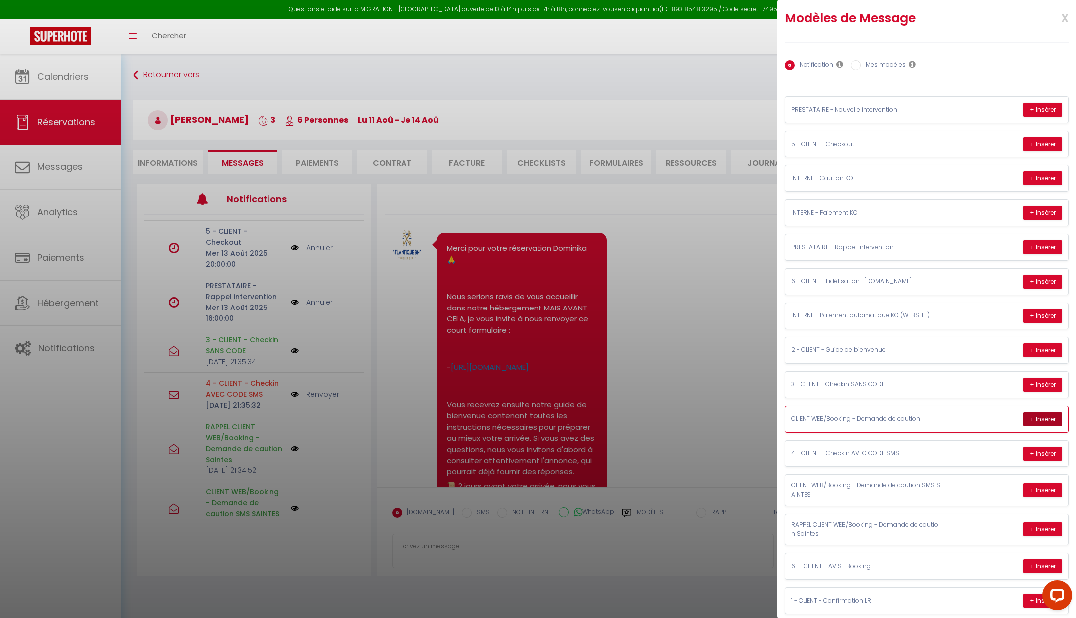
click at [1046, 412] on button "+ Insérer" at bounding box center [1042, 419] width 39 height 14
type textarea "Bonjour [PERSON_NAME], Votre séjour approche :) Voici le lien sécurisé pour vot…"
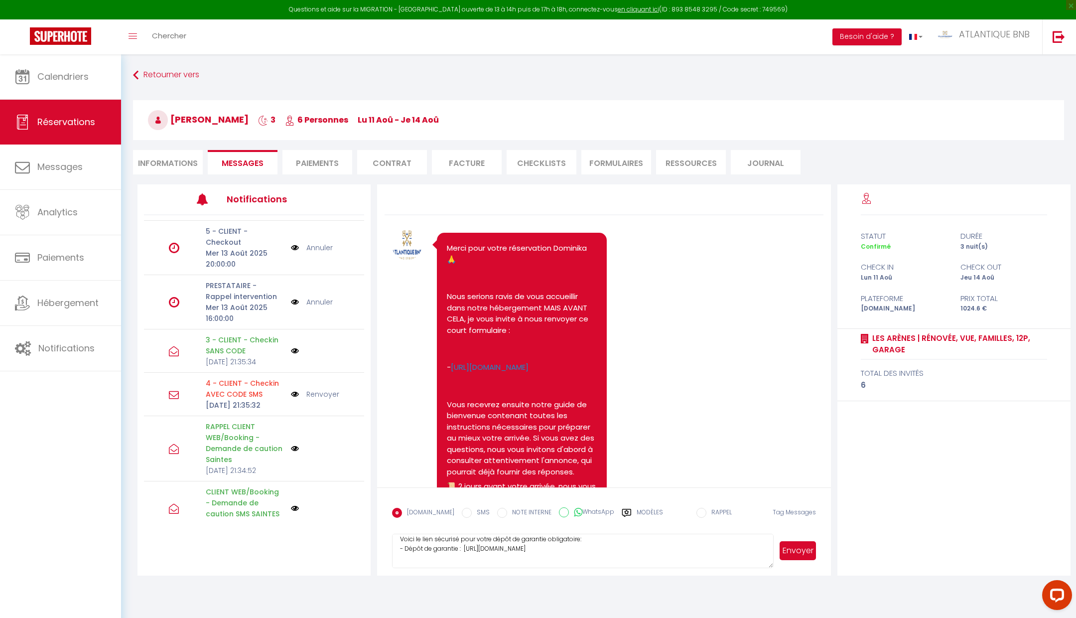
scroll to position [18, 0]
drag, startPoint x: 466, startPoint y: 556, endPoint x: 602, endPoint y: 556, distance: 136.0
click at [602, 556] on textarea "Bonjour [PERSON_NAME], Votre séjour approche :) Voici le lien sécurisé pour vot…" at bounding box center [582, 550] width 381 height 35
click at [627, 562] on textarea "Bonjour [PERSON_NAME], Votre séjour approche :) Voici le lien sécurisé pour vot…" at bounding box center [582, 550] width 381 height 35
drag, startPoint x: 599, startPoint y: 561, endPoint x: 458, endPoint y: 555, distance: 141.6
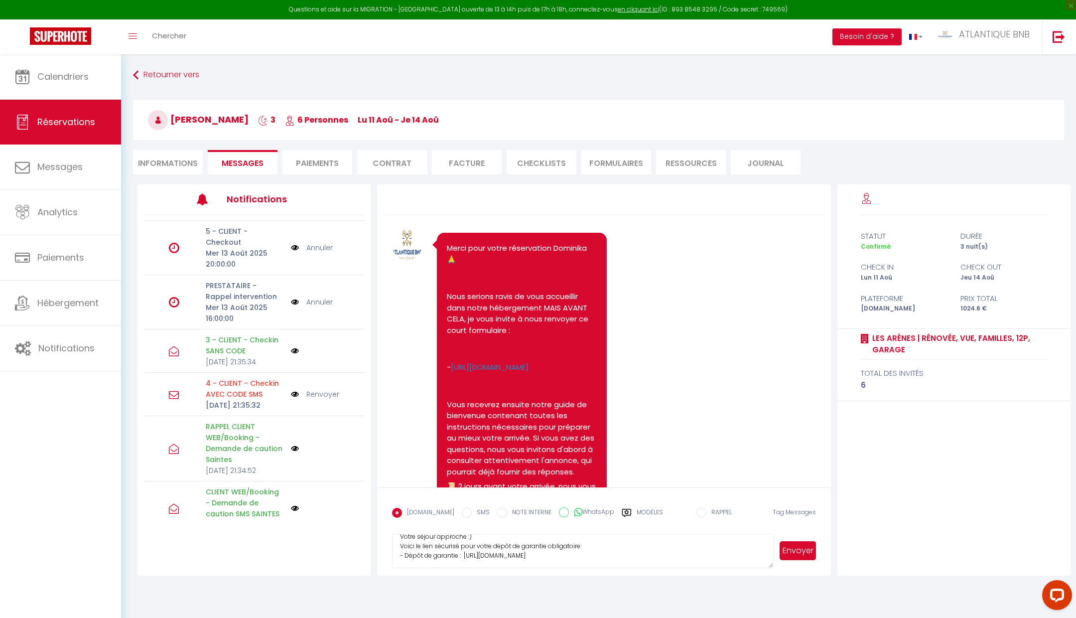
click at [453, 555] on textarea "Bonjour [PERSON_NAME], Votre séjour approche :) Voici le lien sécurisé pour vot…" at bounding box center [582, 550] width 381 height 35
click at [425, 555] on textarea "Bonjour [PERSON_NAME], Votre séjour approche :) Voici le lien sécurisé pour vot…" at bounding box center [582, 550] width 381 height 35
drag, startPoint x: 395, startPoint y: 555, endPoint x: 614, endPoint y: 556, distance: 218.7
click at [614, 556] on textarea "Bonjour [PERSON_NAME], Votre séjour approche :) Voici le lien sécurisé pour vot…" at bounding box center [582, 550] width 381 height 35
select select
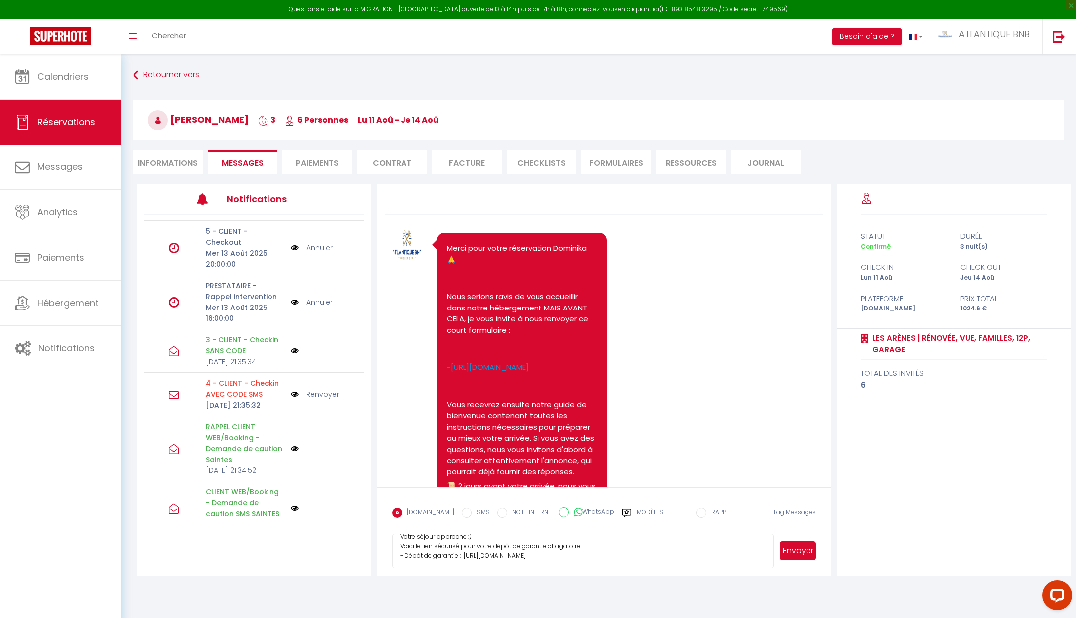
select select
click at [166, 165] on li "Informations" at bounding box center [168, 162] width 70 height 24
select select
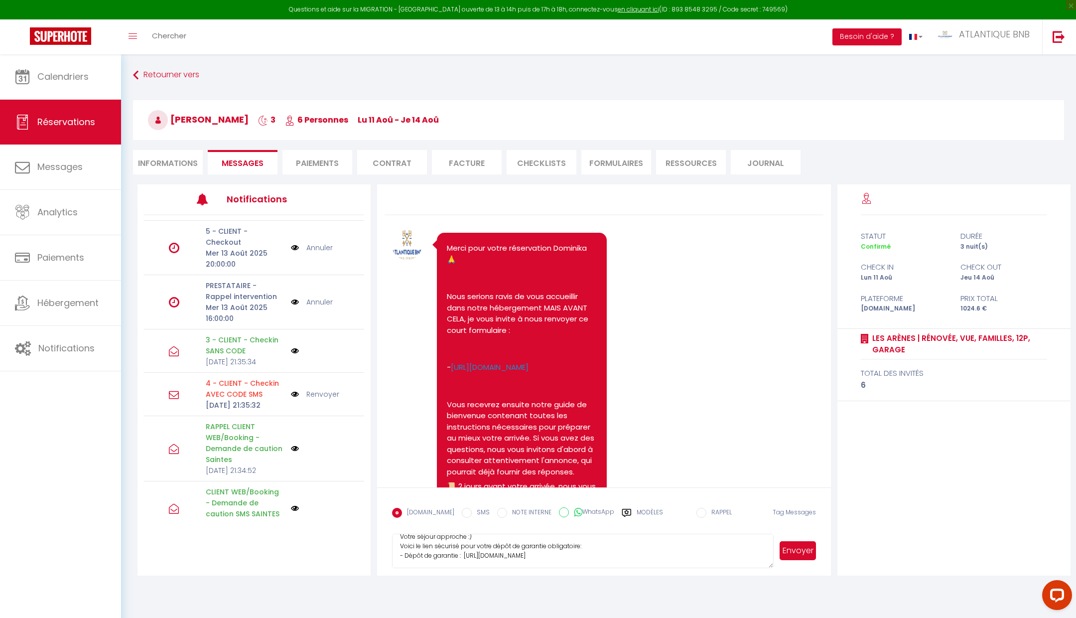
select select
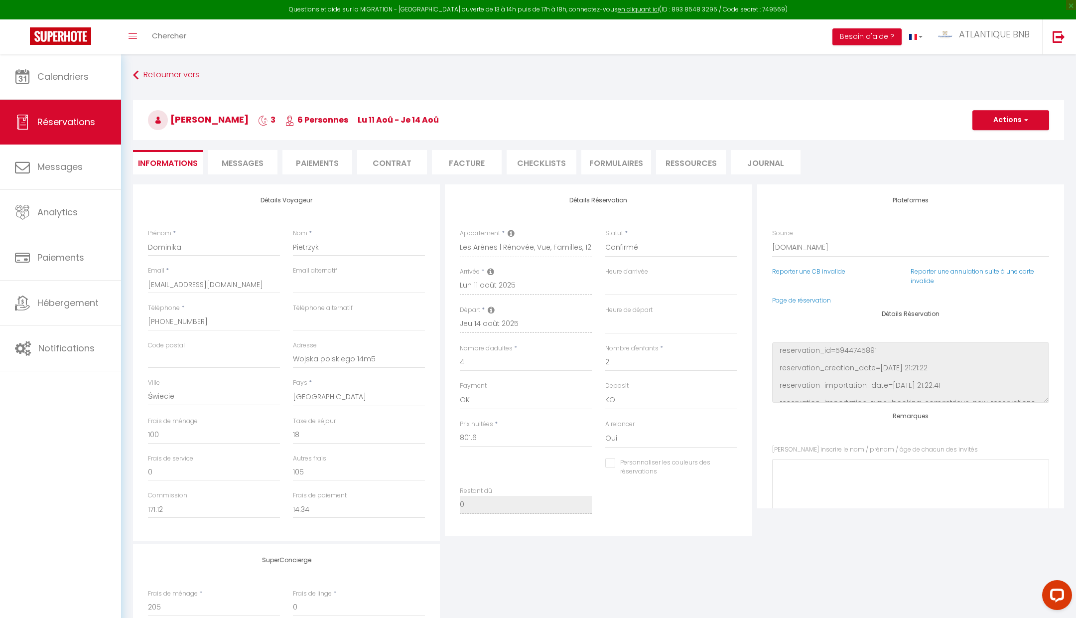
click at [481, 167] on li "Facture" at bounding box center [467, 162] width 70 height 24
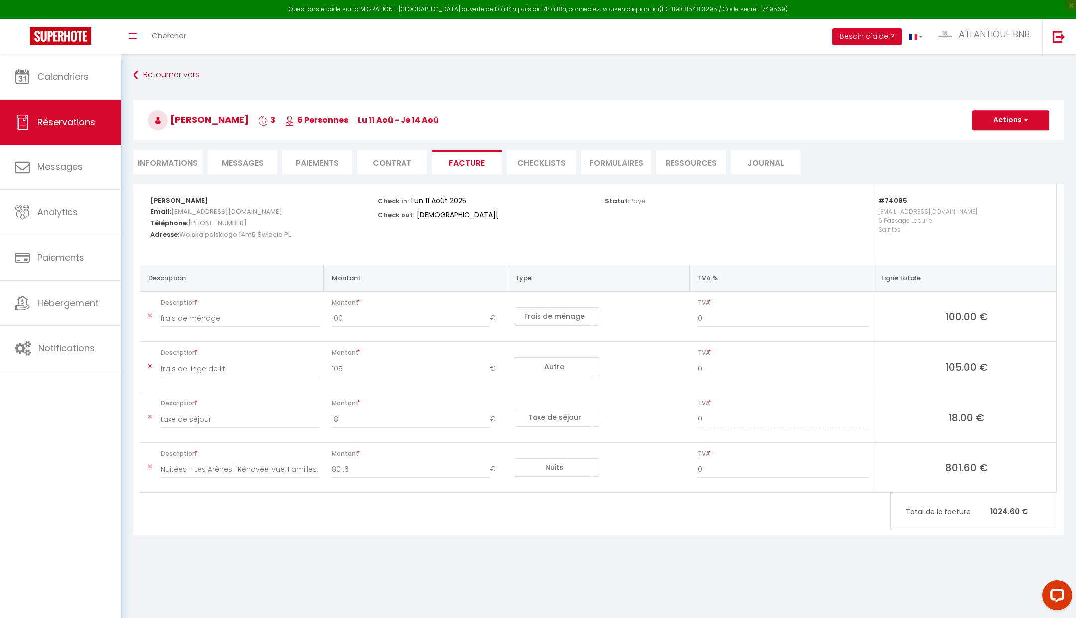
click at [187, 154] on li "Informations" at bounding box center [168, 162] width 70 height 24
select select
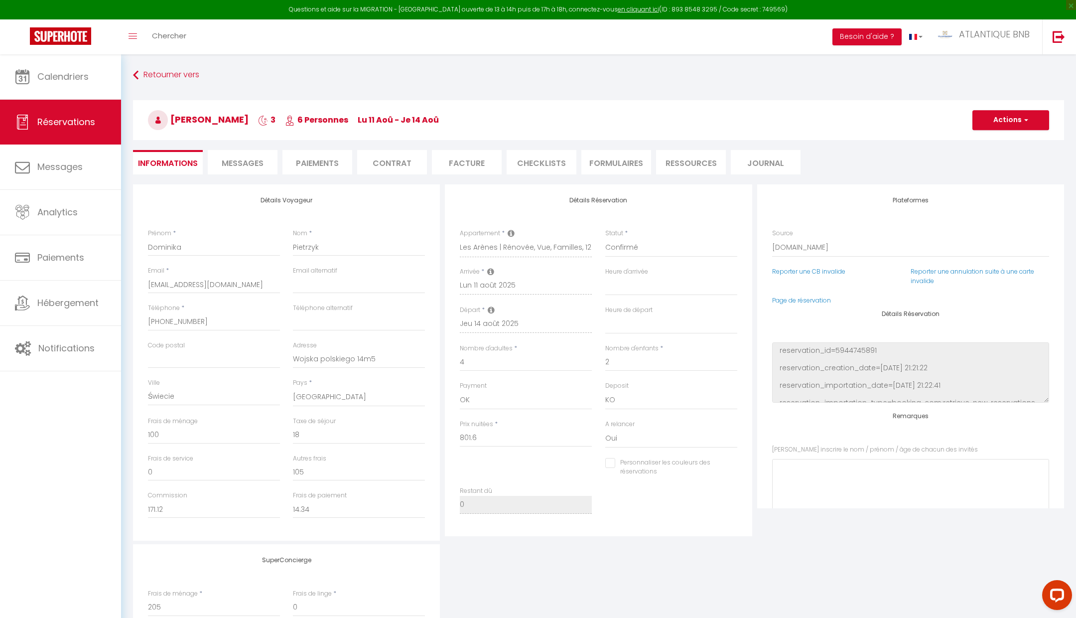
select select
checkbox input "false"
select select
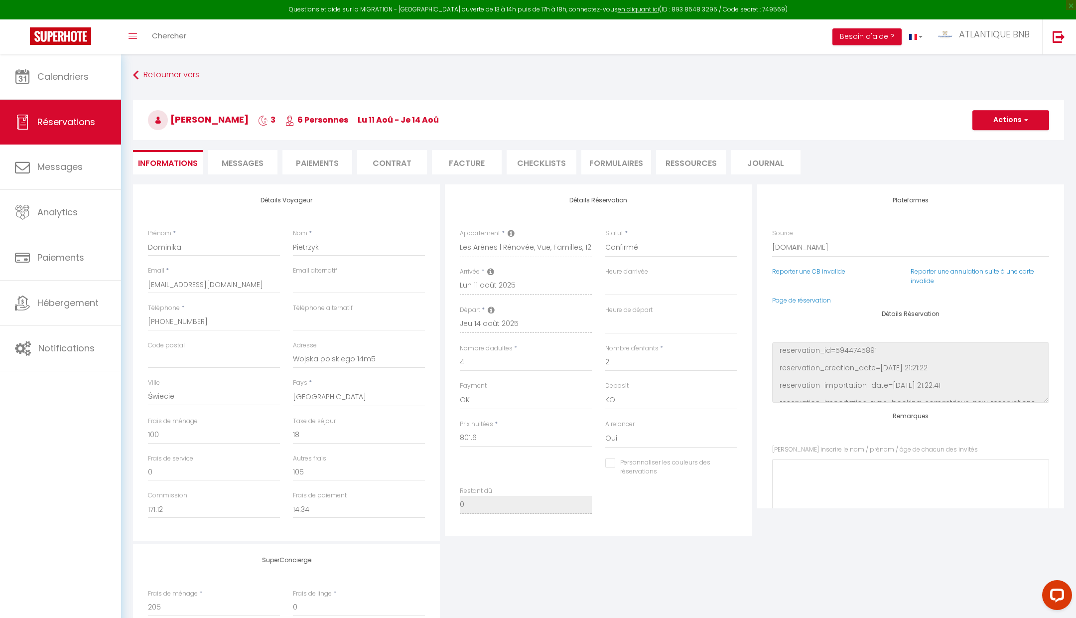
checkbox input "false"
click at [54, 95] on link "Calendriers" at bounding box center [60, 76] width 121 height 45
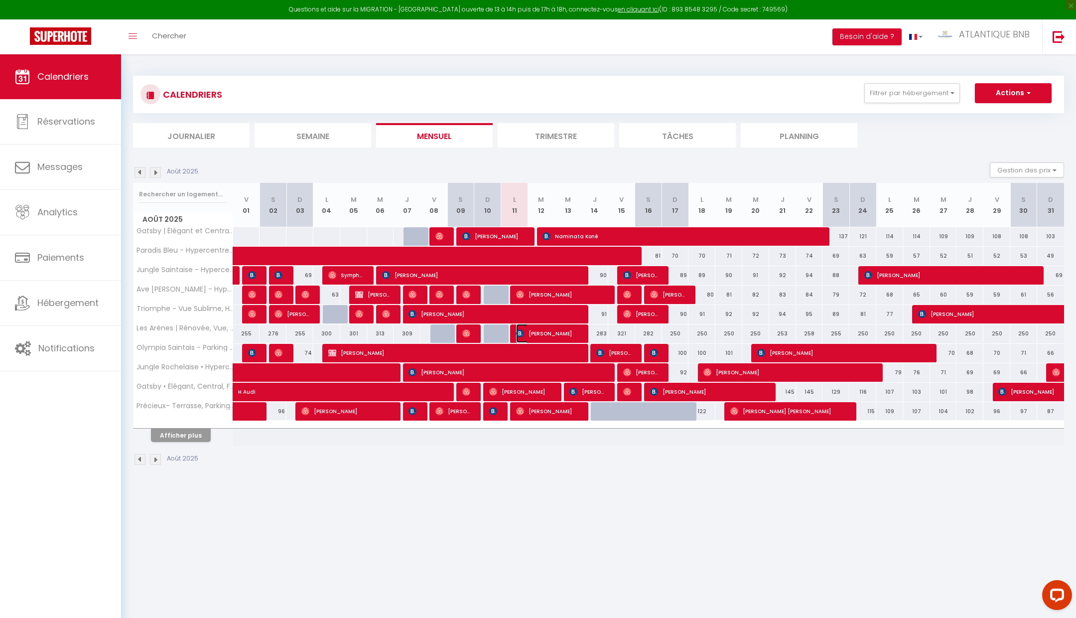
click at [552, 335] on span "[PERSON_NAME]" at bounding box center [547, 333] width 63 height 19
select select "OK"
select select "KO"
select select "0"
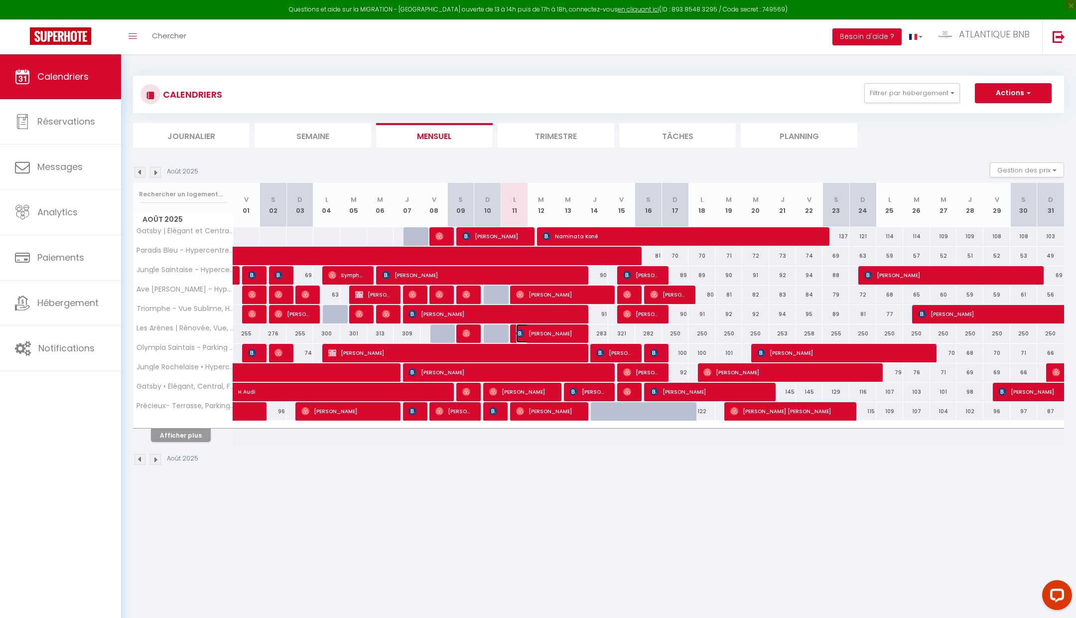
select select "1"
select select
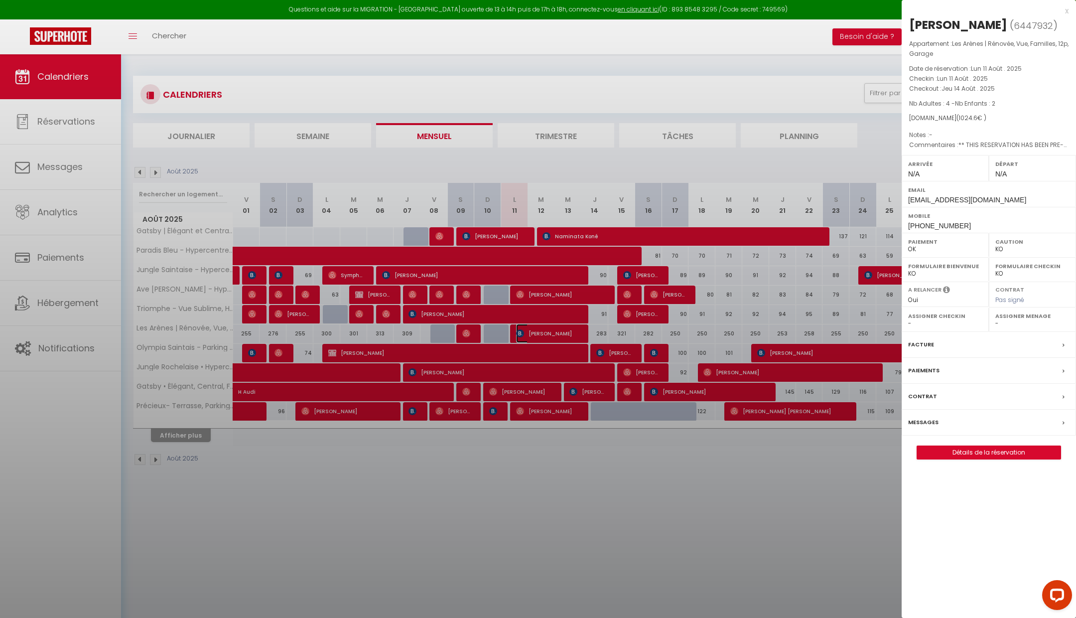
select select "16526"
select select "14850"
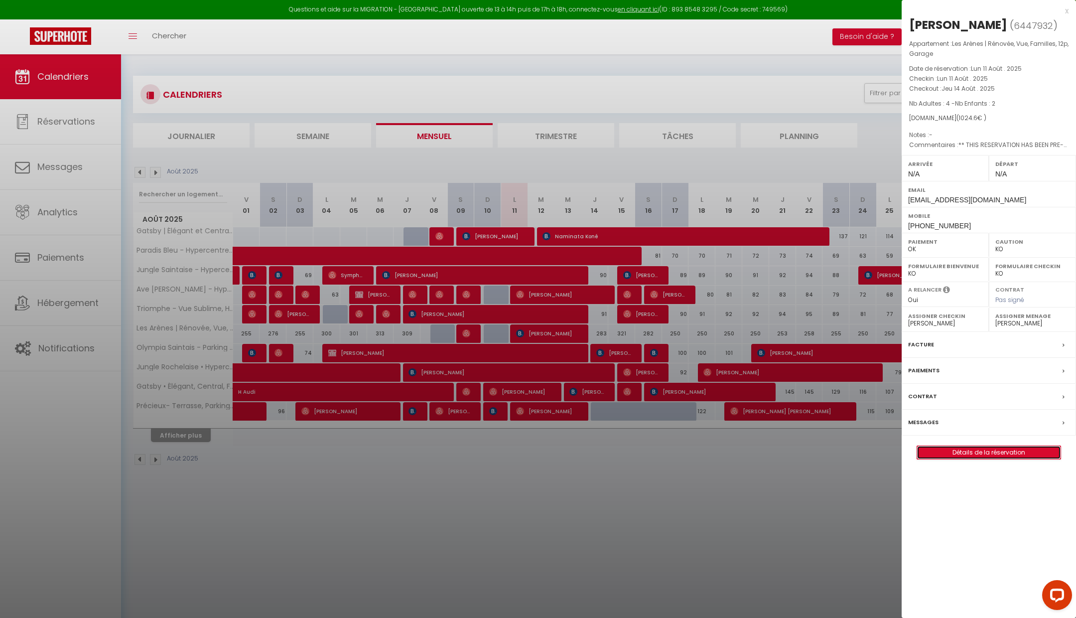
click at [963, 449] on link "Détails de la réservation" at bounding box center [988, 452] width 143 height 13
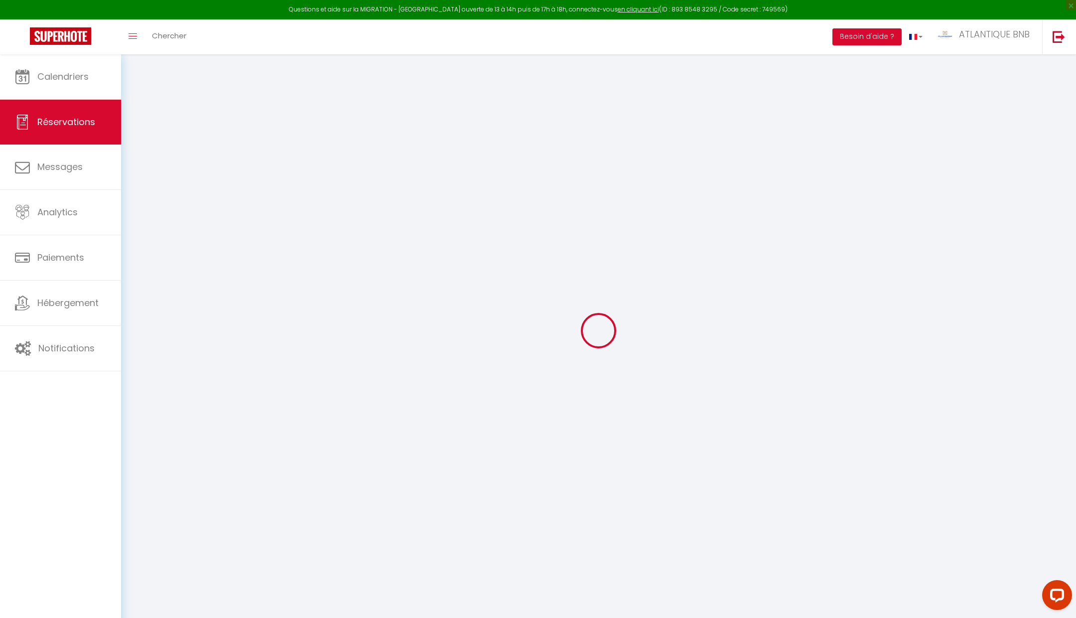
type input "Dominika"
type input "Pietrzyk"
type input "[EMAIL_ADDRESS][DOMAIN_NAME]"
type input "[PHONE_NUMBER]"
type input "Wojska polskiego 14m5"
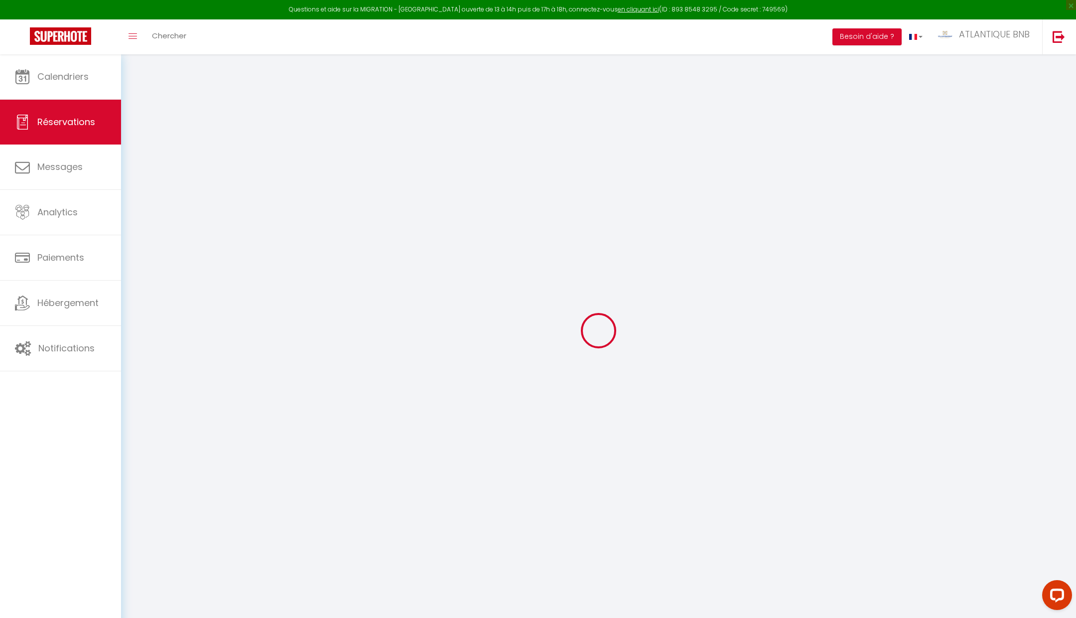
type input "Świecie"
select select "PL"
type input "105"
type input "171.12"
type input "14.34"
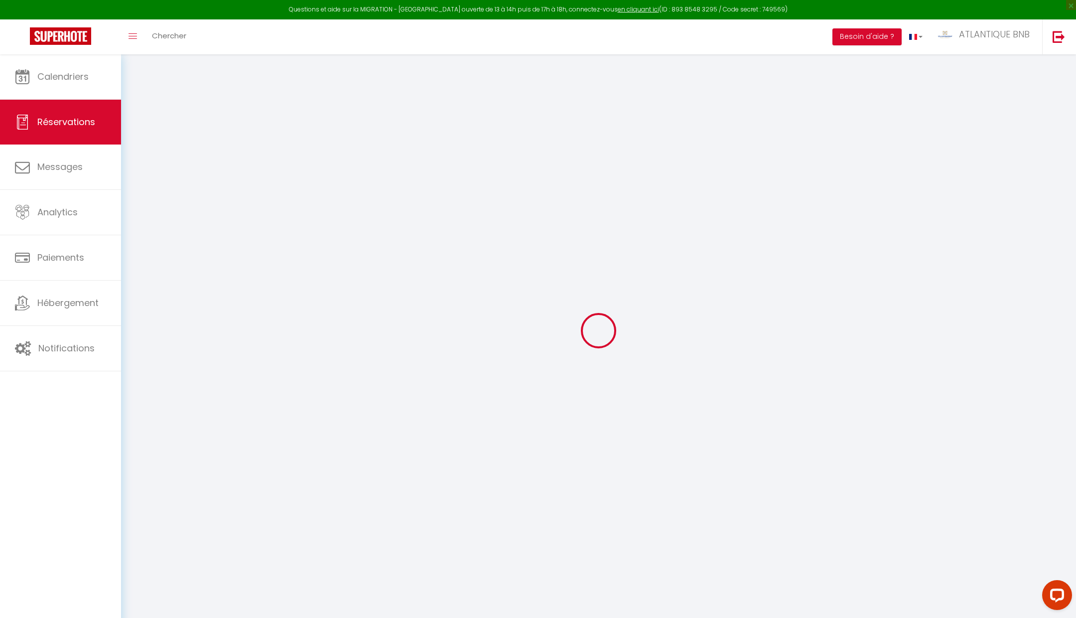
select select "74085"
select select "1"
select select
type input "4"
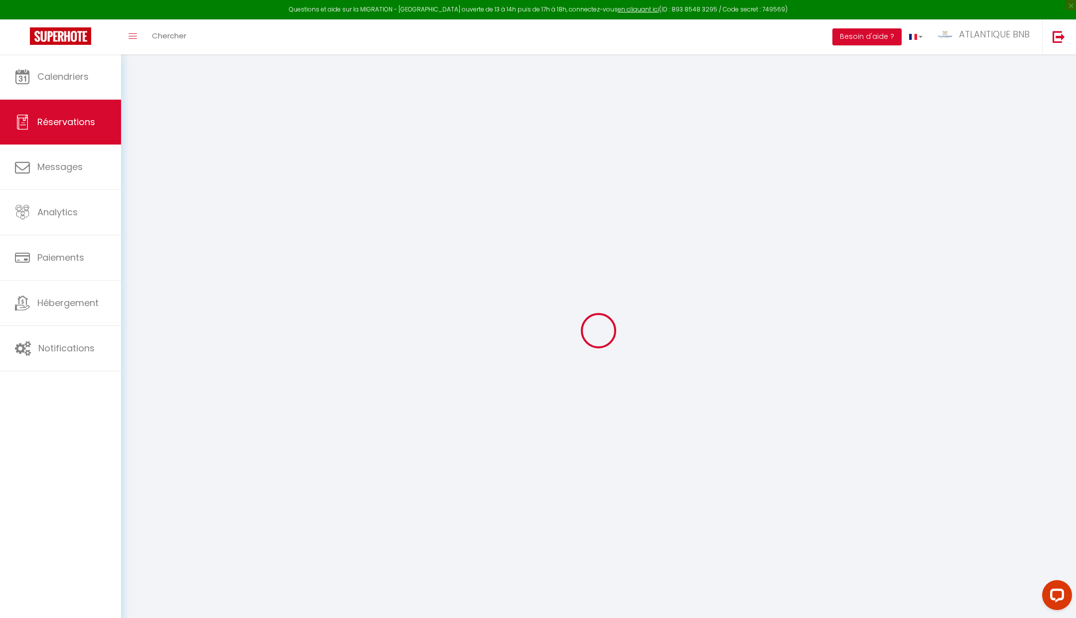
type input "2"
select select "12"
select select "14"
type input "801.6"
checkbox input "false"
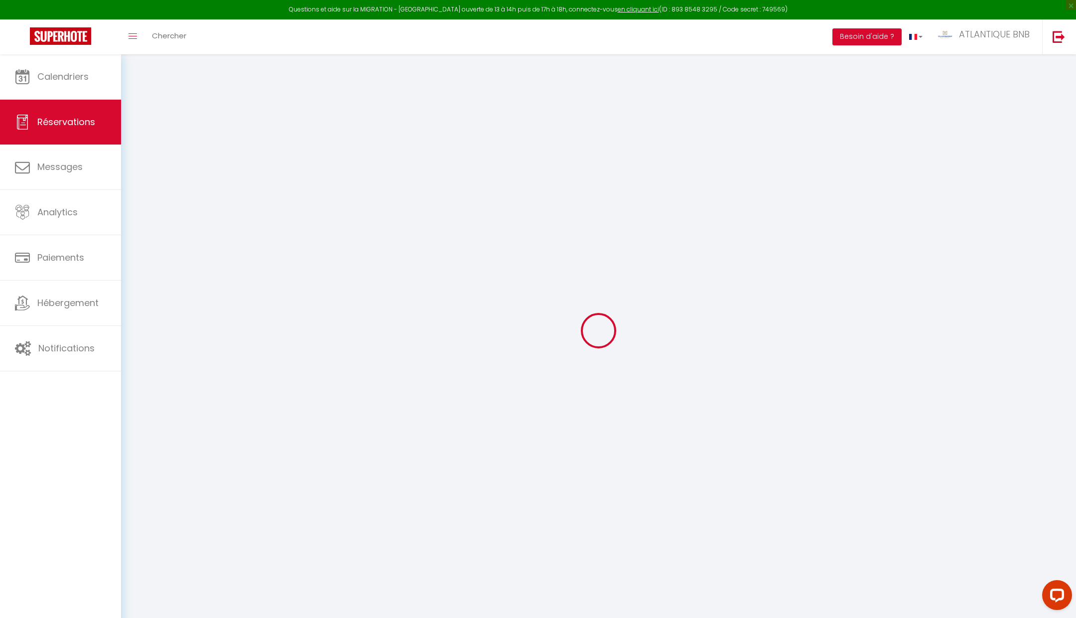
type input "0"
select select "2"
type input "205"
type input "0"
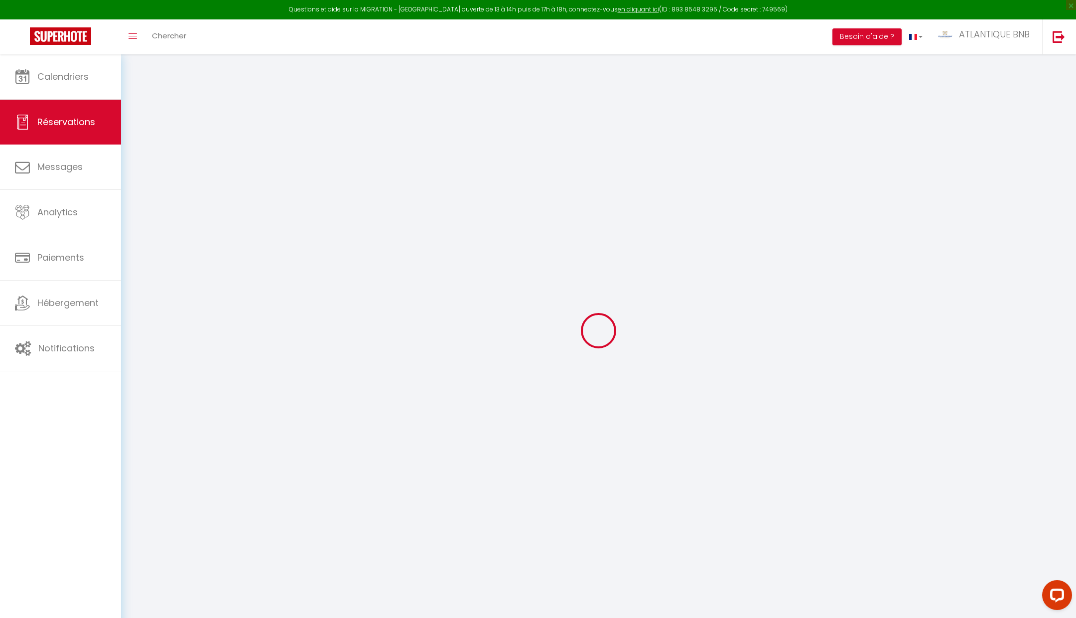
select select
checkbox input "false"
select select
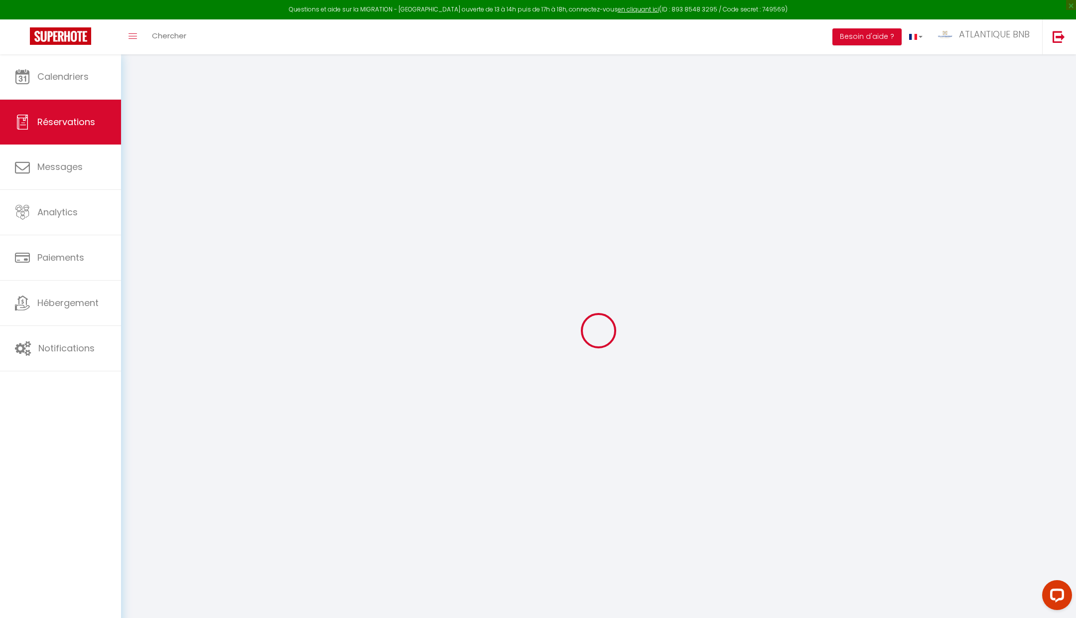
checkbox input "false"
select select
checkbox input "false"
type textarea "** THIS RESERVATION HAS BEEN PRE-PAID ** BOOKING NOTE : Payment charge is EUR 1…"
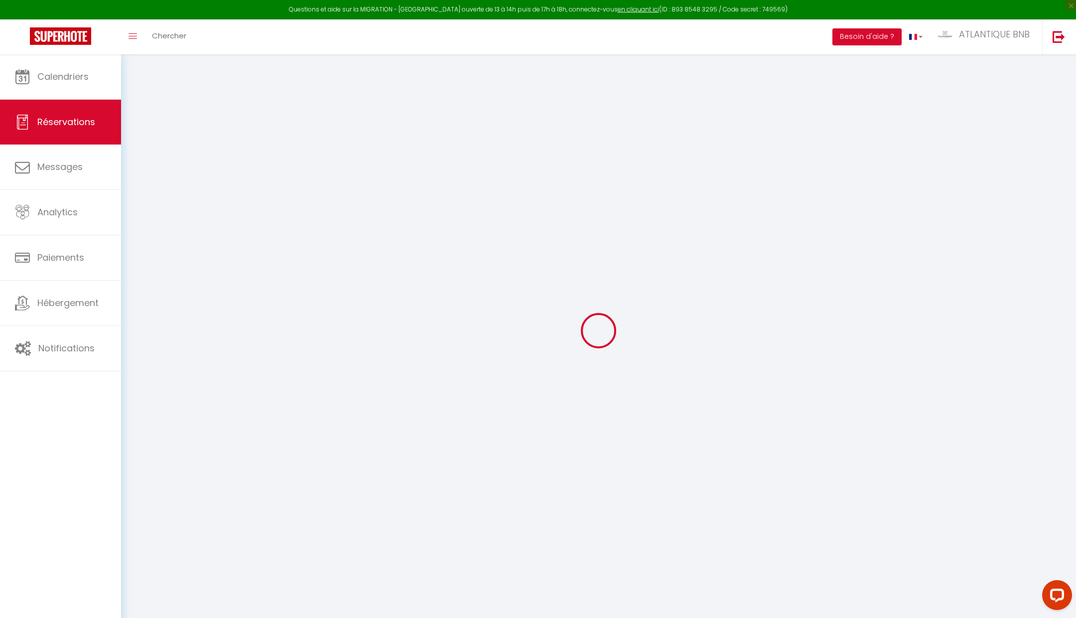
select select
checkbox input "false"
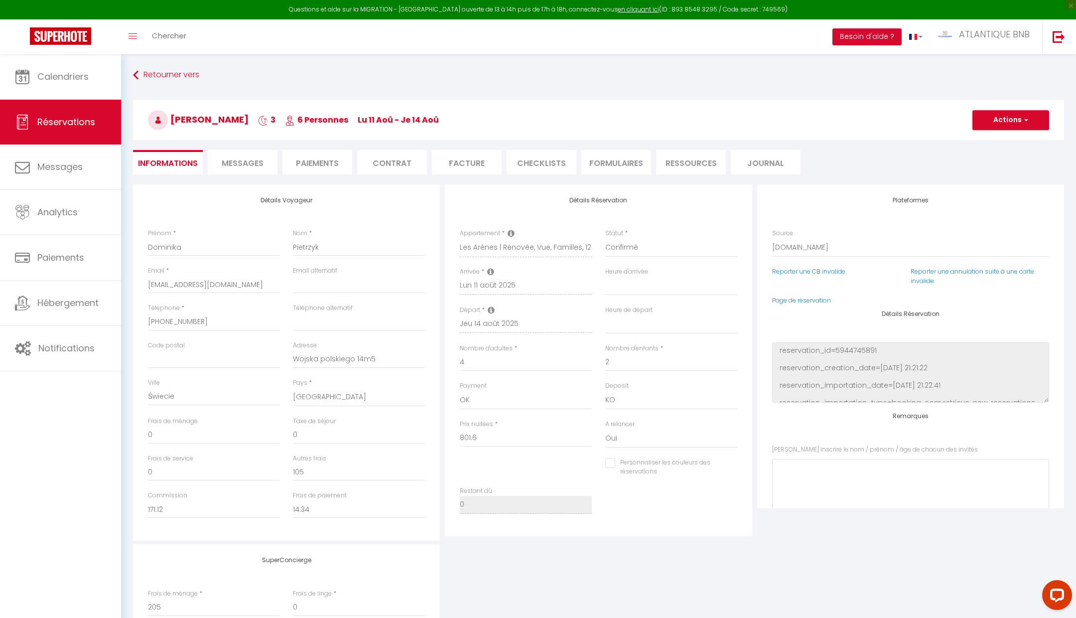
type input "100"
type input "18"
select select
checkbox input "false"
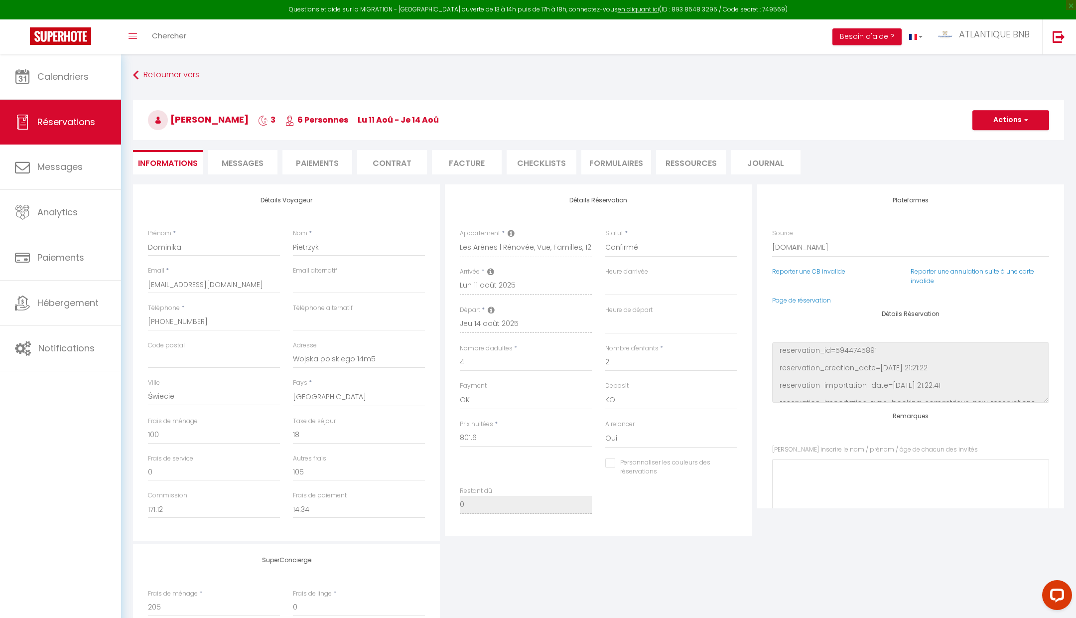
select select
click at [233, 174] on div "Retourner vers [PERSON_NAME] 3 6 Personnes lu 11 Aoû - je 14 Aoû Actions Enregi…" at bounding box center [599, 125] width 944 height 118
click at [237, 169] on li "Messages" at bounding box center [243, 162] width 70 height 24
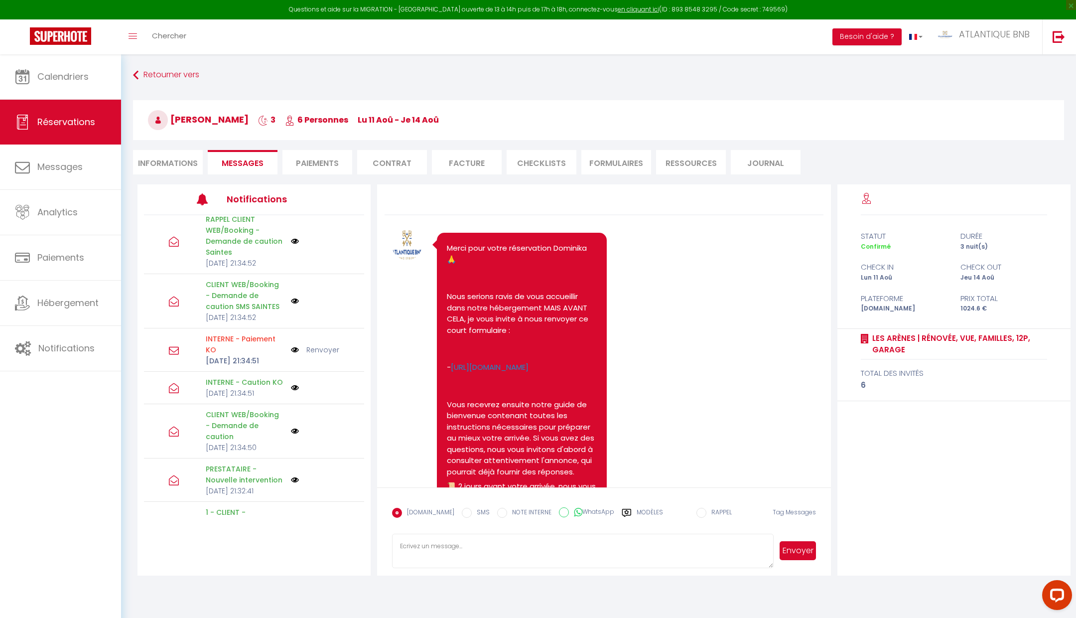
click at [160, 155] on li "Informations" at bounding box center [168, 162] width 70 height 24
select select
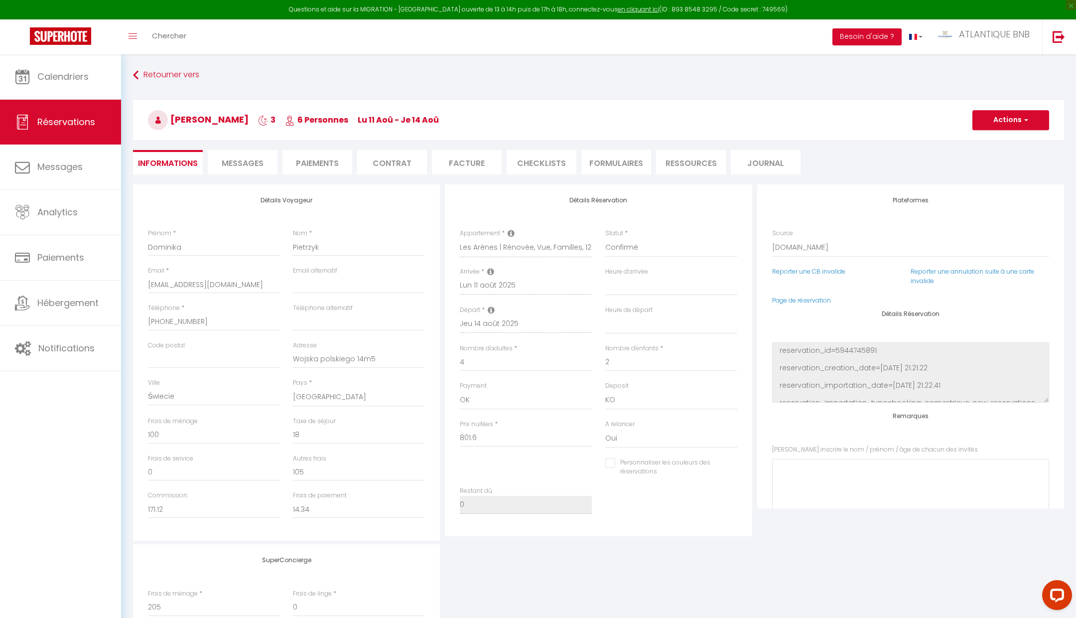
select select
checkbox input "false"
select select
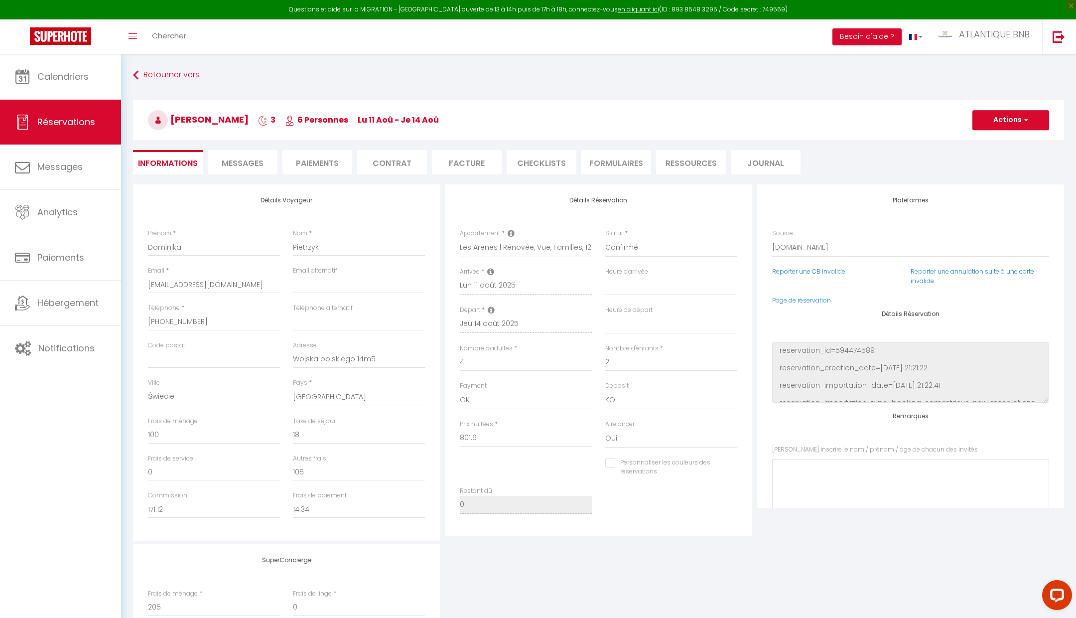
checkbox input "false"
click at [102, 70] on link "Calendriers" at bounding box center [60, 76] width 121 height 45
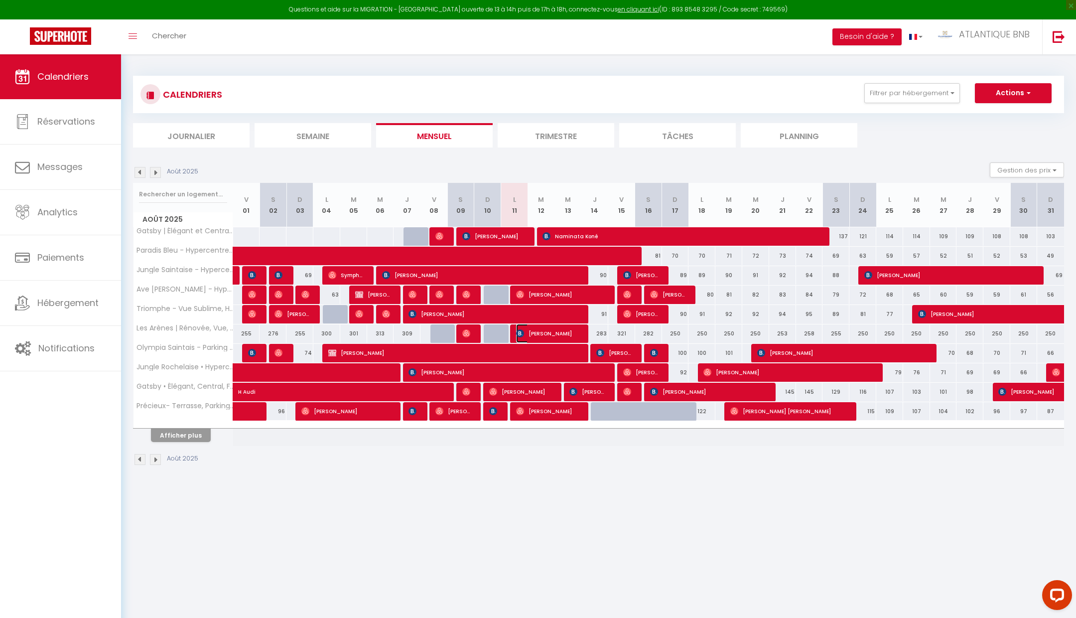
click at [534, 336] on span "[PERSON_NAME]" at bounding box center [547, 333] width 63 height 19
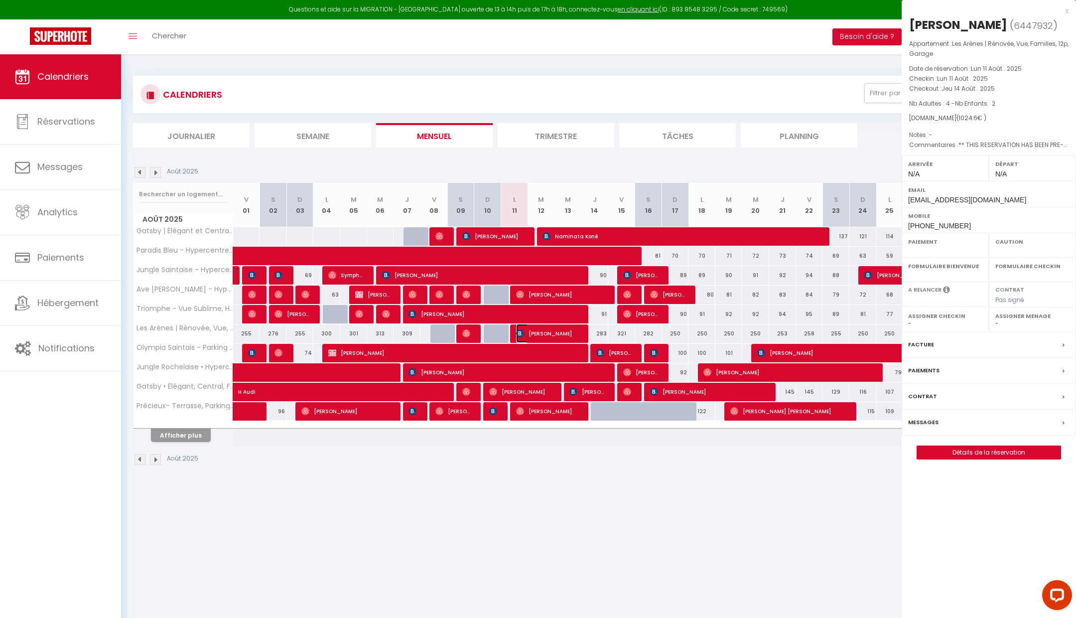
select select "OK"
select select "0"
select select "1"
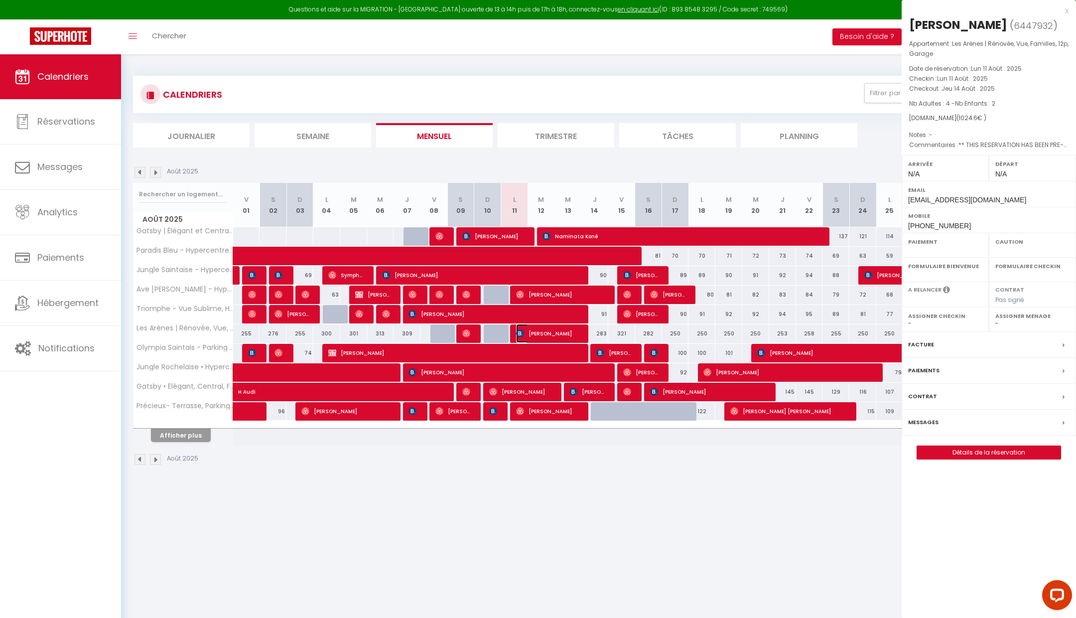
select select
select select "16526"
select select "14850"
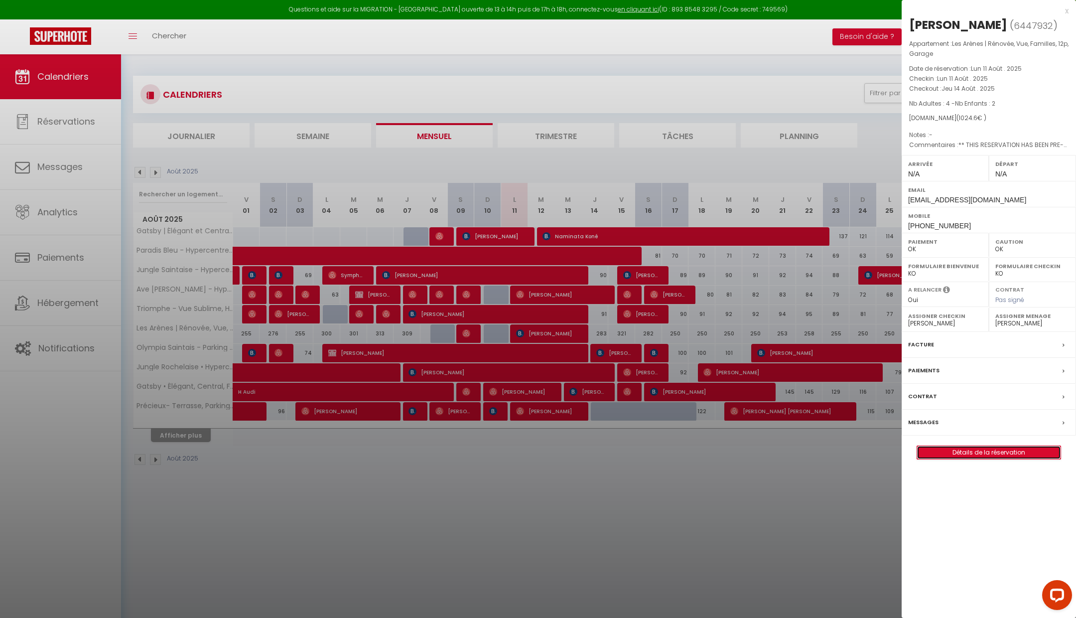
click at [1008, 452] on link "Détails de la réservation" at bounding box center [988, 452] width 143 height 13
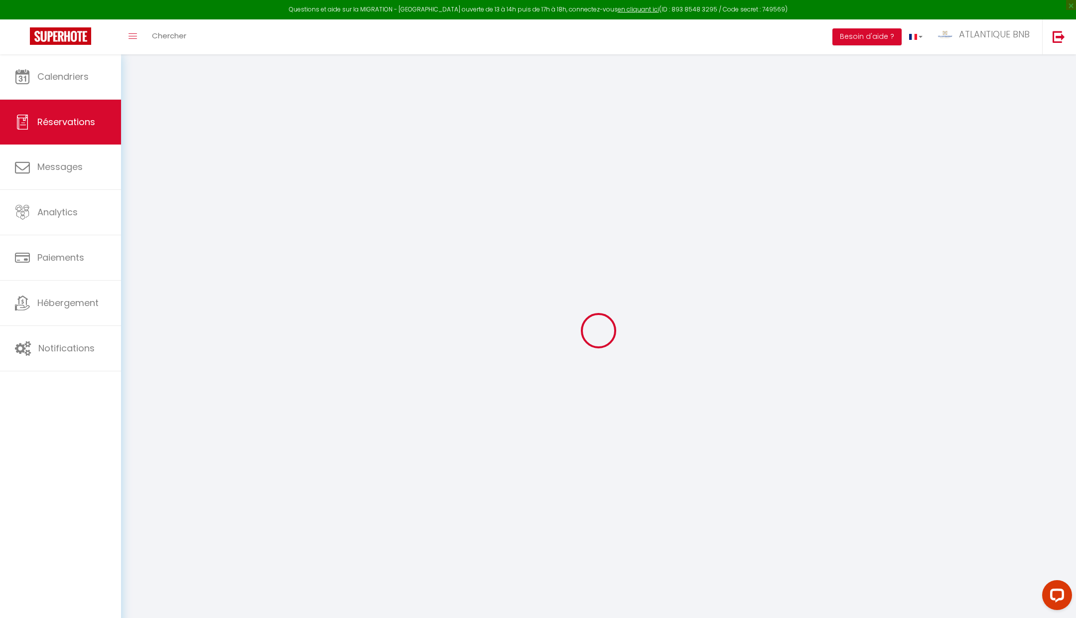
type input "Dominika"
type input "Pietrzyk"
type input "[EMAIL_ADDRESS][DOMAIN_NAME]"
type input "[PHONE_NUMBER]"
type input "Wojska polskiego 14m5"
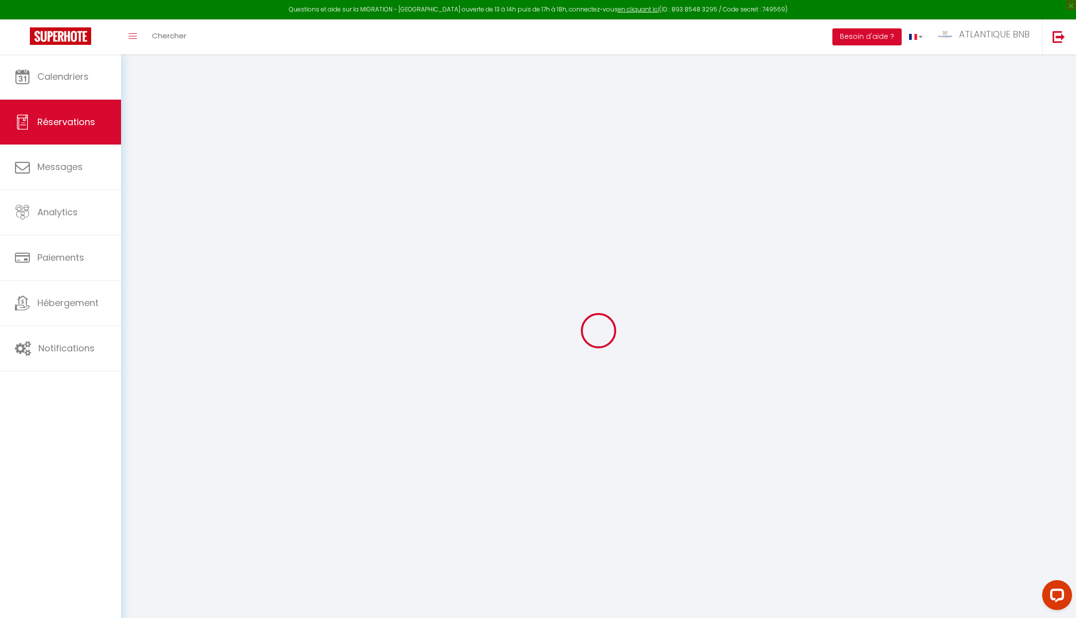
type input "Świecie"
select select "PL"
type input "105"
type input "171.12"
type input "14.34"
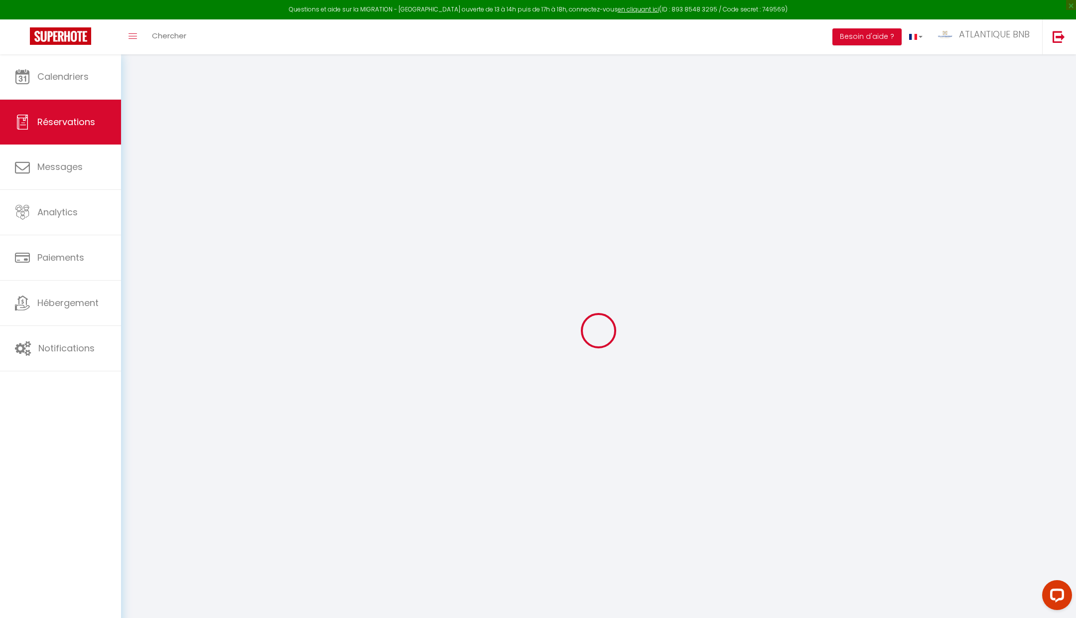
select select "74085"
select select "1"
select select
type input "4"
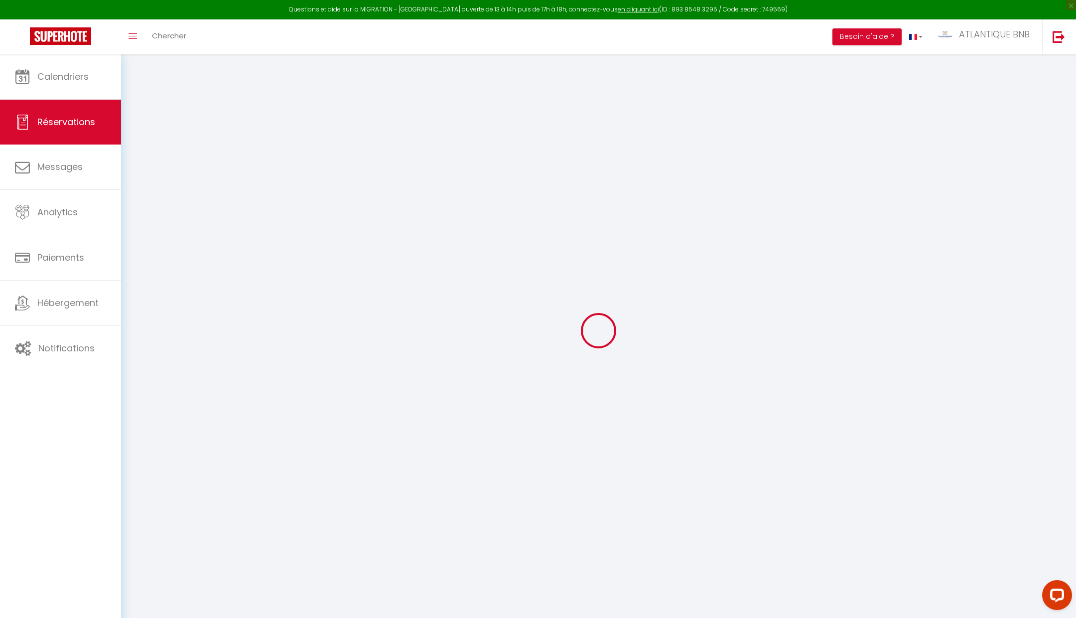
type input "2"
select select "12"
select select "15"
type input "801.6"
checkbox input "false"
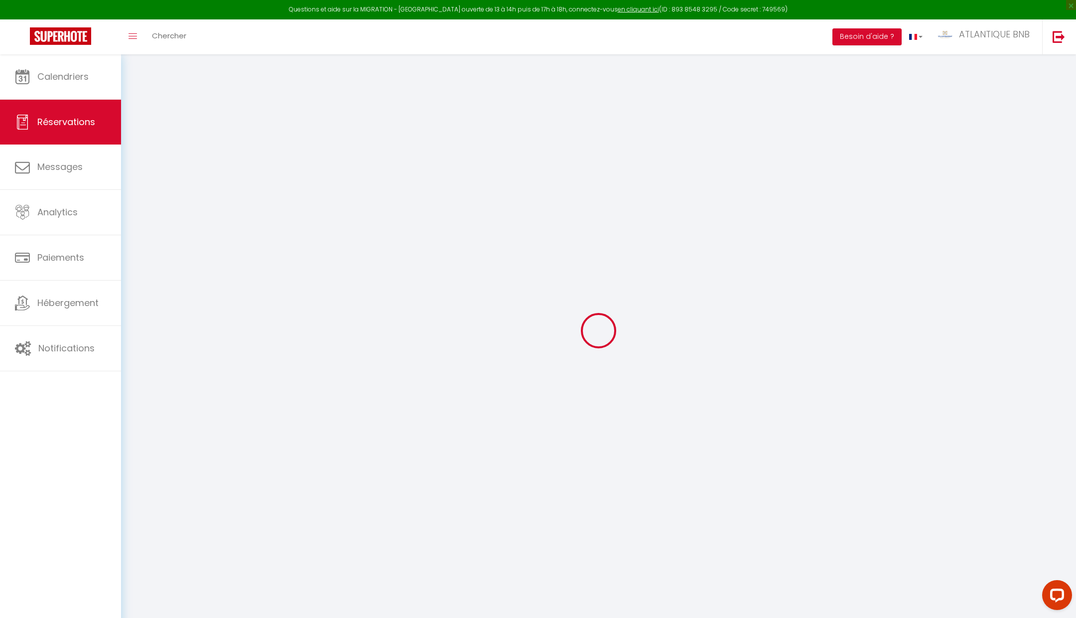
type input "0"
select select "2"
type input "205"
type input "0"
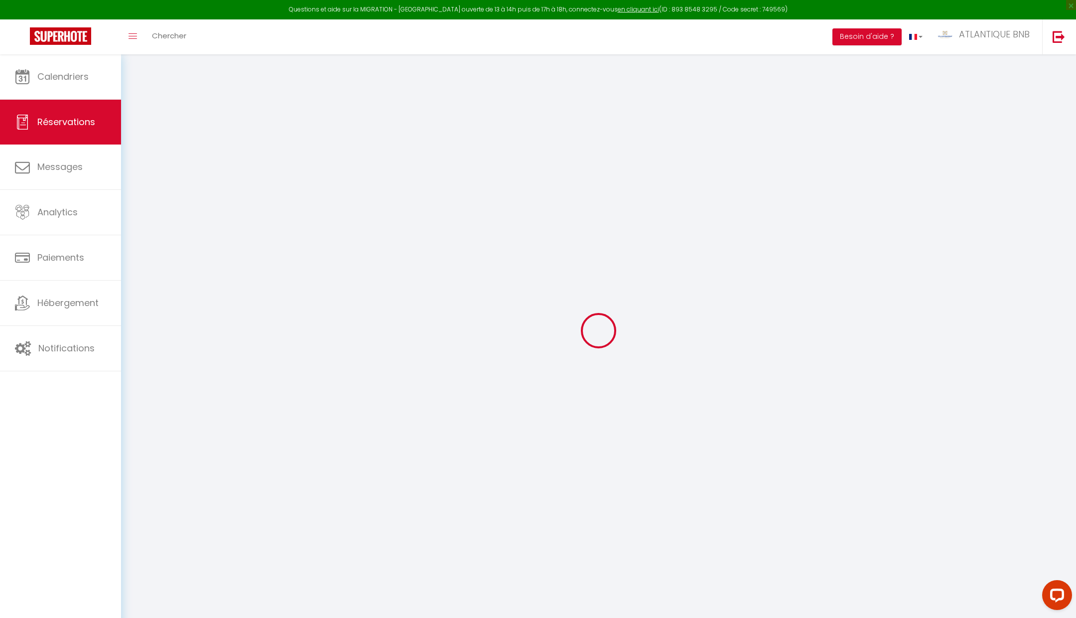
select select
checkbox input "false"
select select
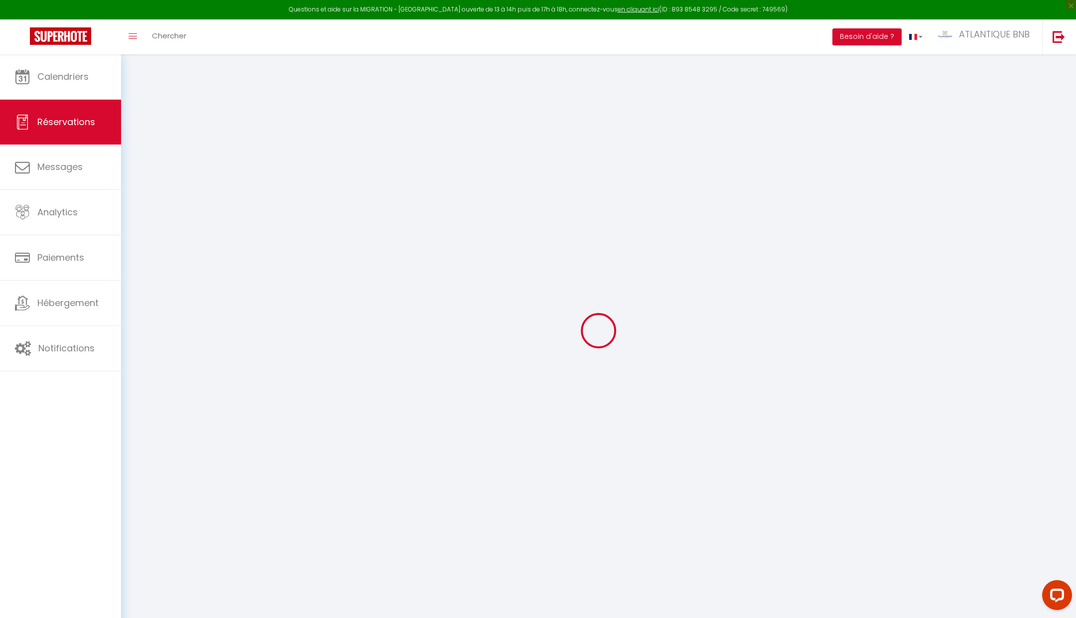
checkbox input "false"
select select
checkbox input "false"
type textarea "** THIS RESERVATION HAS BEEN PRE-PAID ** BOOKING NOTE : Payment charge is EUR 1…"
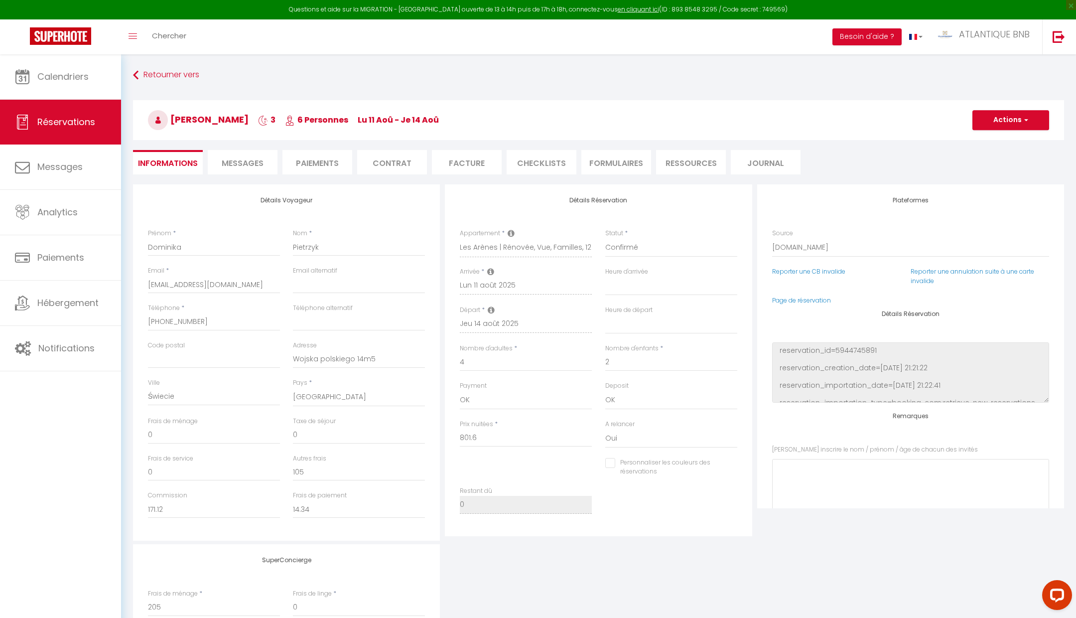
type input "100"
type input "18"
select select
checkbox input "false"
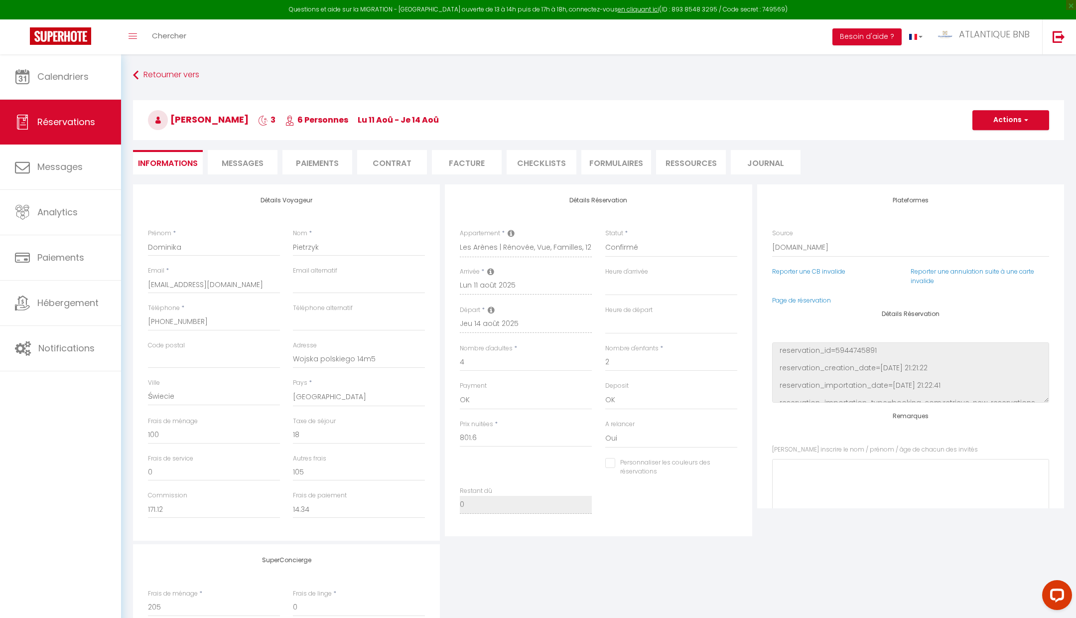
select select
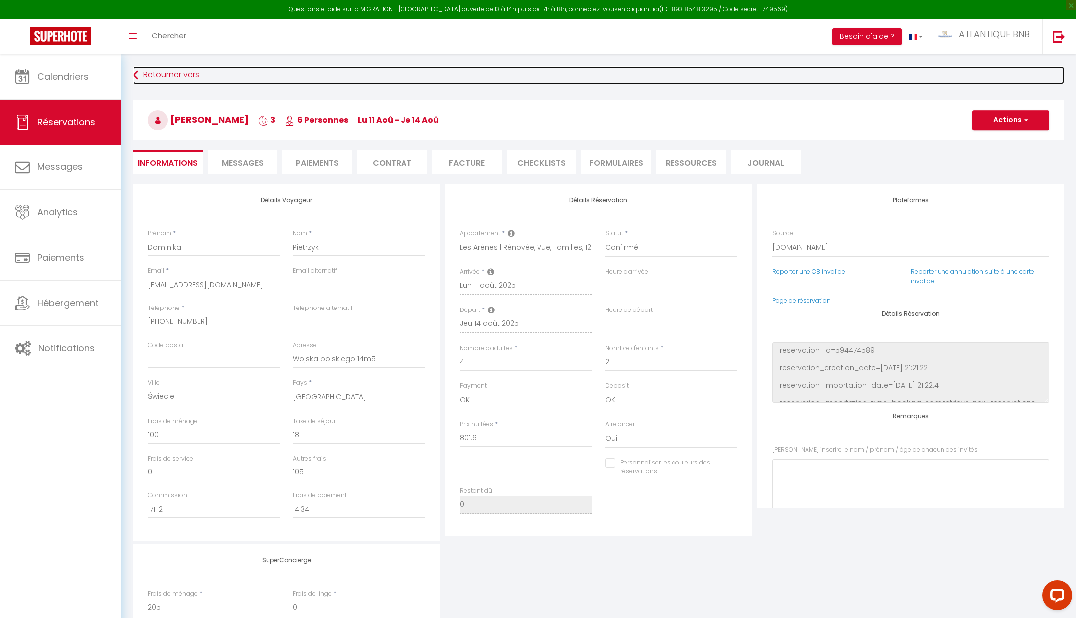
click at [168, 79] on link "Retourner vers" at bounding box center [598, 75] width 931 height 18
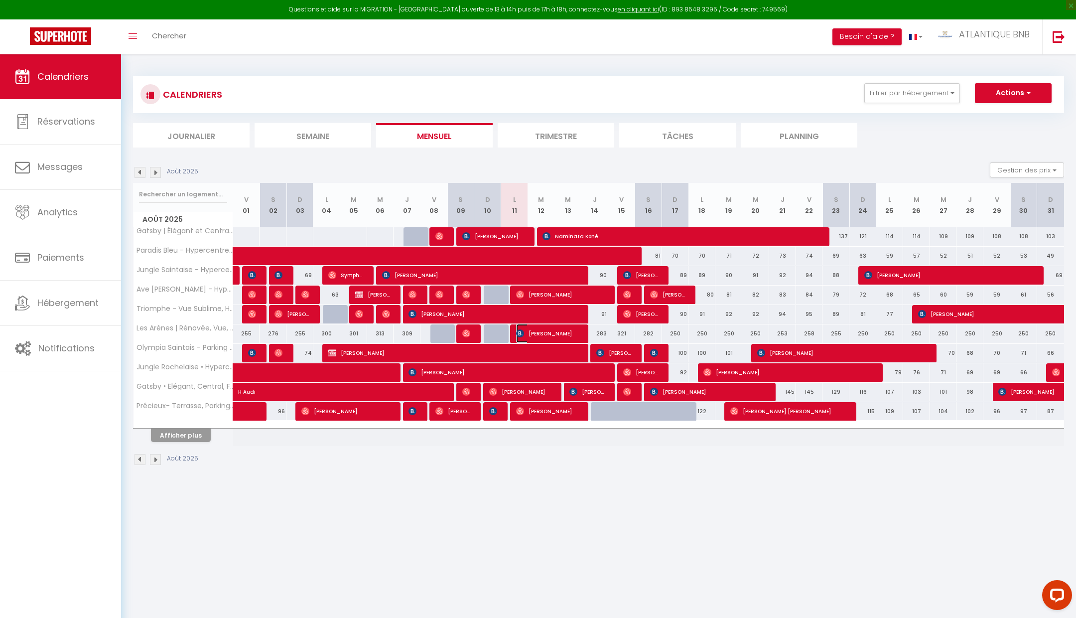
click at [569, 330] on span "[PERSON_NAME]" at bounding box center [547, 333] width 63 height 19
select select "OK"
select select "0"
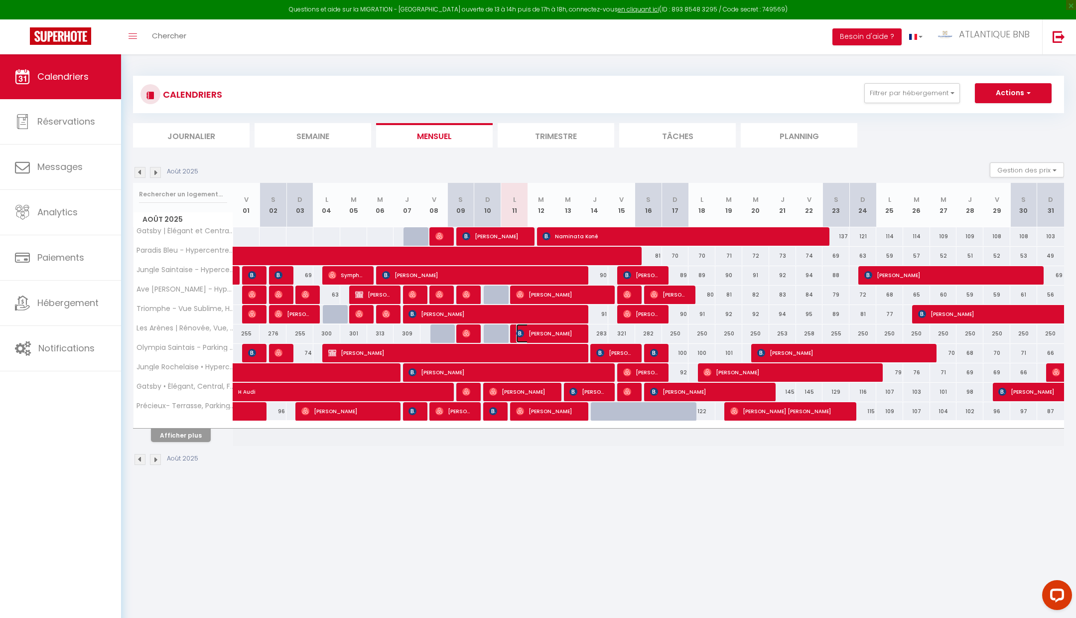
select select "1"
select select
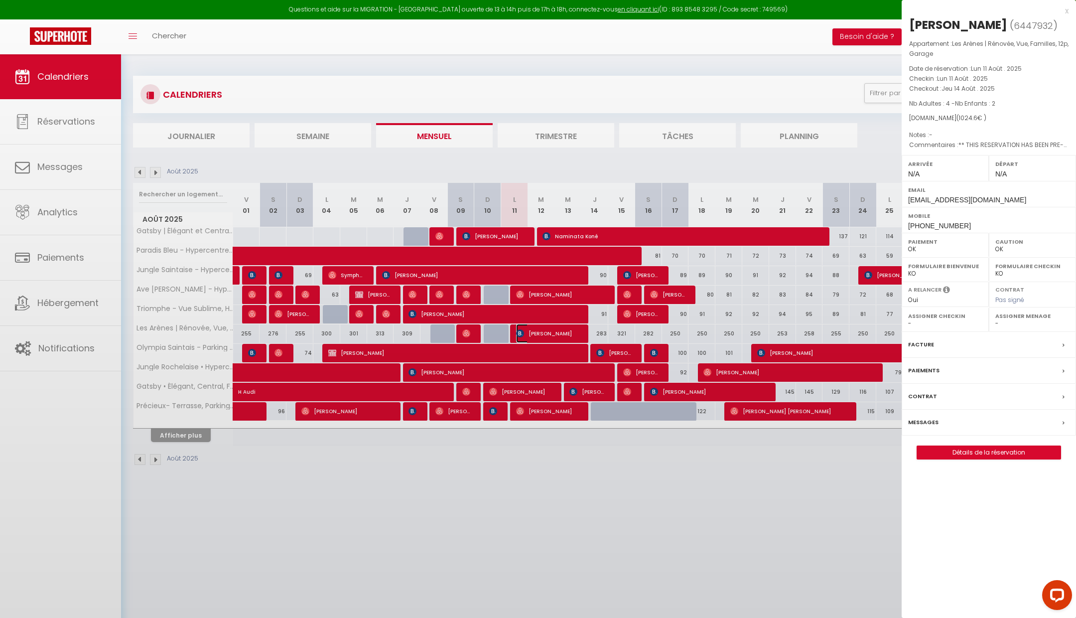
select select "16526"
select select "14850"
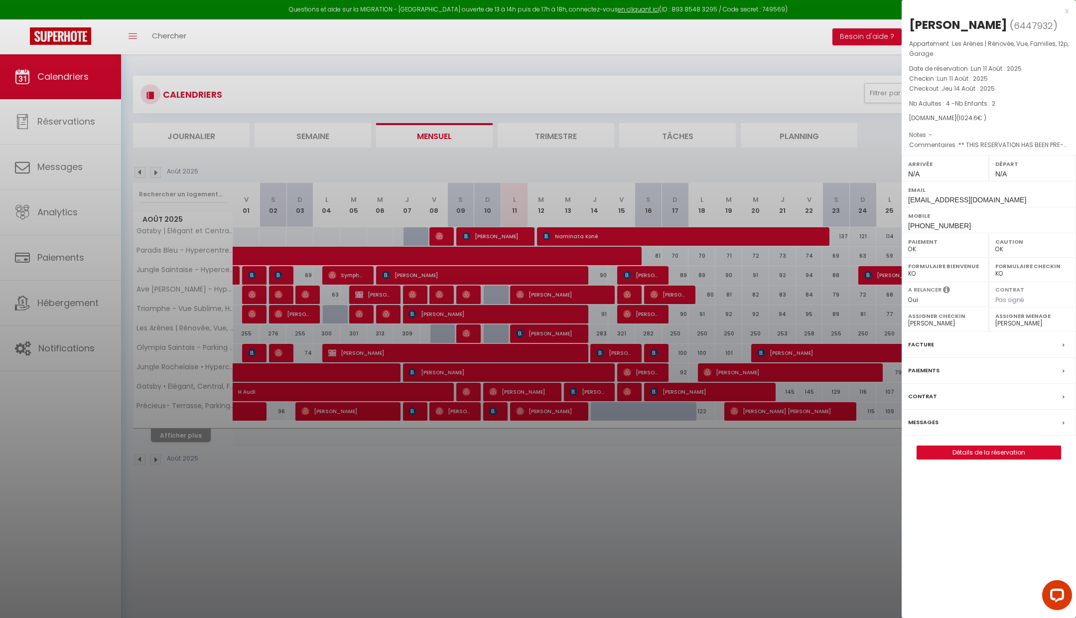
click at [749, 530] on div at bounding box center [538, 309] width 1076 height 618
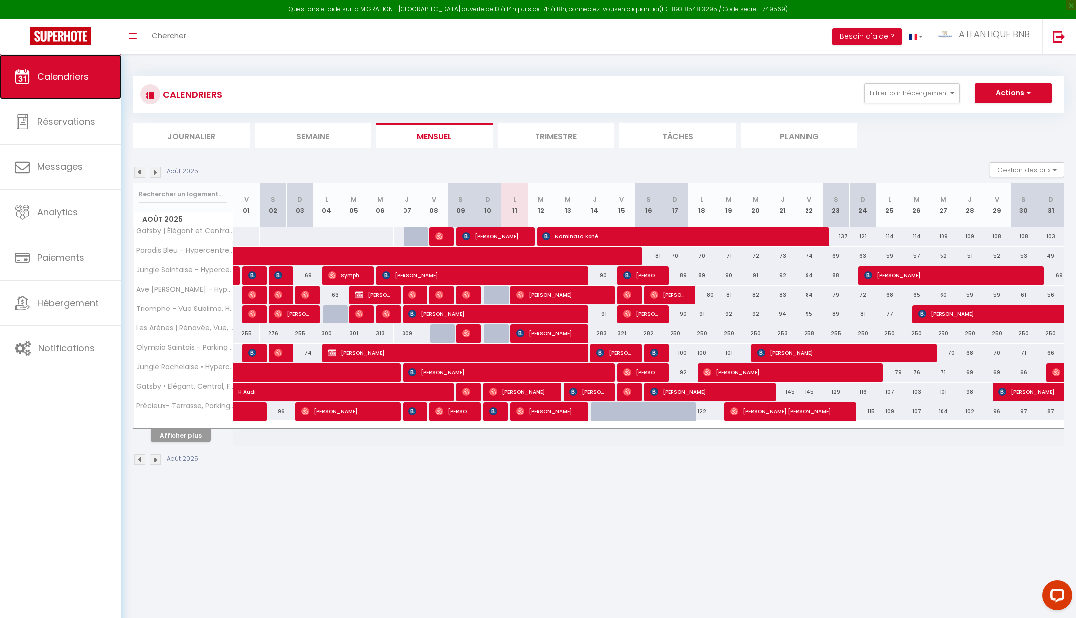
click at [92, 97] on link "Calendriers" at bounding box center [60, 76] width 121 height 45
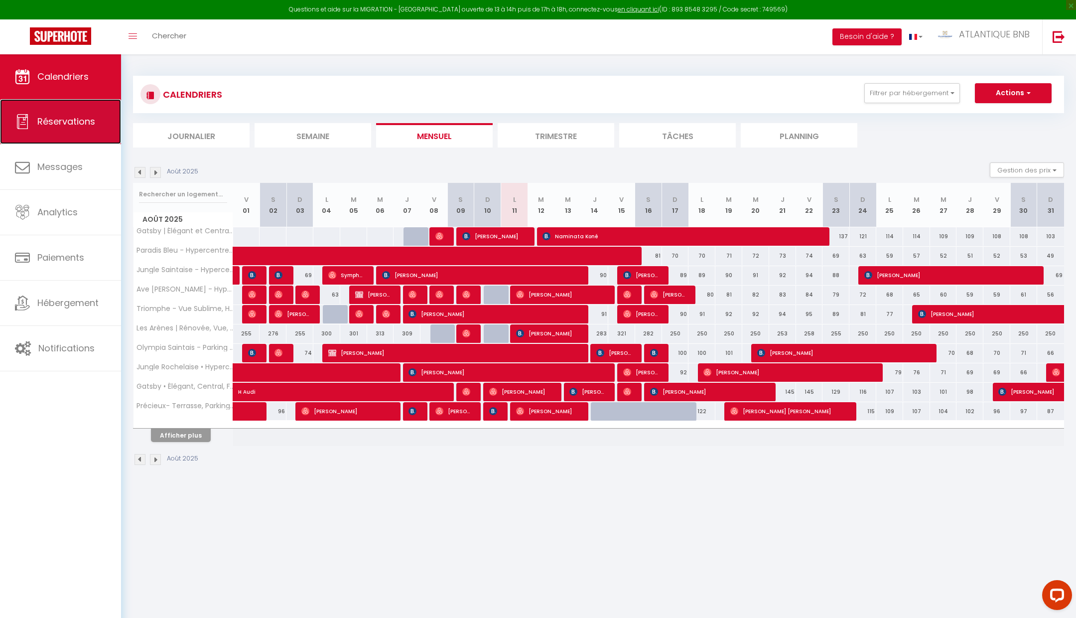
click at [86, 115] on link "Réservations" at bounding box center [60, 121] width 121 height 45
select select "not_cancelled"
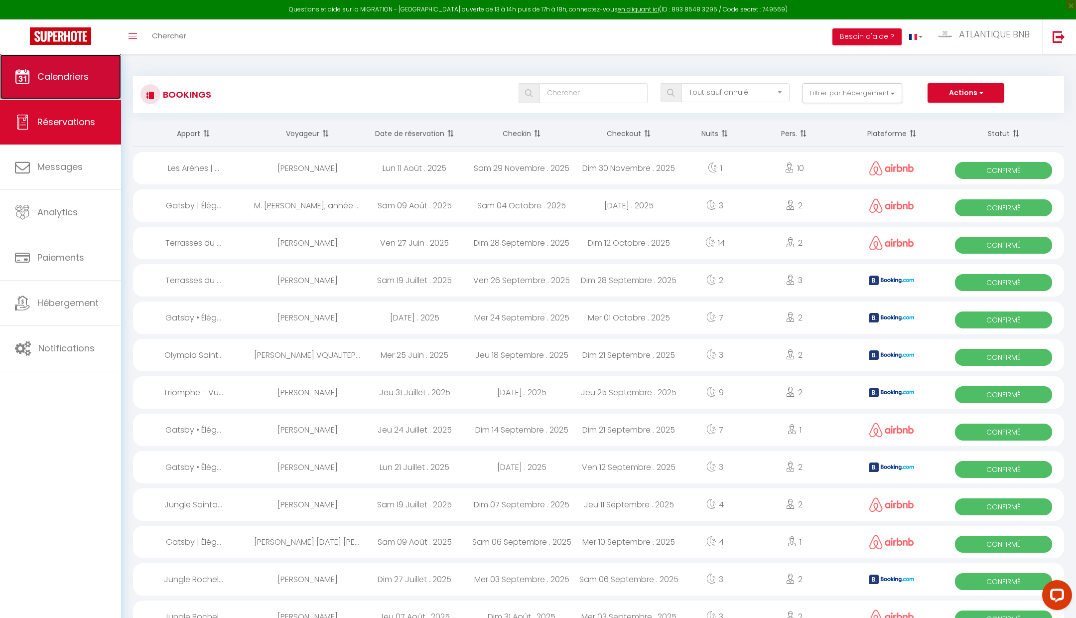
click at [38, 72] on span "Calendriers" at bounding box center [62, 76] width 51 height 12
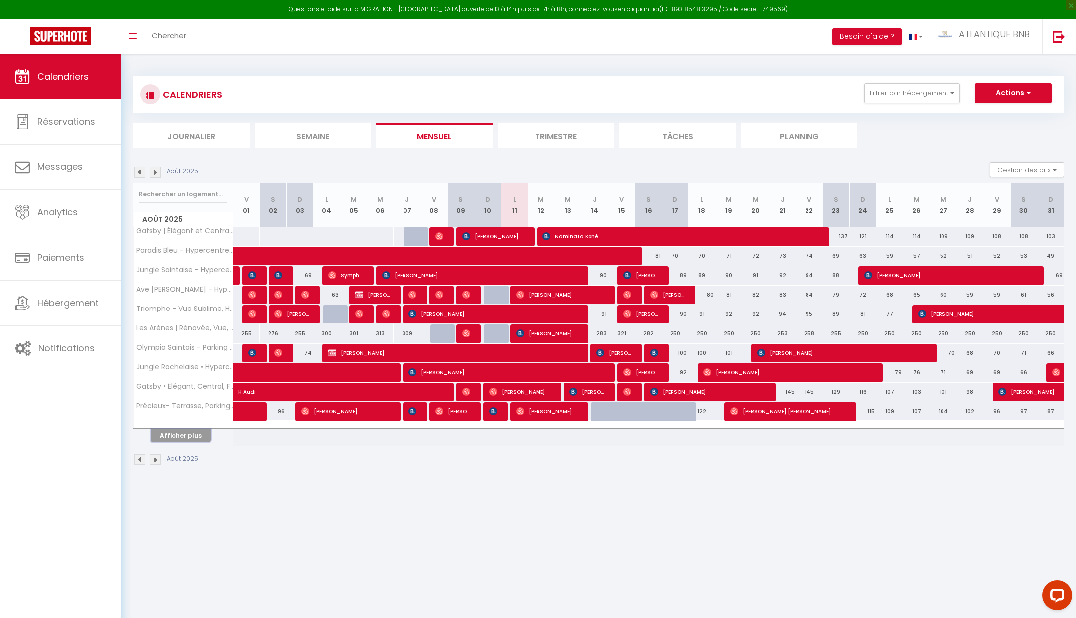
click at [170, 435] on button "Afficher plus" at bounding box center [181, 434] width 60 height 13
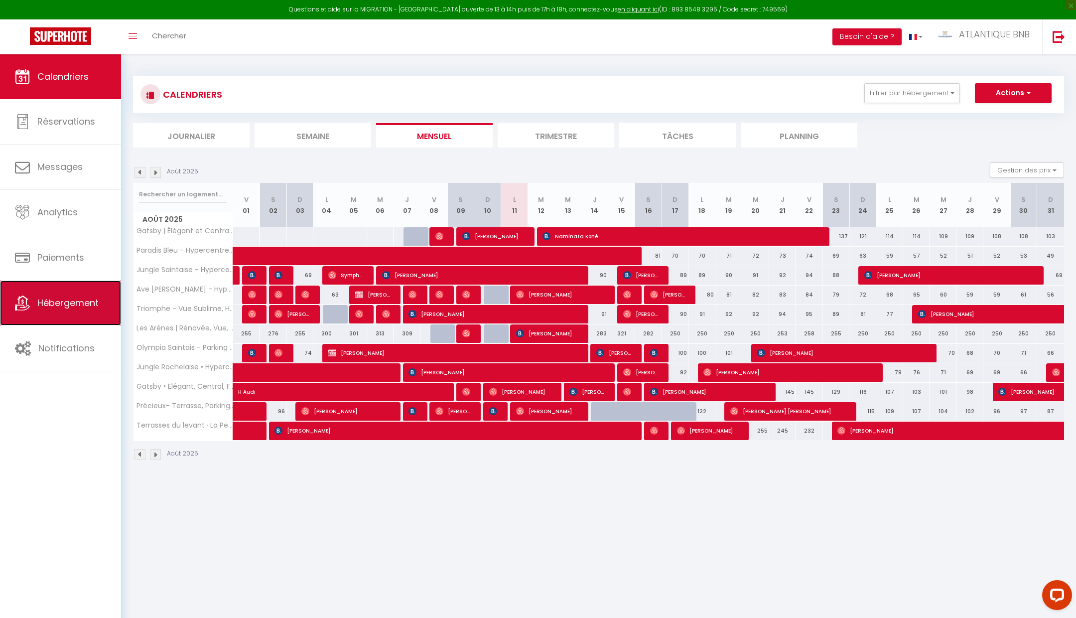
click at [55, 295] on link "Hébergement" at bounding box center [60, 302] width 121 height 45
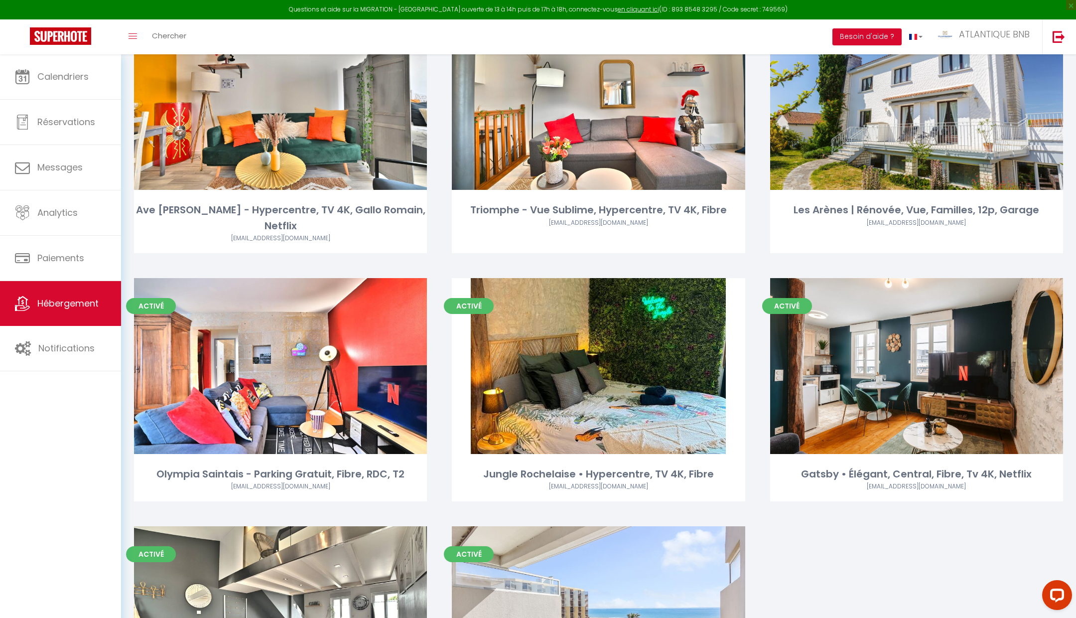
scroll to position [315, 0]
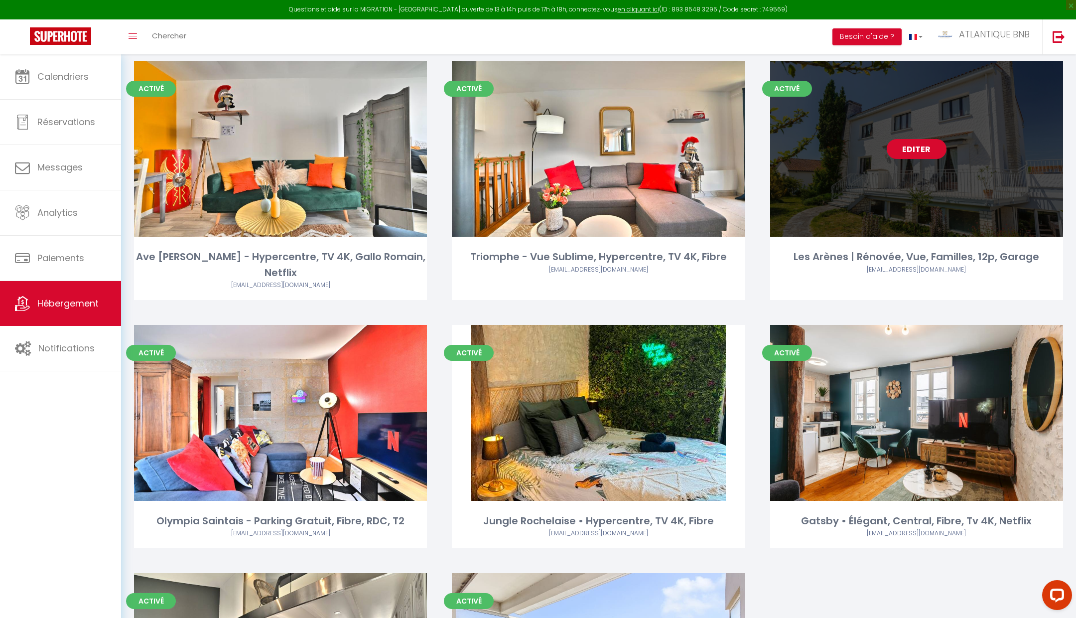
click at [903, 152] on link "Editer" at bounding box center [917, 149] width 60 height 20
select select "3"
select select "2"
select select "1"
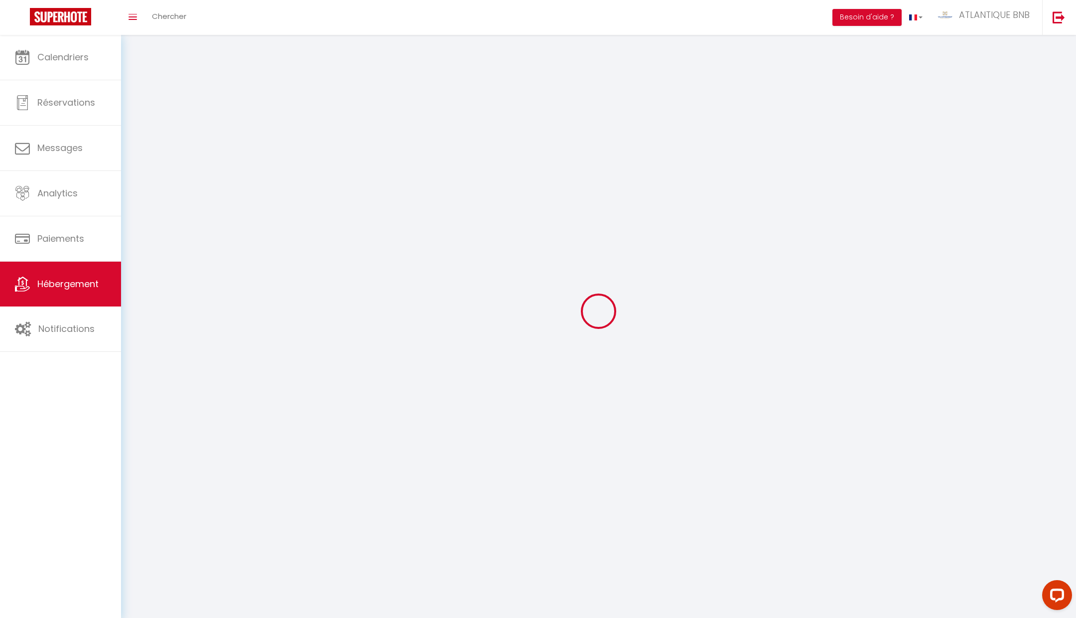
select select
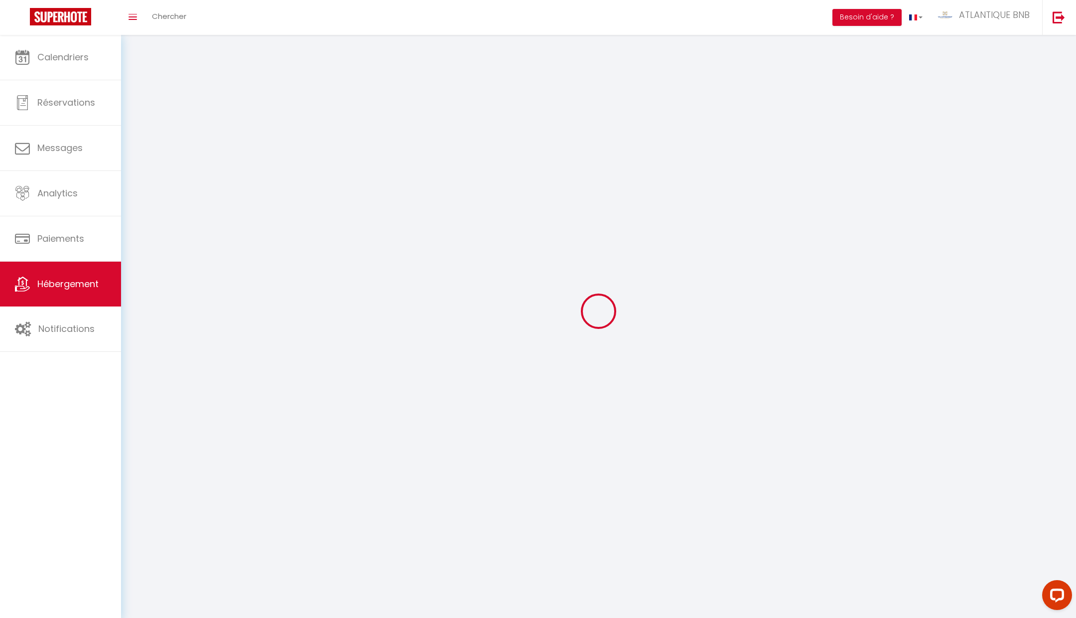
select select
checkbox input "false"
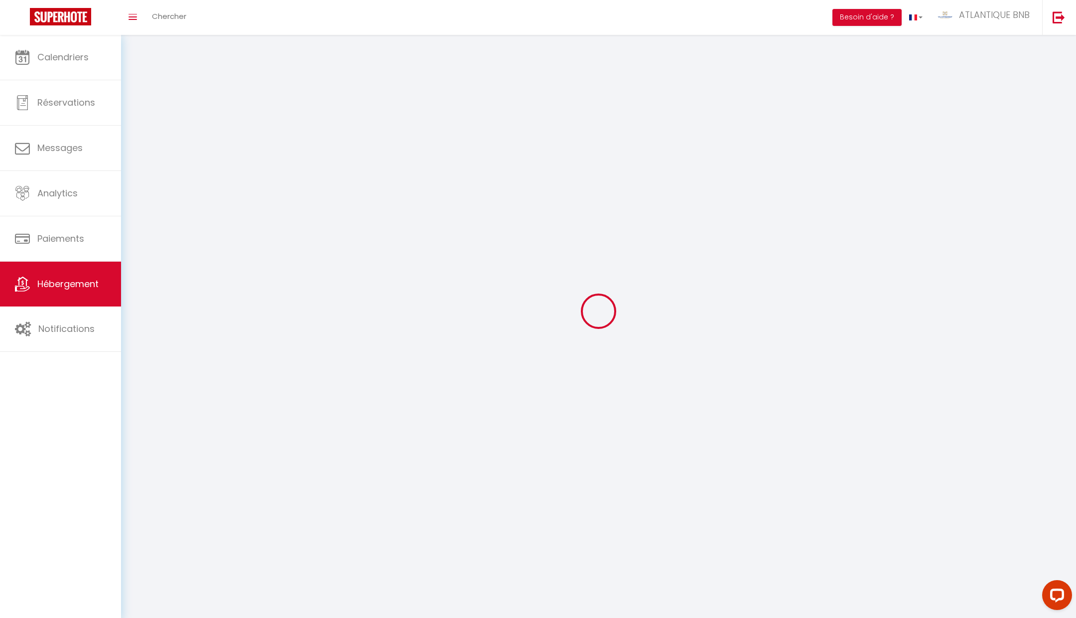
checkbox input "false"
select select
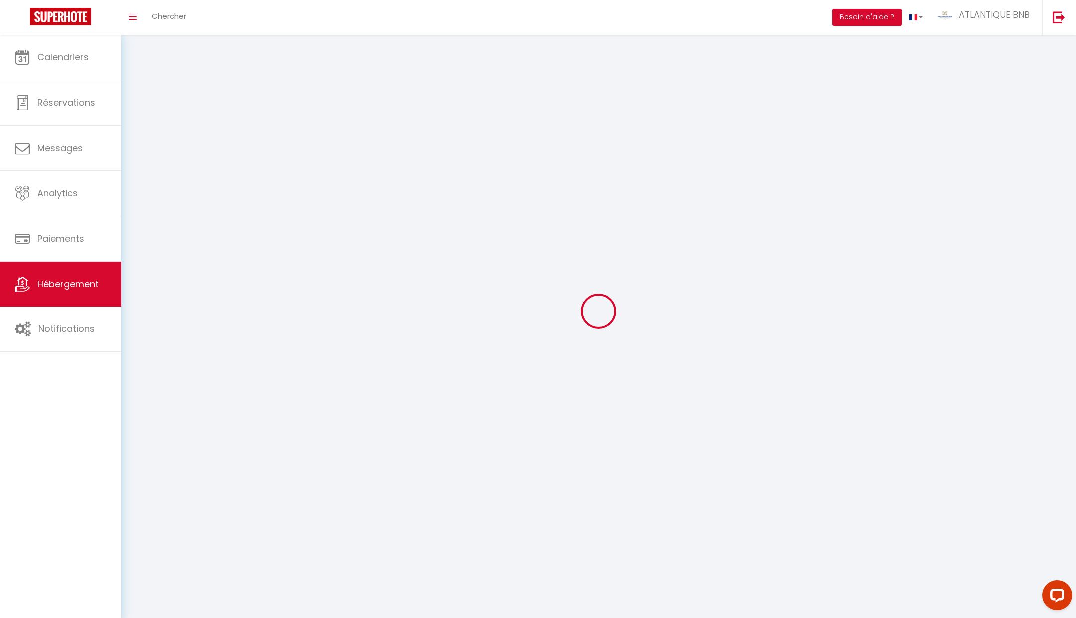
select select
checkbox input "false"
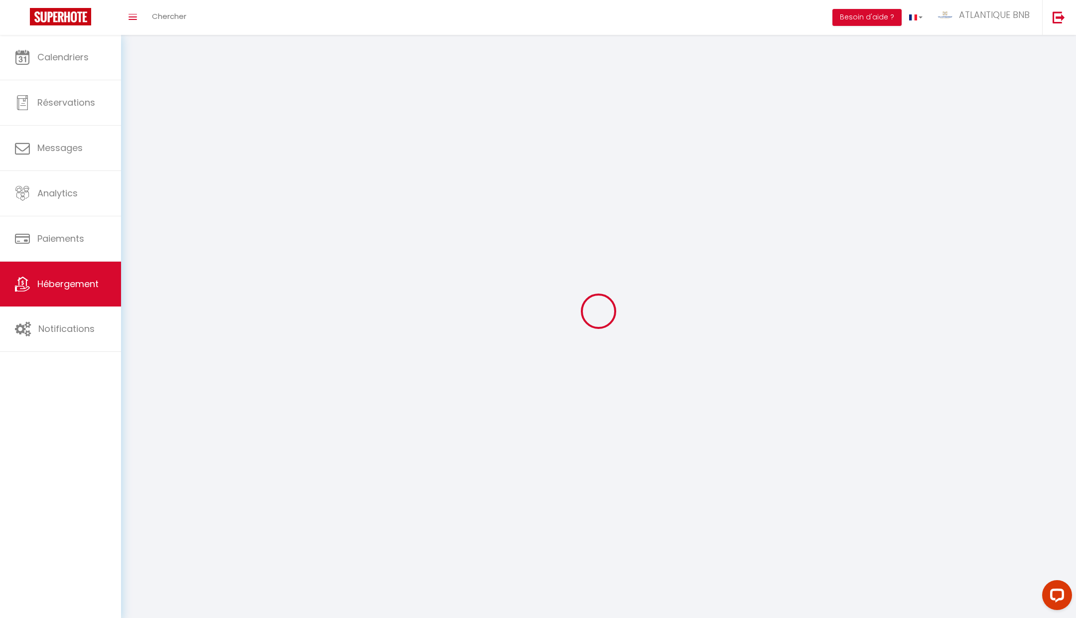
checkbox input "false"
select select
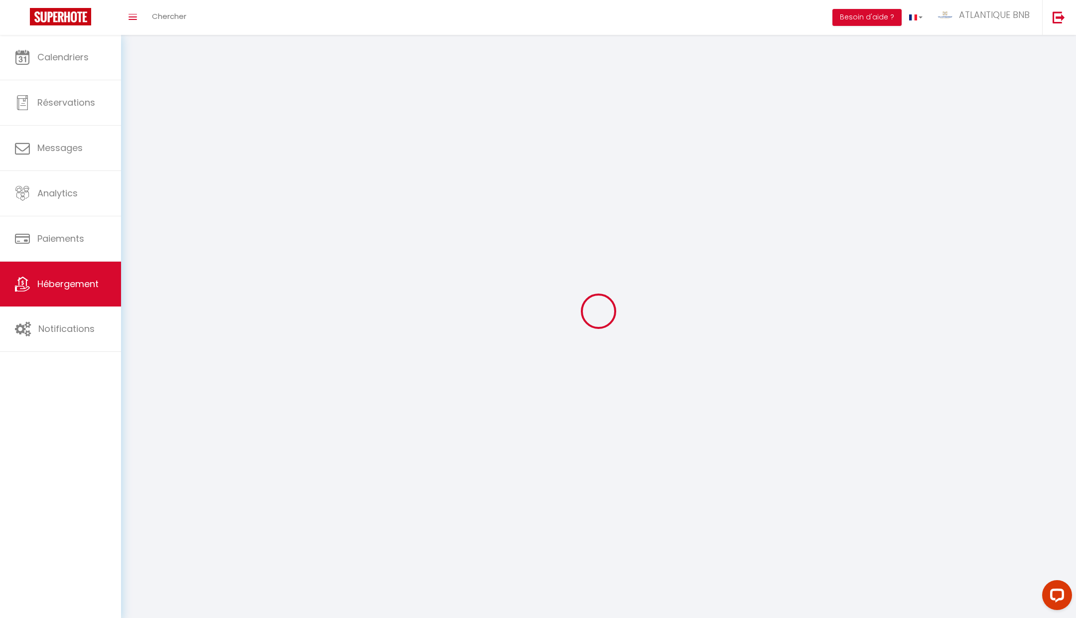
select select
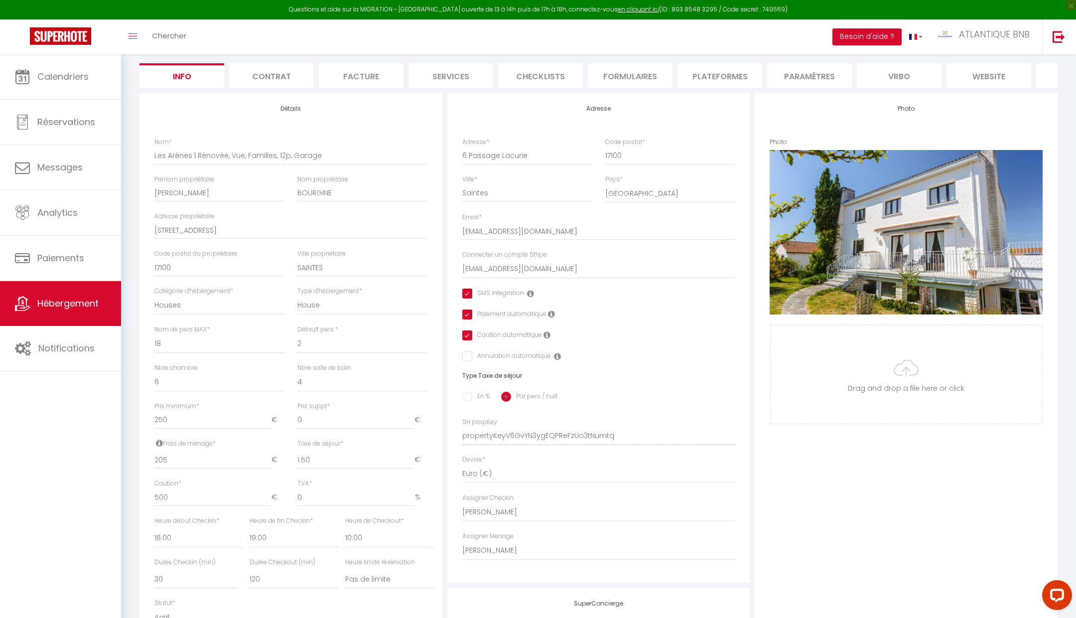
scroll to position [259, 0]
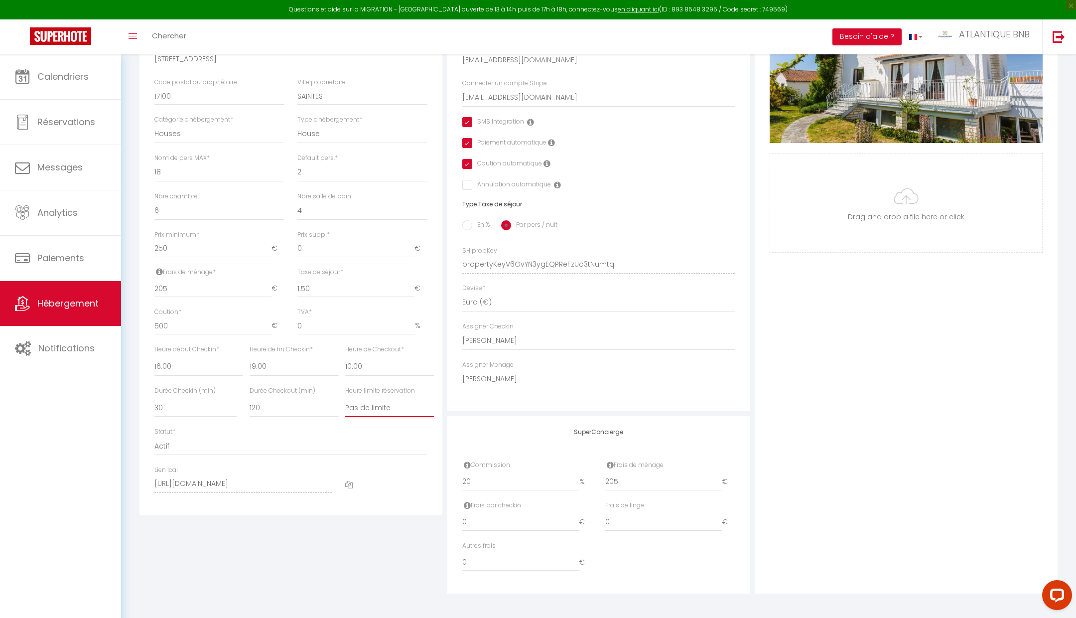
click at [367, 412] on select "Pas de limite 01:00 02:00 03:00 04:00 05:00 06:00 07:00 08:00 09:00 10:00 11:00…" at bounding box center [389, 407] width 89 height 19
click at [385, 559] on div "Détails Nom * Les Arènes | Rénovée, Vue, Familles, 12p, Garage Prénom propriéta…" at bounding box center [291, 257] width 308 height 672
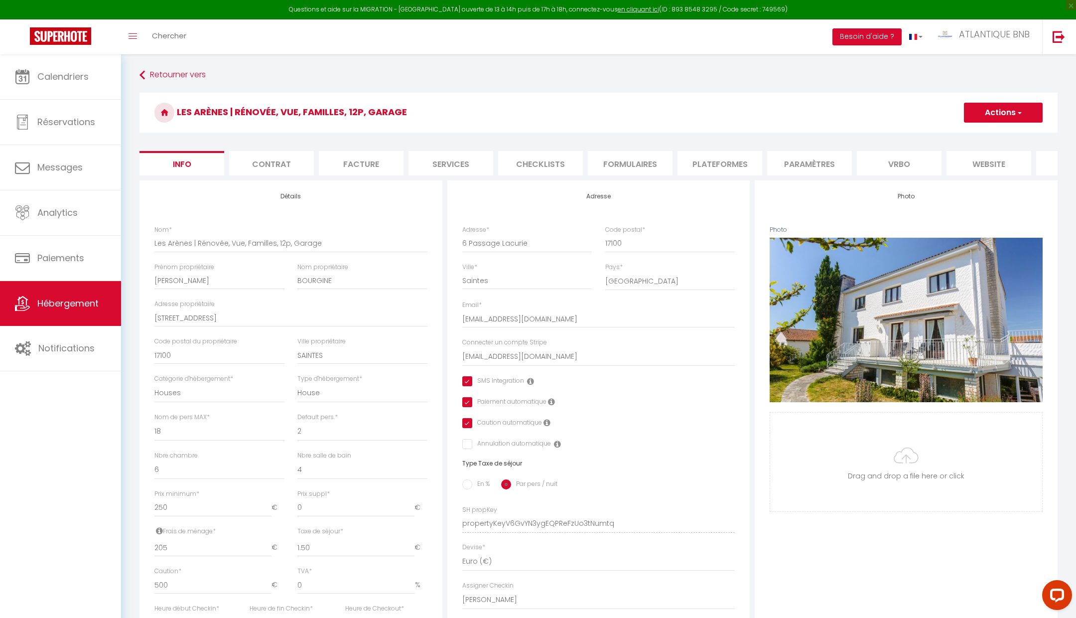
click at [1004, 123] on h3 "Les Arènes | Rénovée, Vue, Familles, 12p, Garage" at bounding box center [598, 113] width 918 height 40
click at [996, 118] on button "Actions" at bounding box center [1003, 113] width 79 height 20
click at [981, 132] on input "Enregistrer" at bounding box center [963, 135] width 37 height 10
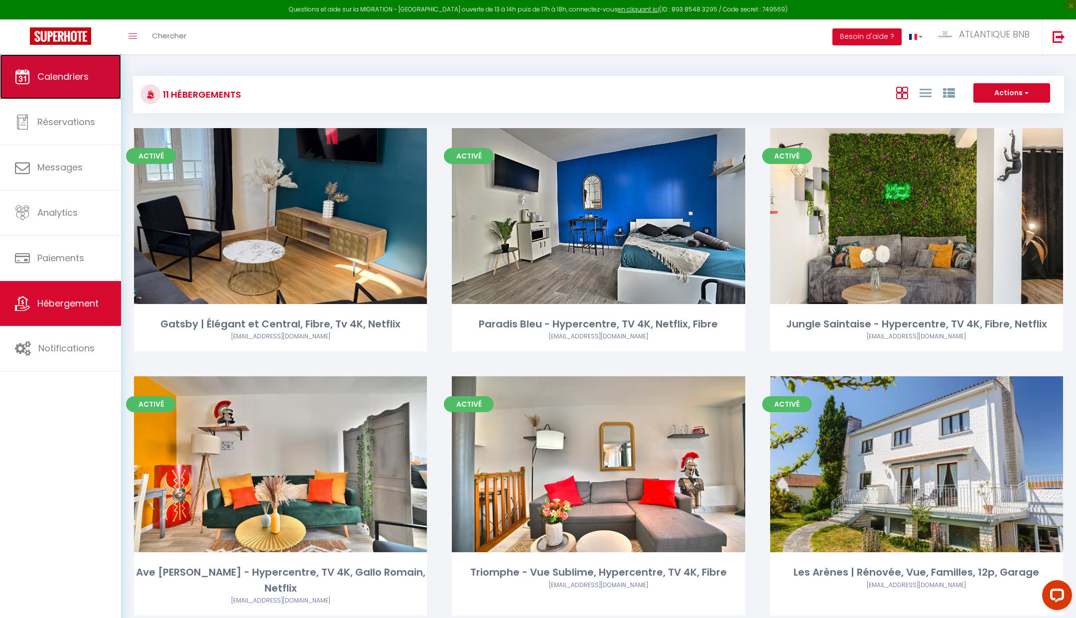
click at [96, 64] on link "Calendriers" at bounding box center [60, 76] width 121 height 45
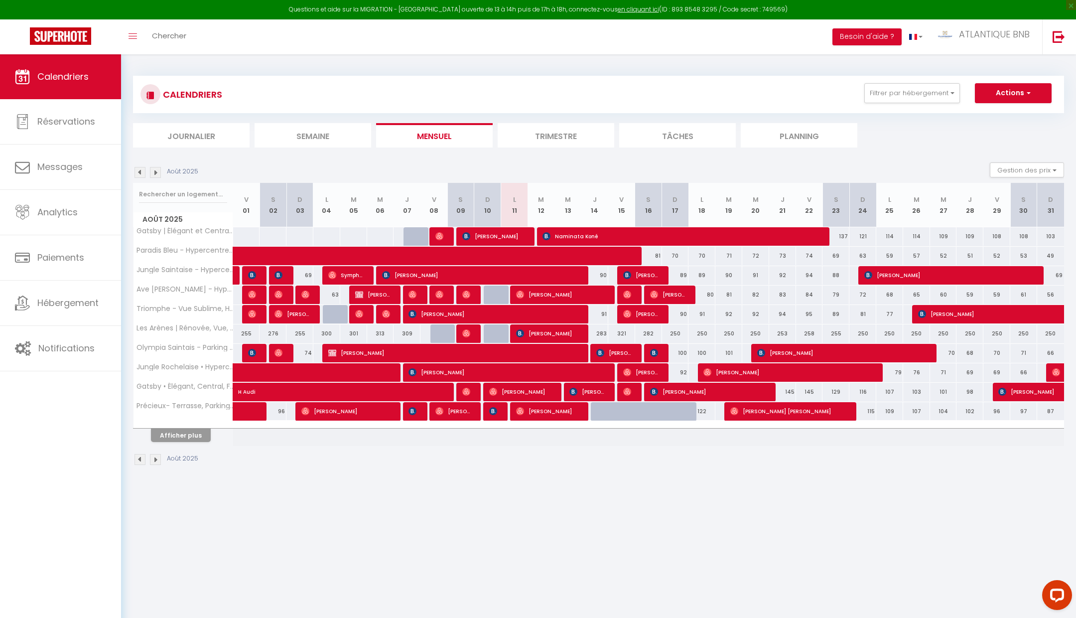
click at [156, 170] on img at bounding box center [155, 172] width 11 height 11
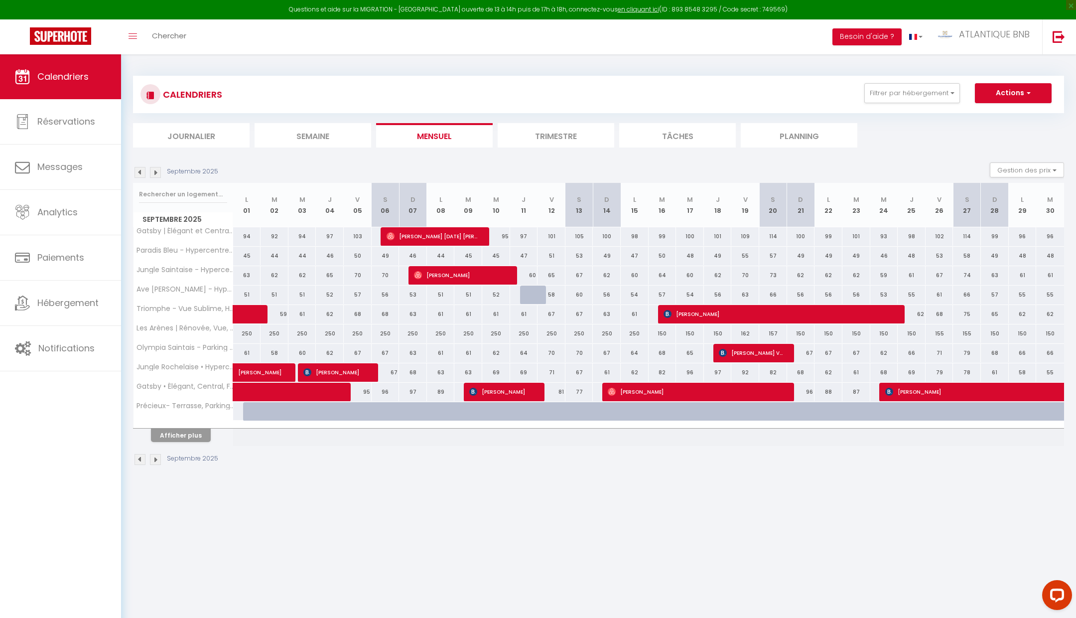
click at [156, 170] on img at bounding box center [155, 172] width 11 height 11
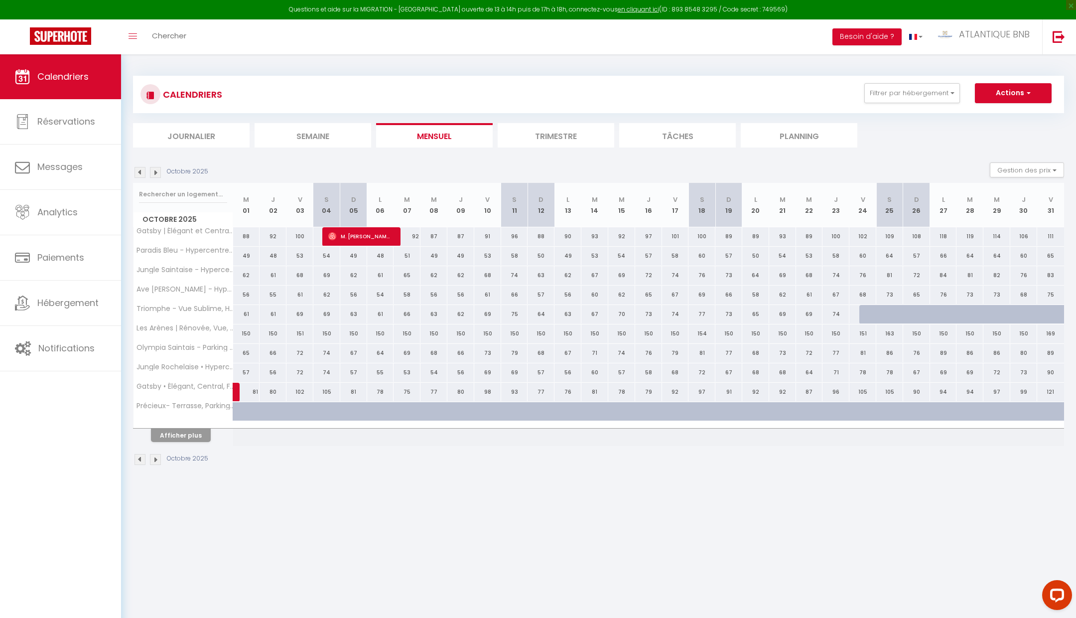
click at [156, 170] on img at bounding box center [155, 172] width 11 height 11
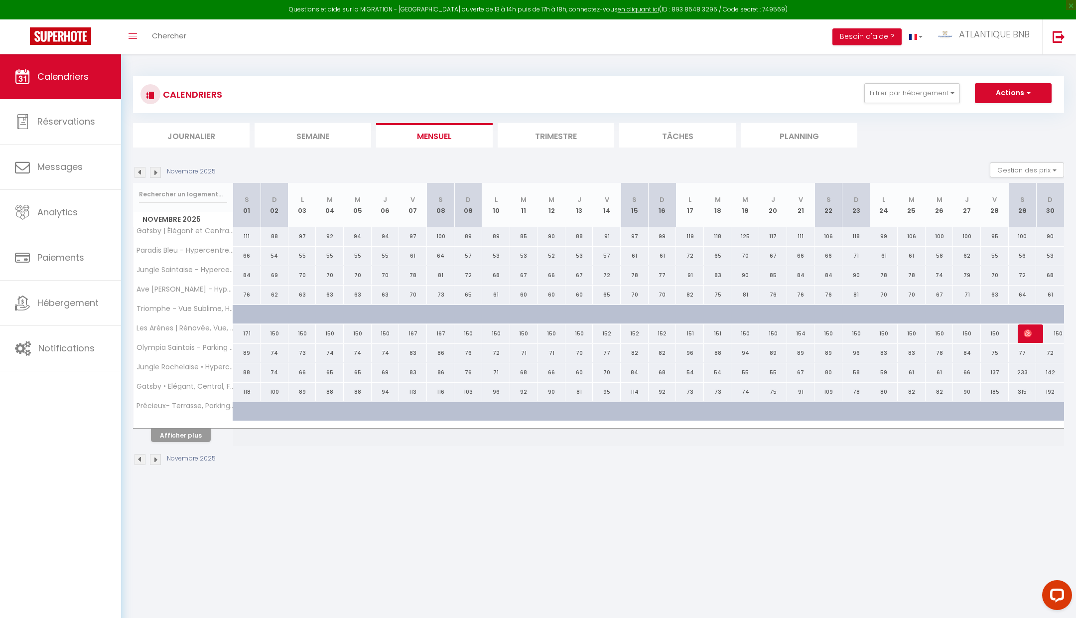
click at [156, 170] on img at bounding box center [155, 172] width 11 height 11
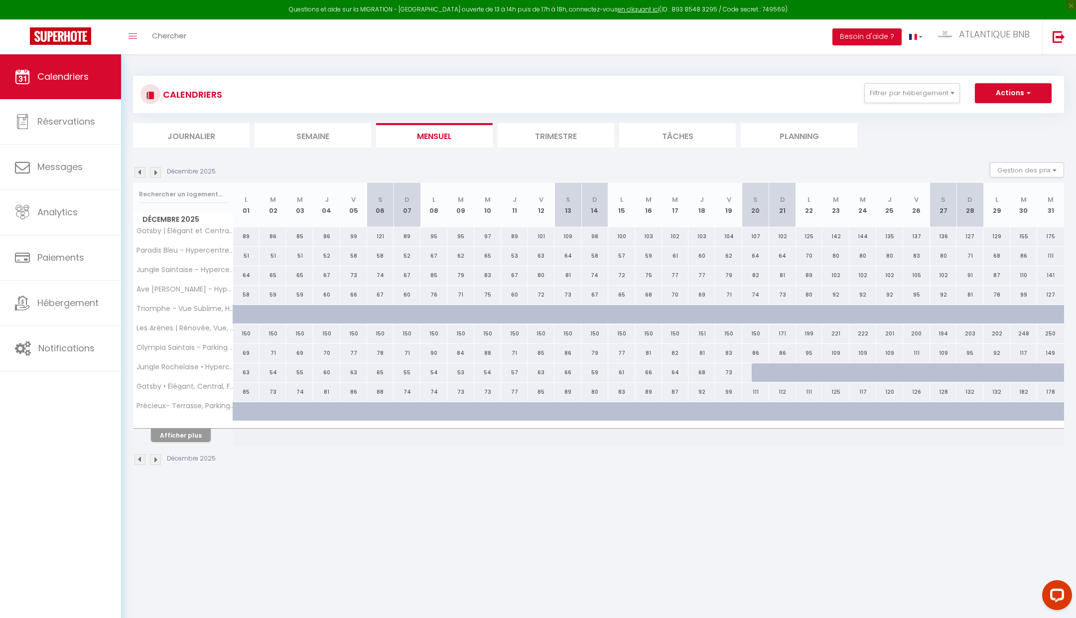
click at [156, 170] on img at bounding box center [155, 172] width 11 height 11
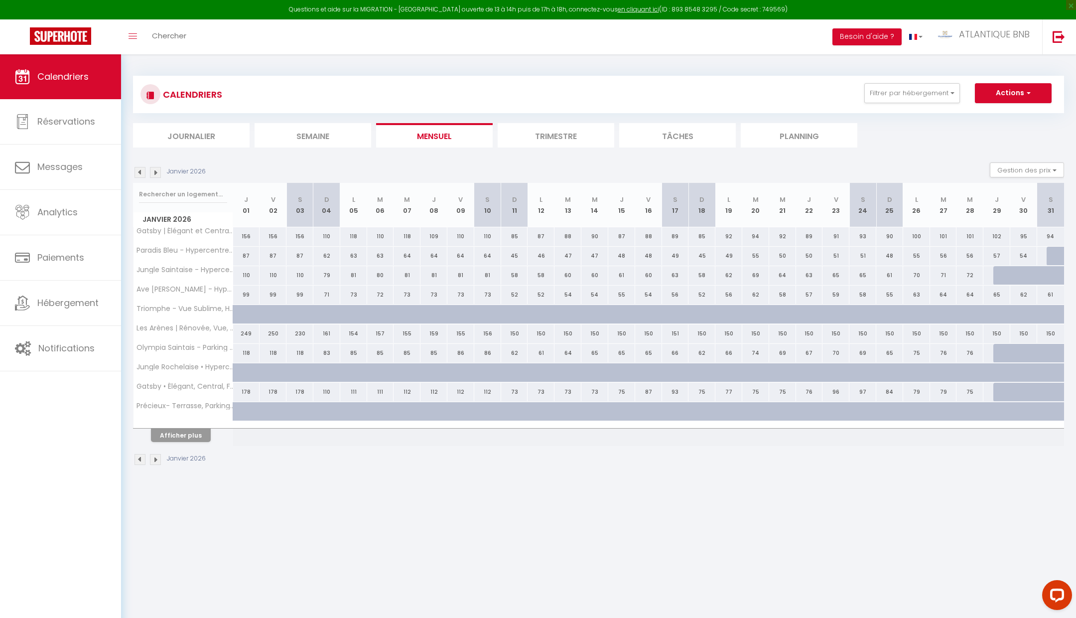
click at [156, 170] on img at bounding box center [155, 172] width 11 height 11
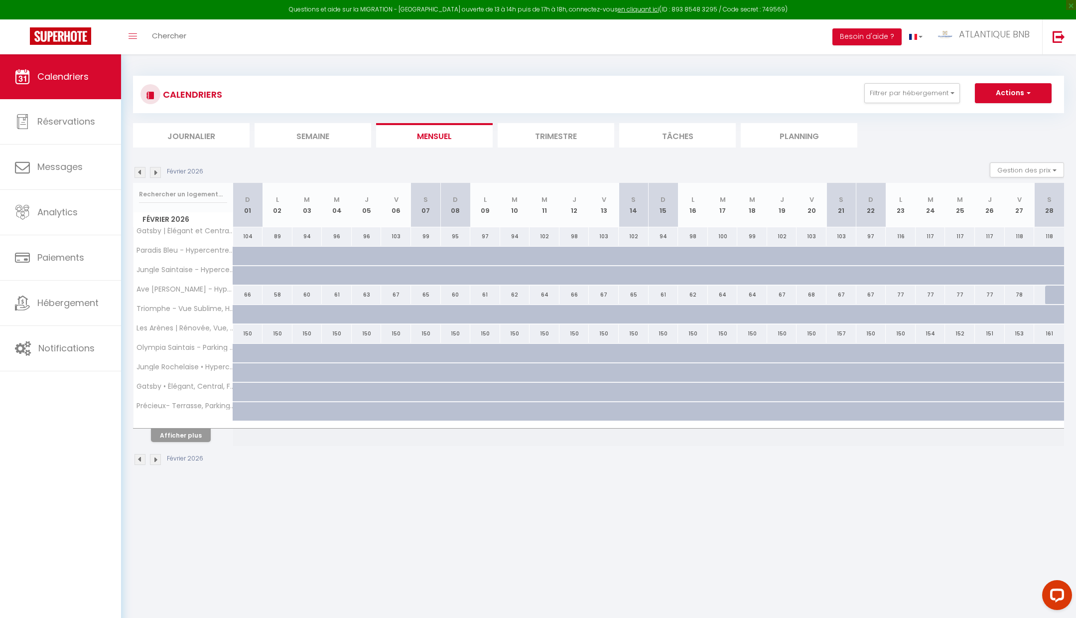
click at [156, 170] on img at bounding box center [155, 172] width 11 height 11
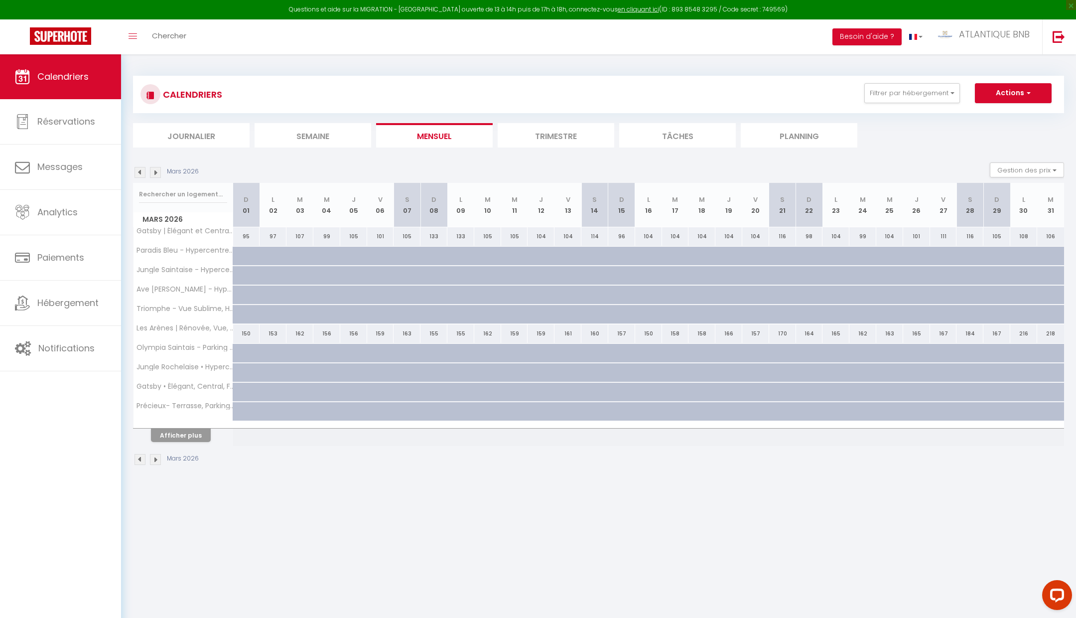
click at [156, 170] on img at bounding box center [155, 172] width 11 height 11
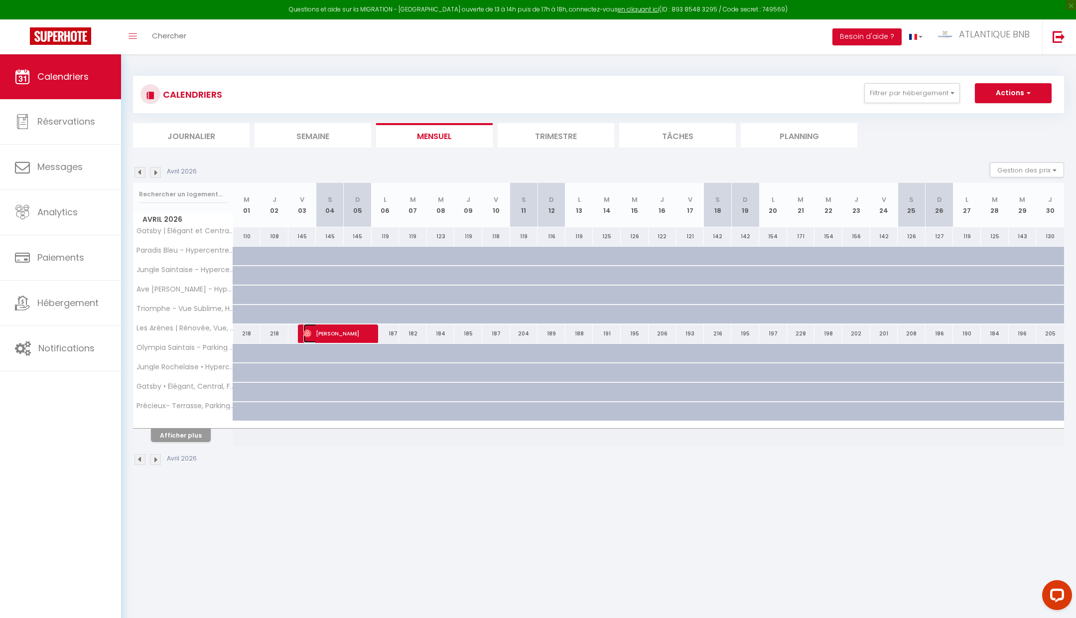
click at [339, 333] on span "[PERSON_NAME]" at bounding box center [335, 333] width 65 height 19
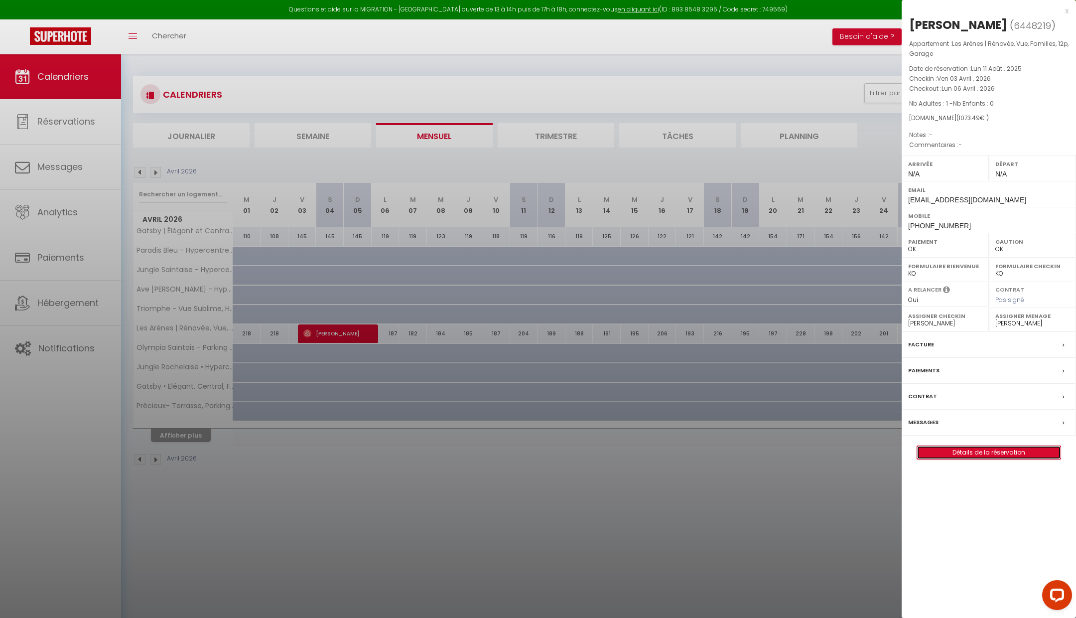
click at [953, 454] on link "Détails de la réservation" at bounding box center [988, 452] width 143 height 13
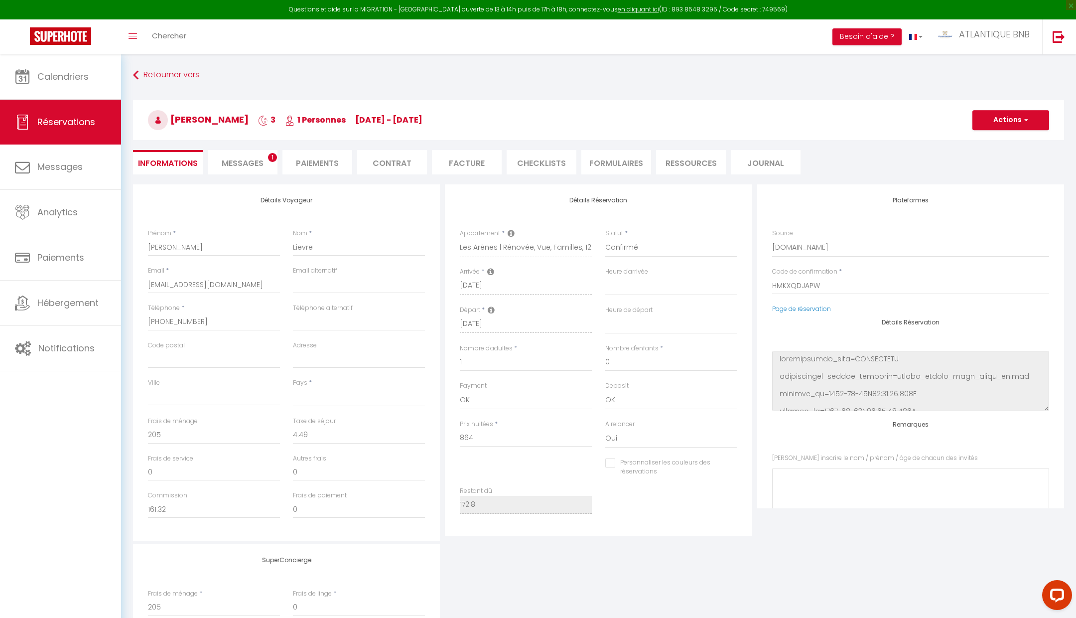
click at [234, 163] on span "Messages" at bounding box center [243, 162] width 42 height 11
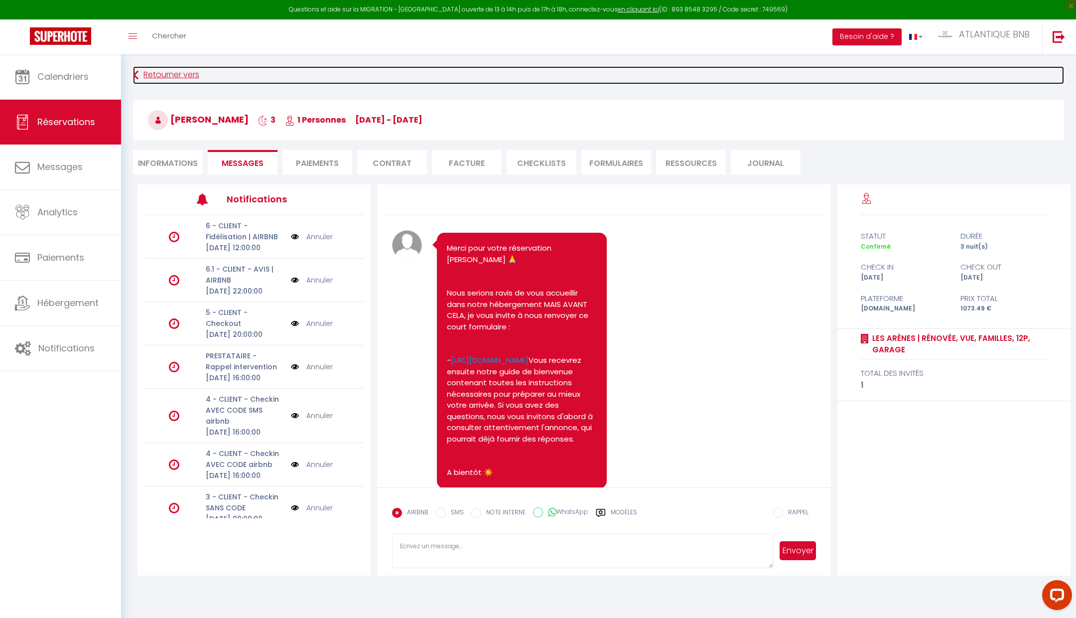
click at [172, 77] on link "Retourner vers" at bounding box center [598, 75] width 931 height 18
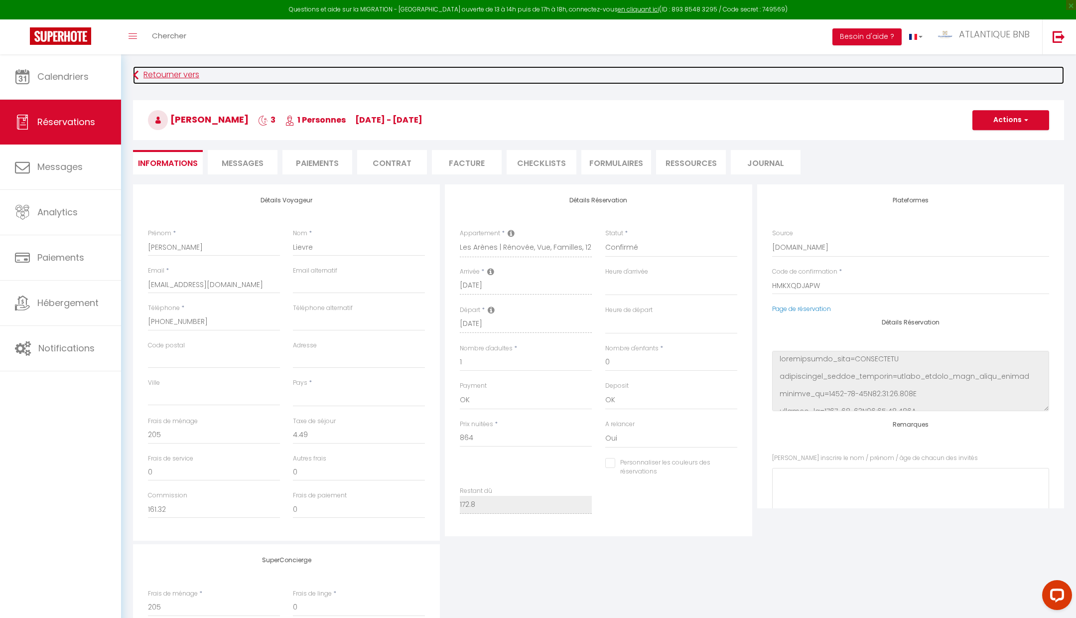
click at [172, 77] on link "Retourner vers" at bounding box center [598, 75] width 931 height 18
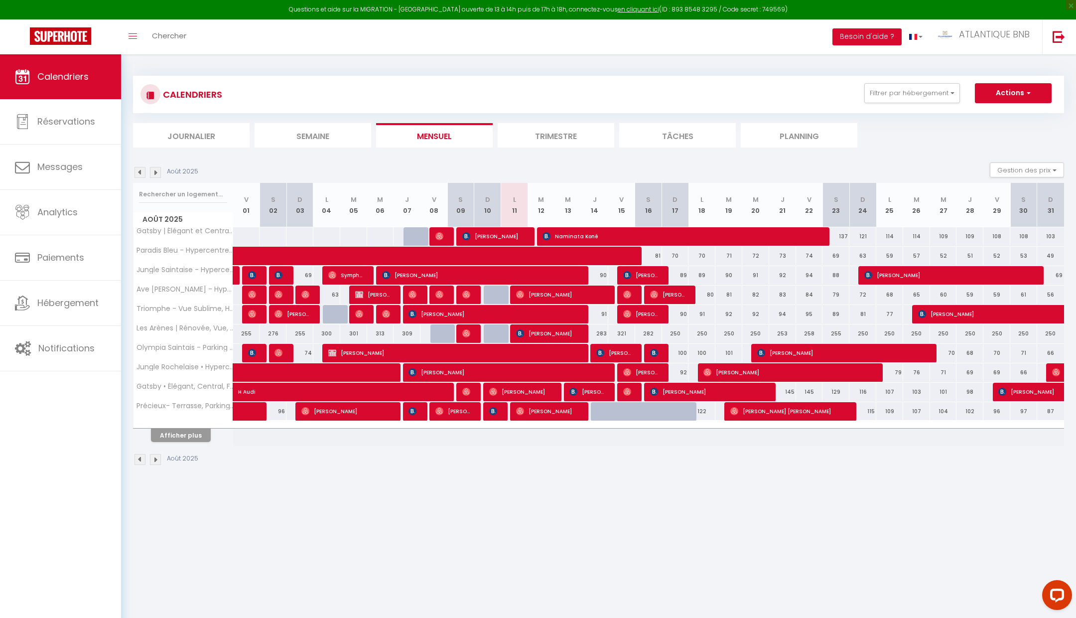
click at [143, 172] on img at bounding box center [139, 172] width 11 height 11
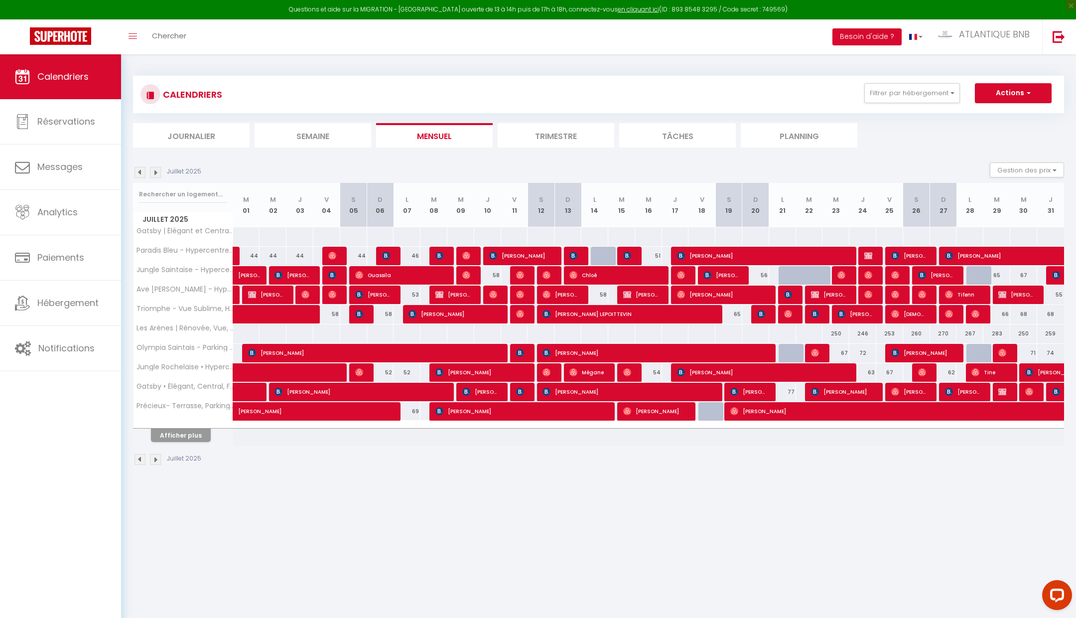
click at [160, 172] on img at bounding box center [155, 172] width 11 height 11
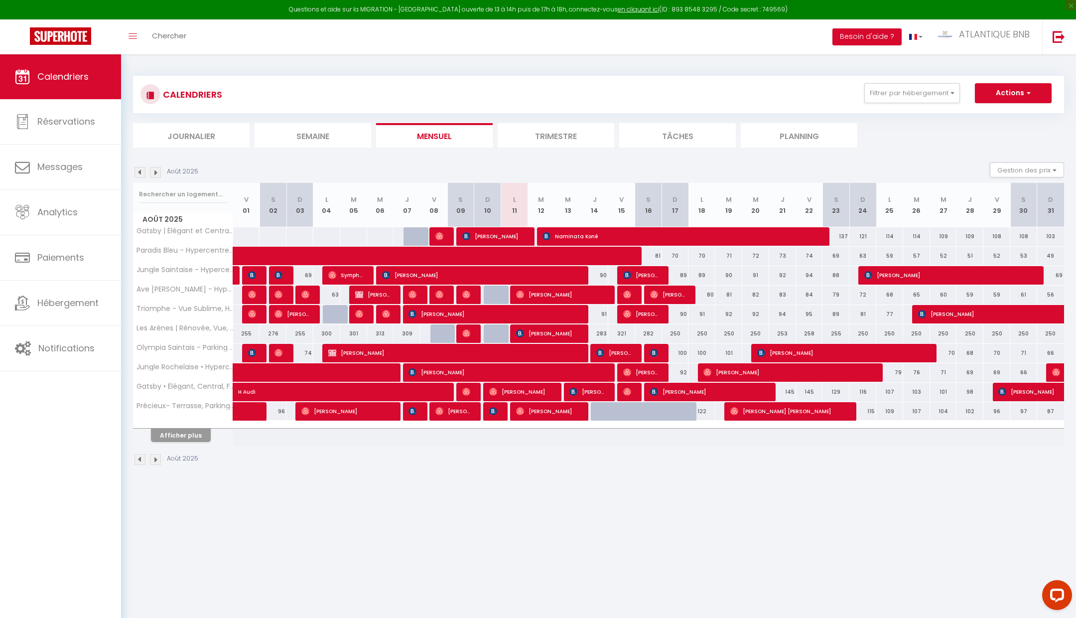
click at [160, 172] on img at bounding box center [155, 172] width 11 height 11
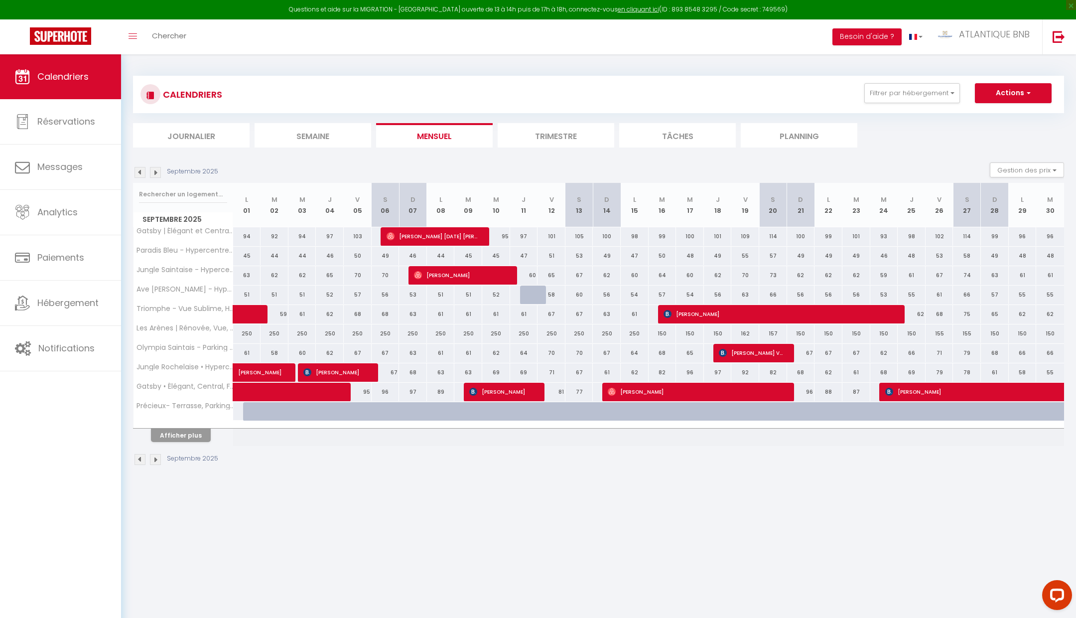
click at [160, 172] on img at bounding box center [155, 172] width 11 height 11
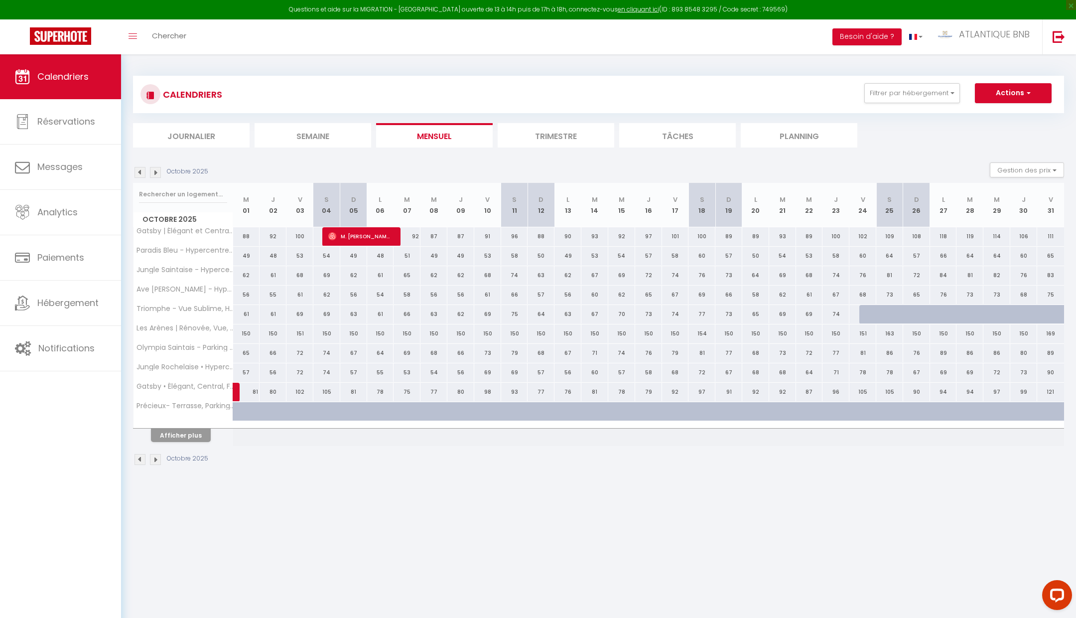
click at [160, 172] on img at bounding box center [155, 172] width 11 height 11
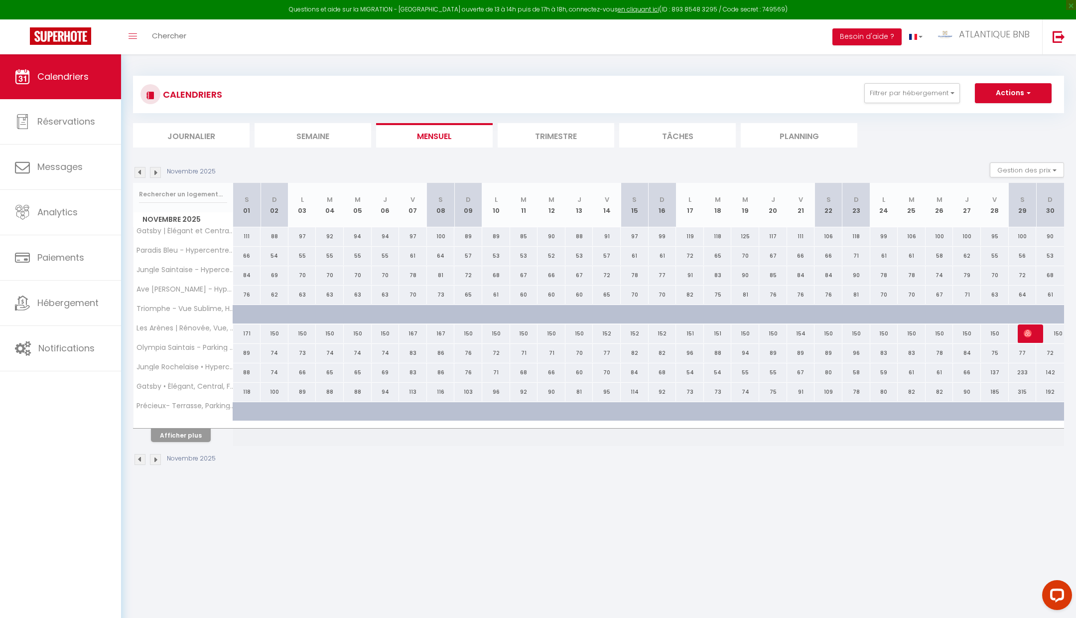
click at [138, 174] on img at bounding box center [139, 172] width 11 height 11
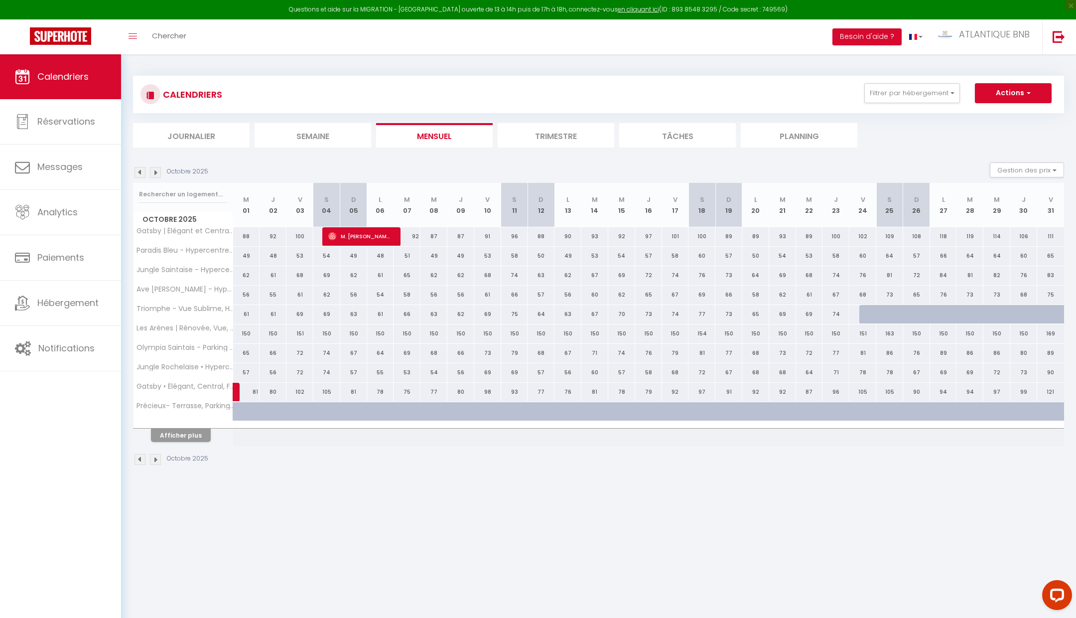
click at [154, 172] on img at bounding box center [155, 172] width 11 height 11
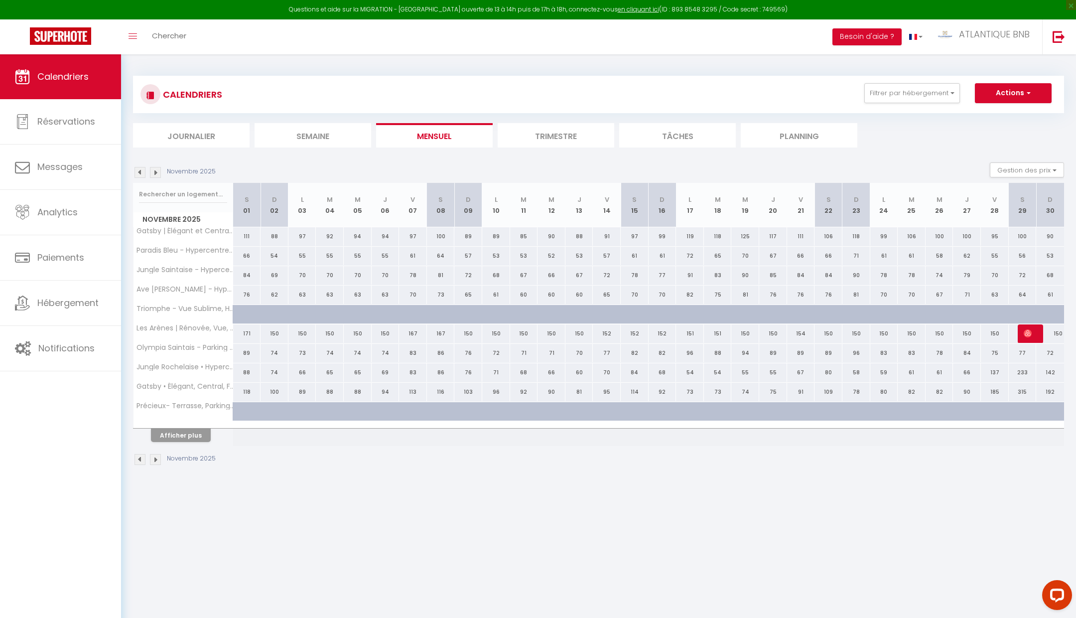
click at [139, 172] on img at bounding box center [139, 172] width 11 height 11
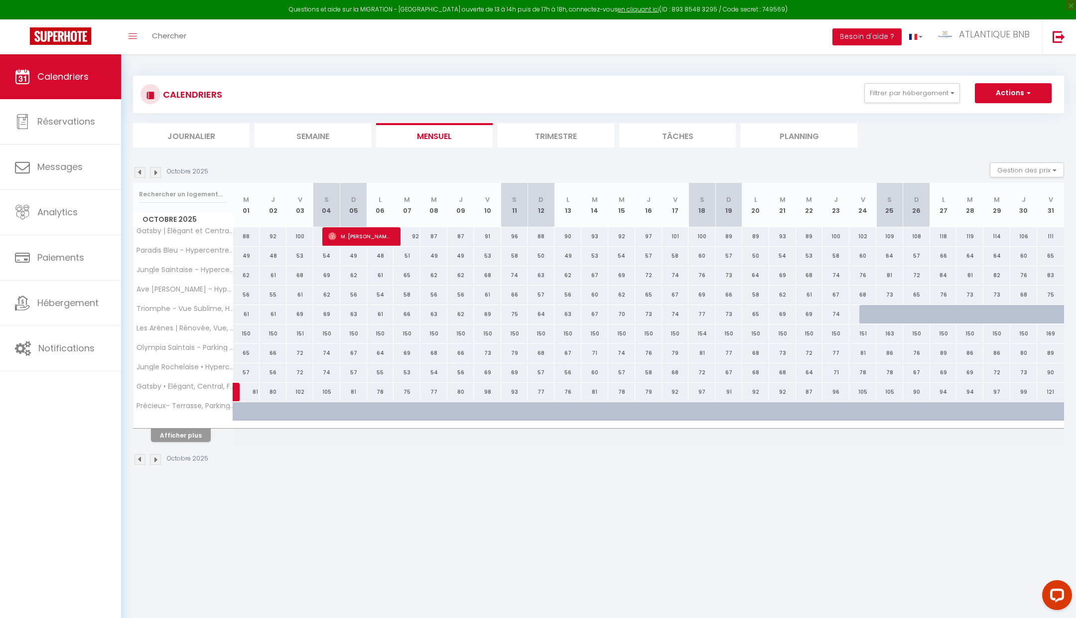
click at [154, 173] on img at bounding box center [155, 172] width 11 height 11
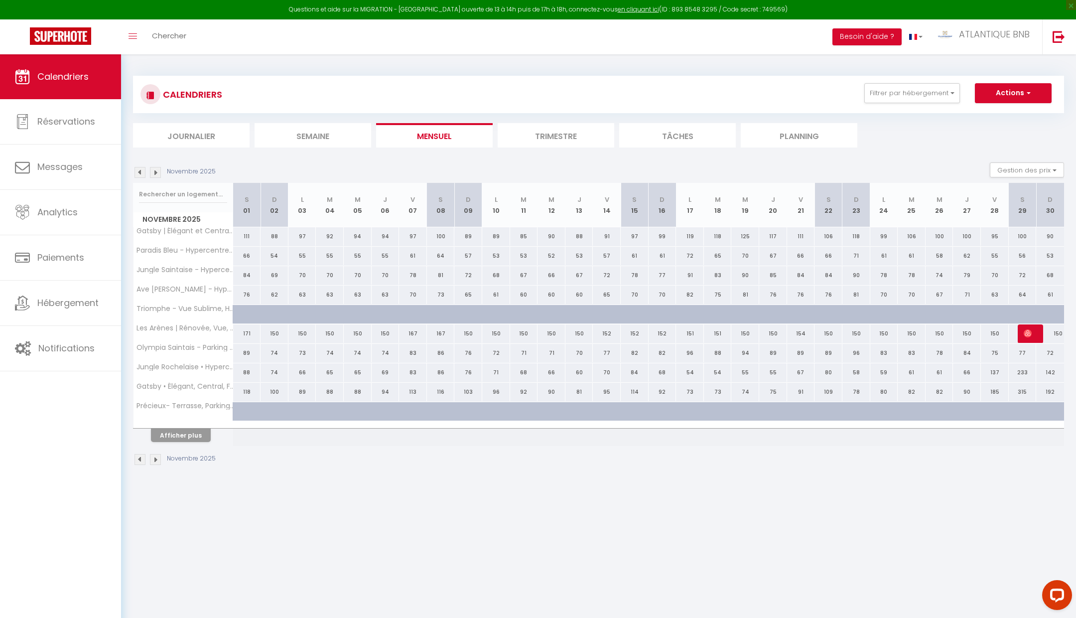
click at [155, 171] on img at bounding box center [155, 172] width 11 height 11
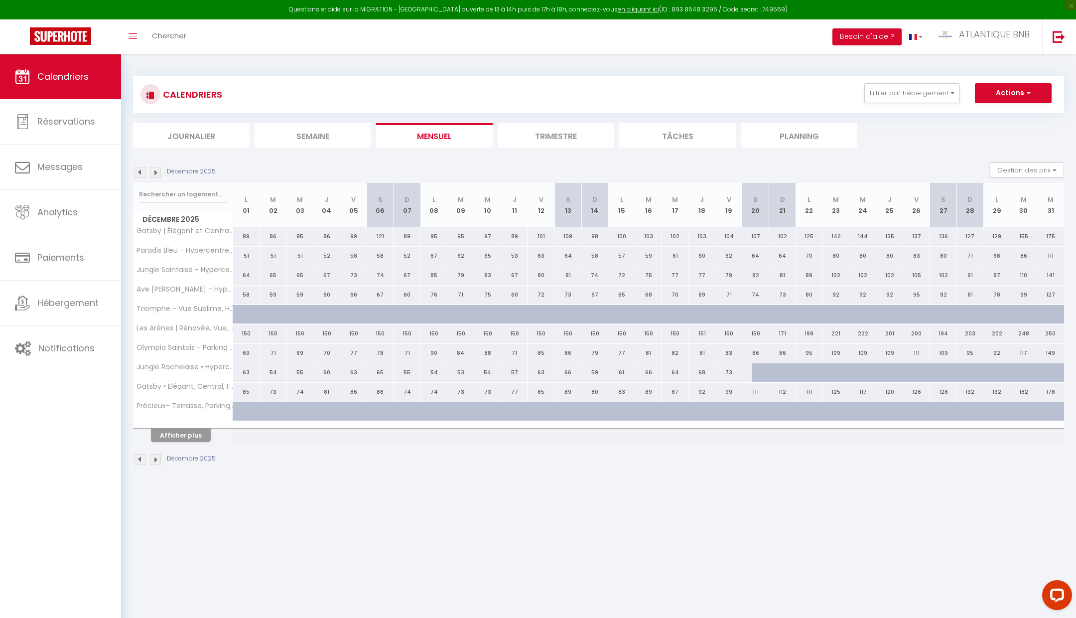
click at [141, 171] on img at bounding box center [139, 172] width 11 height 11
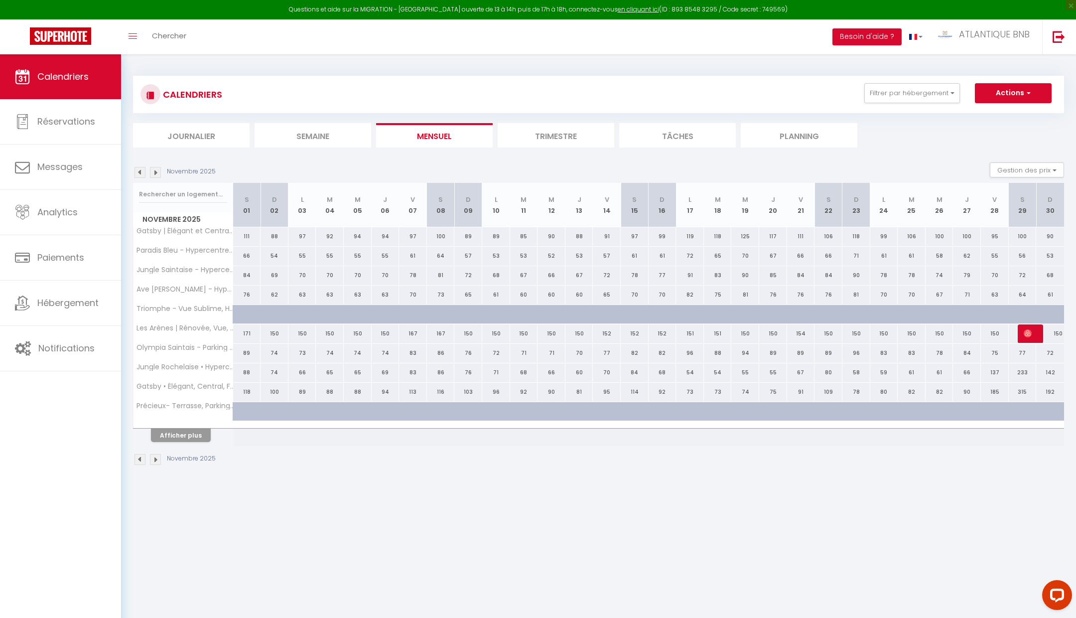
click at [141, 171] on img at bounding box center [139, 172] width 11 height 11
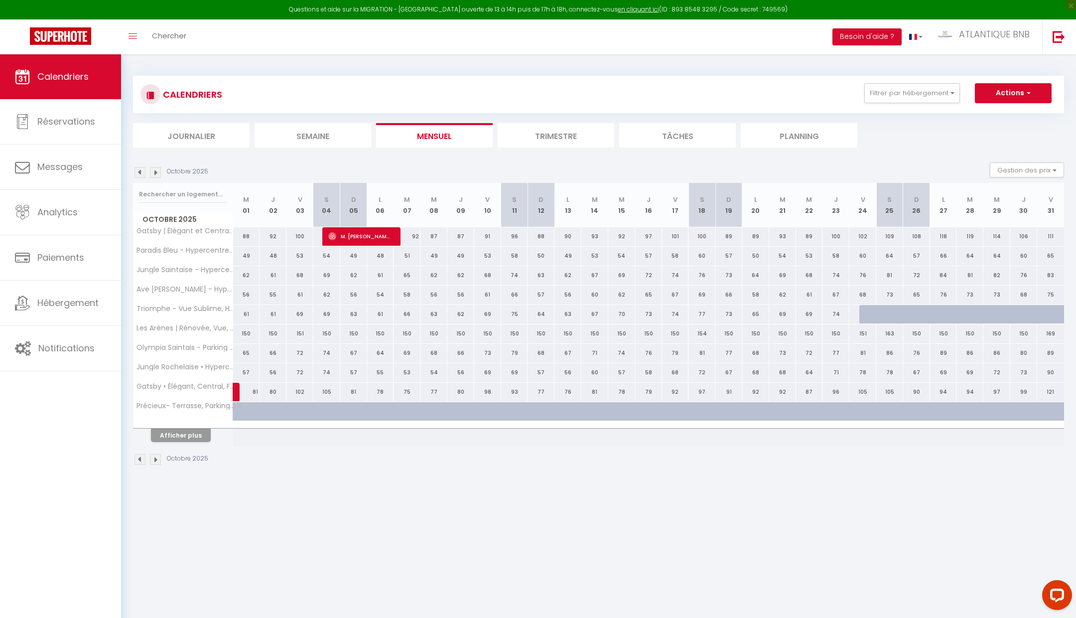
click at [141, 171] on img at bounding box center [139, 172] width 11 height 11
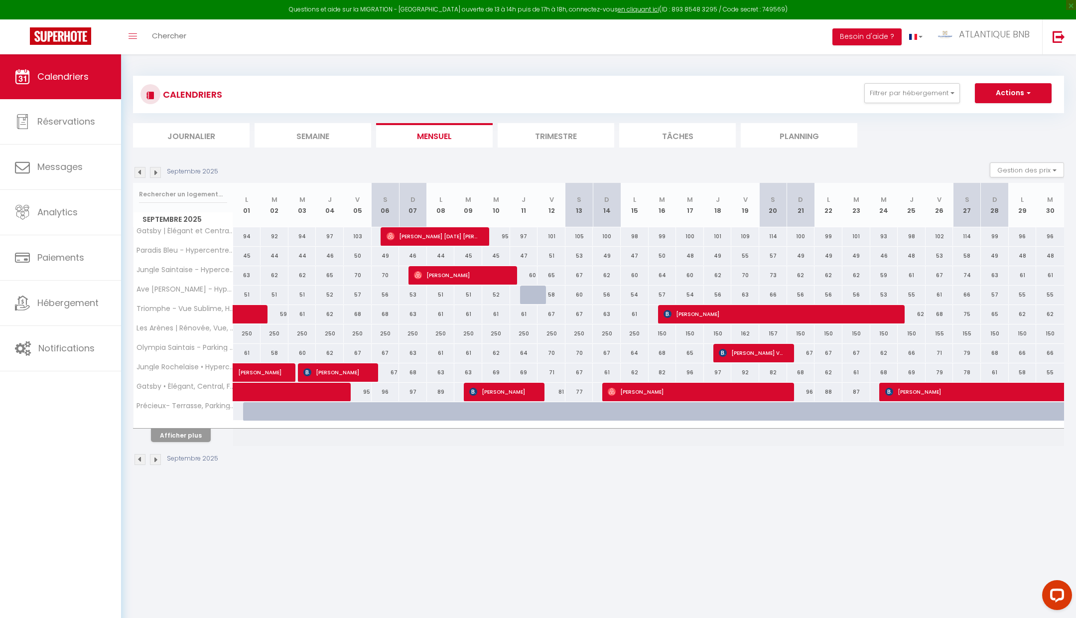
click at [159, 174] on img at bounding box center [155, 172] width 11 height 11
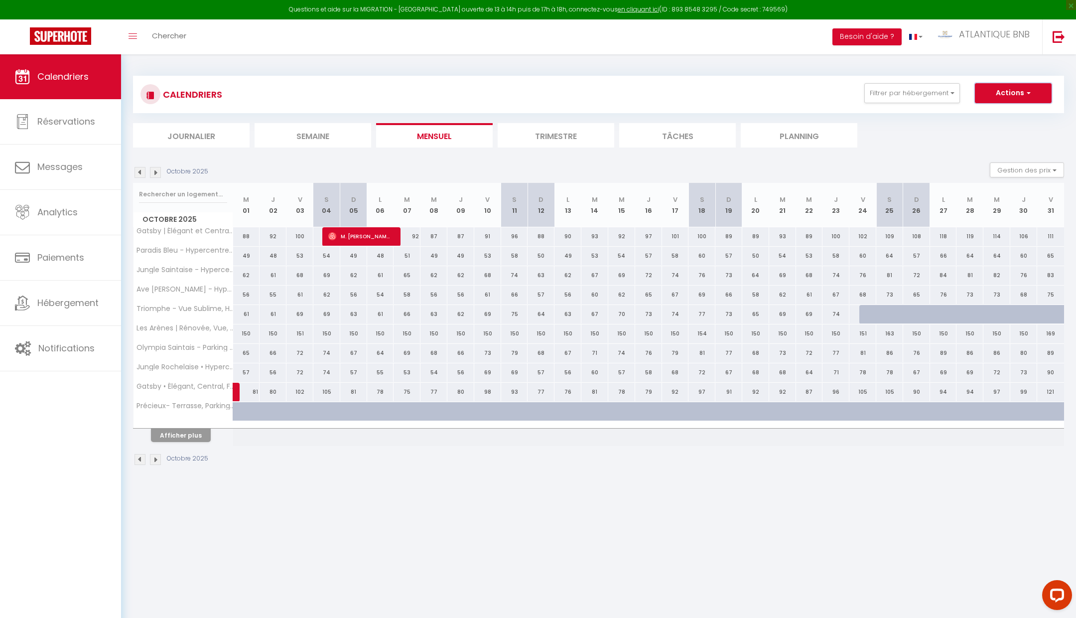
click at [996, 91] on button "Actions" at bounding box center [1013, 93] width 77 height 20
click at [931, 140] on ul "Journalier [GEOGRAPHIC_DATA] Mensuel Trimestre Tâches Planning" at bounding box center [598, 135] width 931 height 24
click at [870, 315] on div at bounding box center [872, 314] width 27 height 19
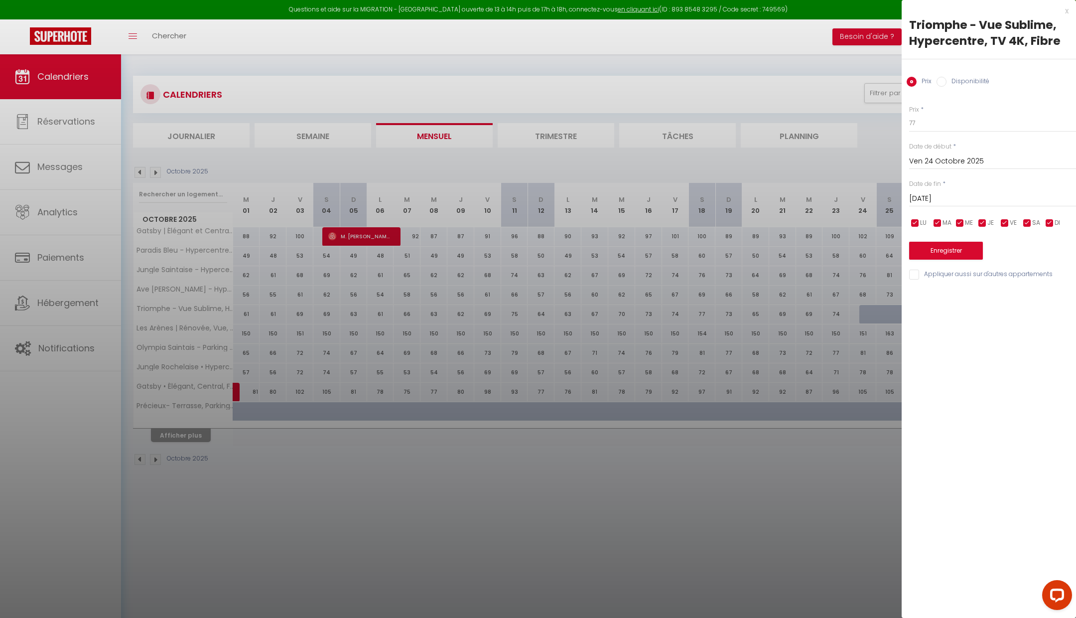
click at [947, 85] on label "Disponibilité" at bounding box center [967, 82] width 43 height 11
click at [946, 85] on input "Disponibilité" at bounding box center [941, 82] width 10 height 10
click at [937, 120] on select "Disponible Indisponible" at bounding box center [992, 123] width 167 height 19
click at [936, 201] on input "[DATE]" at bounding box center [992, 199] width 167 height 13
click at [1051, 213] on span ">" at bounding box center [1047, 217] width 21 height 20
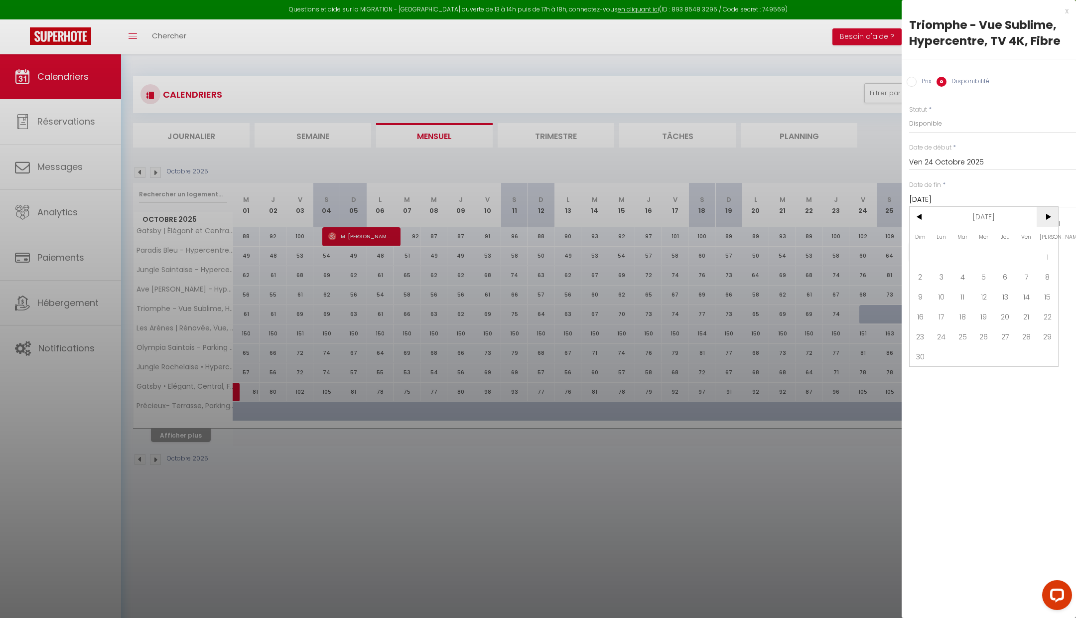
click at [1051, 213] on span ">" at bounding box center [1047, 217] width 21 height 20
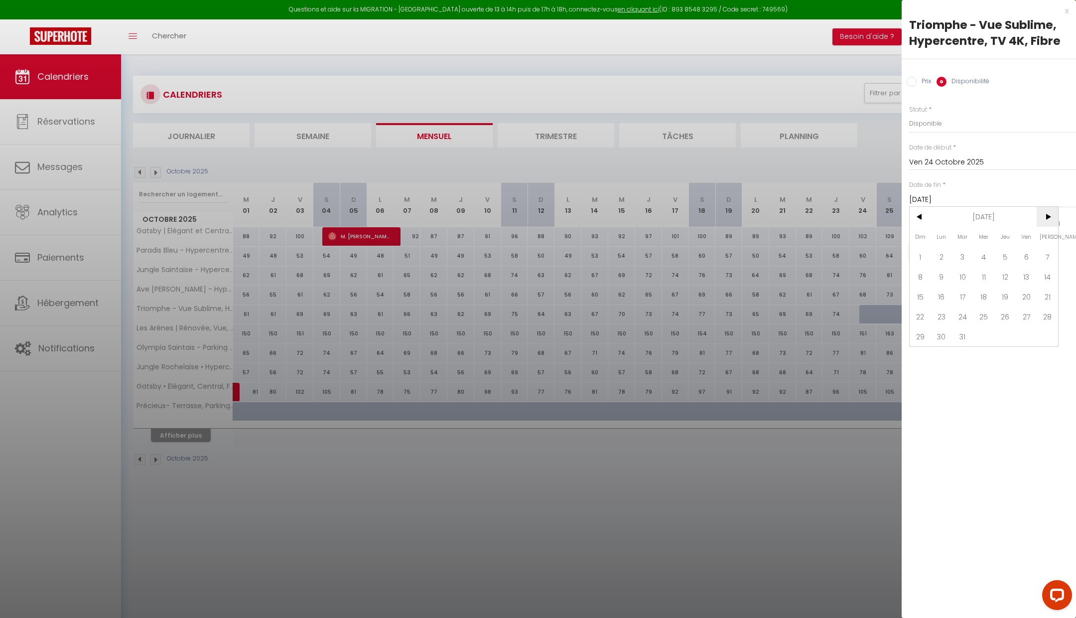
click at [1051, 213] on span ">" at bounding box center [1047, 217] width 21 height 20
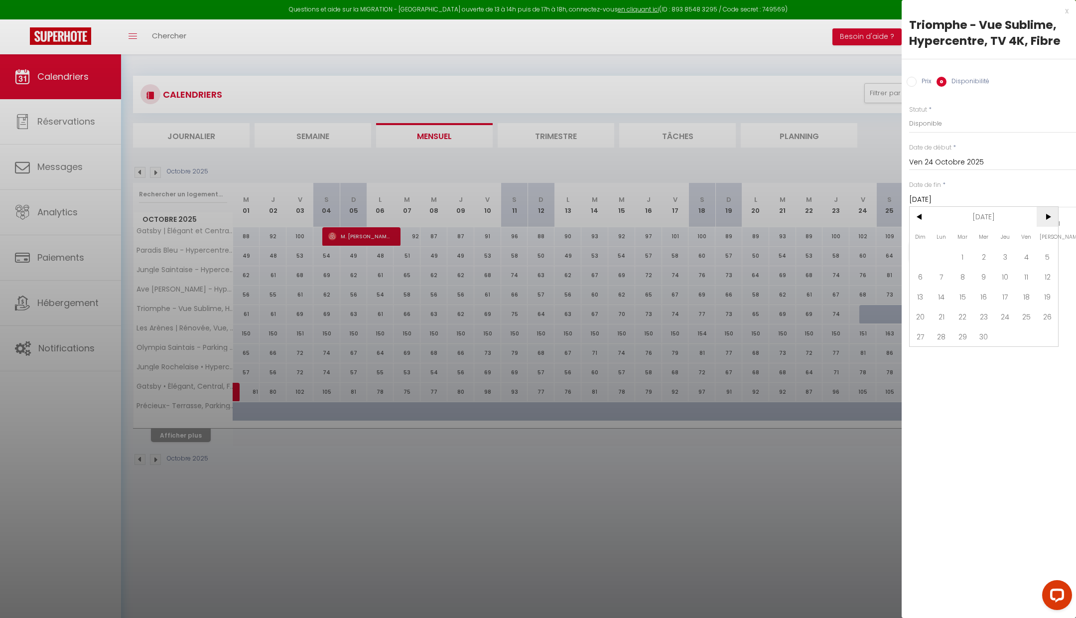
click at [1051, 213] on span ">" at bounding box center [1047, 217] width 21 height 20
click at [1051, 214] on span ">" at bounding box center [1047, 217] width 21 height 20
click at [1009, 337] on span "31" at bounding box center [1004, 336] width 21 height 20
click at [960, 255] on button "Enregistrer" at bounding box center [946, 252] width 74 height 18
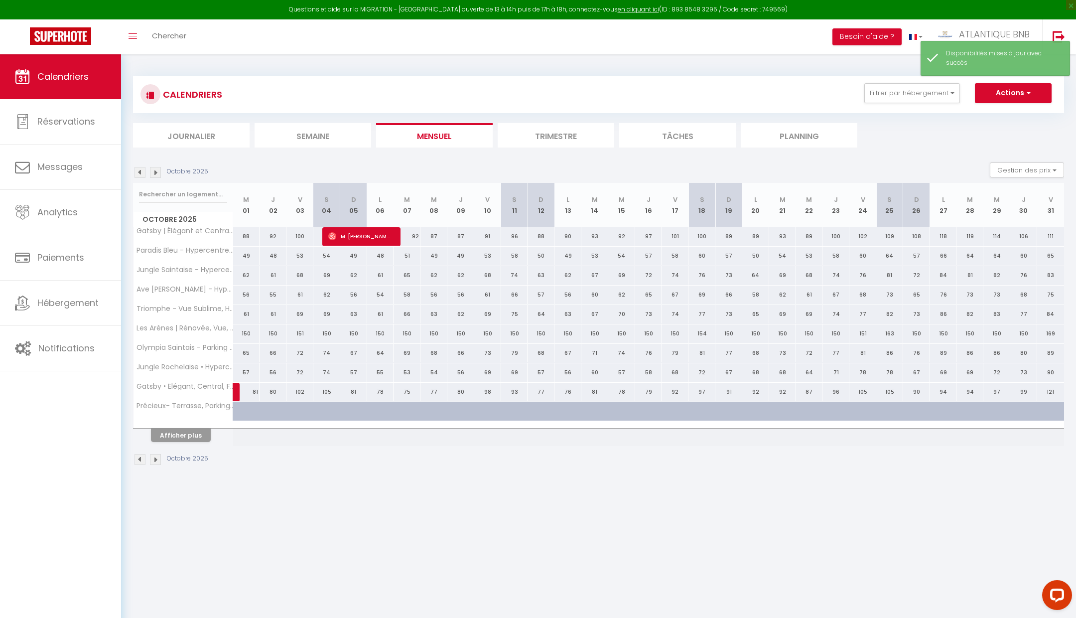
click at [153, 167] on img at bounding box center [155, 172] width 11 height 11
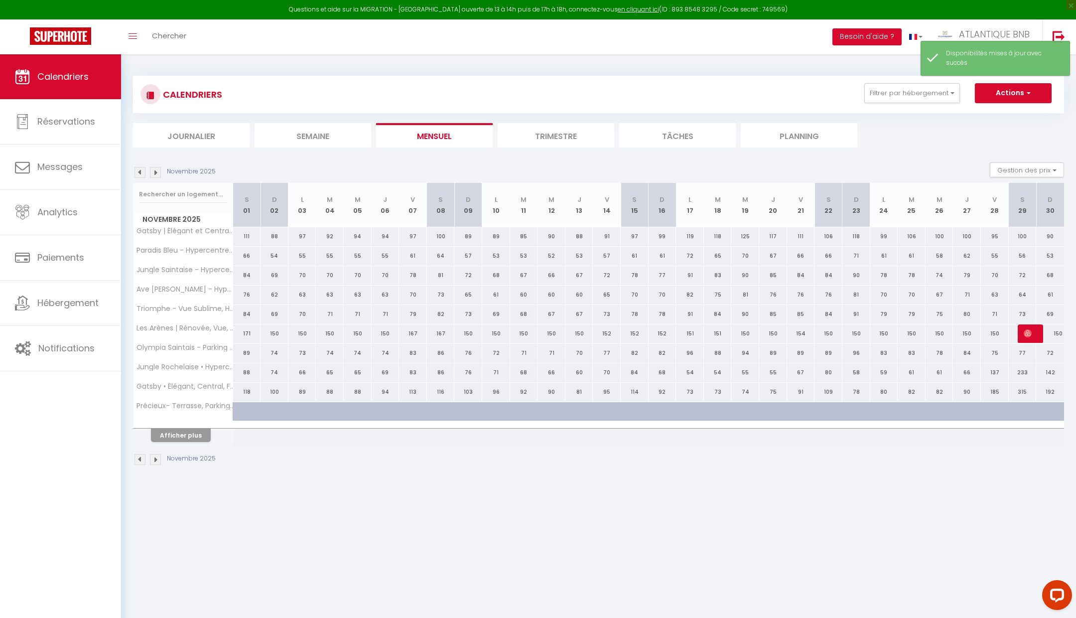
click at [140, 170] on img at bounding box center [139, 172] width 11 height 11
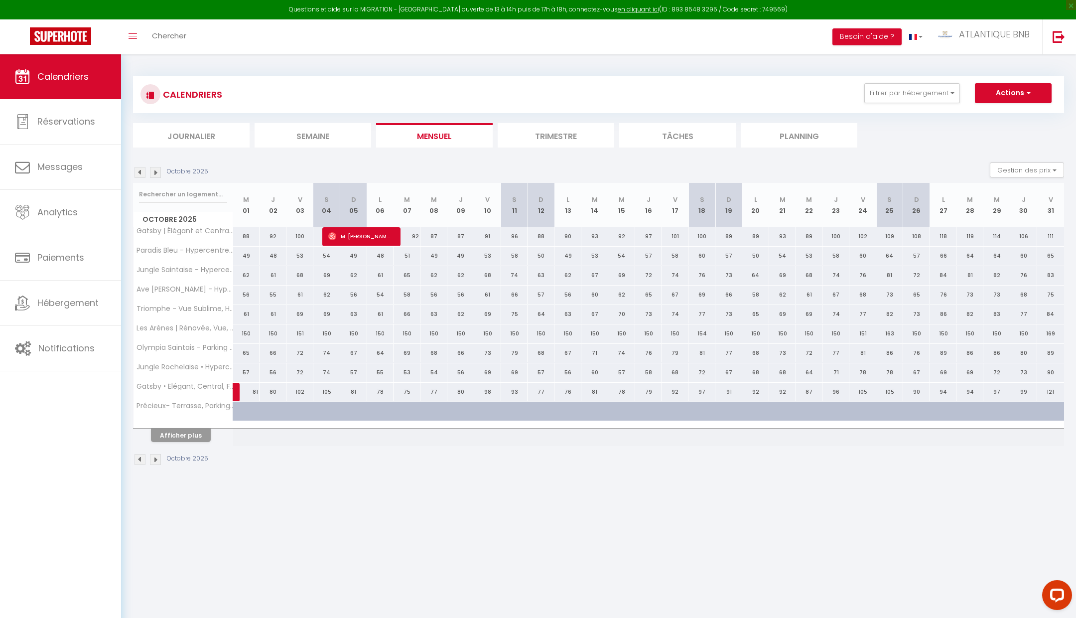
click at [156, 173] on img at bounding box center [155, 172] width 11 height 11
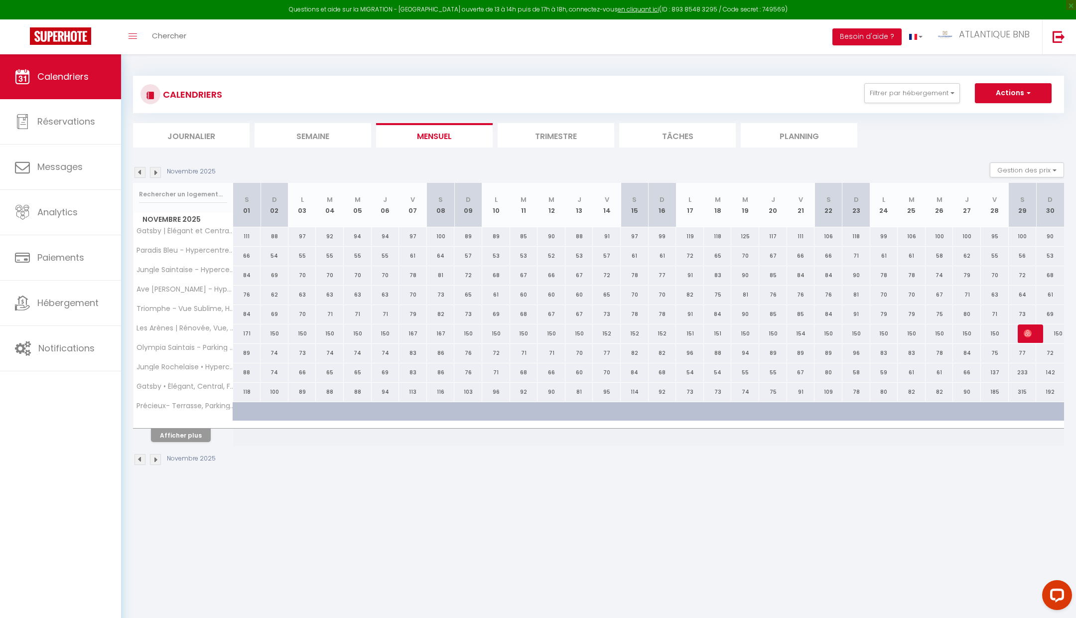
click at [156, 173] on img at bounding box center [155, 172] width 11 height 11
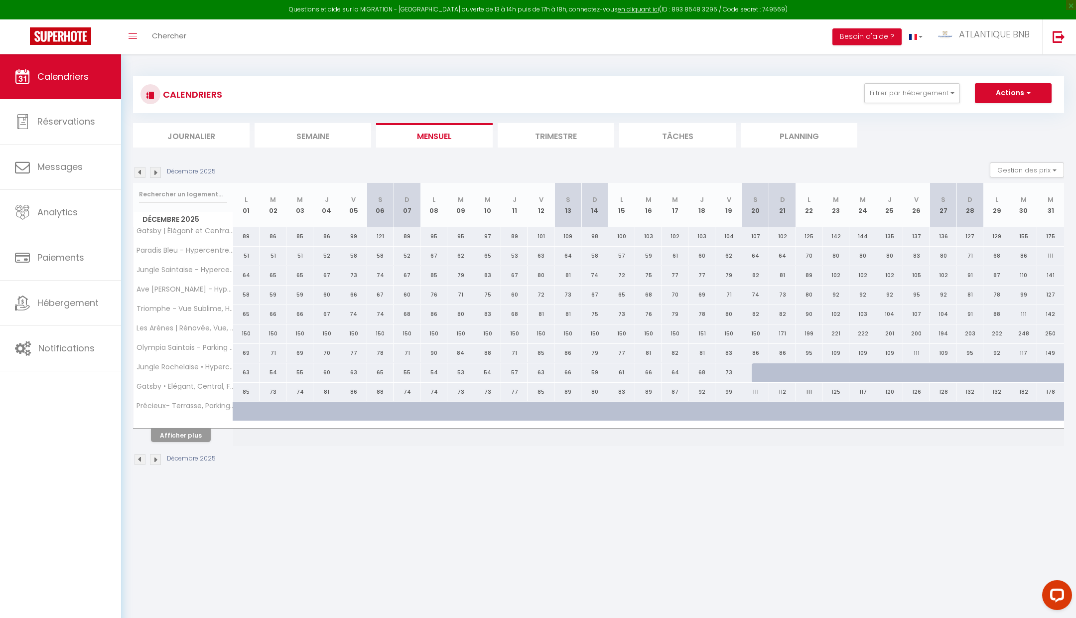
click at [156, 173] on img at bounding box center [155, 172] width 11 height 11
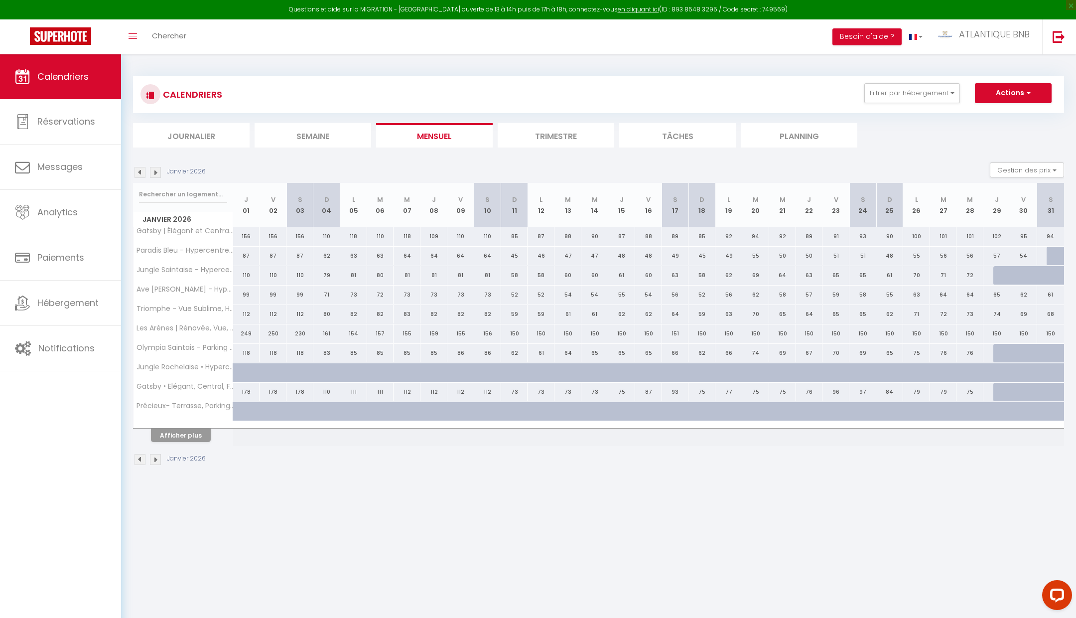
click at [141, 171] on img at bounding box center [139, 172] width 11 height 11
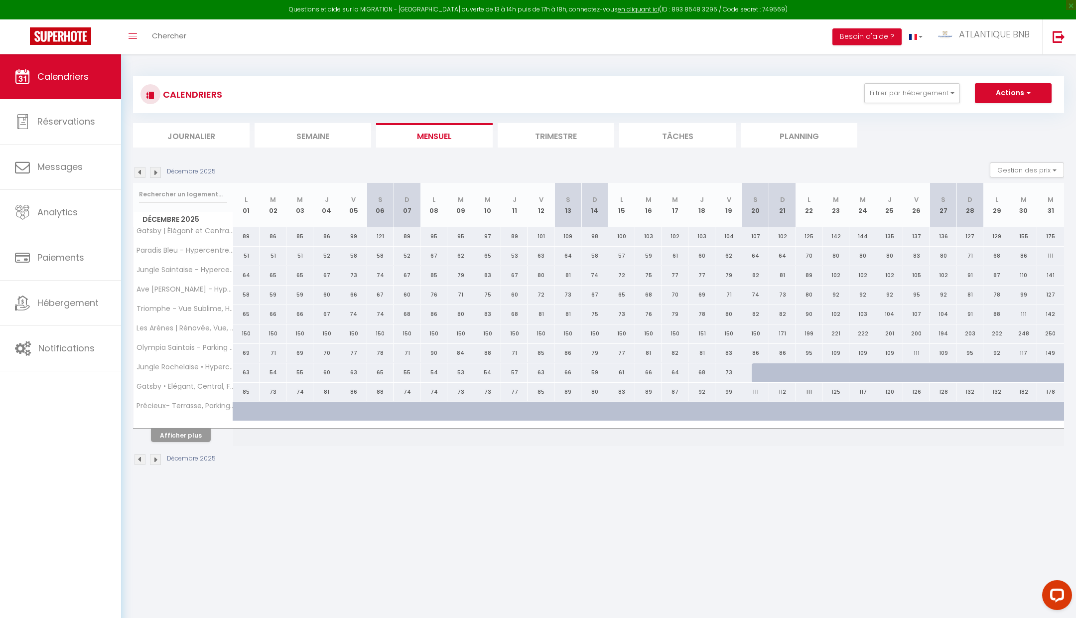
click at [760, 367] on div at bounding box center [765, 372] width 27 height 19
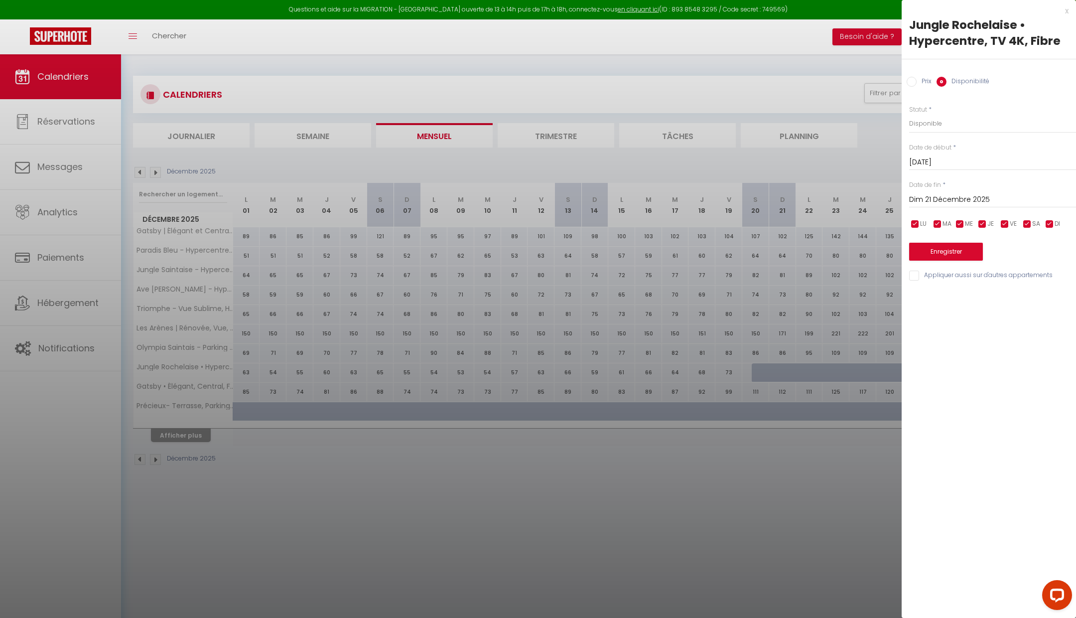
click at [960, 197] on input "Dim 21 Décembre 2025" at bounding box center [992, 199] width 167 height 13
click at [1045, 217] on span ">" at bounding box center [1047, 217] width 21 height 20
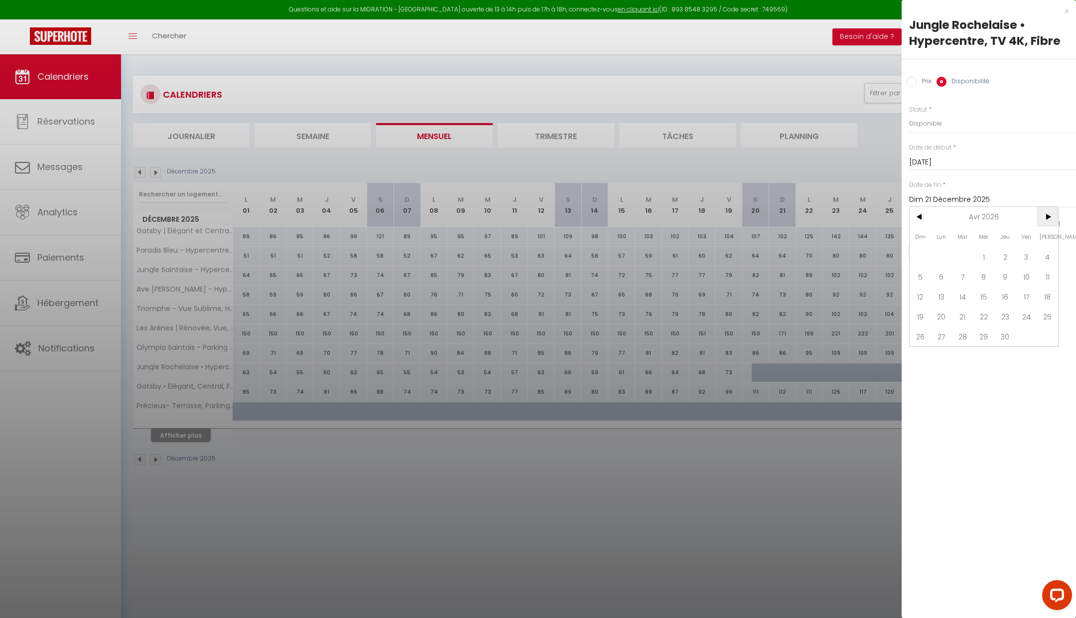
click at [1045, 217] on span ">" at bounding box center [1047, 217] width 21 height 20
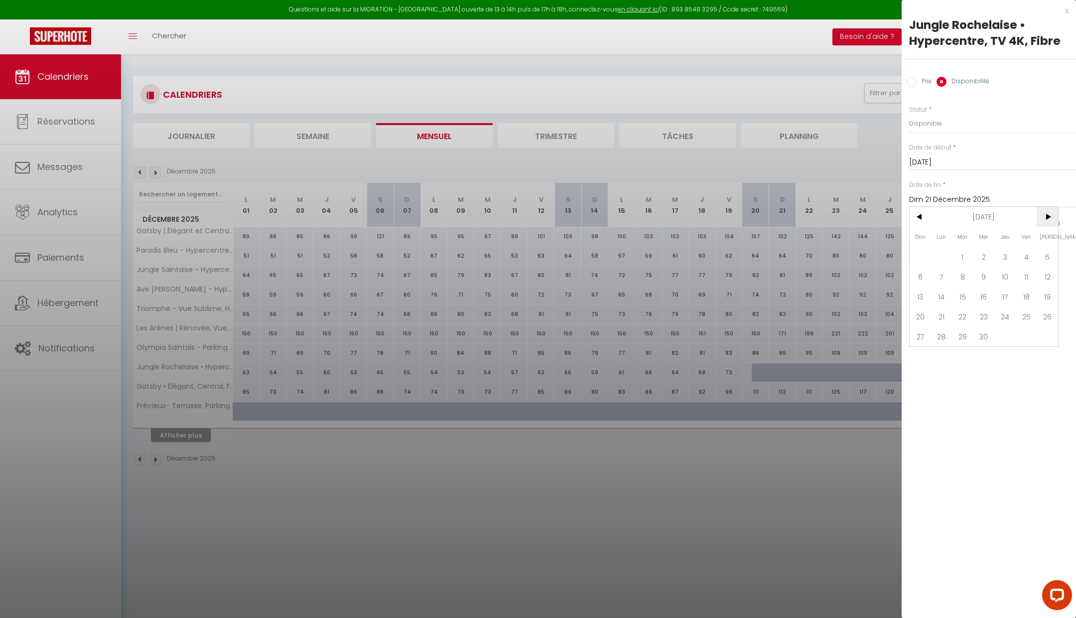
click at [1045, 217] on span ">" at bounding box center [1047, 217] width 21 height 20
click at [926, 214] on span "<" at bounding box center [920, 217] width 21 height 20
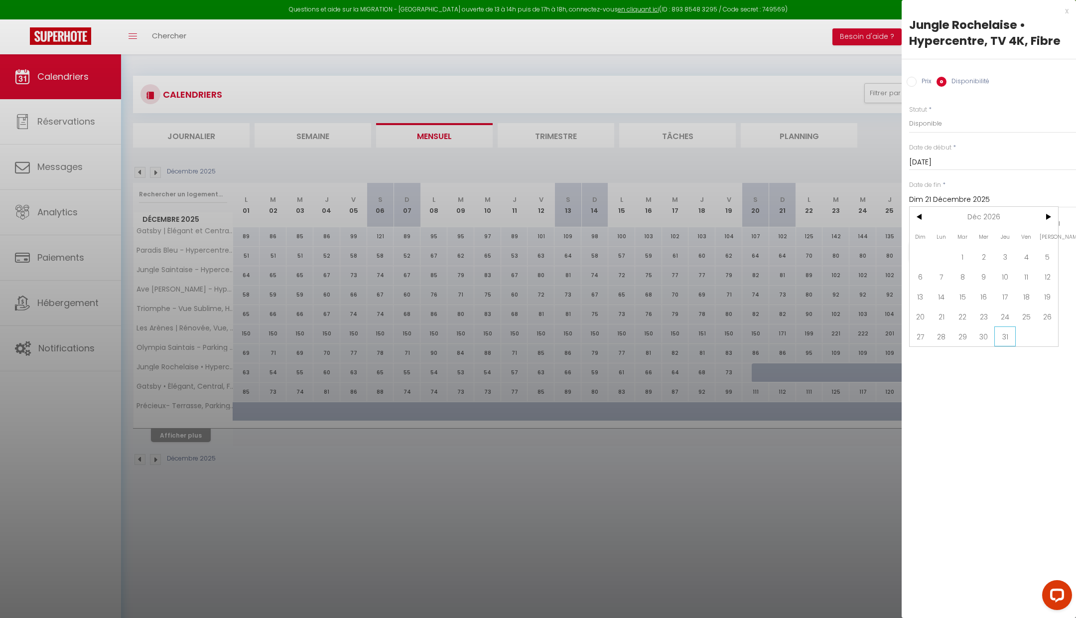
click at [1008, 332] on span "31" at bounding box center [1004, 336] width 21 height 20
click at [941, 250] on button "Enregistrer" at bounding box center [946, 252] width 74 height 18
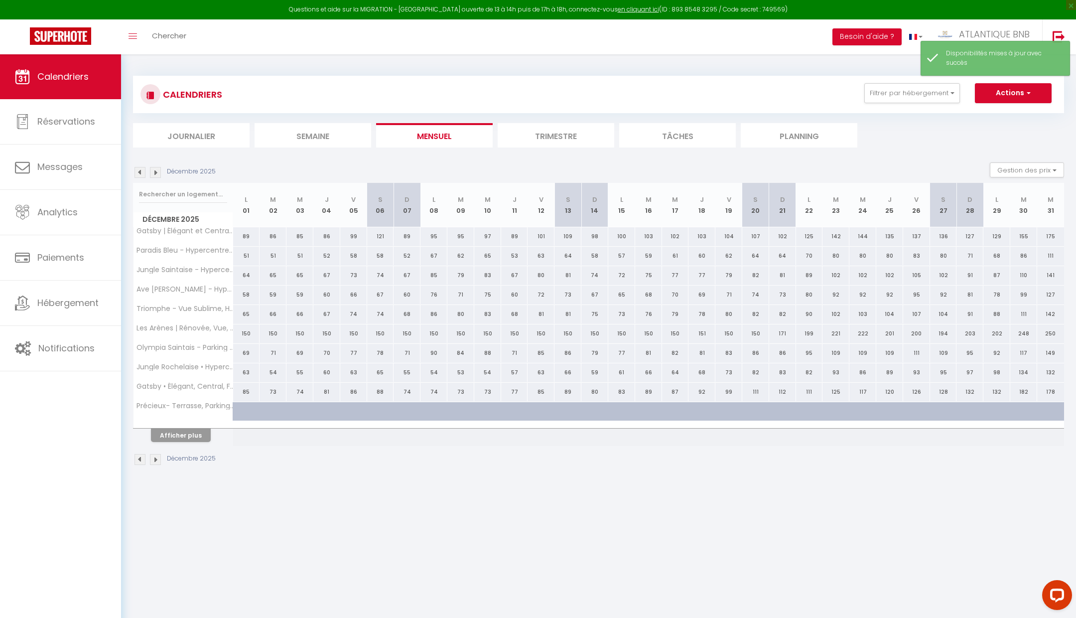
click at [161, 170] on div "Décembre 2025" at bounding box center [176, 172] width 86 height 11
click at [156, 173] on img at bounding box center [155, 172] width 11 height 11
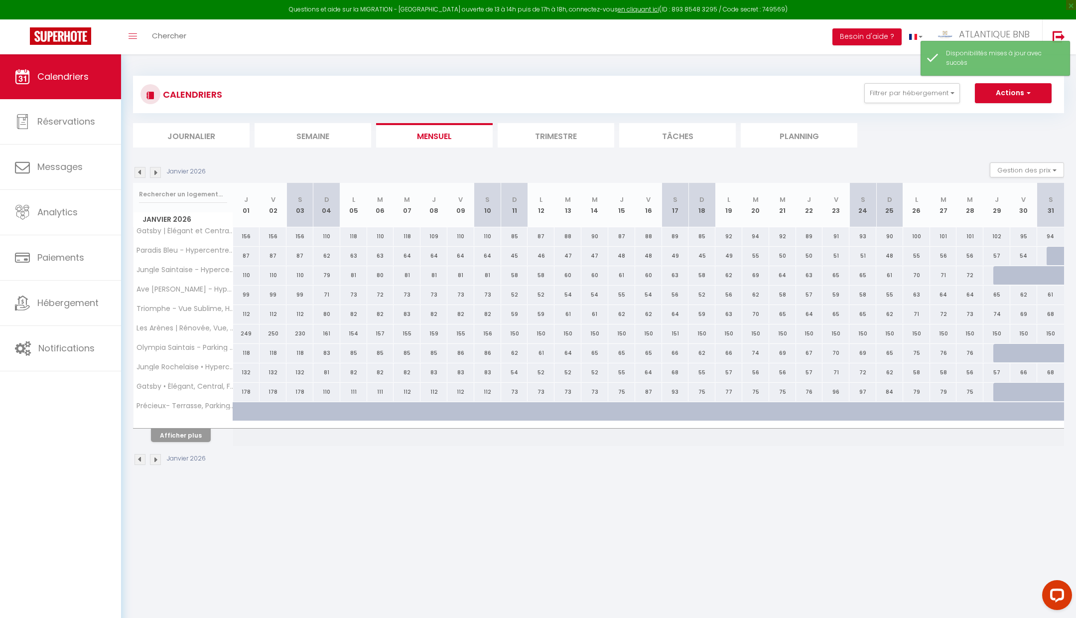
click at [156, 173] on img at bounding box center [155, 172] width 11 height 11
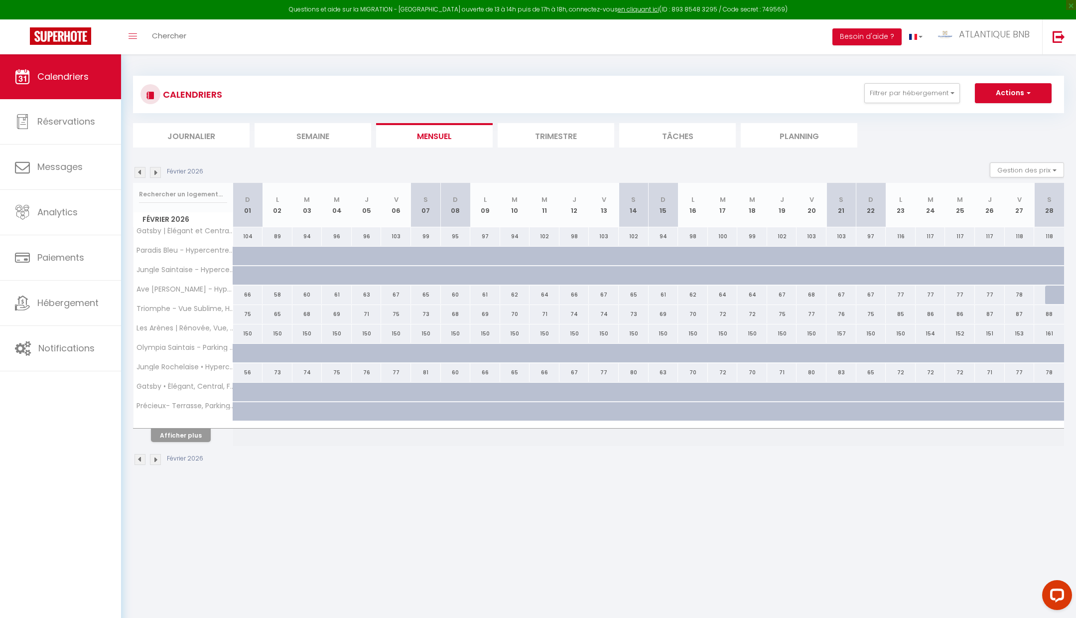
click at [138, 170] on img at bounding box center [139, 172] width 11 height 11
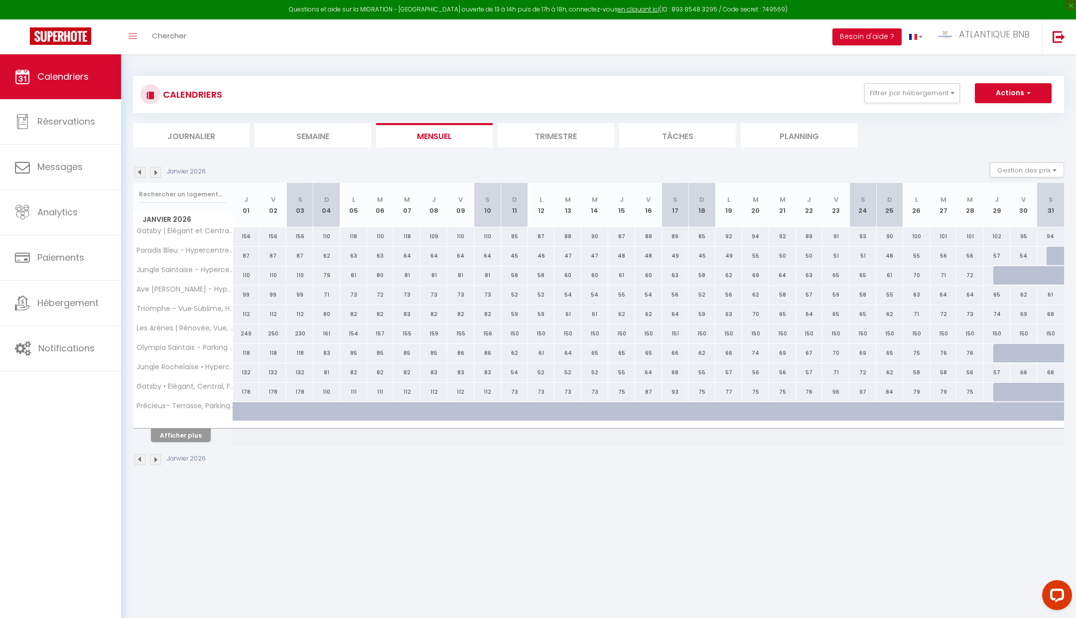
click at [998, 389] on div at bounding box center [1006, 392] width 27 height 19
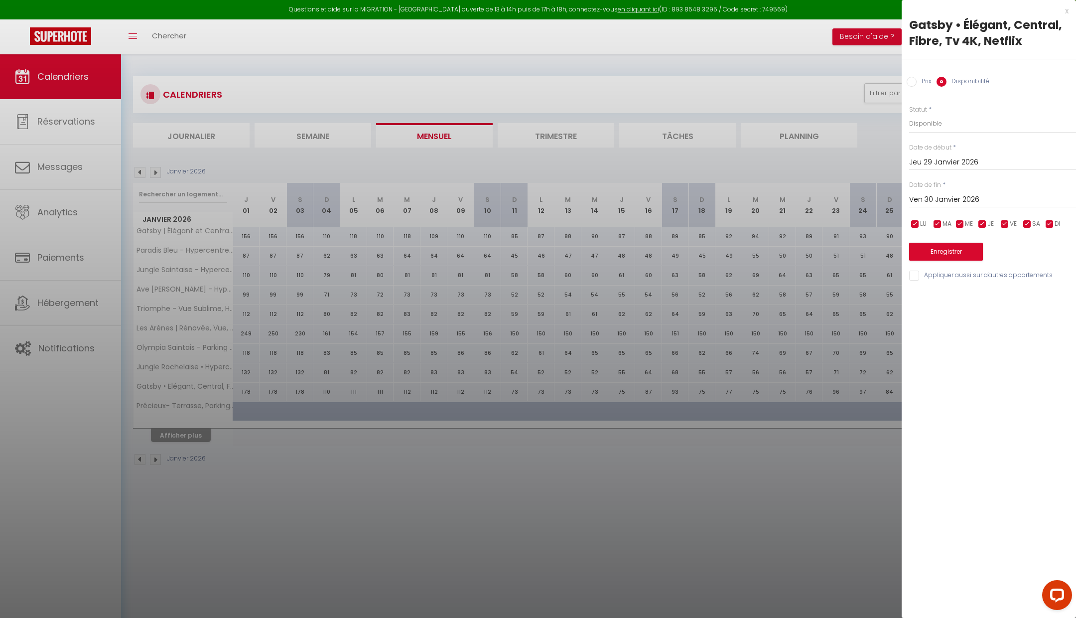
click at [950, 198] on input "Ven 30 Janvier 2026" at bounding box center [992, 199] width 167 height 13
click at [1049, 223] on span ">" at bounding box center [1047, 217] width 21 height 20
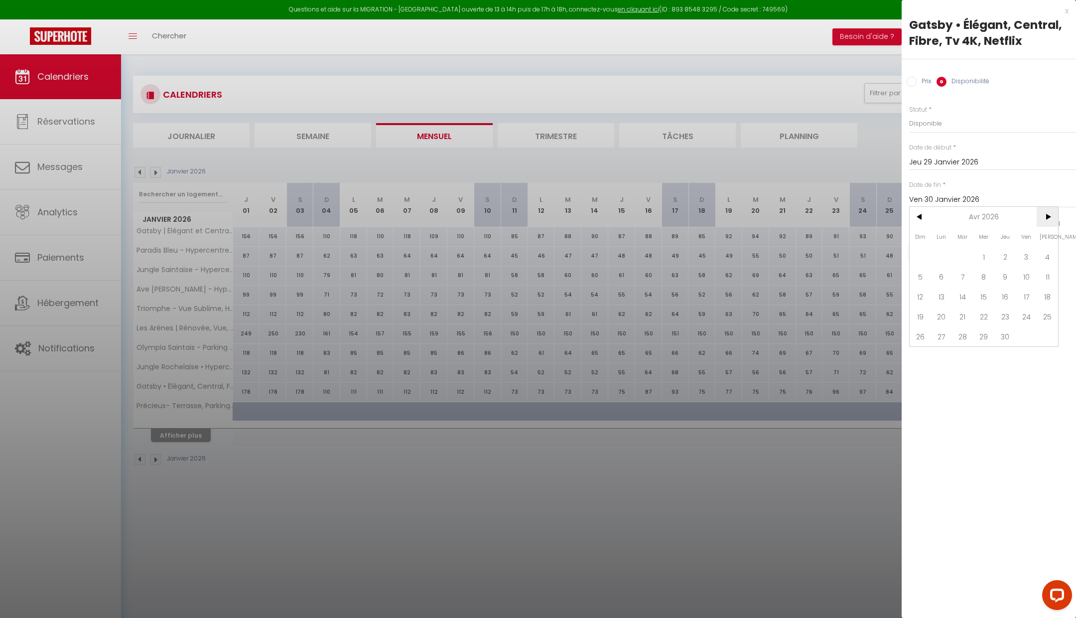
click at [1049, 223] on span ">" at bounding box center [1047, 217] width 21 height 20
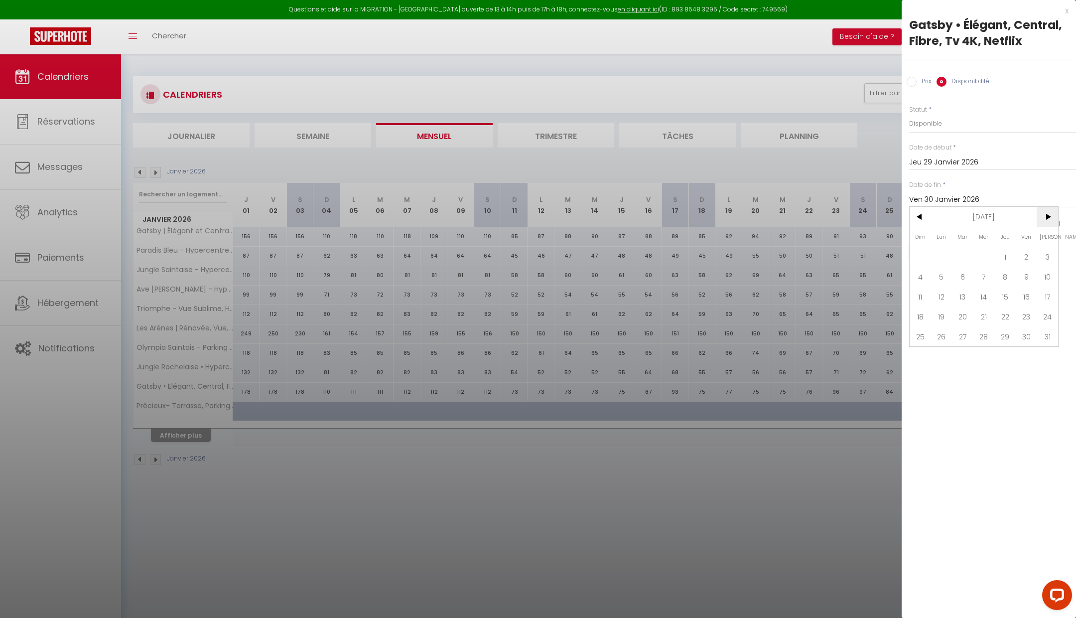
click at [1049, 223] on span ">" at bounding box center [1047, 217] width 21 height 20
click at [997, 343] on span "31" at bounding box center [1004, 336] width 21 height 20
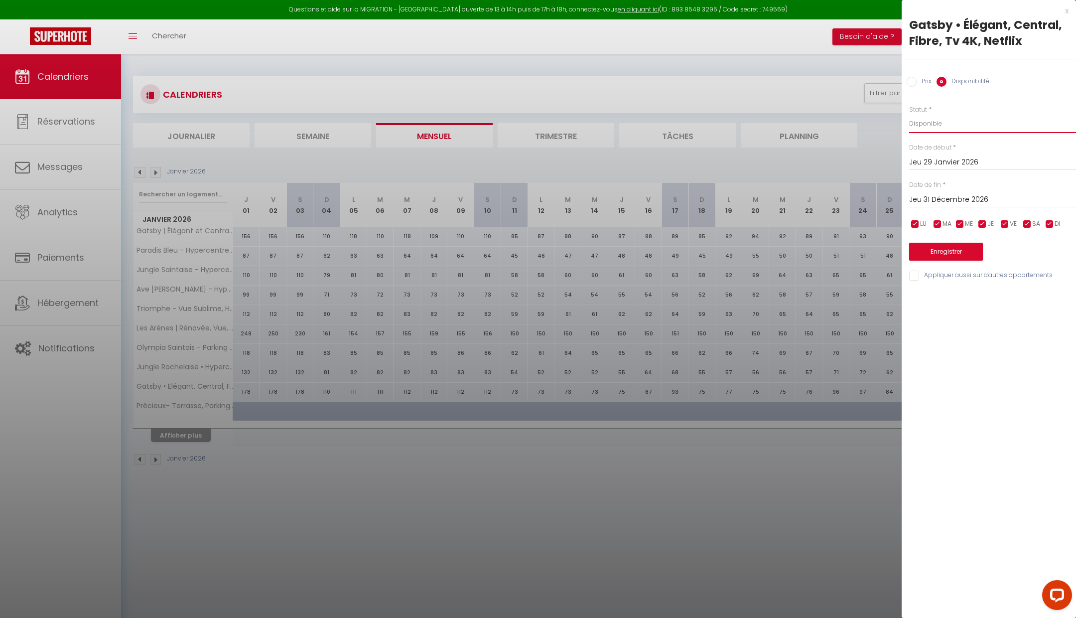
click at [928, 115] on select "Disponible Indisponible" at bounding box center [992, 123] width 167 height 19
click at [941, 247] on button "Enregistrer" at bounding box center [946, 252] width 74 height 18
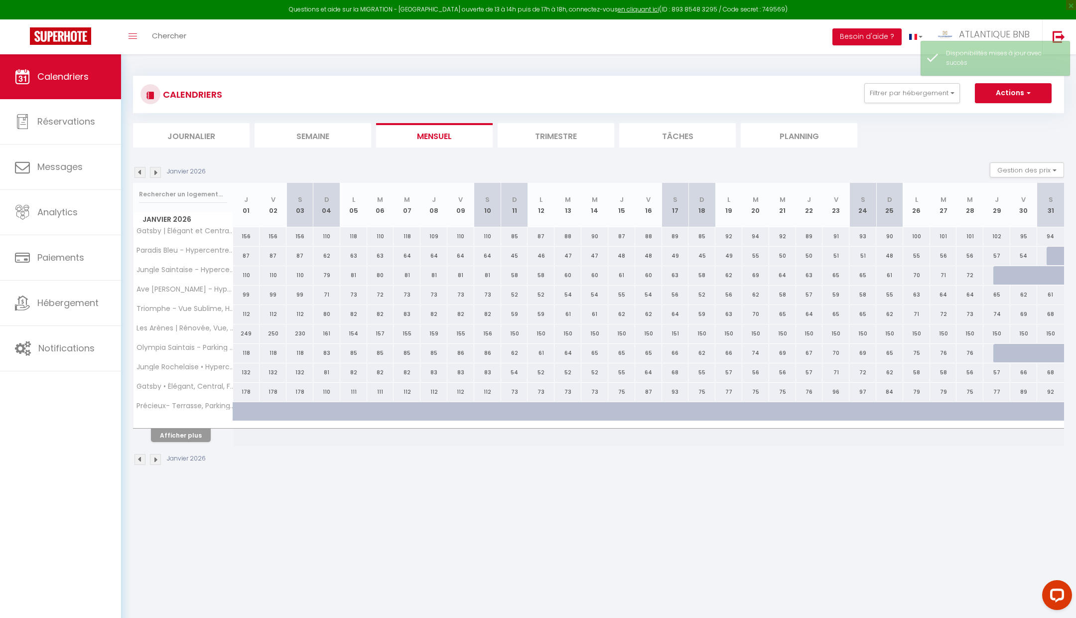
click at [138, 171] on img at bounding box center [139, 172] width 11 height 11
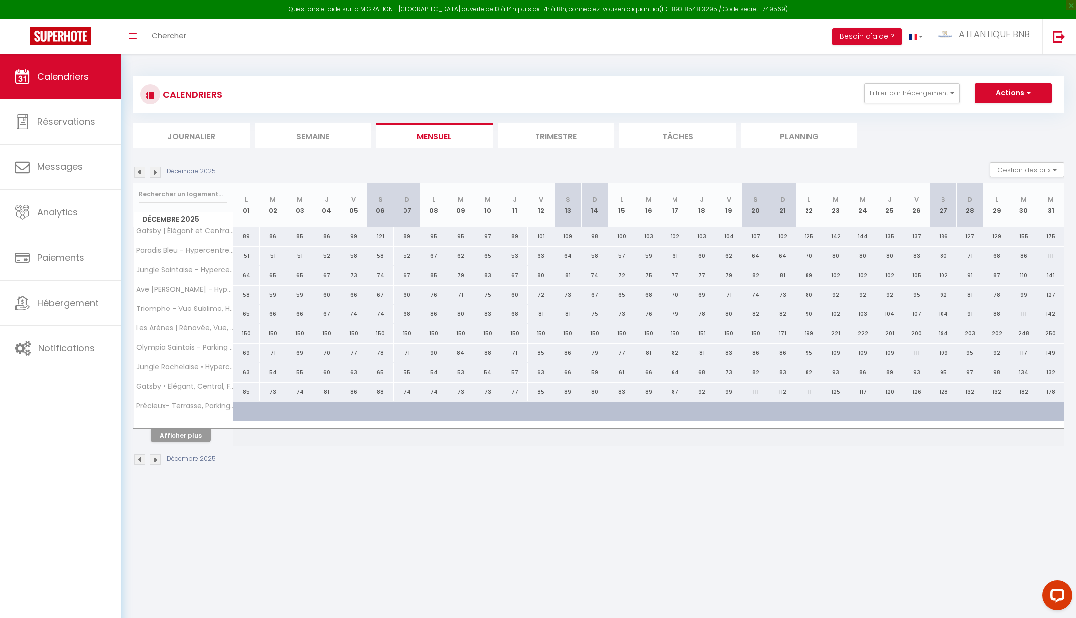
click at [138, 171] on img at bounding box center [139, 172] width 11 height 11
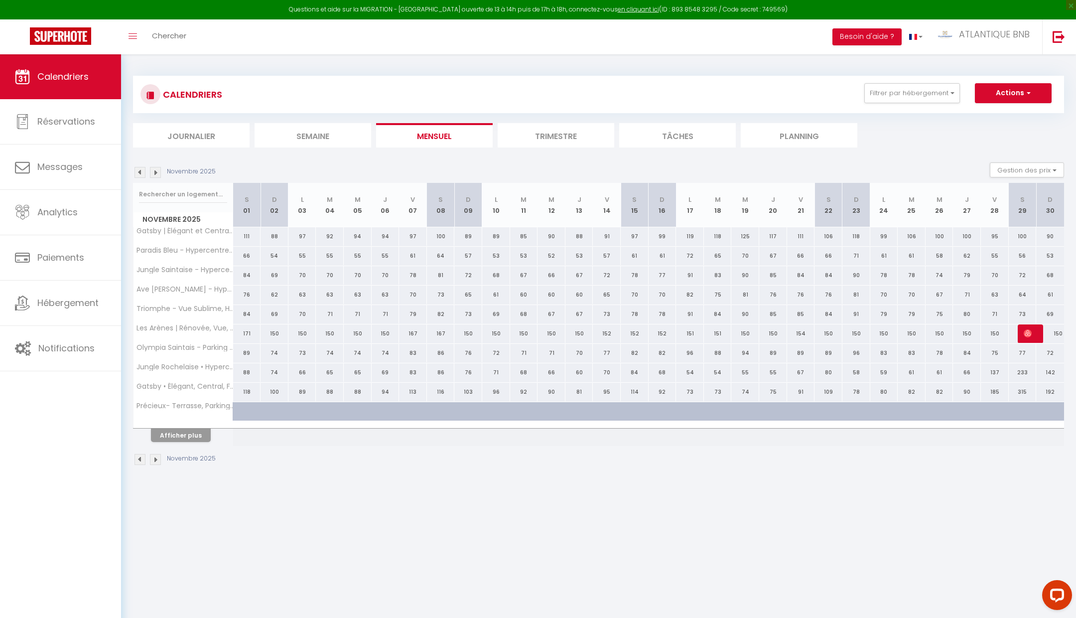
click at [138, 171] on img at bounding box center [139, 172] width 11 height 11
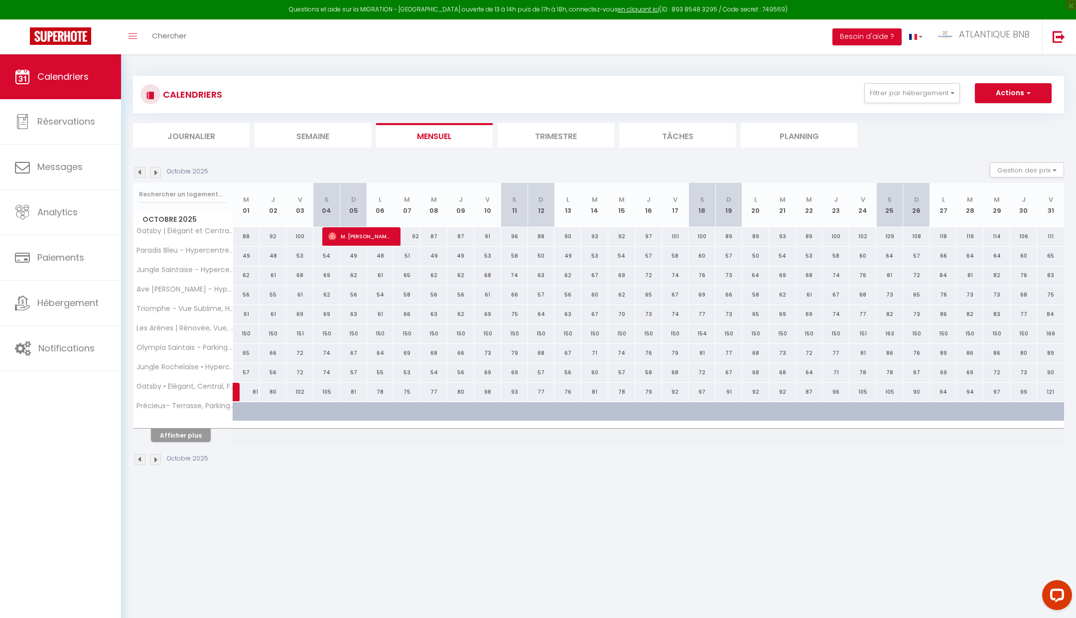
click at [138, 171] on img at bounding box center [139, 172] width 11 height 11
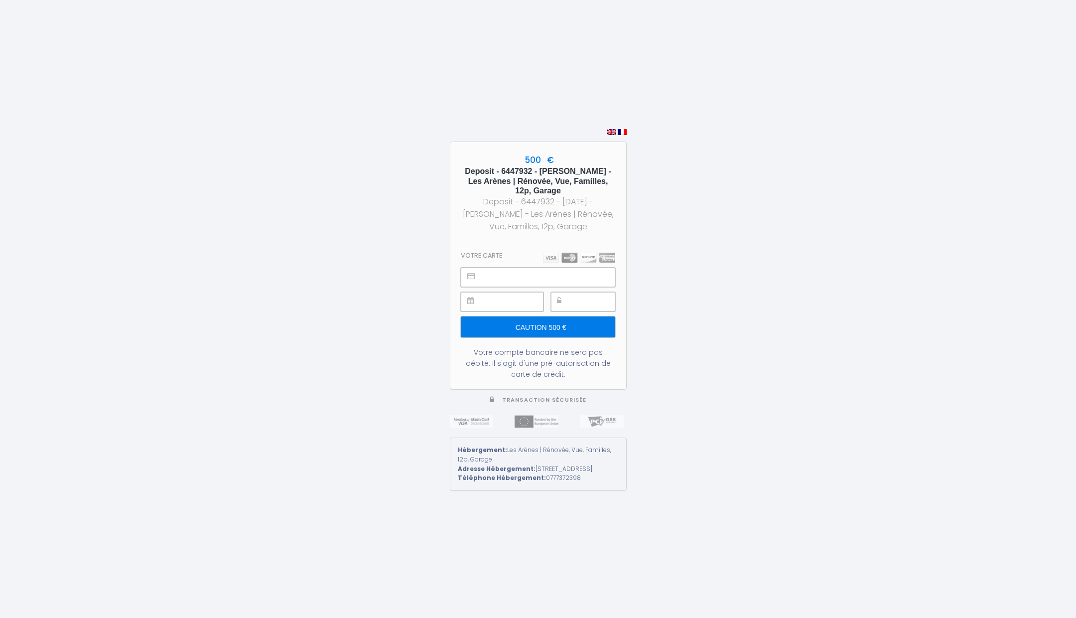
scroll to position [39, 0]
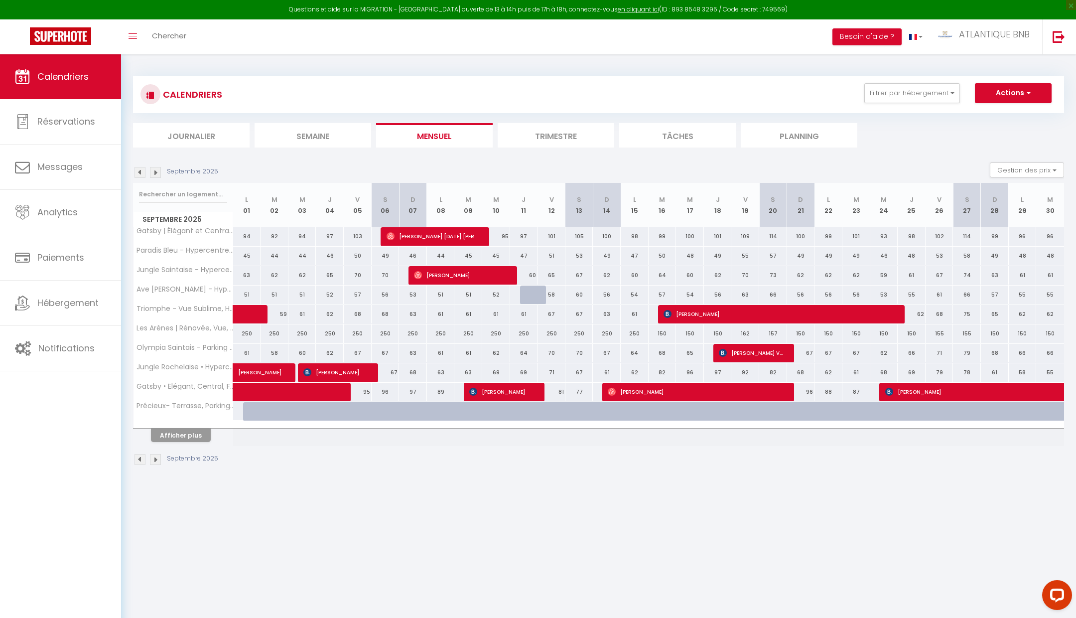
scroll to position [39, 0]
click at [142, 173] on img at bounding box center [139, 172] width 11 height 11
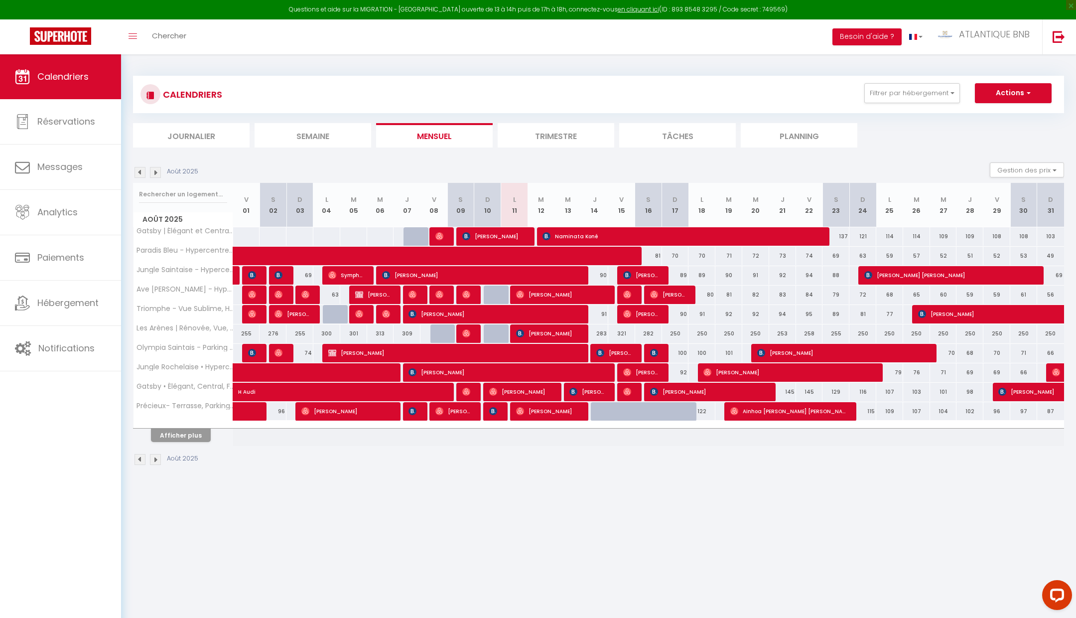
click at [154, 171] on img at bounding box center [155, 172] width 11 height 11
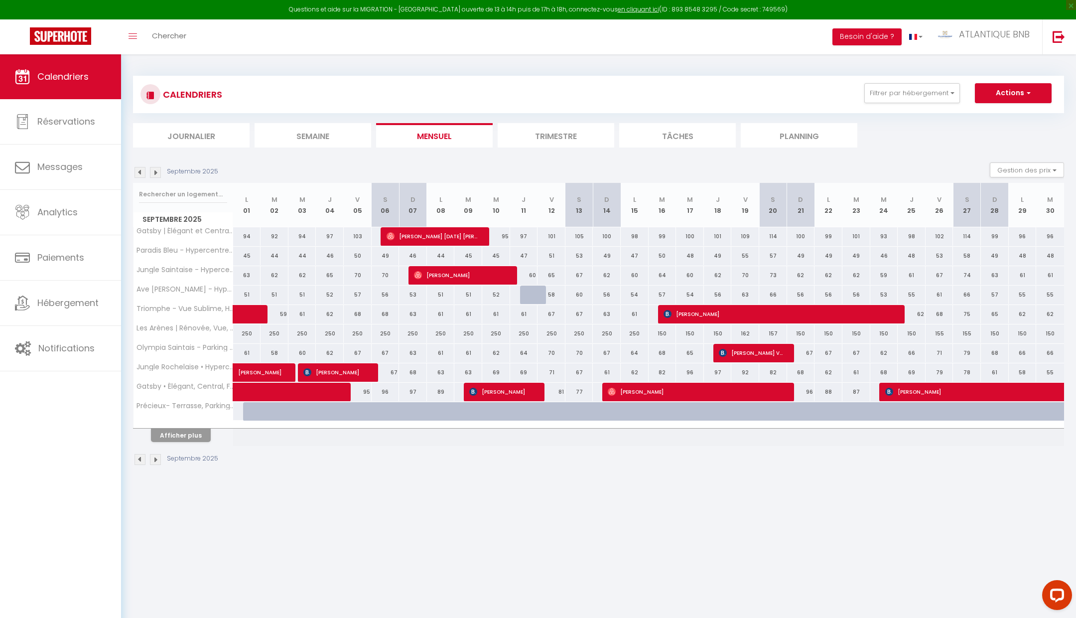
click at [528, 288] on div at bounding box center [534, 294] width 28 height 19
select select "1"
type input "Jeu 11 Septembre 2025"
type input "Ven 12 Septembre 2025"
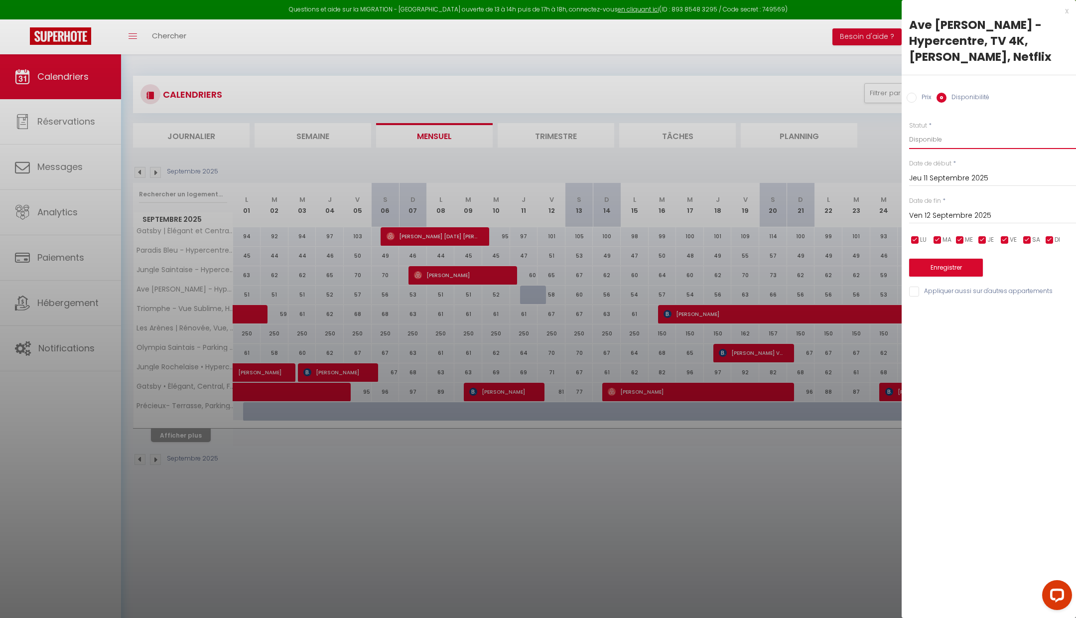
click at [955, 134] on select "Disponible Indisponible" at bounding box center [992, 139] width 167 height 19
click at [947, 266] on button "Enregistrer" at bounding box center [946, 268] width 74 height 18
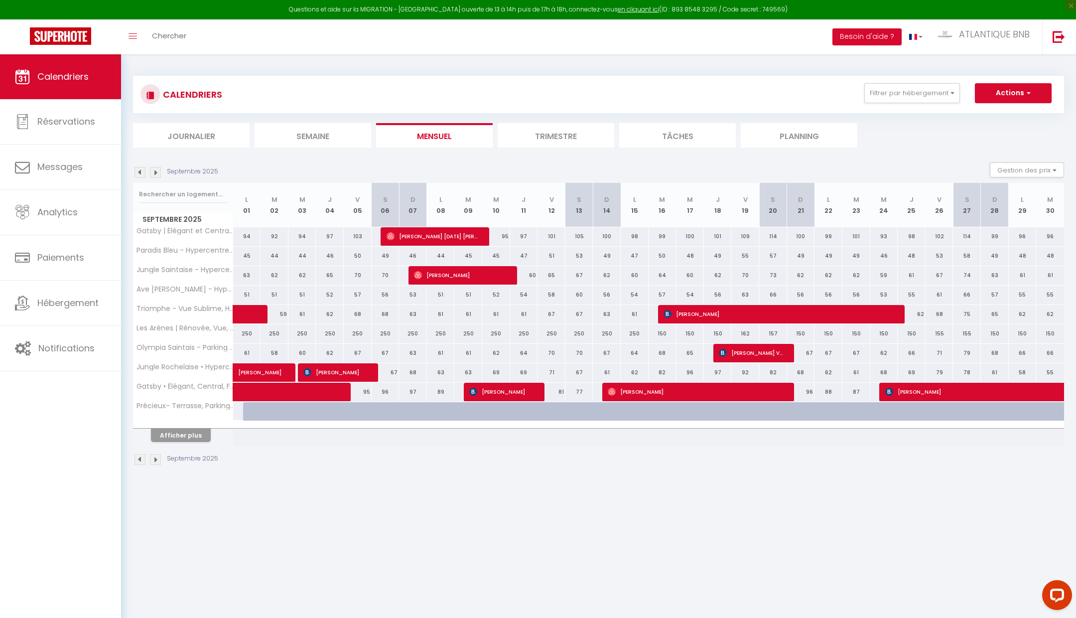
click at [139, 174] on img at bounding box center [139, 172] width 11 height 11
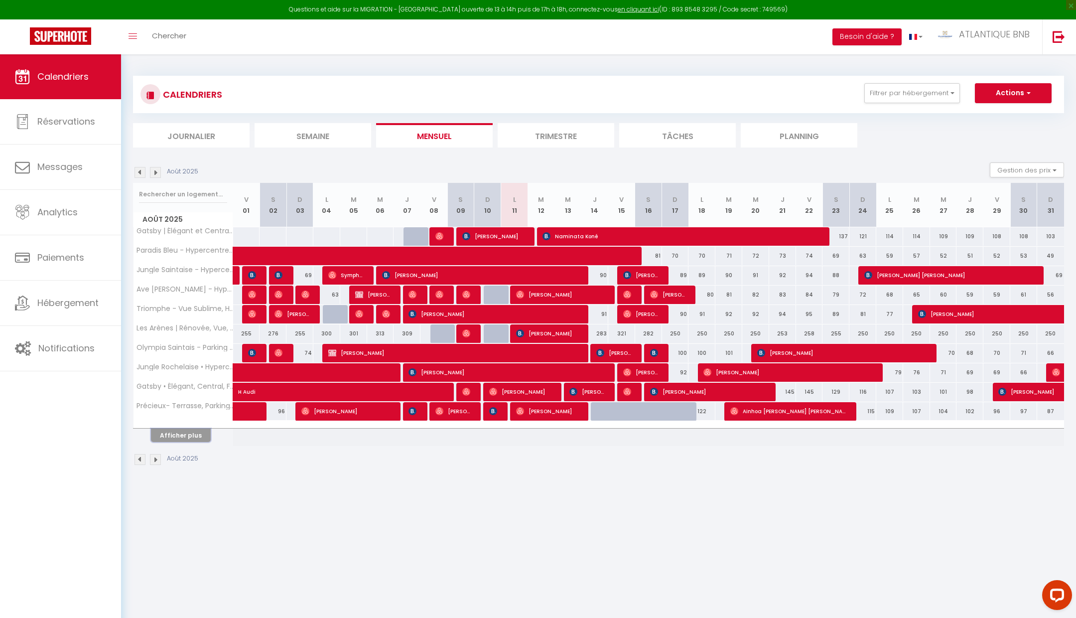
click at [161, 428] on button "Afficher plus" at bounding box center [181, 434] width 60 height 13
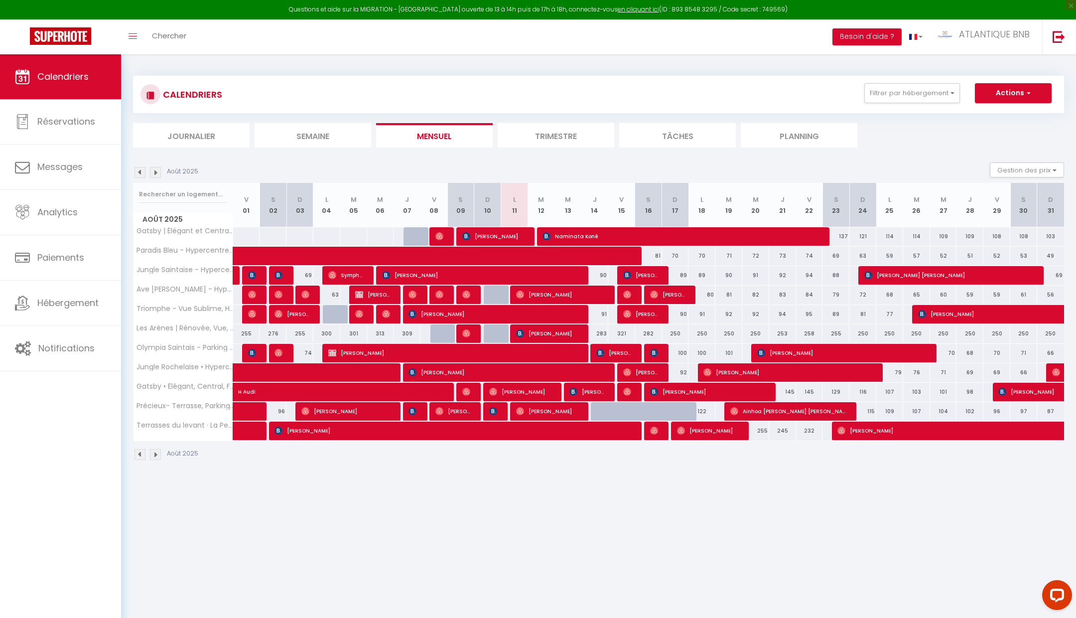
click at [152, 170] on img at bounding box center [155, 172] width 11 height 11
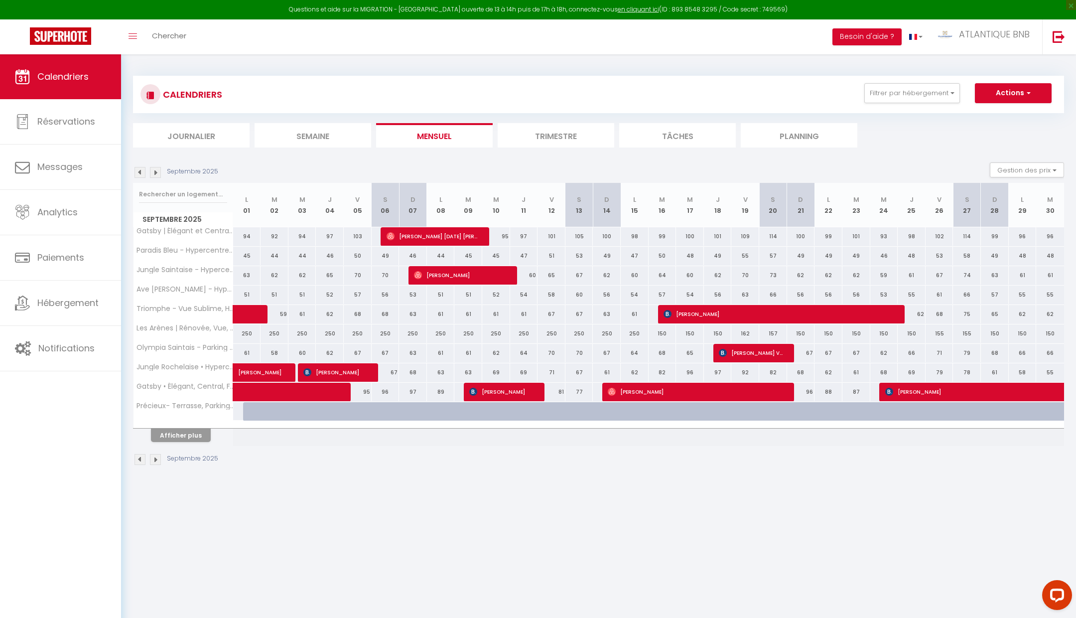
click at [136, 169] on img at bounding box center [139, 172] width 11 height 11
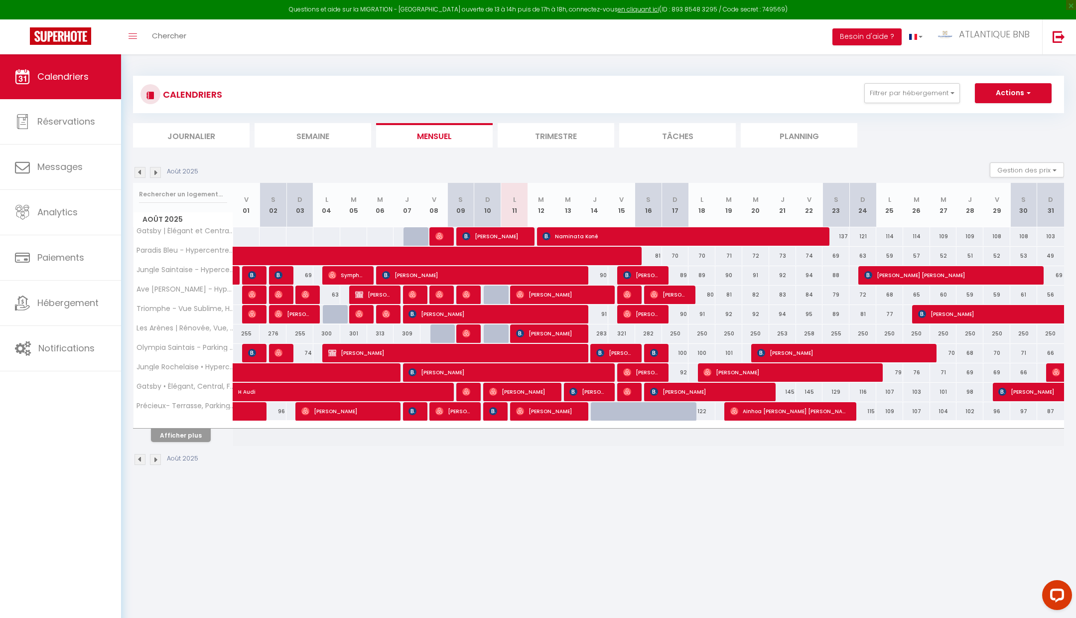
click at [157, 173] on img at bounding box center [155, 172] width 11 height 11
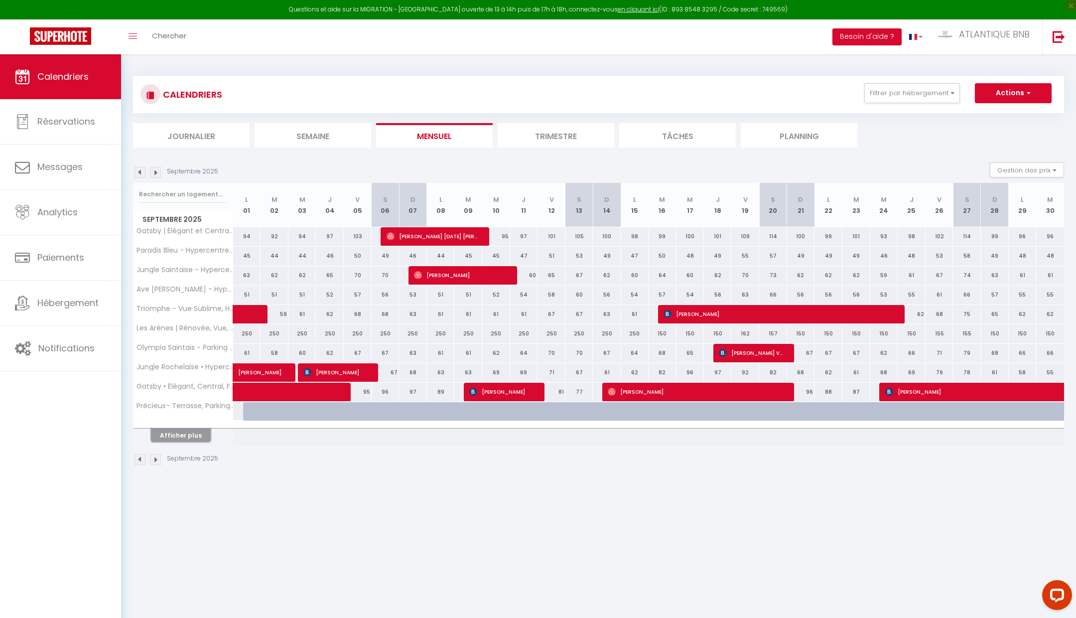
click at [179, 432] on button "Afficher plus" at bounding box center [181, 434] width 60 height 13
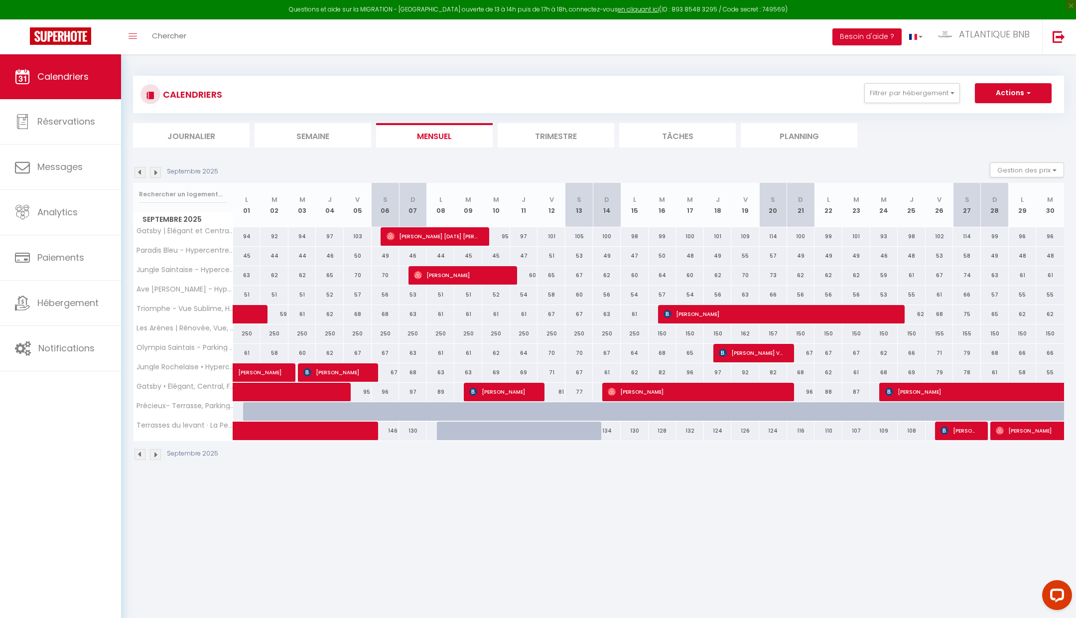
click at [146, 452] on div "Septembre 2025" at bounding box center [177, 454] width 88 height 11
click at [139, 451] on img at bounding box center [139, 454] width 11 height 11
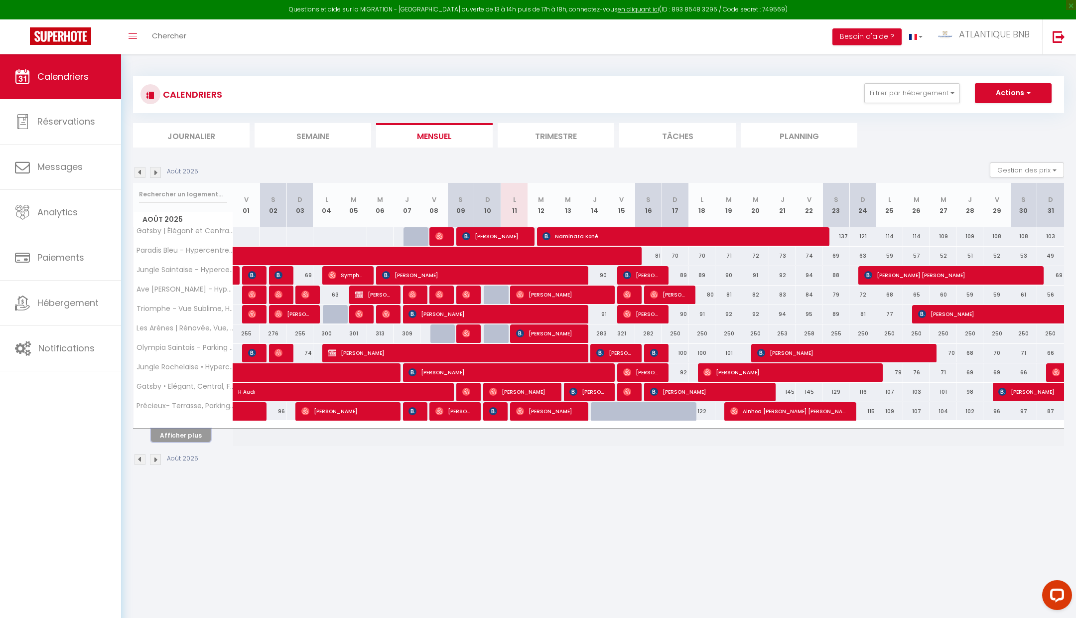
click at [172, 430] on button "Afficher plus" at bounding box center [181, 434] width 60 height 13
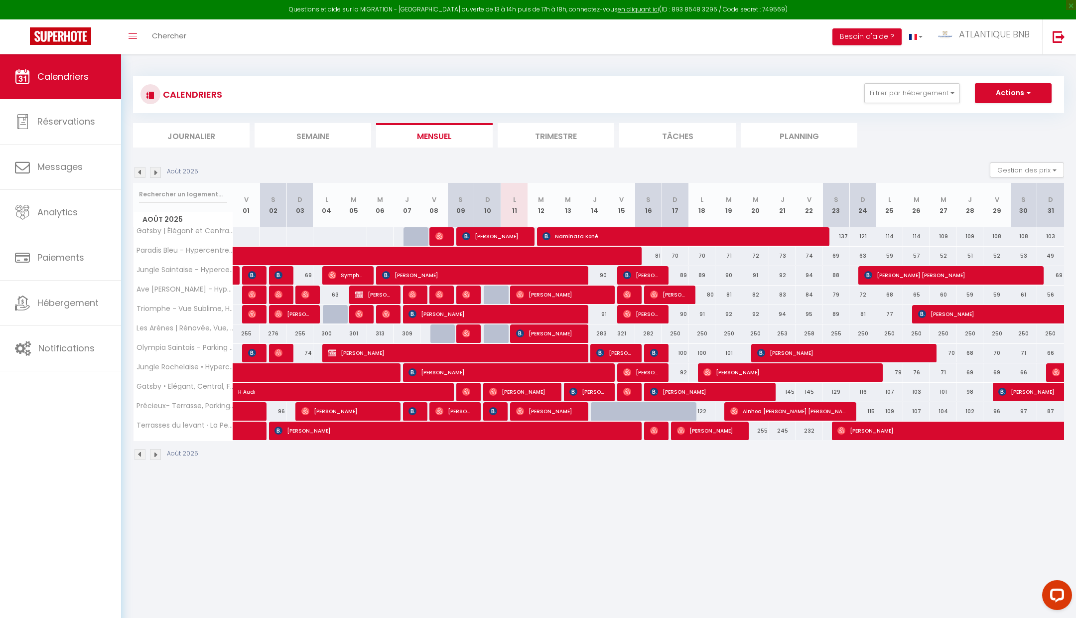
click at [155, 456] on img at bounding box center [155, 454] width 11 height 11
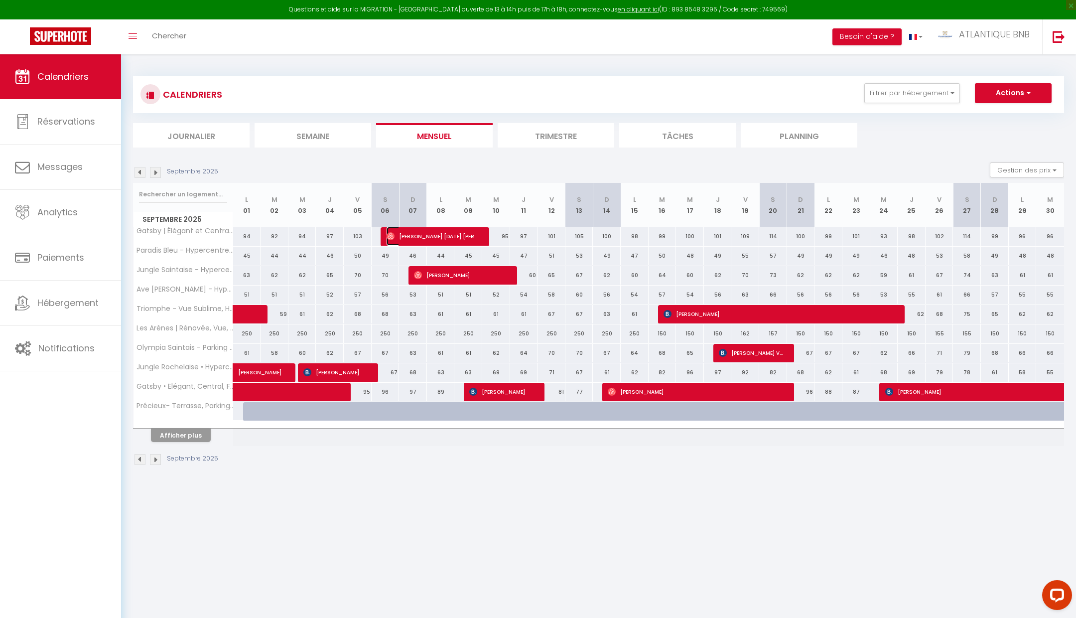
click at [416, 237] on span "[PERSON_NAME] [DATE] [PERSON_NAME] [DATE] [PERSON_NAME] [DATE] [PERSON_NAME]" at bounding box center [433, 236] width 93 height 19
select select "OK"
select select "1"
select select "0"
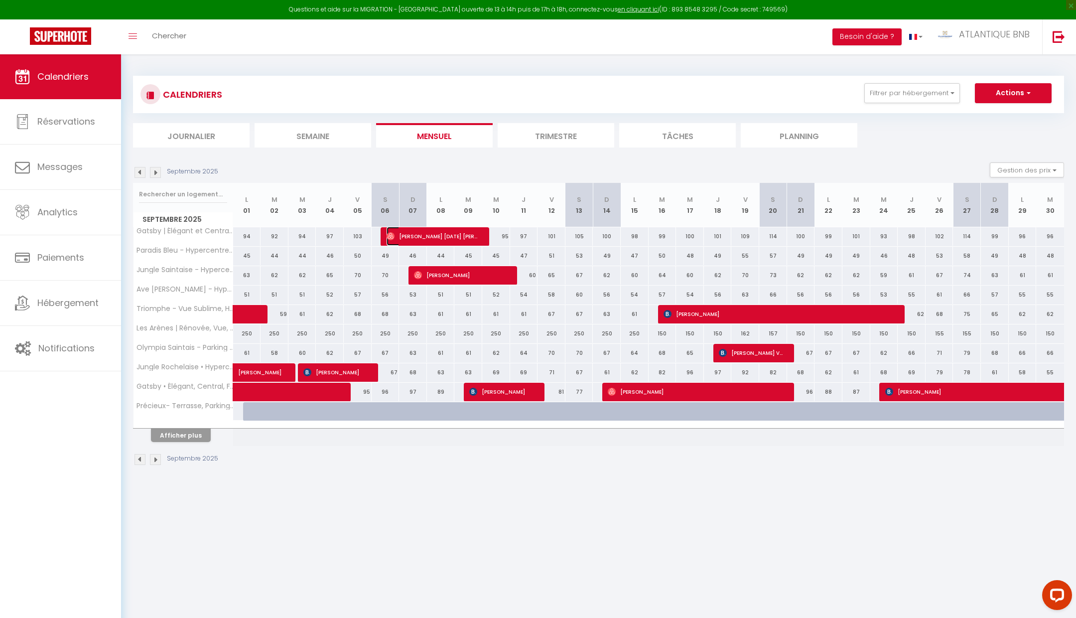
select select "1"
select select
select select "16526"
select select "14850"
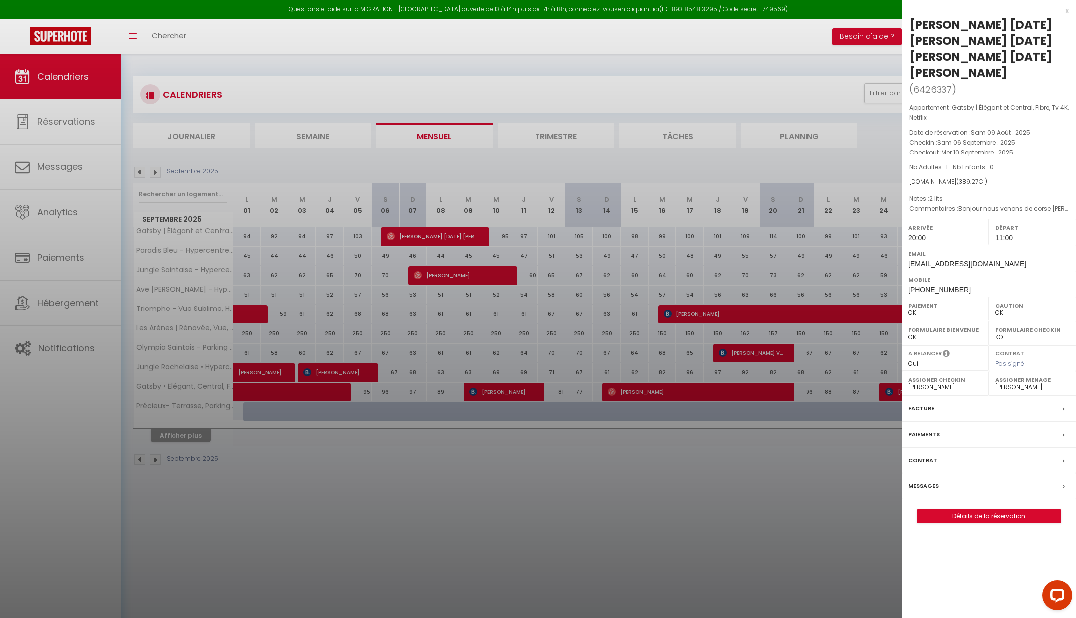
click at [468, 434] on div at bounding box center [538, 309] width 1076 height 618
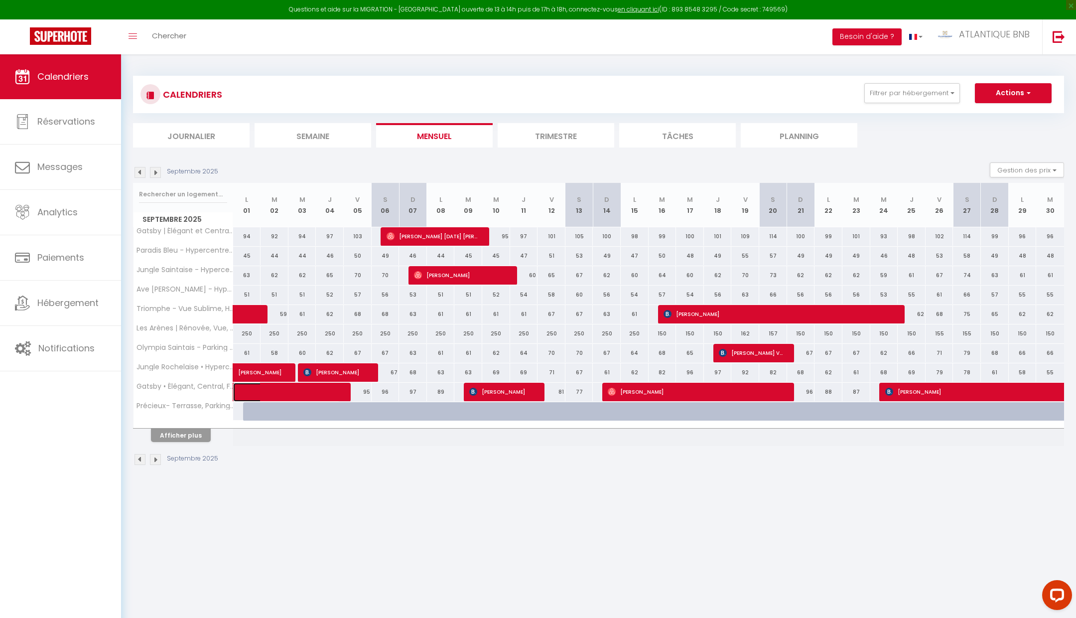
click at [277, 390] on span at bounding box center [294, 392] width 92 height 19
select select "KO"
select select
select select "16960"
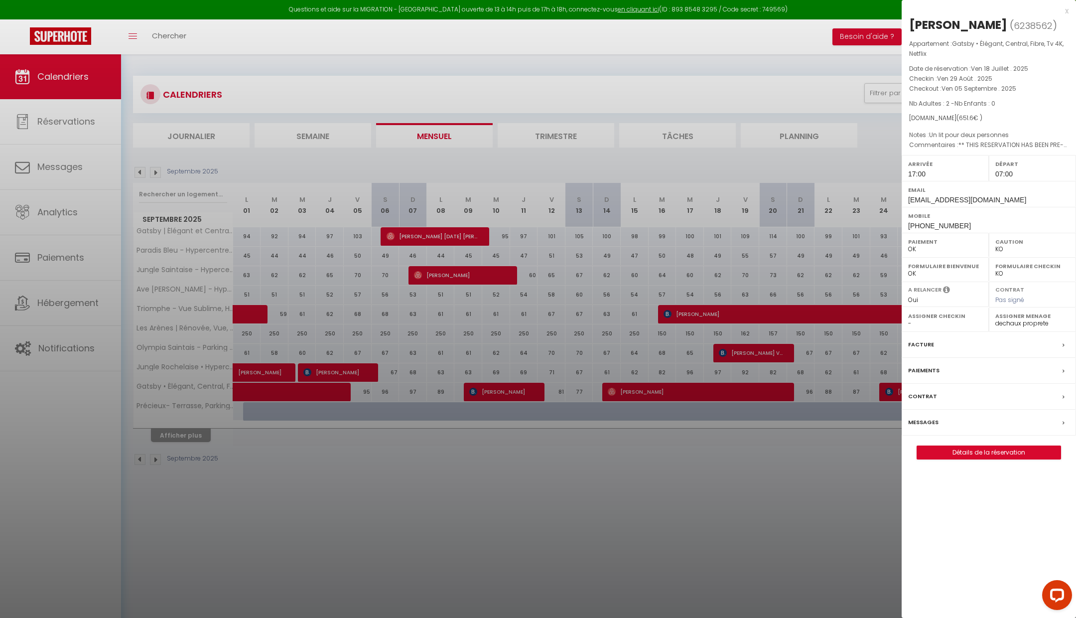
click at [277, 390] on div at bounding box center [538, 309] width 1076 height 618
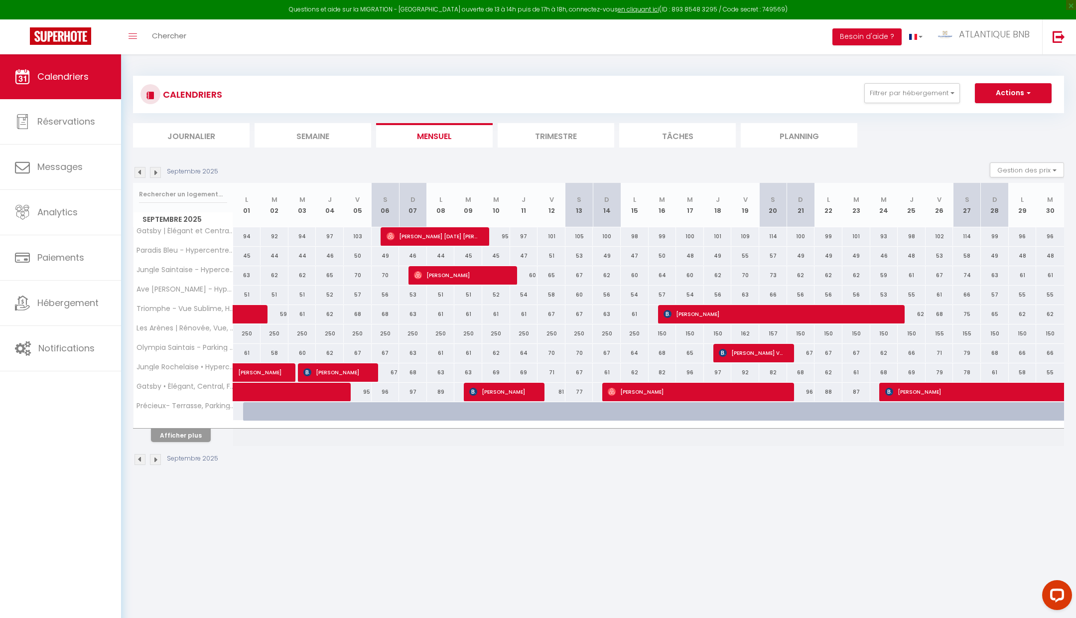
click at [135, 175] on img at bounding box center [139, 172] width 11 height 11
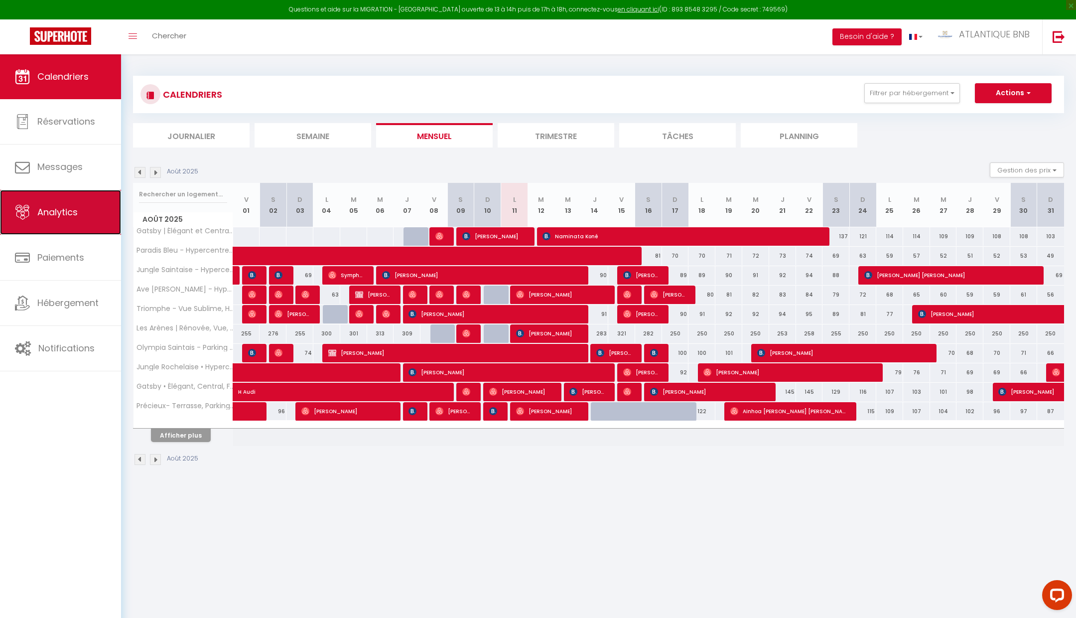
click at [64, 211] on span "Analytics" at bounding box center [57, 212] width 40 height 12
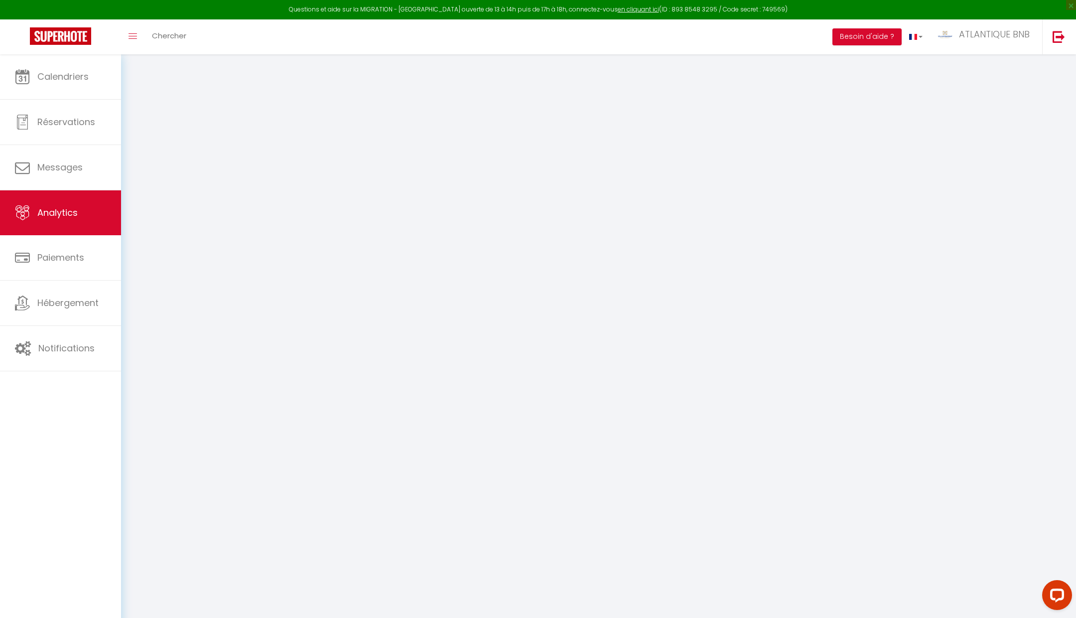
select select "2025"
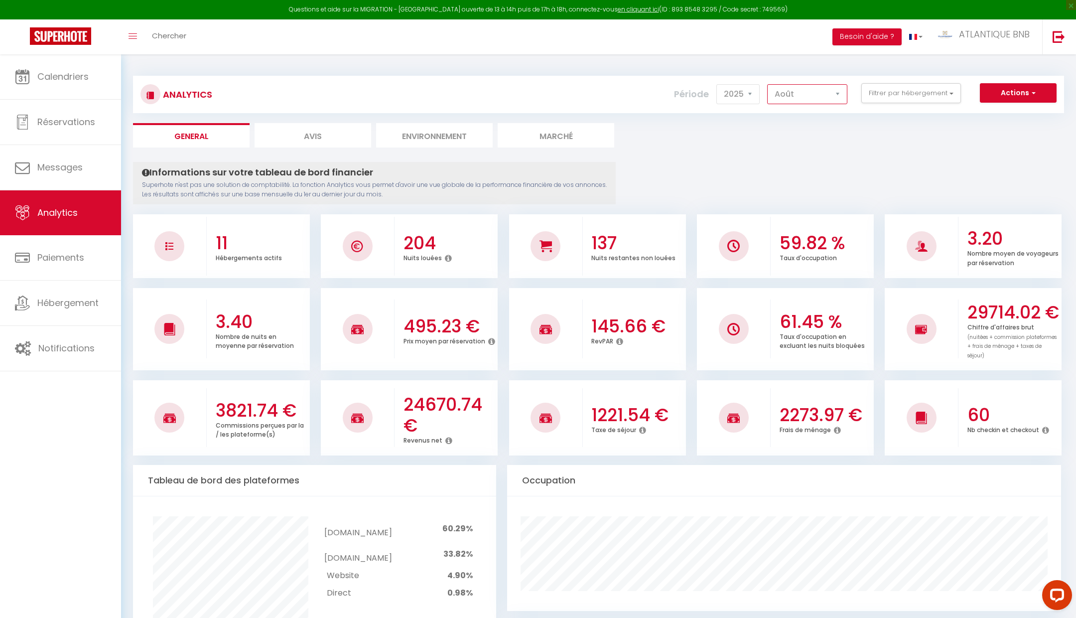
click at [820, 95] on select "Janvier Février Mars Avril Mai Juin Juillet Août Septembre Octobre Novembre Déc…" at bounding box center [807, 94] width 80 height 20
select select "7"
click at [813, 87] on select "Janvier Février Mars Avril Mai Juin Juillet Août Septembre Octobre Novembre Déc…" at bounding box center [807, 94] width 80 height 20
click at [746, 92] on select "2014 2015 2016 2017 2018 2019 2020 2021 2022 2023 2024 2025 2026 2027" at bounding box center [737, 94] width 43 height 20
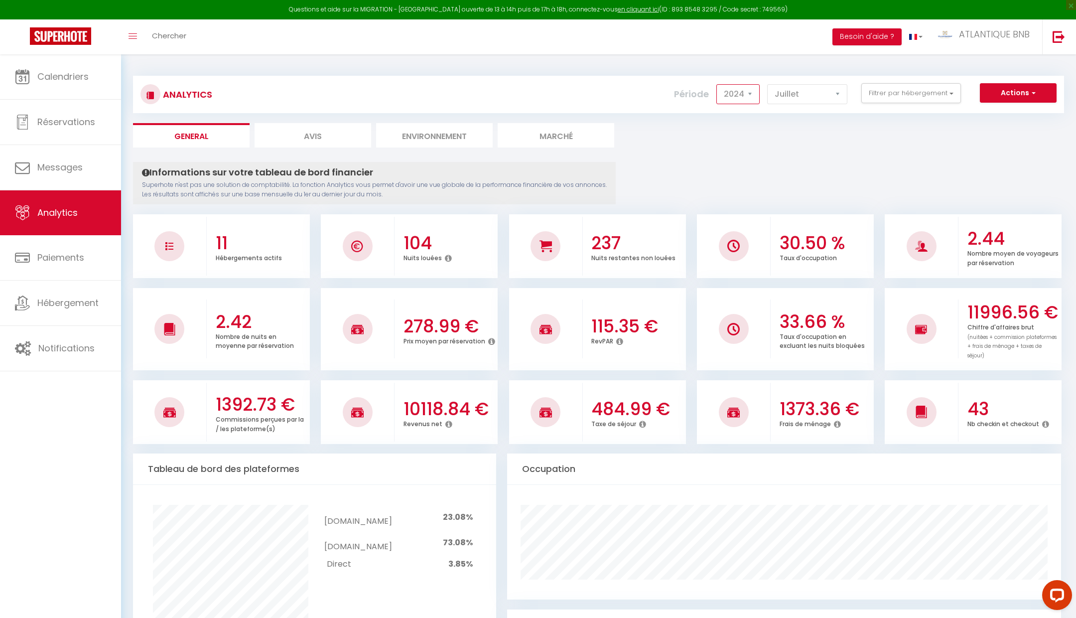
click at [737, 95] on select "2014 2015 2016 2017 2018 2019 2020 2021 2022 2023 2024 2025 2026 2027" at bounding box center [737, 94] width 43 height 20
select select "2025"
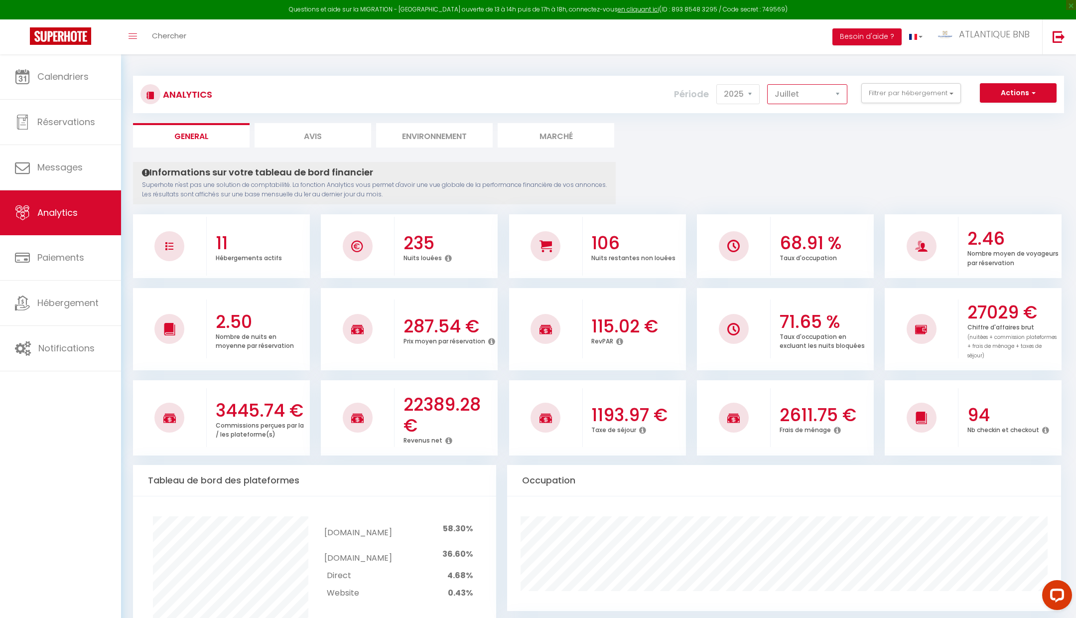
click at [806, 90] on select "Janvier Février Mars Avril Mai Juin Juillet Août Septembre Octobre Novembre Déc…" at bounding box center [807, 94] width 80 height 20
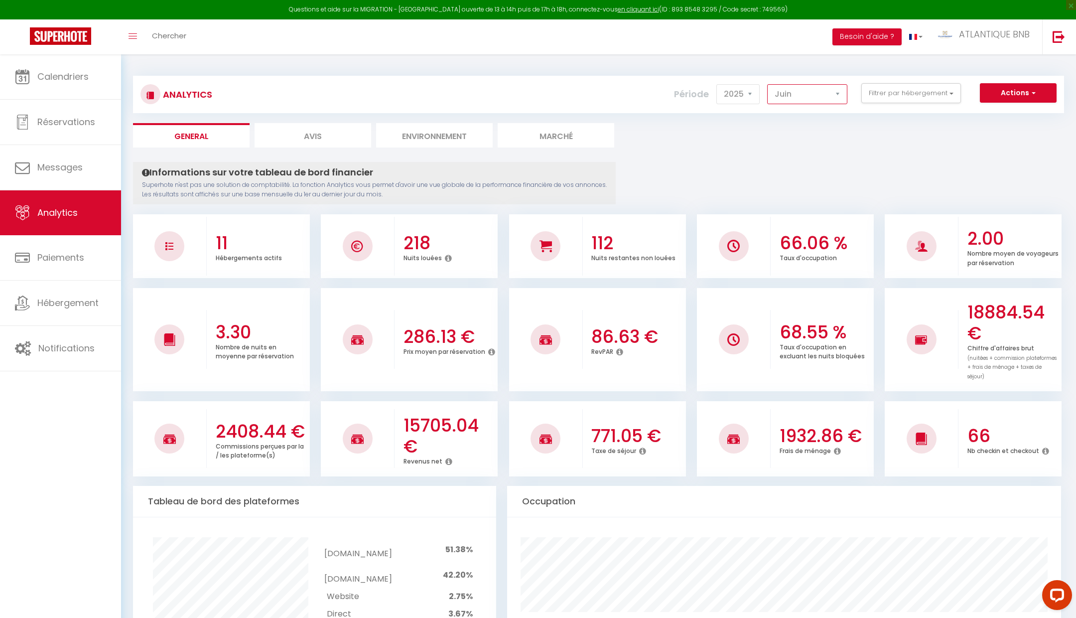
click at [819, 103] on select "Janvier Février Mars Avril Mai Juin Juillet Août Septembre Octobre Novembre Déc…" at bounding box center [807, 94] width 80 height 20
click at [822, 96] on select "Janvier Février Mars Avril Mai Juin Juillet Août Septembre Octobre Novembre Déc…" at bounding box center [807, 94] width 80 height 20
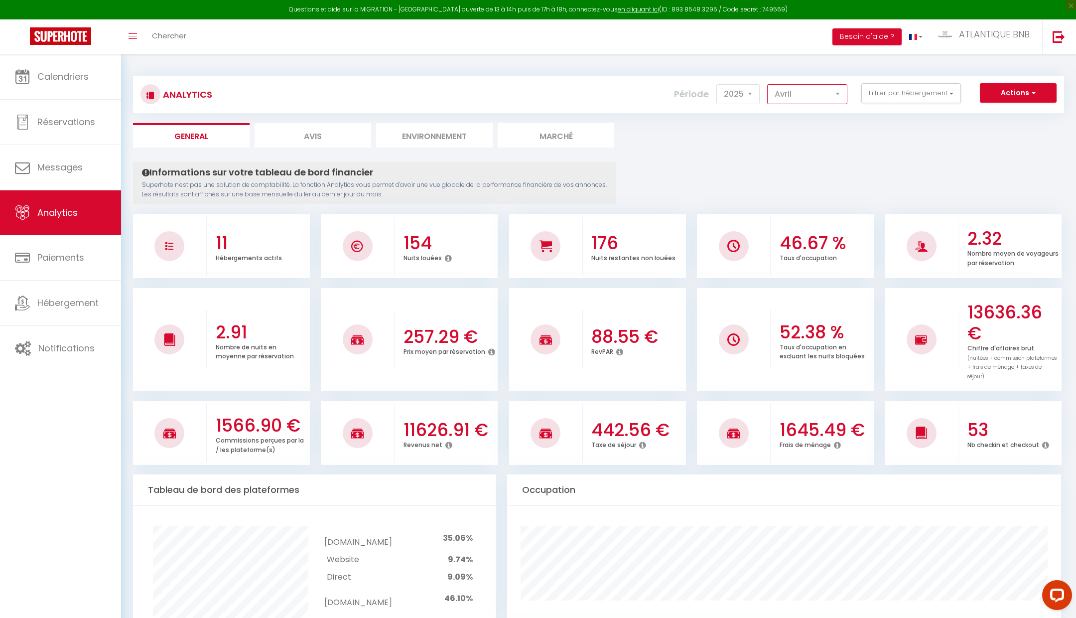
click at [823, 95] on select "Janvier Février Mars Avril Mai Juin Juillet Août Septembre Octobre Novembre Déc…" at bounding box center [807, 94] width 80 height 20
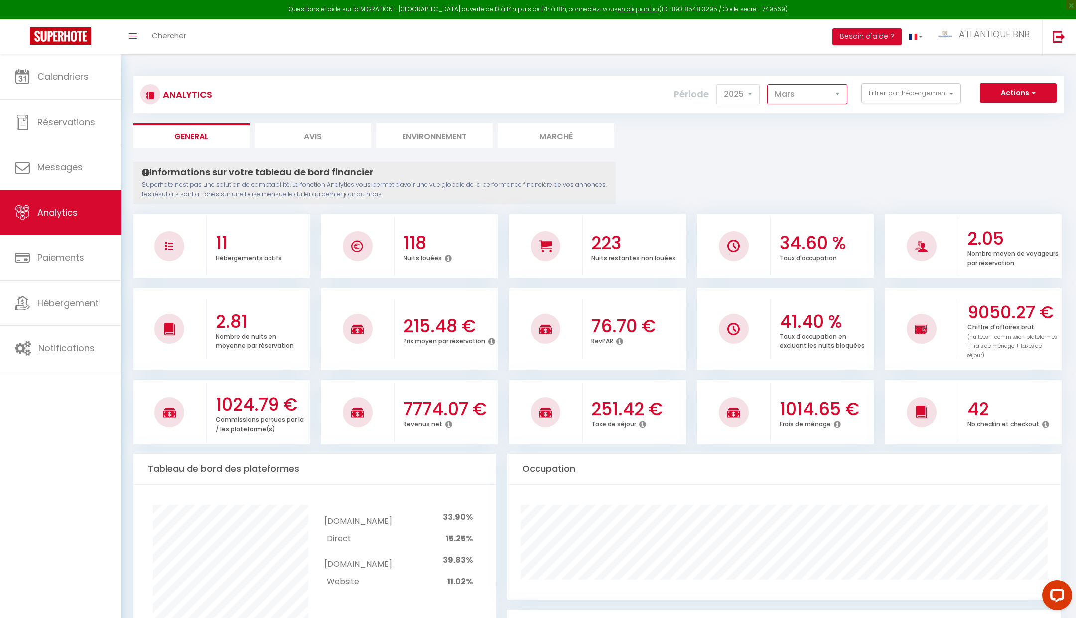
click at [823, 101] on select "Janvier Février Mars Avril Mai Juin Juillet Août Septembre Octobre Novembre Déc…" at bounding box center [807, 94] width 80 height 20
click at [823, 93] on select "Janvier Février Mars Avril Mai Juin Juillet Août Septembre Octobre Novembre Déc…" at bounding box center [807, 94] width 80 height 20
click at [827, 89] on select "Janvier Février Mars Avril Mai Juin Juillet Août Septembre Octobre Novembre Déc…" at bounding box center [807, 94] width 80 height 20
click at [837, 100] on select "Janvier Février Mars Avril Mai Juin Juillet Août Septembre Octobre Novembre Déc…" at bounding box center [807, 94] width 80 height 20
click at [792, 89] on select "Janvier Février Mars Avril Mai Juin Juillet Août Septembre Octobre Novembre Déc…" at bounding box center [807, 94] width 80 height 20
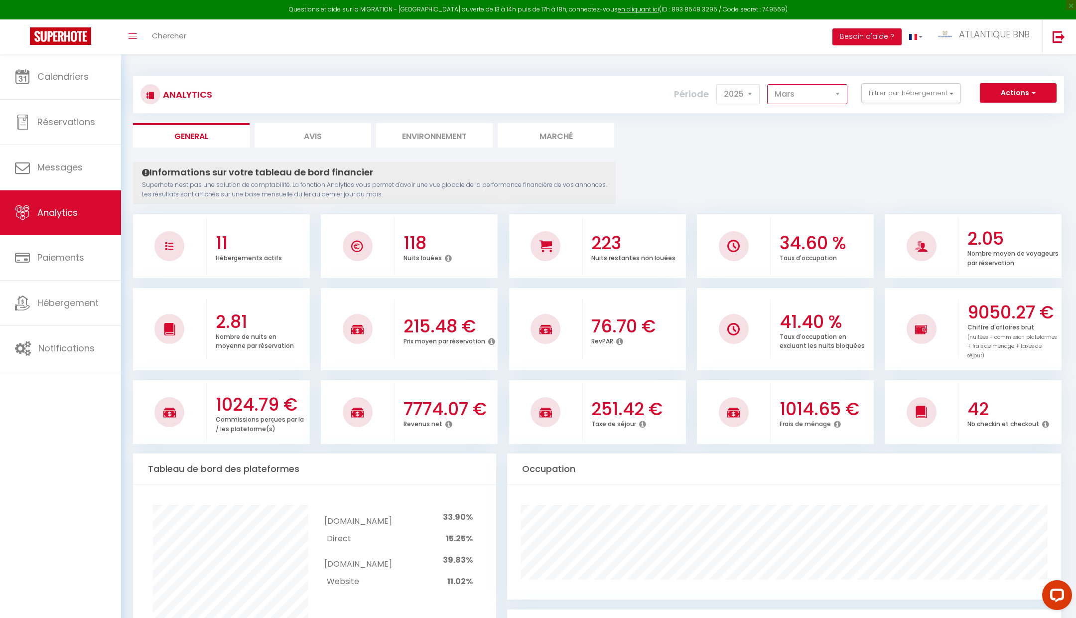
select select "4"
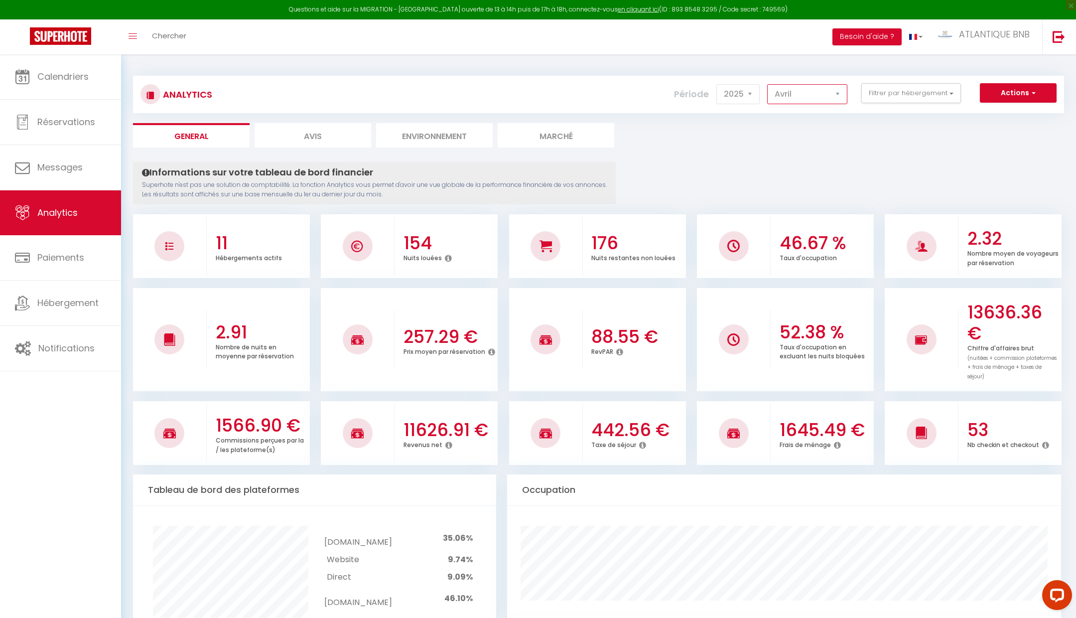
click at [810, 97] on select "Janvier Février Mars Avril Mai Juin Juillet Août Septembre Octobre Novembre Déc…" at bounding box center [807, 94] width 80 height 20
click at [748, 92] on select "2014 2015 2016 2017 2018 2019 2020 2021 2022 2023 2024 2025 2026 2027" at bounding box center [737, 94] width 43 height 20
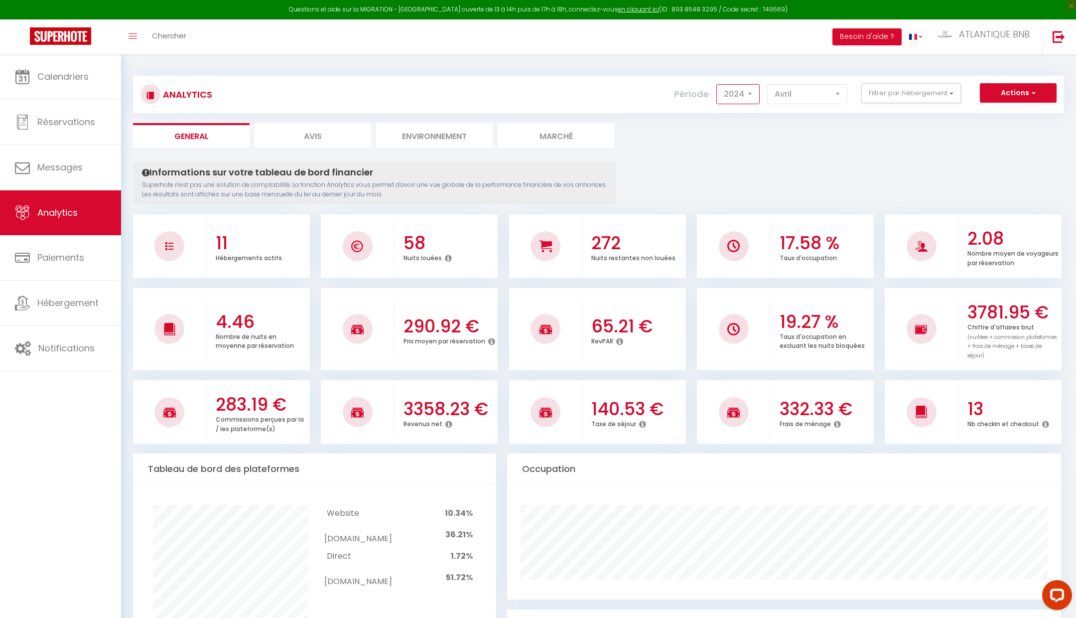
click at [732, 87] on select "2014 2015 2016 2017 2018 2019 2020 2021 2022 2023 2024 2025 2026 2027" at bounding box center [737, 94] width 43 height 20
select select "2025"
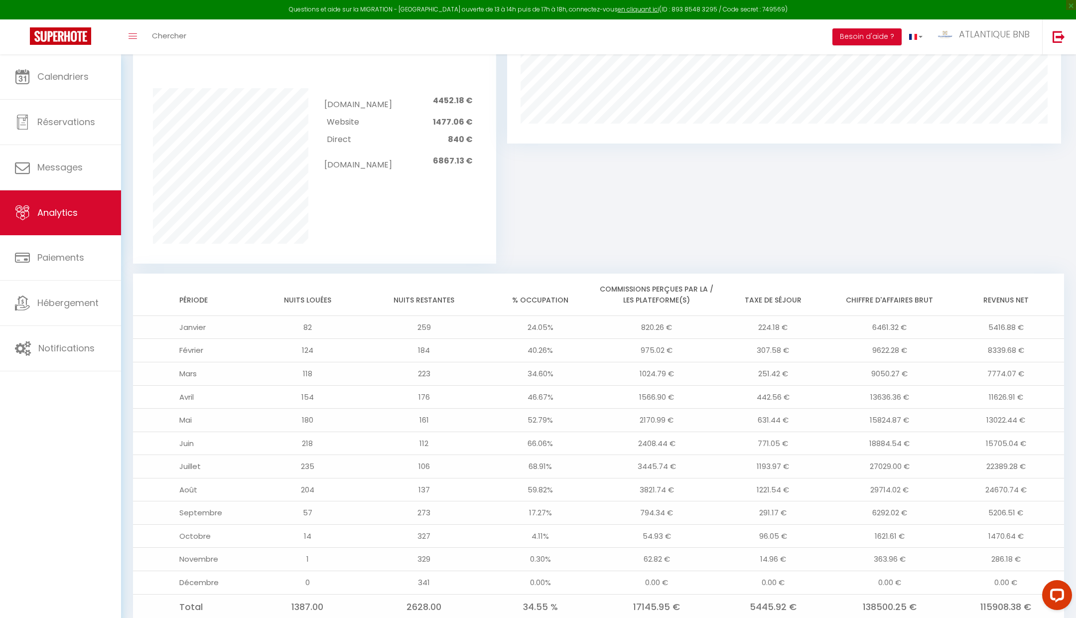
scroll to position [654, 0]
